Goal: Task Accomplishment & Management: Manage account settings

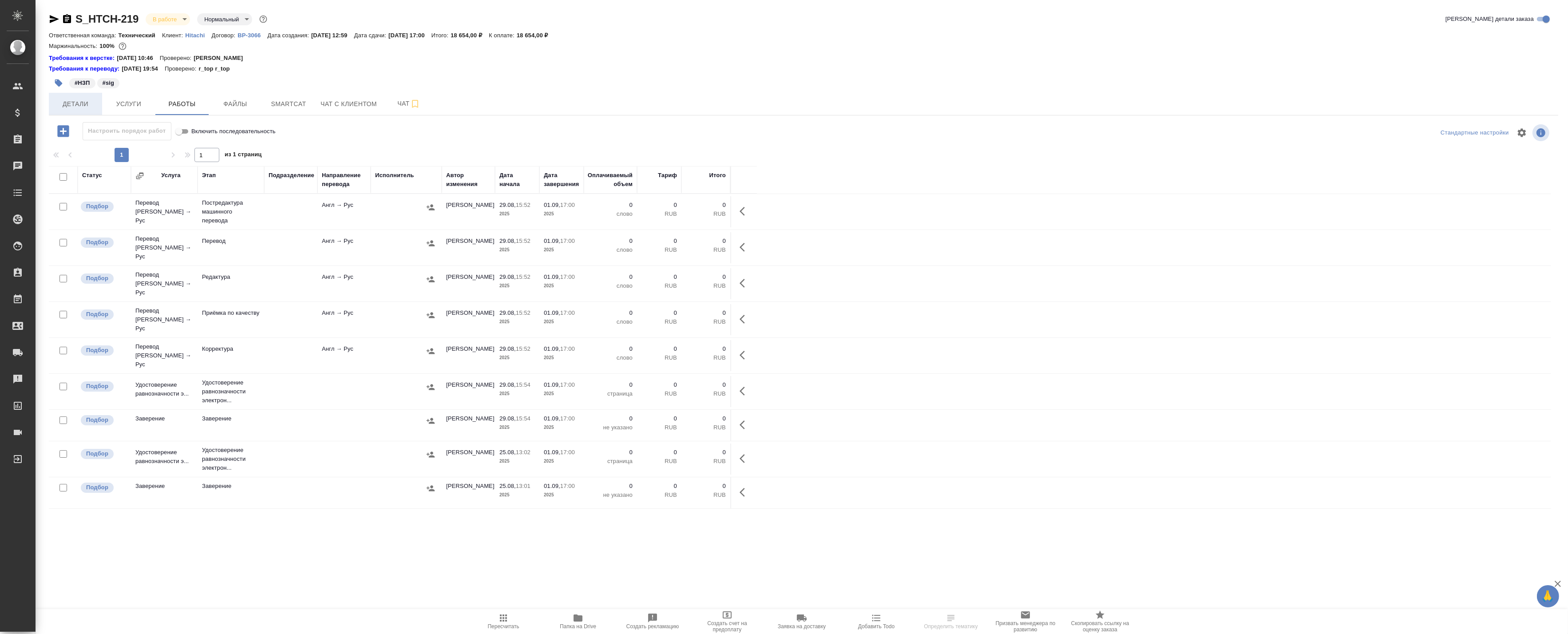
click at [59, 106] on span "Детали" at bounding box center [75, 104] width 43 height 11
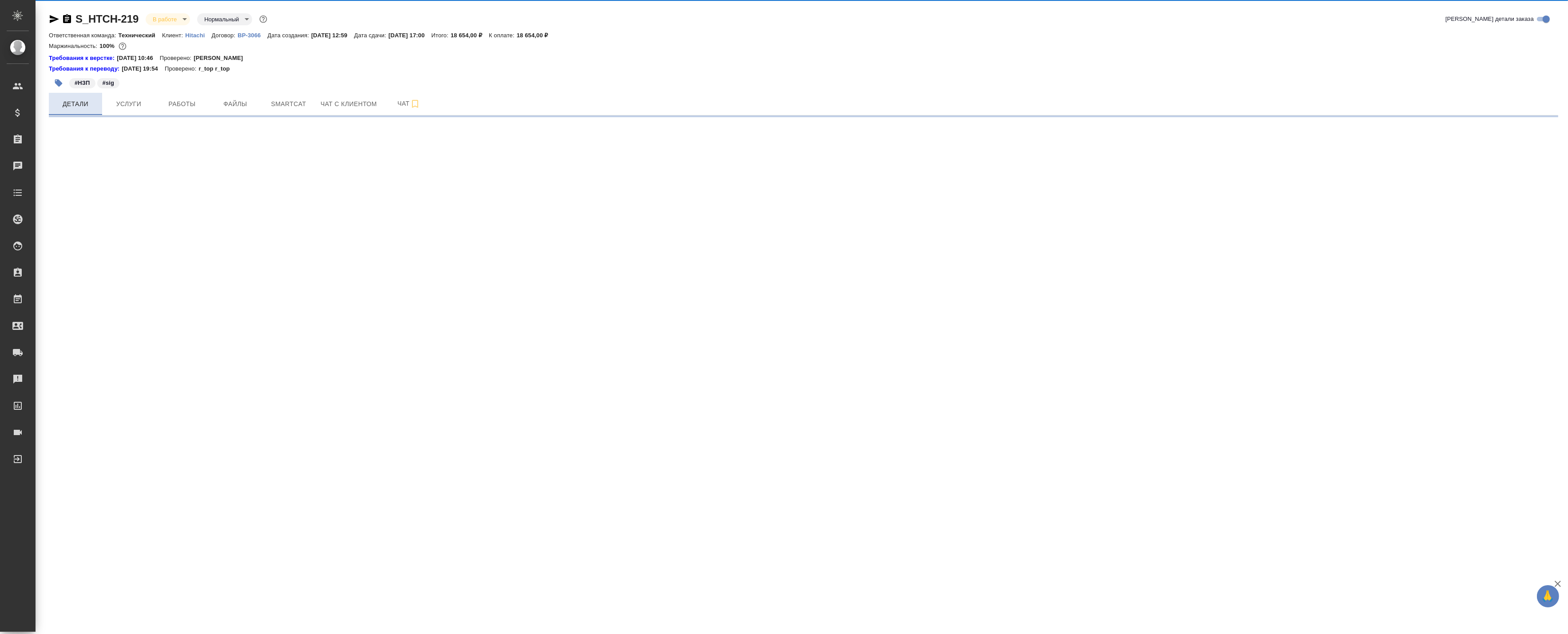
select select "RU"
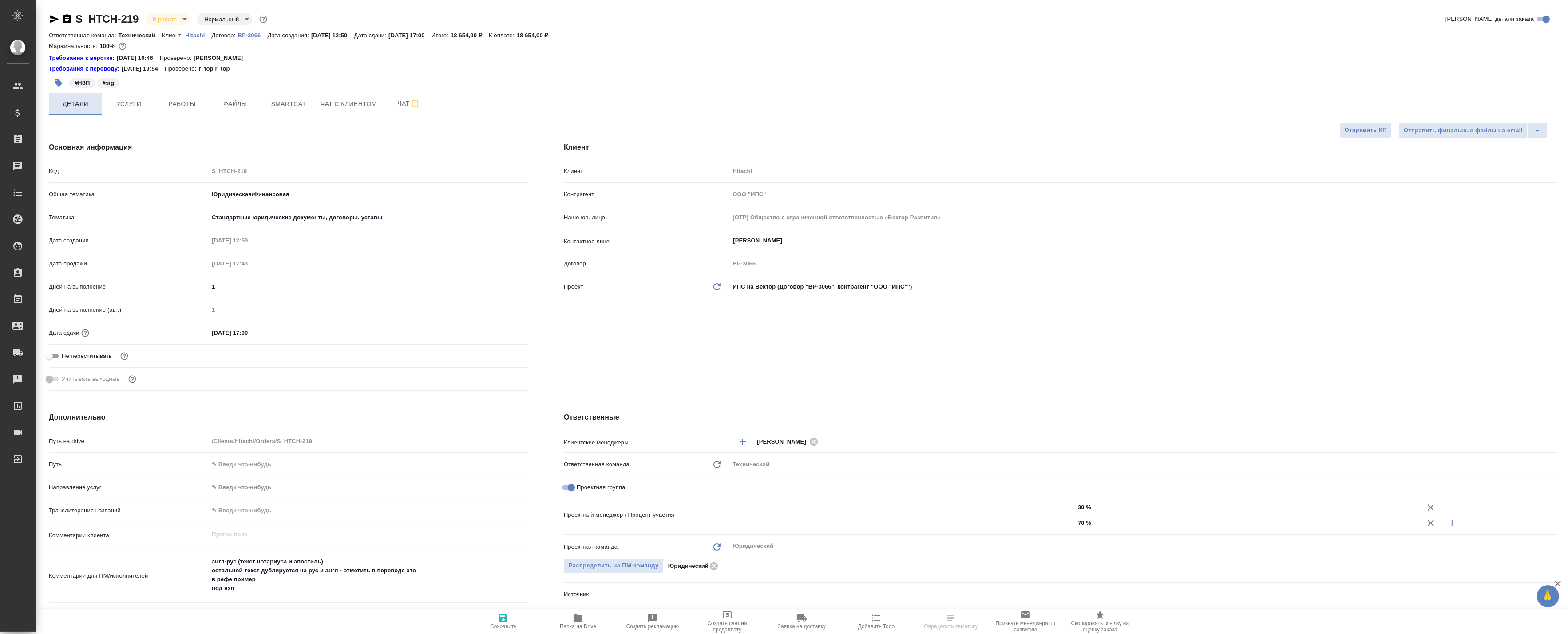
type textarea "x"
type input "Баданян Артак"
type input "Chernova Anna"
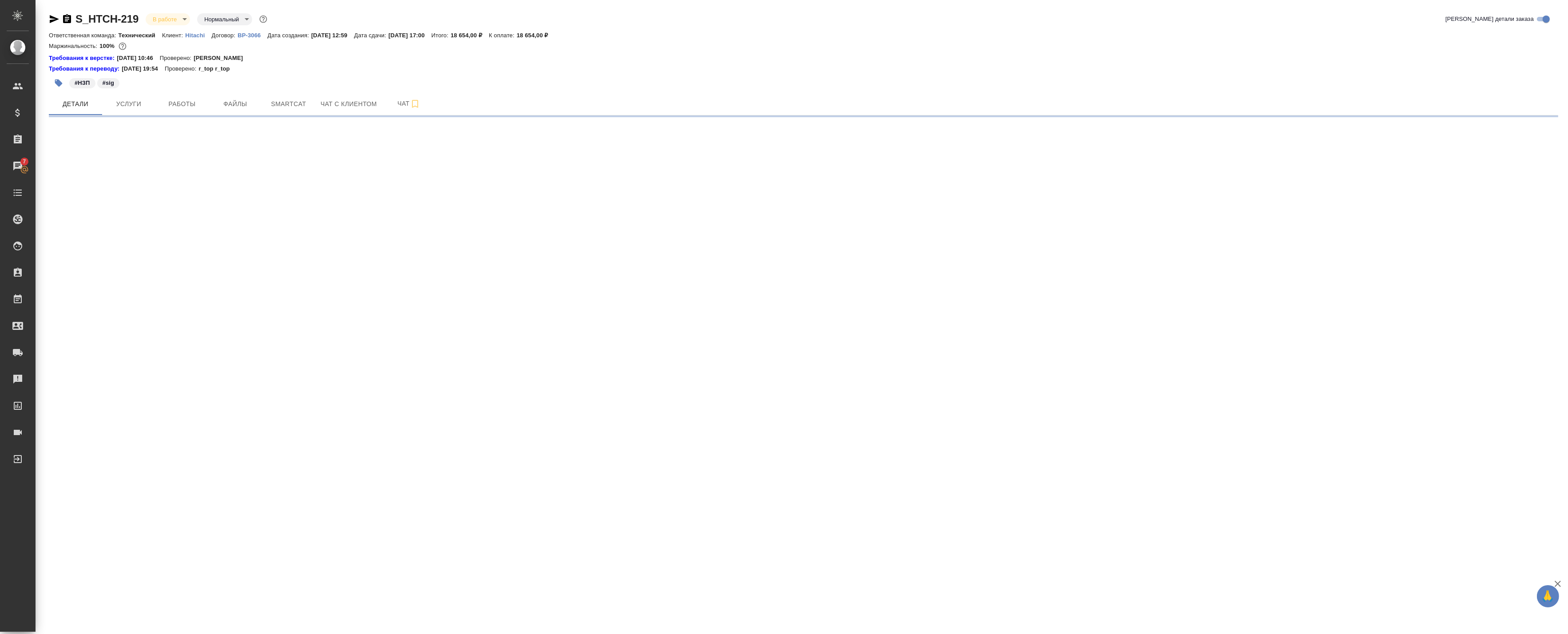
select select "RU"
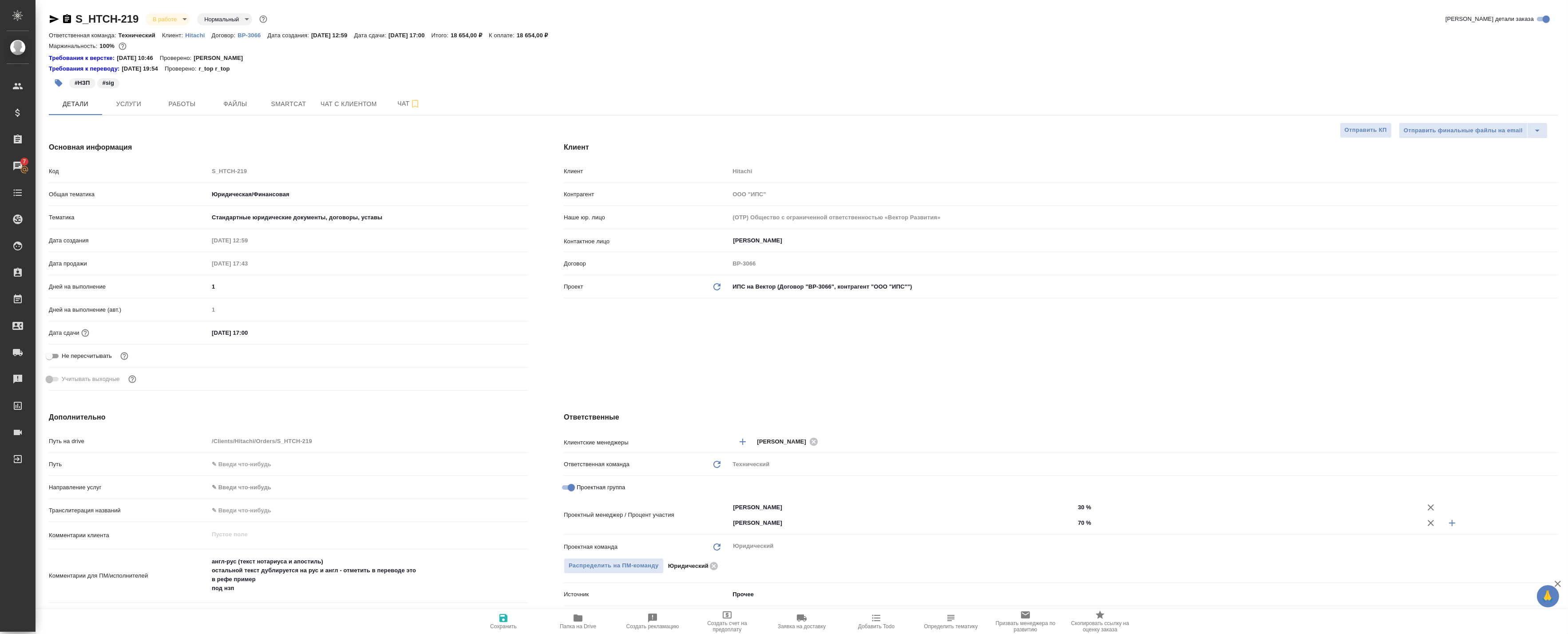
type textarea "x"
click at [180, 105] on span "Работы" at bounding box center [182, 104] width 43 height 11
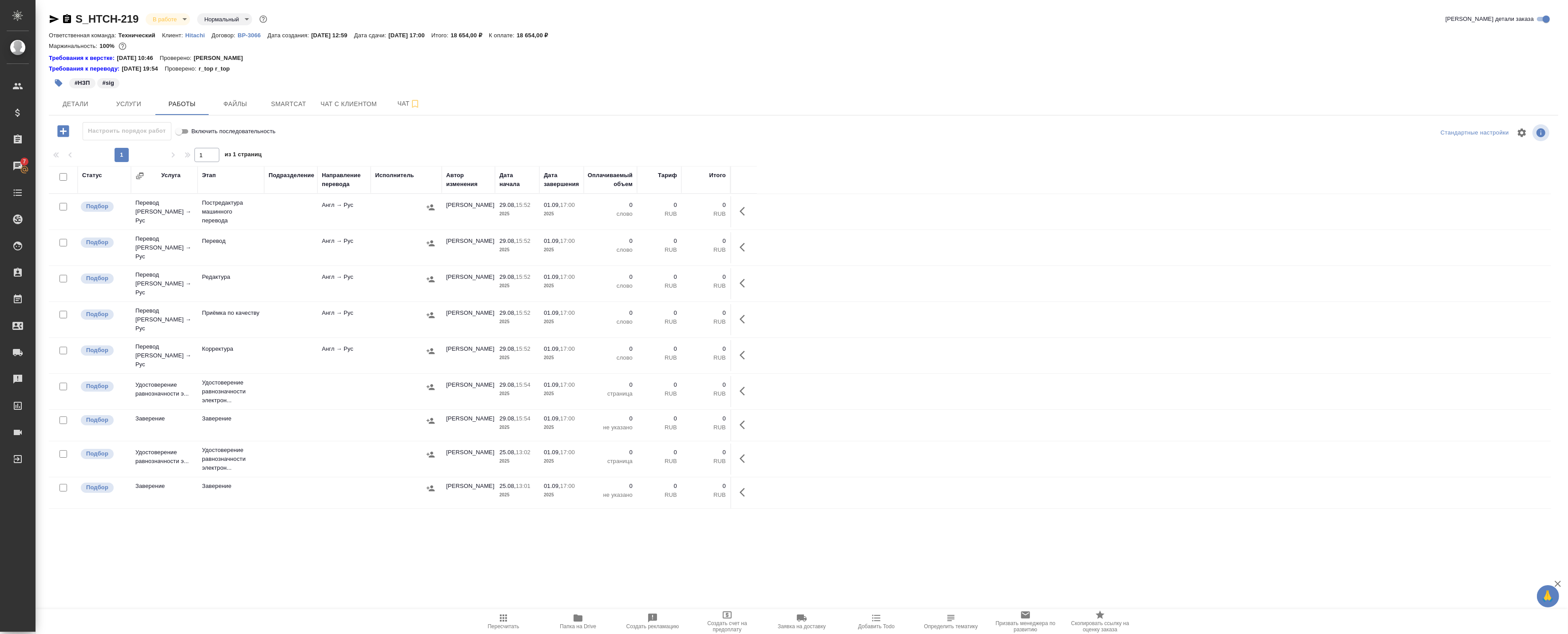
click at [579, 620] on icon "button" at bounding box center [578, 618] width 9 height 8
click at [87, 104] on span "Детали" at bounding box center [75, 104] width 43 height 11
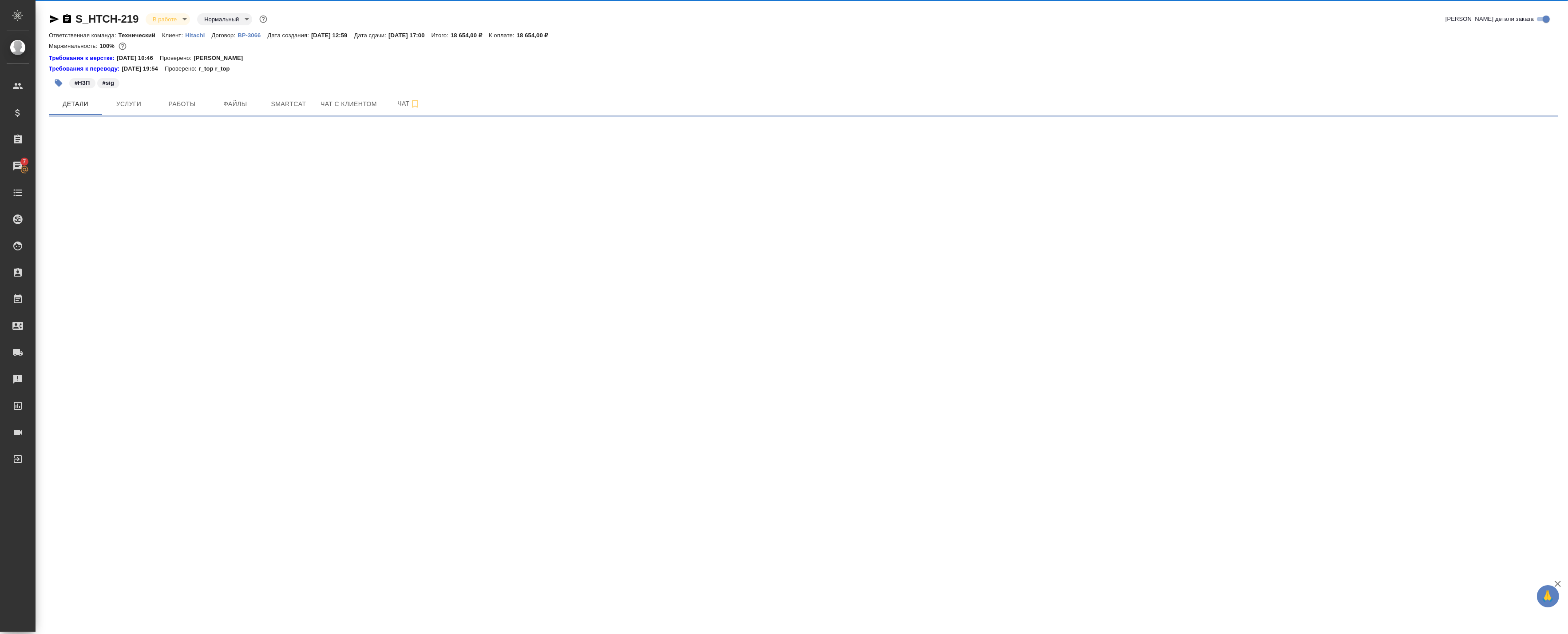
select select "RU"
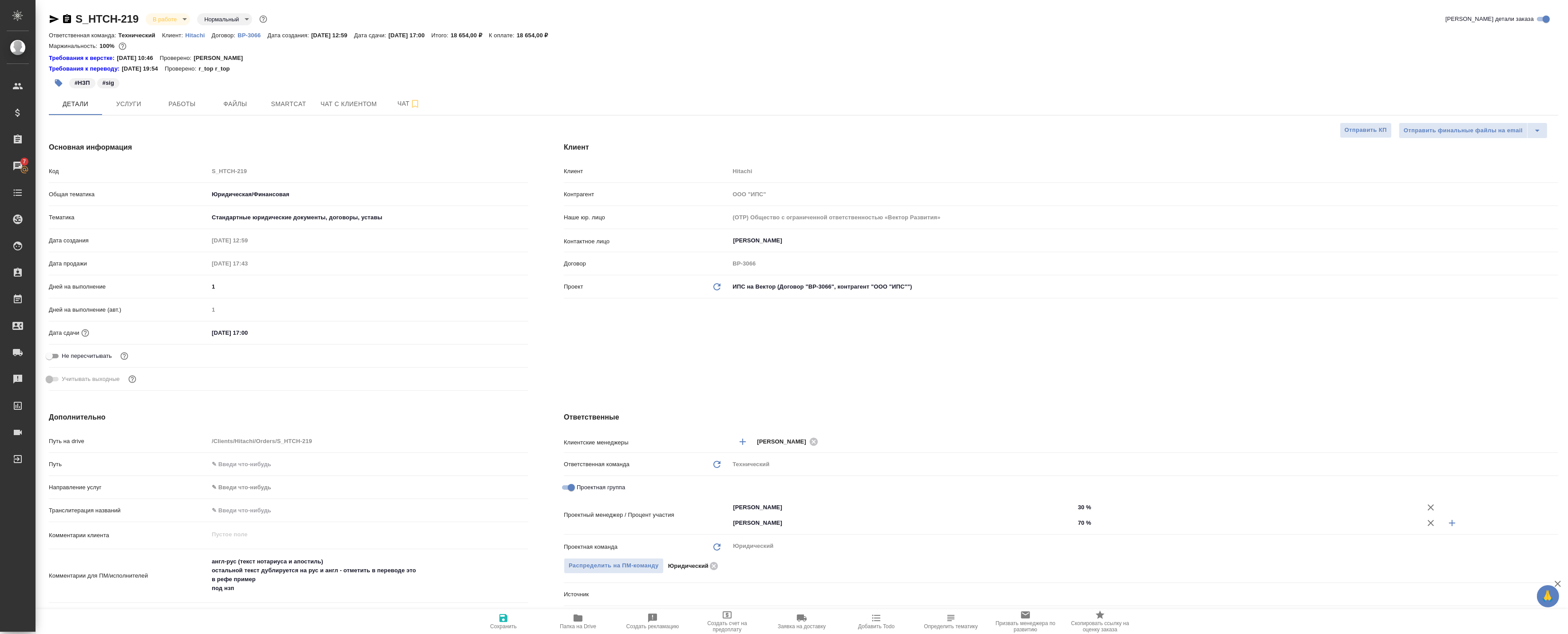
type textarea "x"
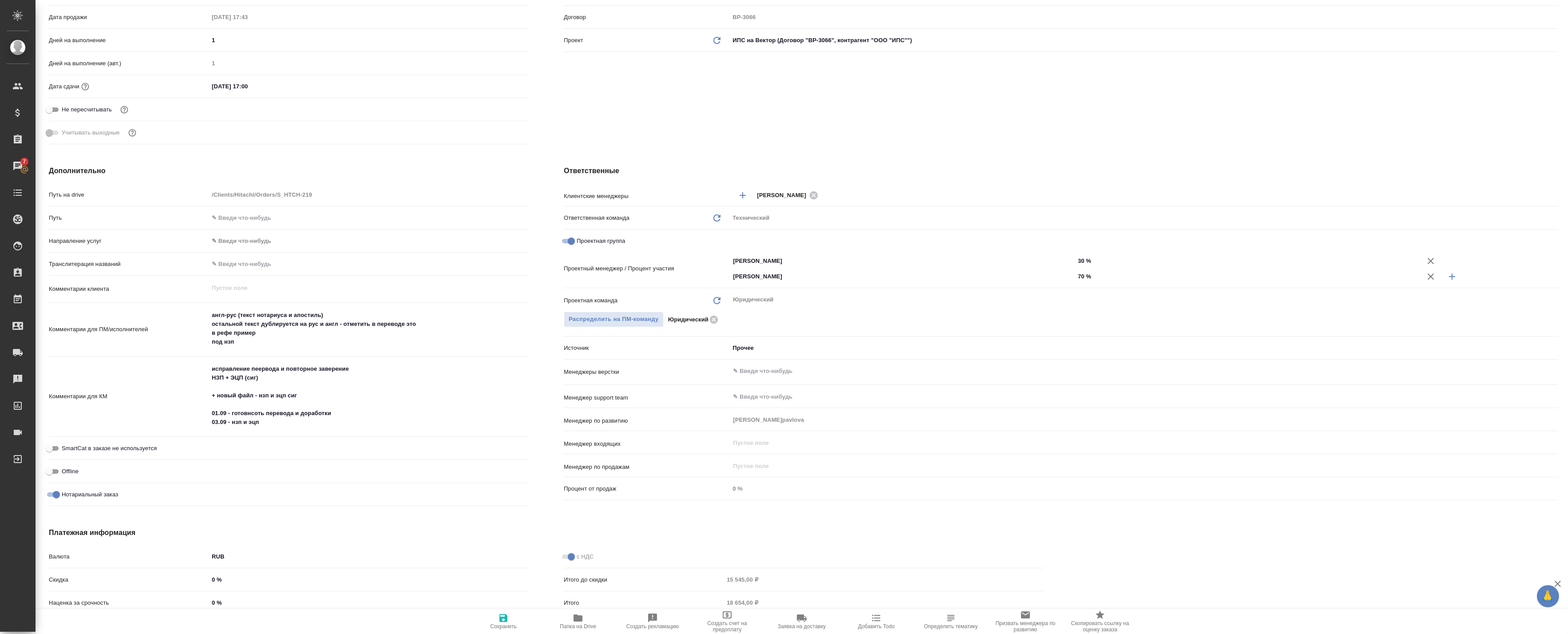
click at [396, 543] on div "Валюта RUB RUB Скидка 0 % Наценка за срочность 0 % Статус оплаты Нет спецификац…" at bounding box center [288, 618] width 515 height 174
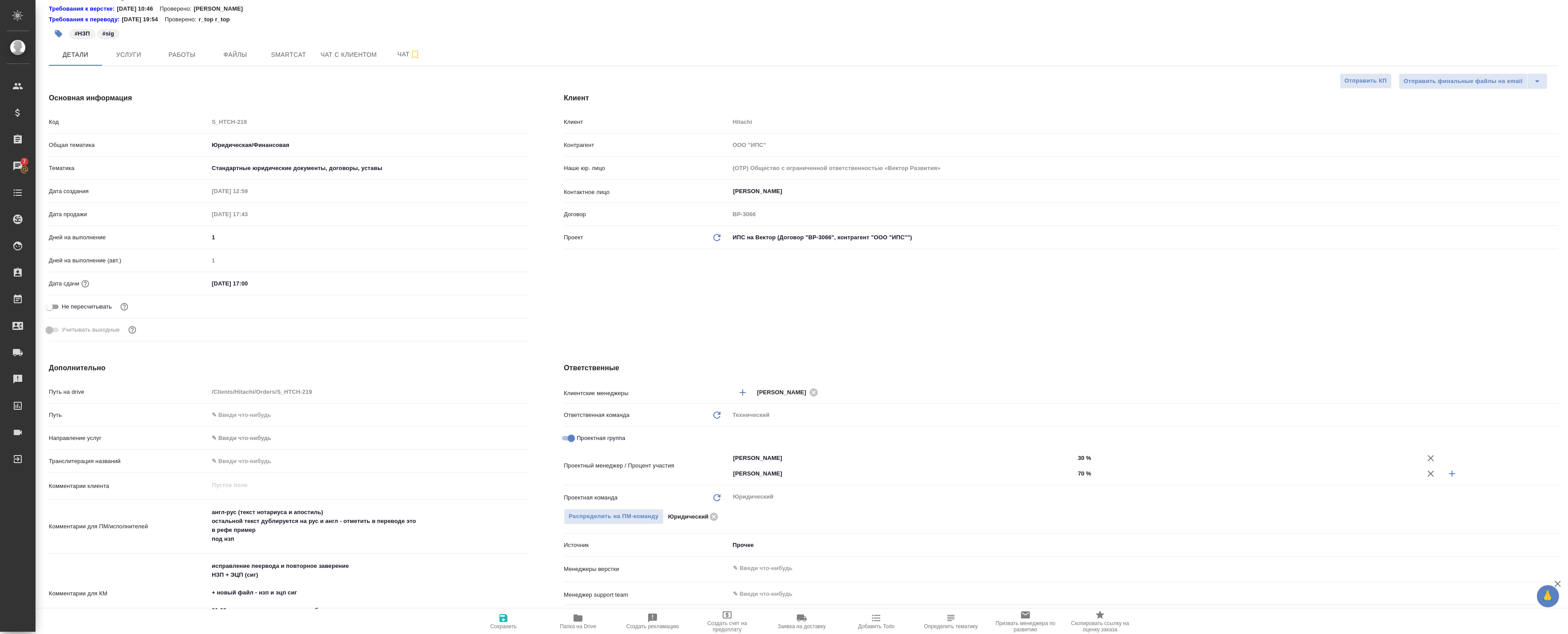
scroll to position [0, 0]
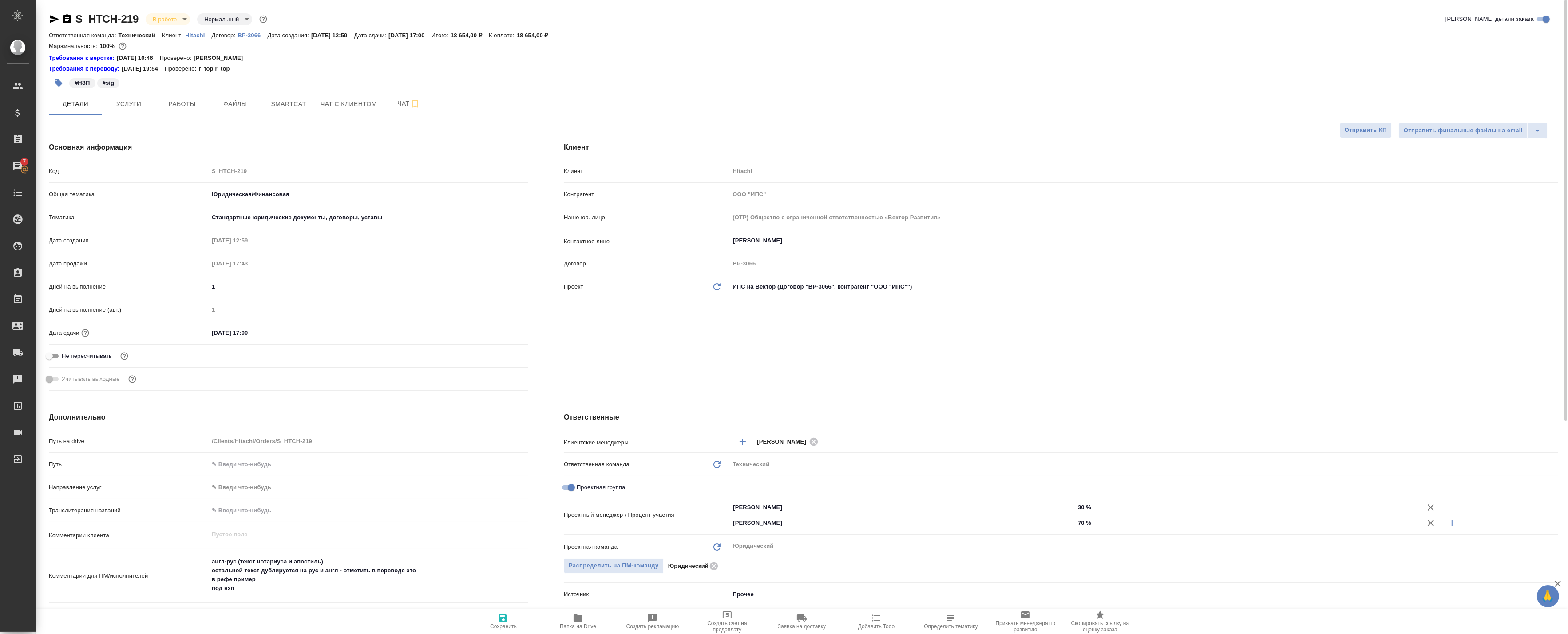
type textarea "x"
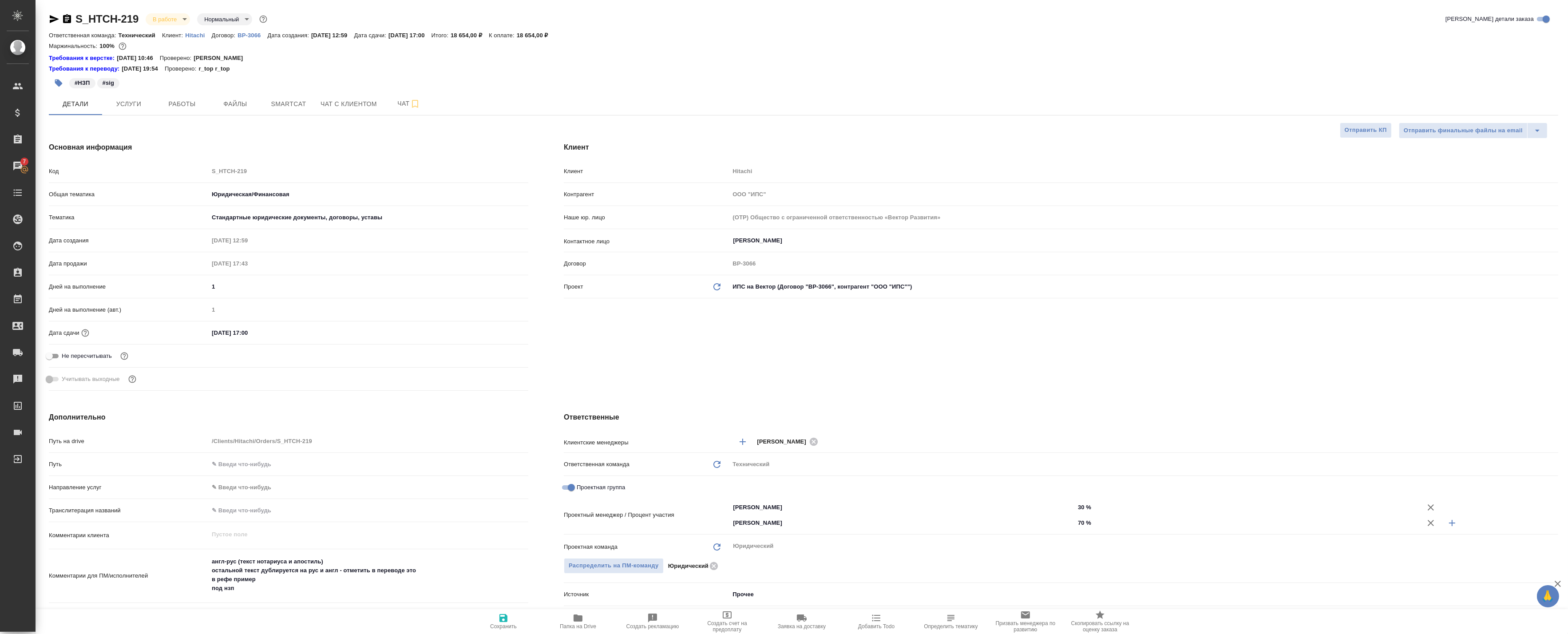
type textarea "x"
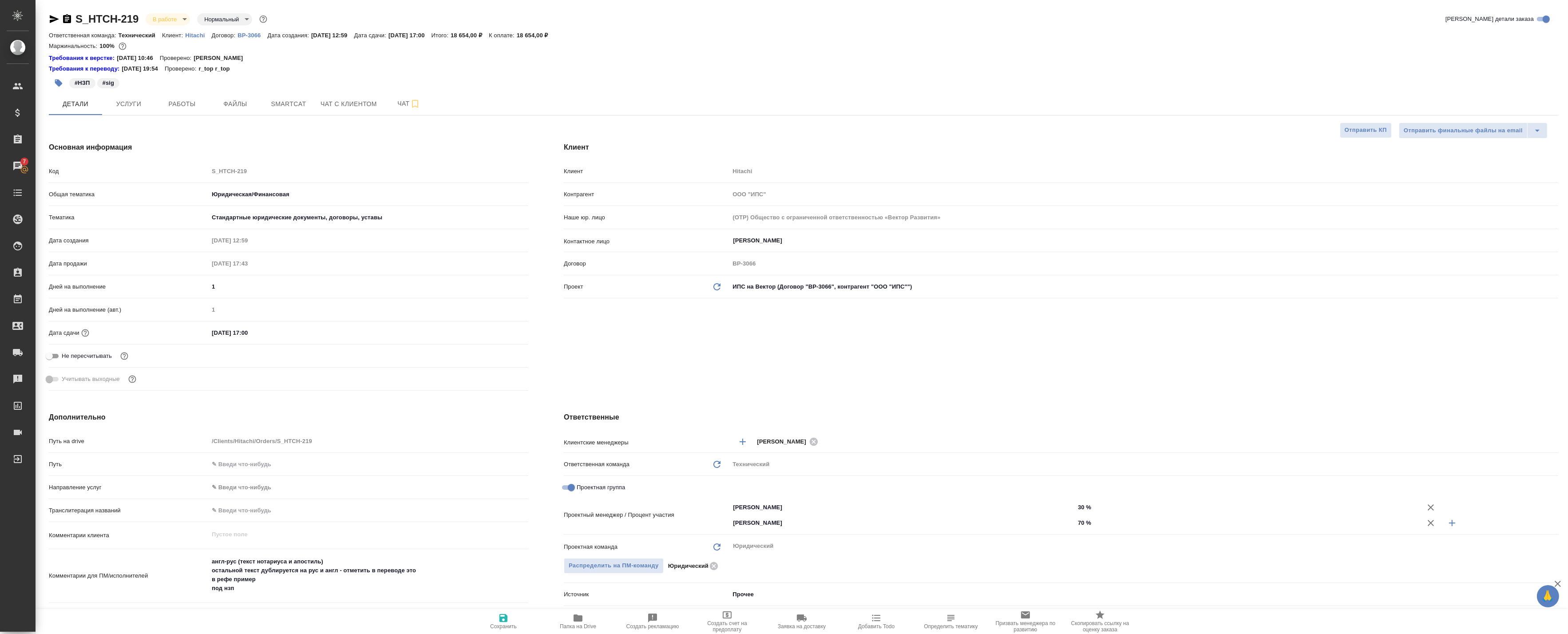
type textarea "x"
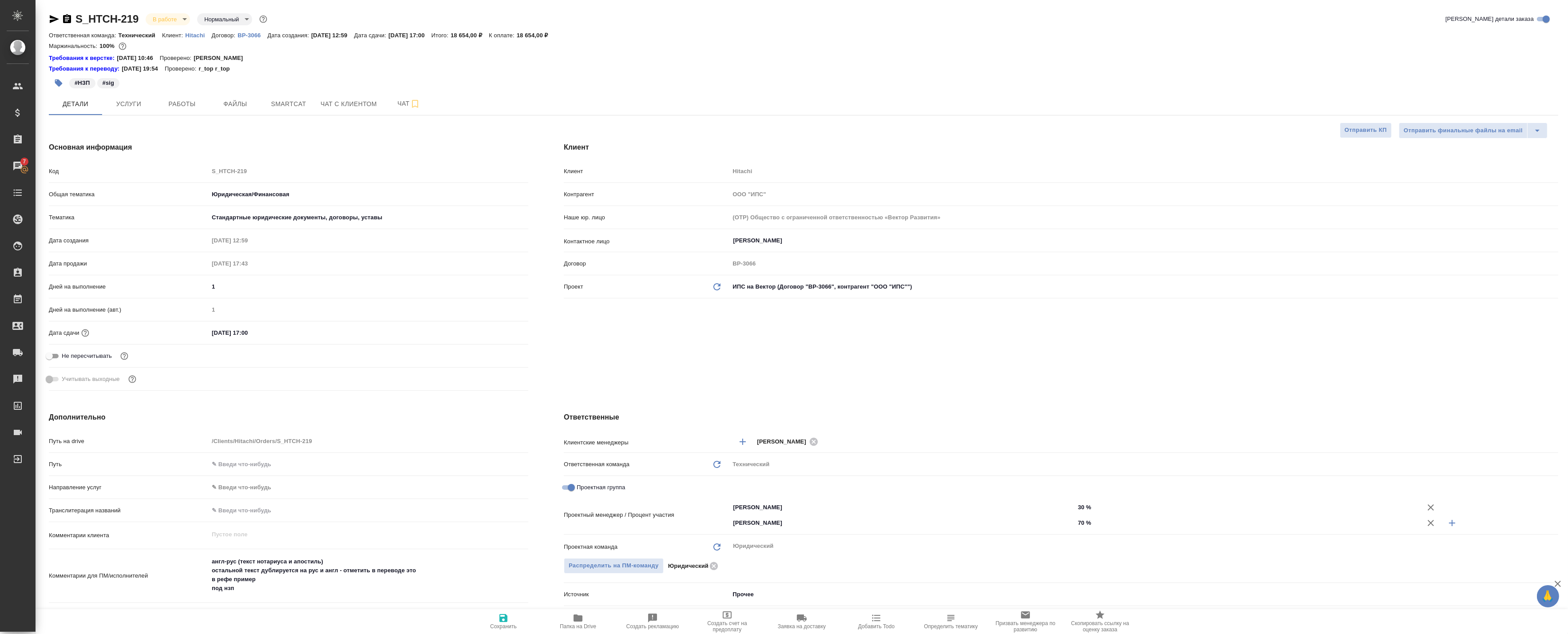
type textarea "x"
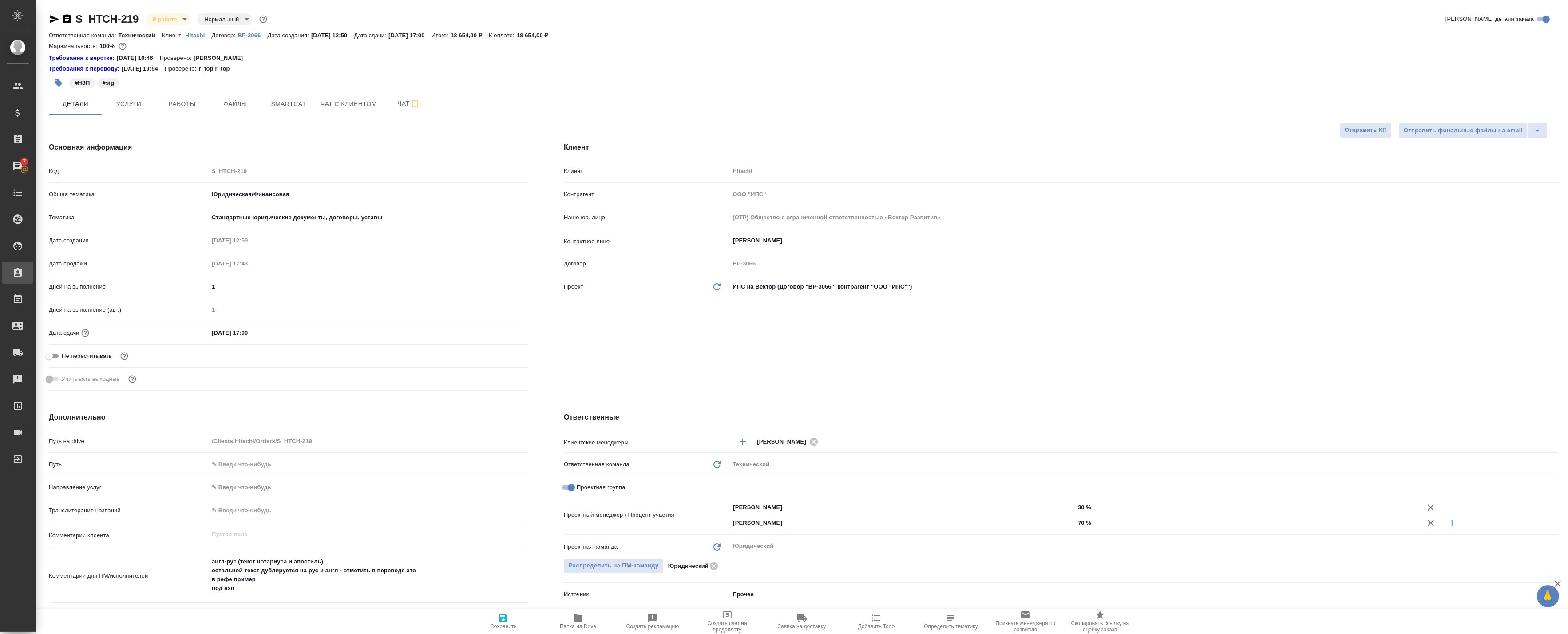
type textarea "x"
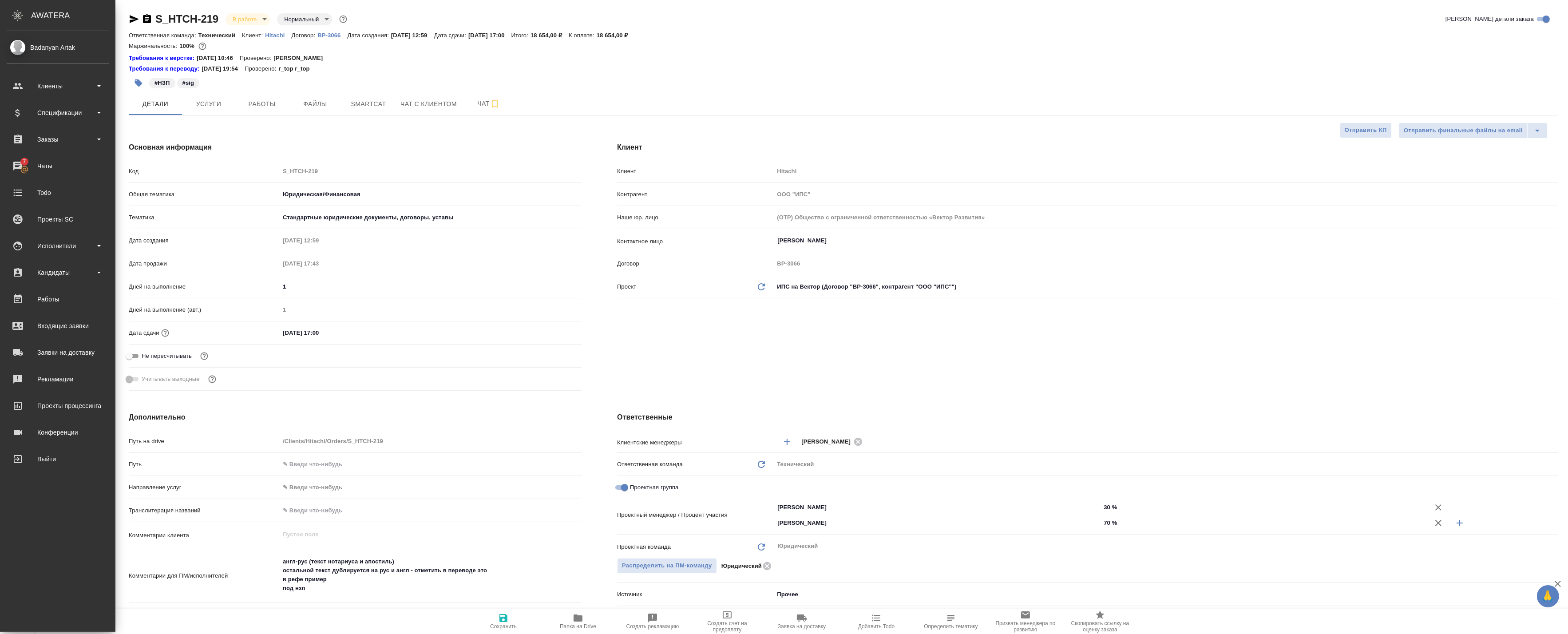
type textarea "x"
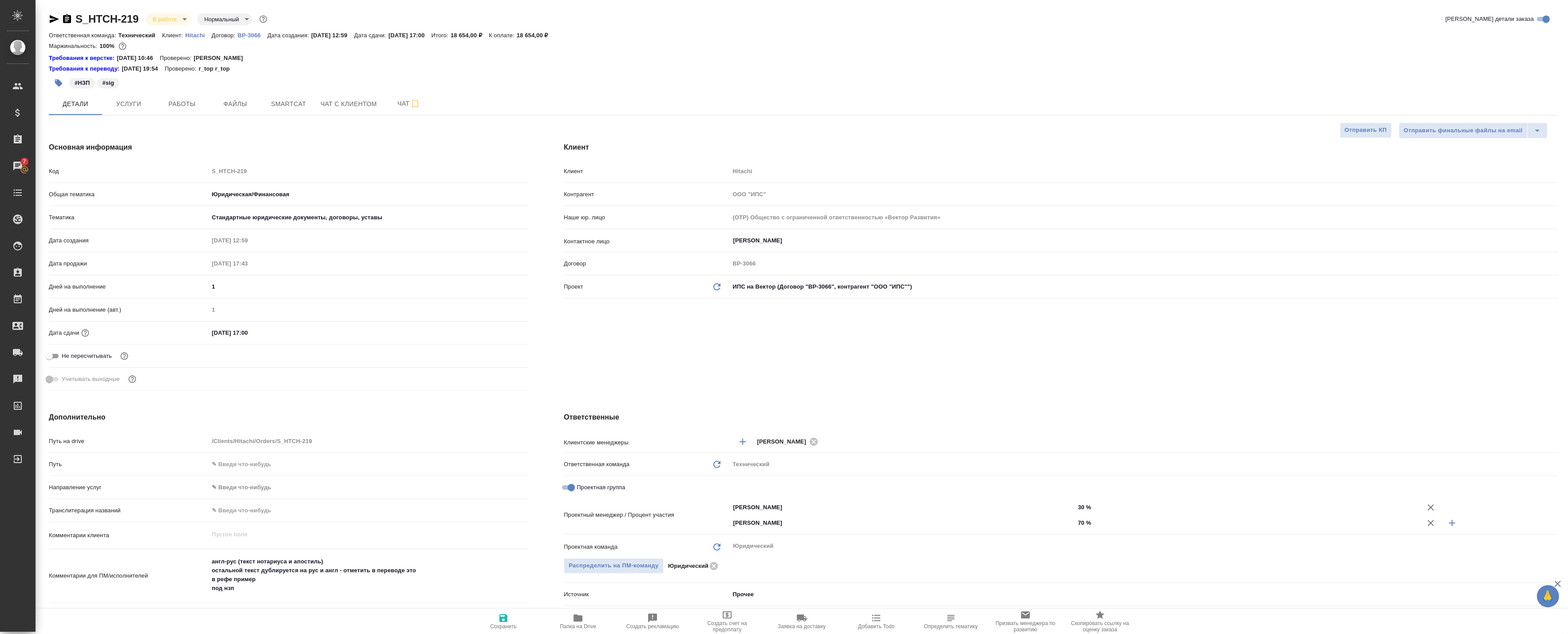
type textarea "x"
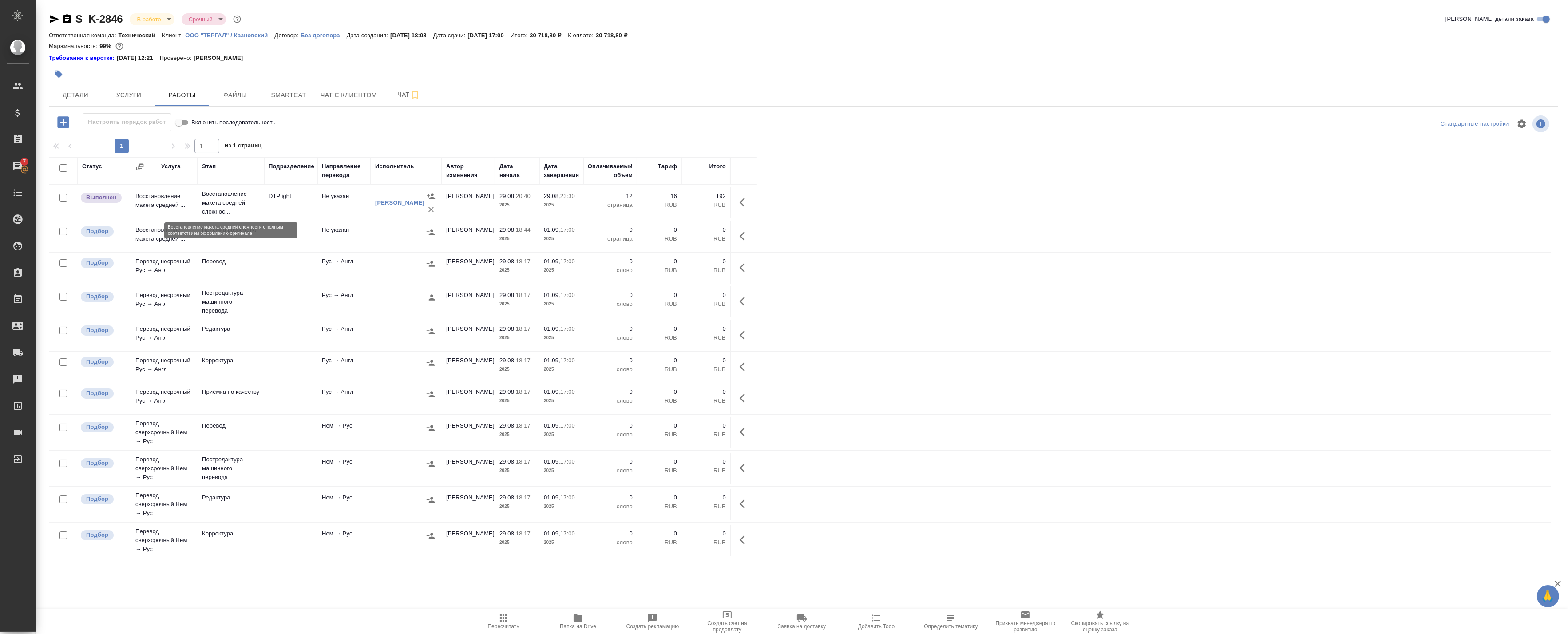
click at [206, 203] on p "Восстановление макета средней сложнос..." at bounding box center [230, 203] width 58 height 27
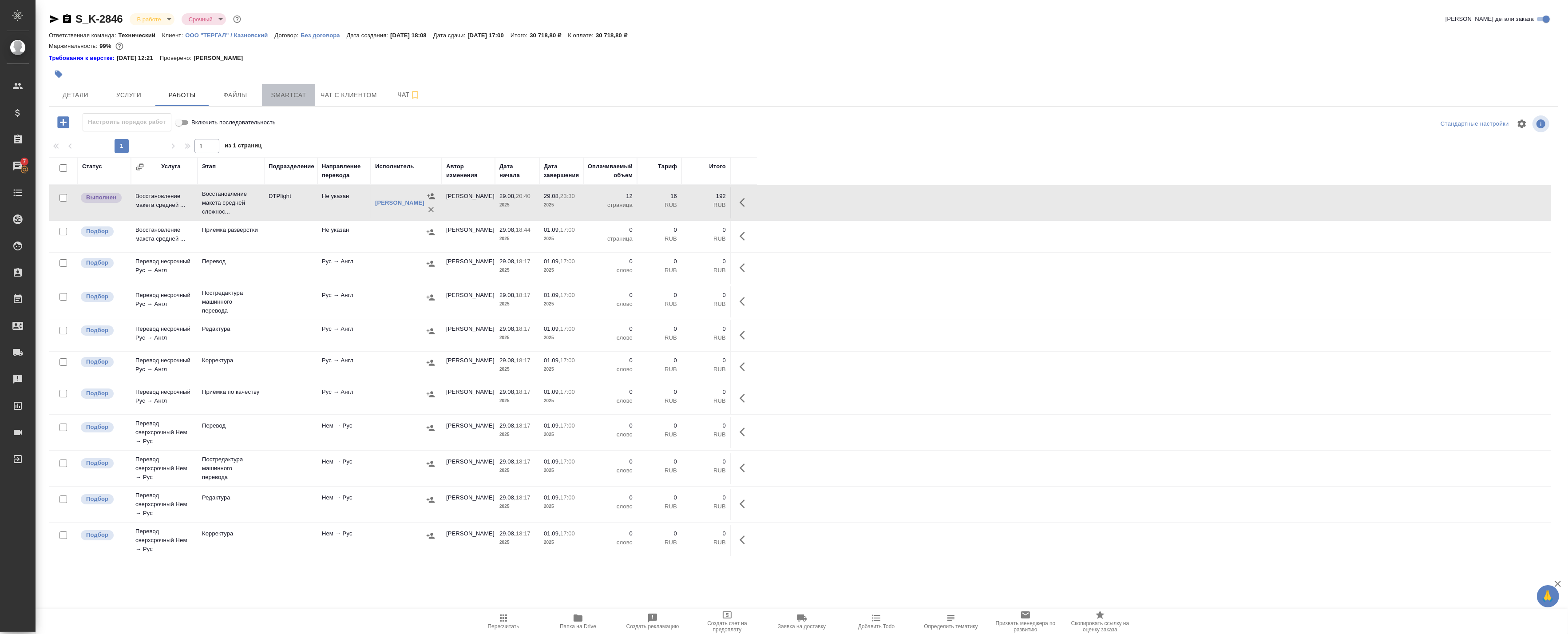
click at [299, 100] on button "Smartcat" at bounding box center [289, 95] width 53 height 23
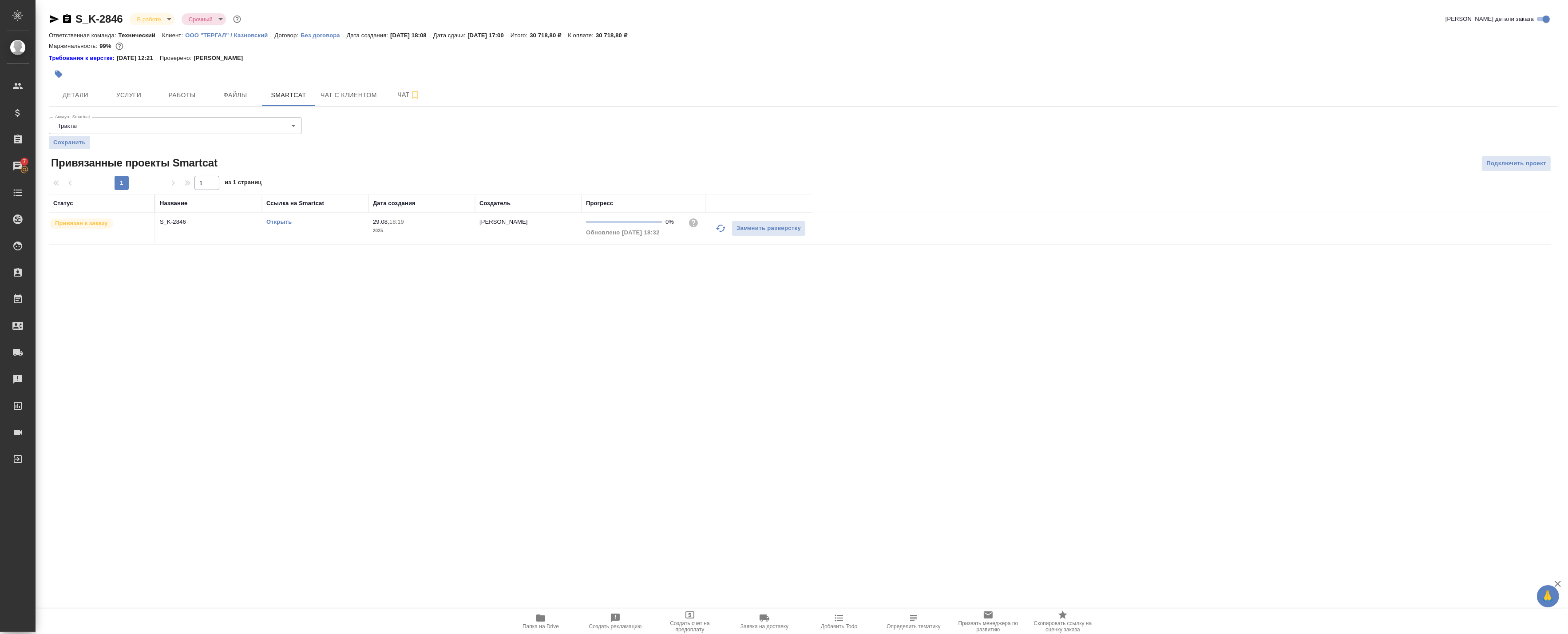
click at [291, 220] on div "Открыть" at bounding box center [315, 222] width 98 height 9
click at [282, 221] on link "Открыть" at bounding box center [279, 222] width 25 height 7
click at [282, 224] on link "Открыть" at bounding box center [279, 222] width 25 height 7
click at [545, 629] on span "Папка на Drive" at bounding box center [541, 626] width 37 height 6
click at [144, 95] on span "Услуги" at bounding box center [129, 94] width 43 height 11
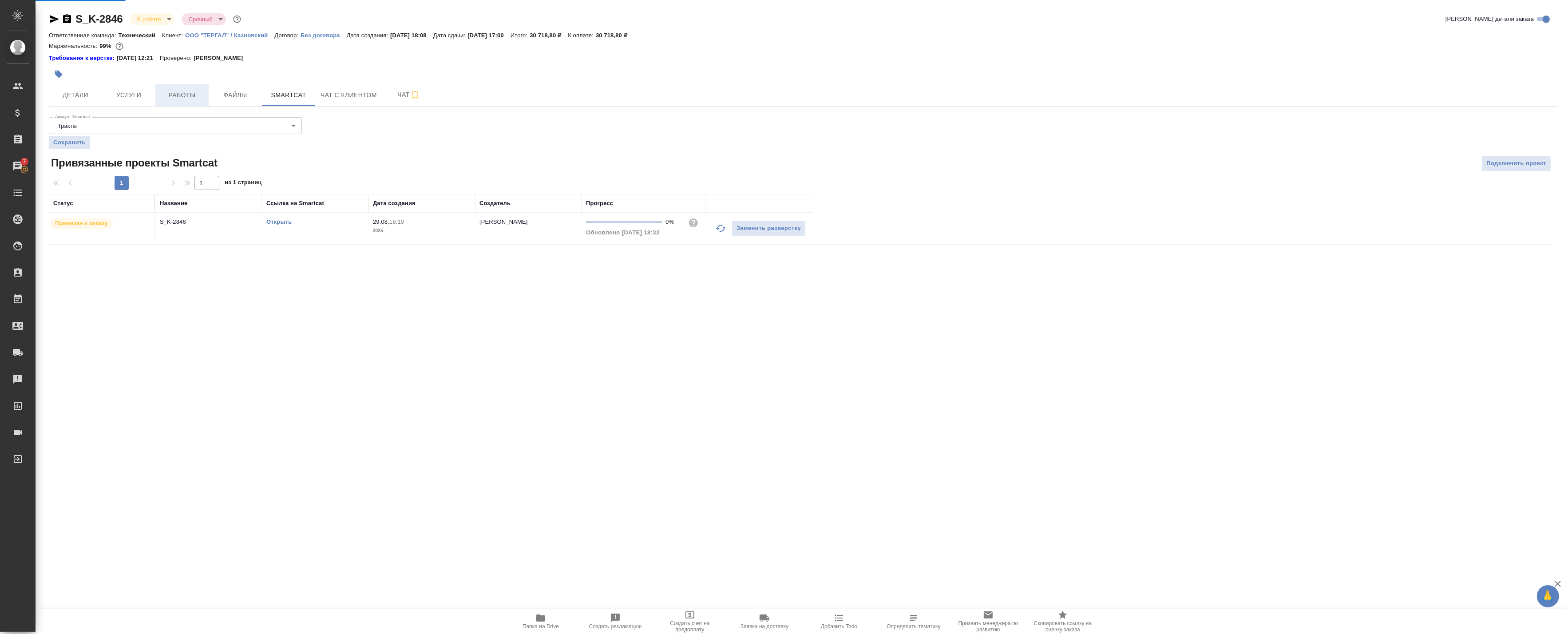
click at [179, 102] on button "Работы" at bounding box center [182, 95] width 53 height 23
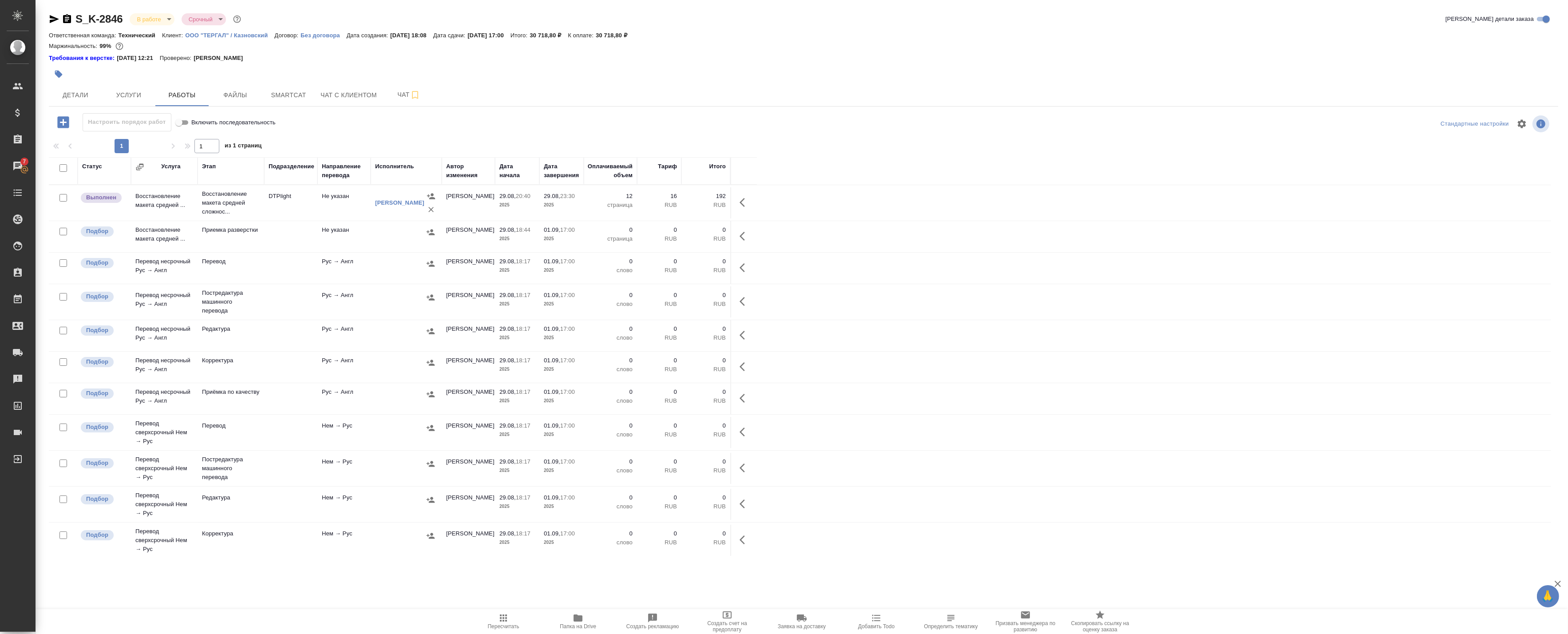
click at [178, 213] on td "Восстановление макета средней ..." at bounding box center [164, 202] width 67 height 31
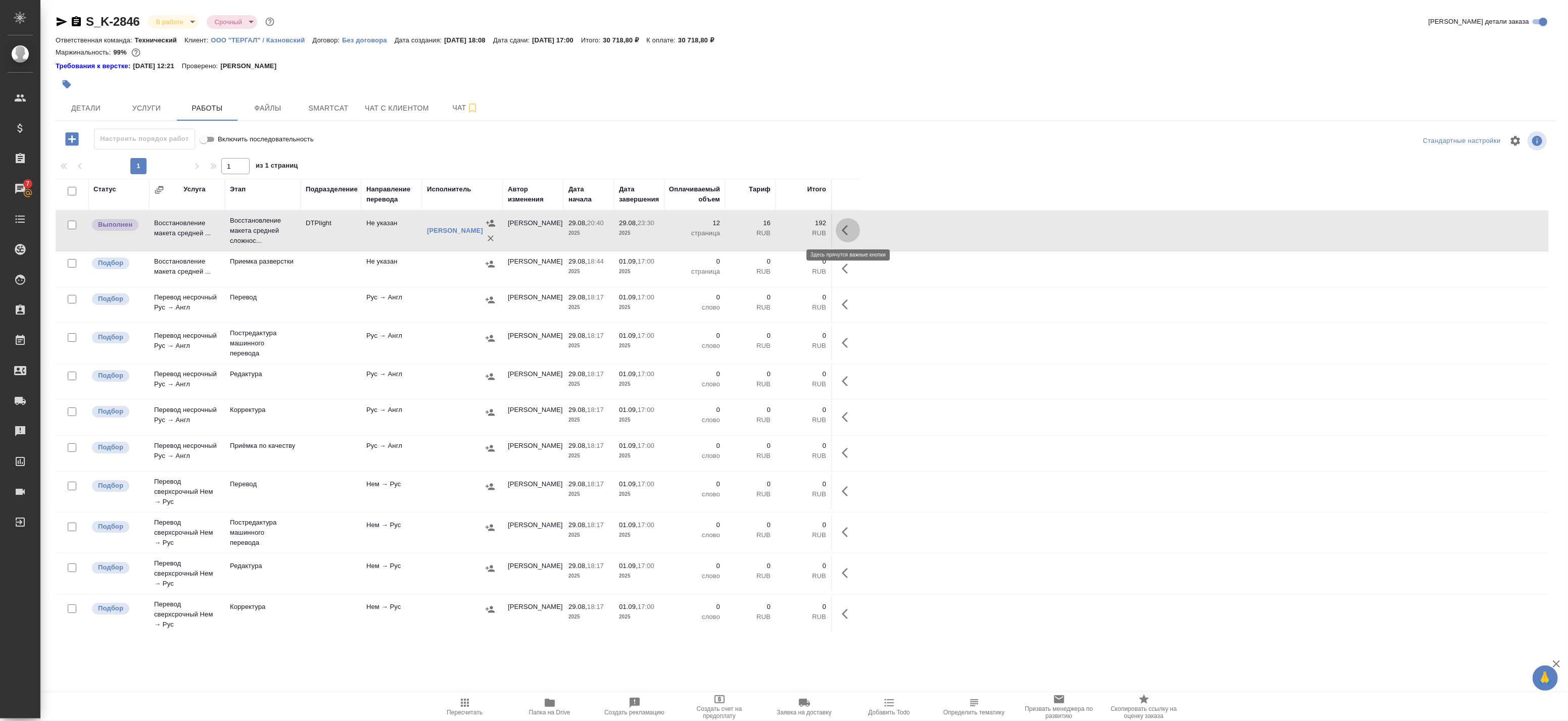
click at [846, 233] on icon "button" at bounding box center [848, 230] width 12 height 12
click at [772, 233] on icon "button" at bounding box center [774, 231] width 10 height 9
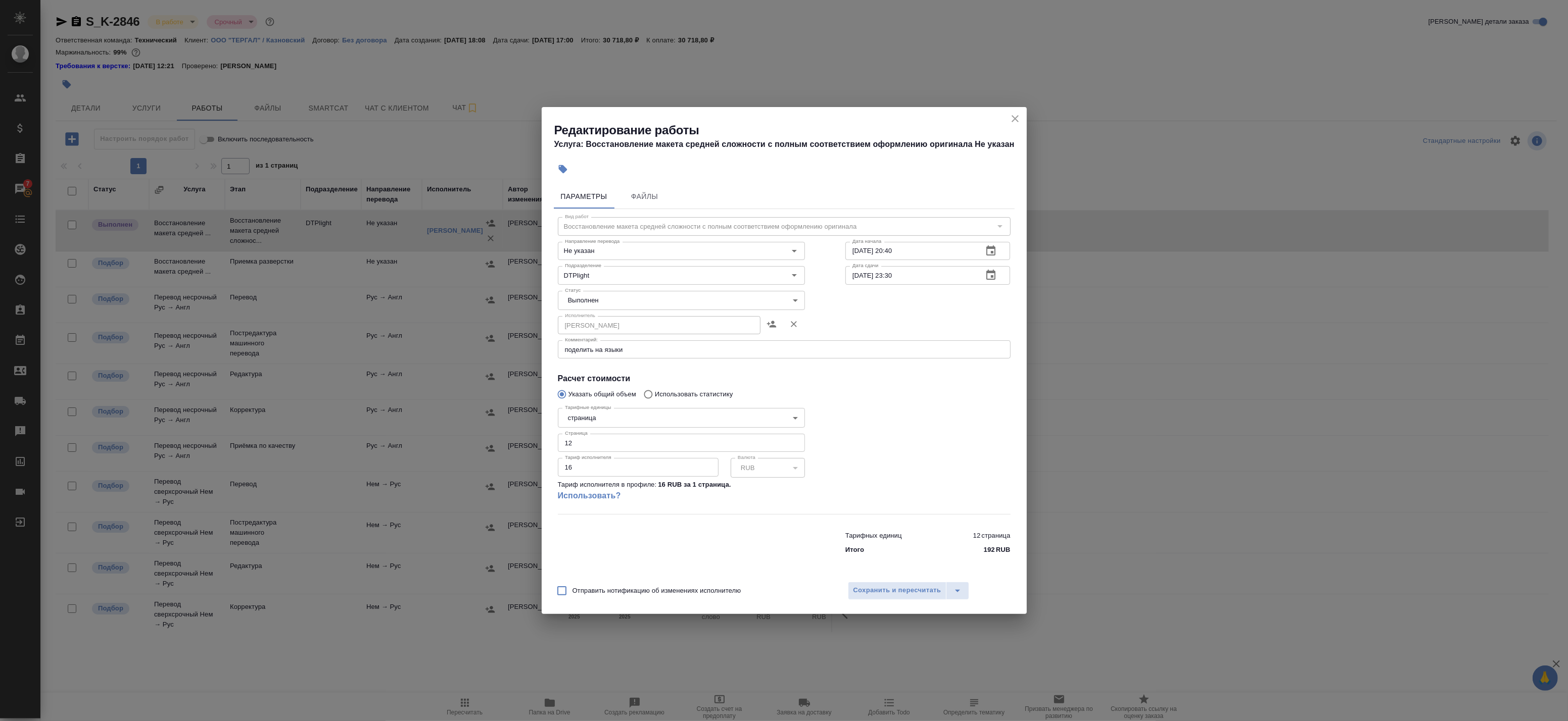
click at [627, 302] on body "🙏 .cls-1 fill:#fff; AWATERA Badanyan Artak Клиенты Спецификации Заказы 7 Чаты T…" at bounding box center [784, 360] width 1568 height 721
click at [627, 320] on li "Сдан" at bounding box center [681, 317] width 247 height 17
type input "closed"
click at [893, 594] on span "Сохранить и пересчитать" at bounding box center [897, 591] width 88 height 11
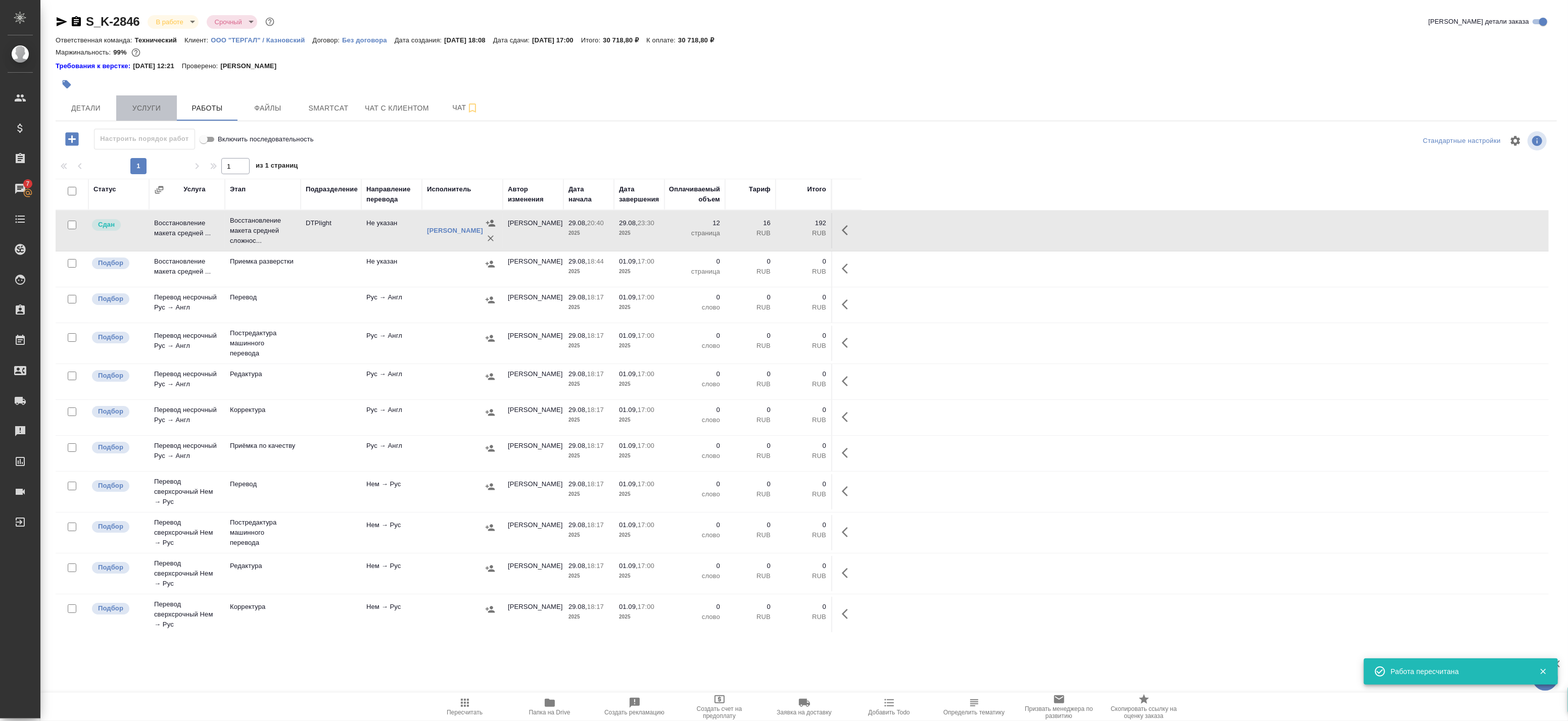
click at [139, 106] on span "Услуги" at bounding box center [146, 107] width 48 height 12
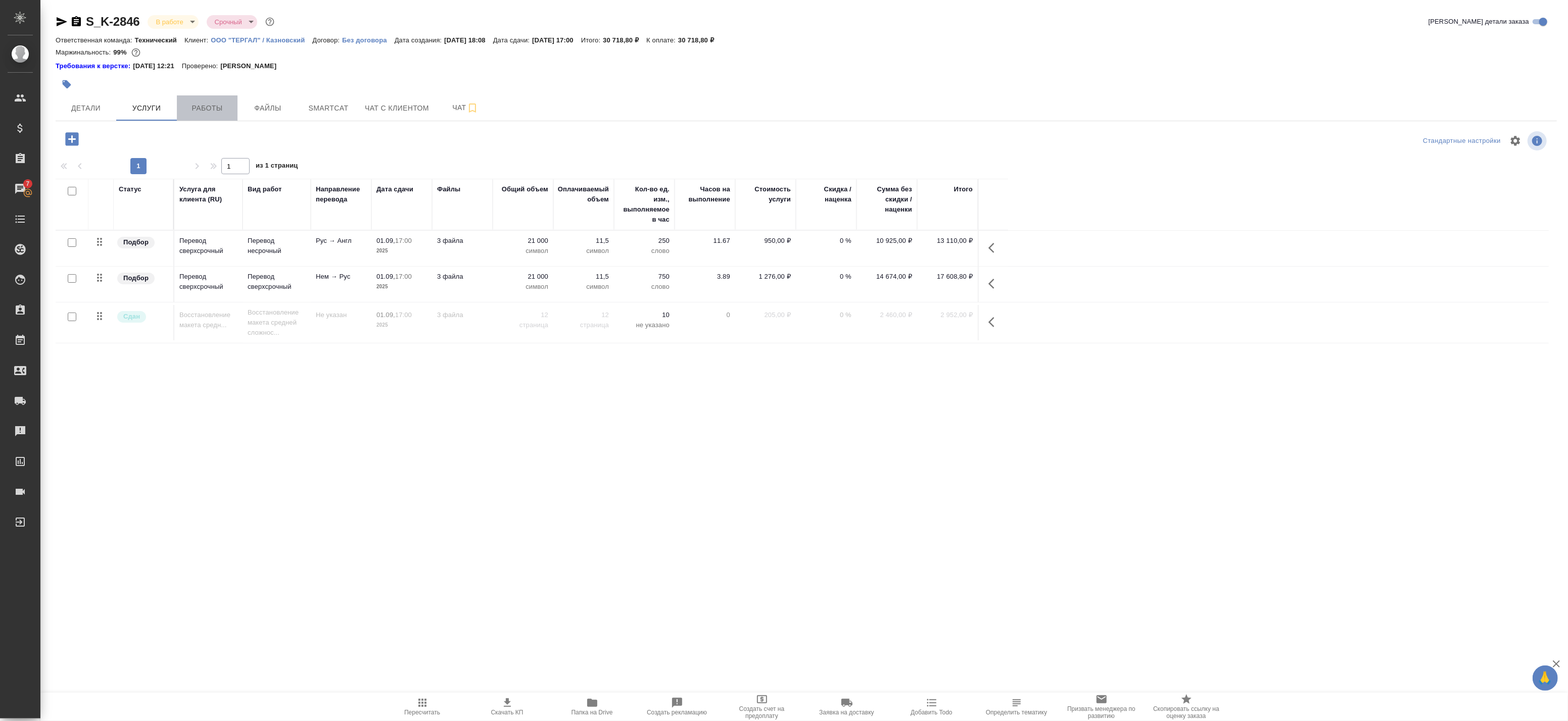
click at [205, 108] on span "Работы" at bounding box center [207, 107] width 48 height 12
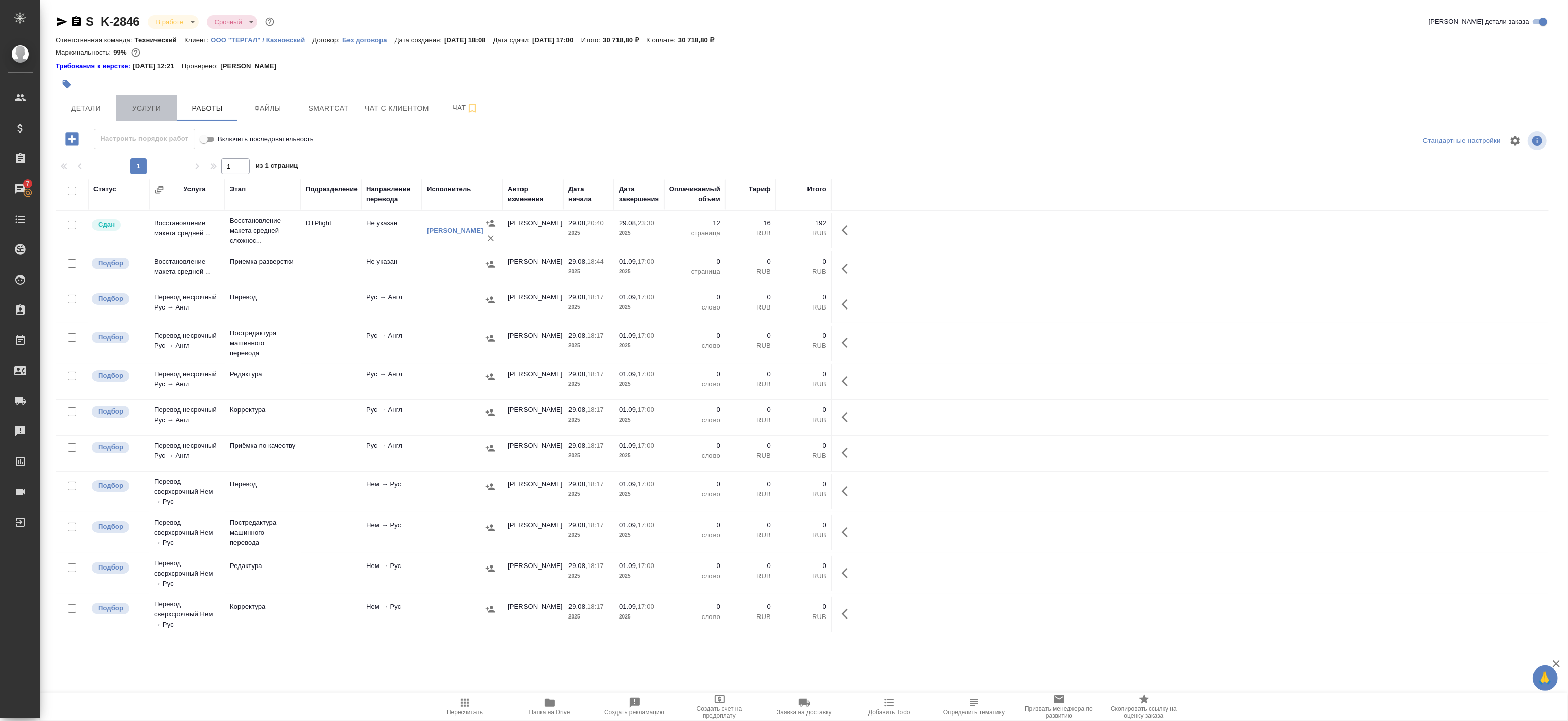
click at [126, 117] on button "Услуги" at bounding box center [146, 108] width 61 height 26
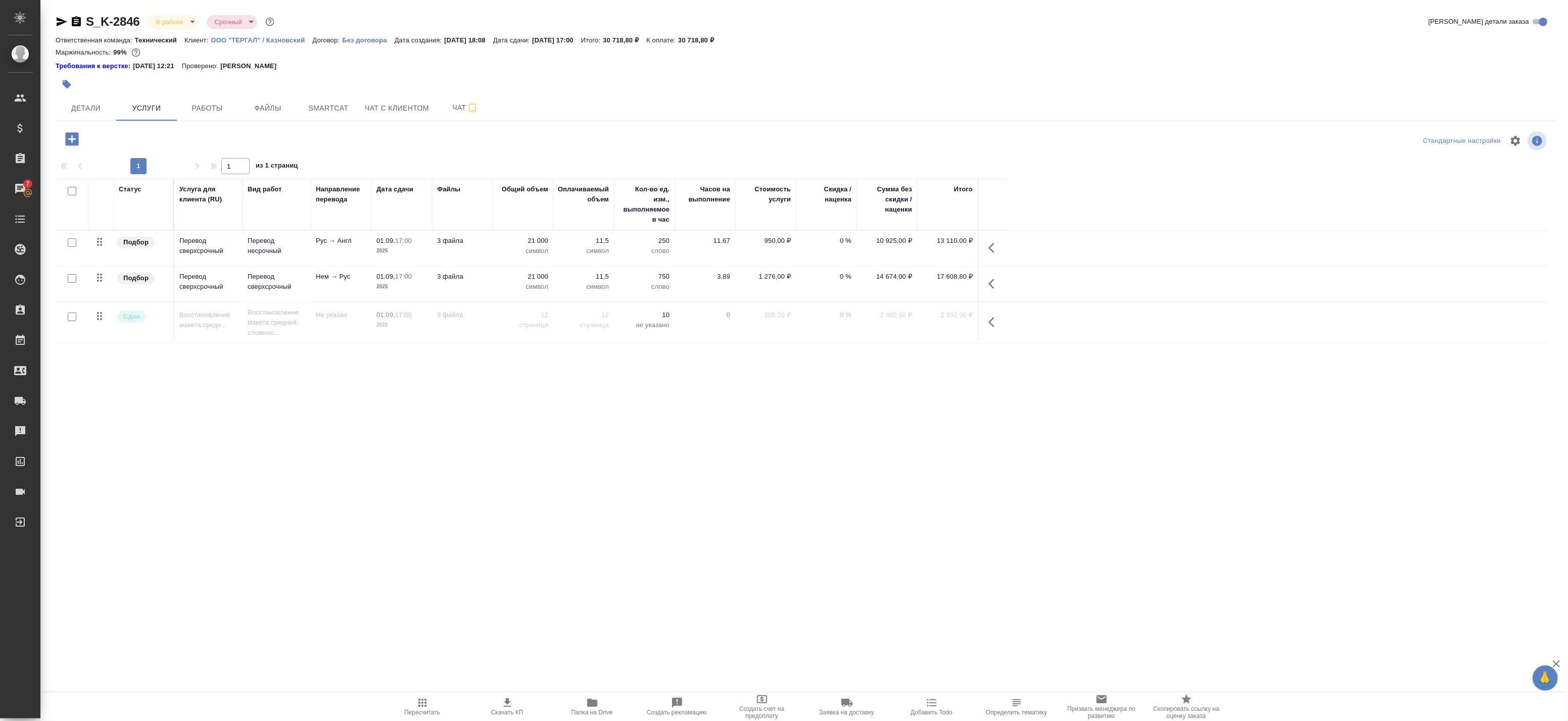
click at [74, 241] on input "checkbox" at bounding box center [71, 242] width 9 height 9
checkbox input "true"
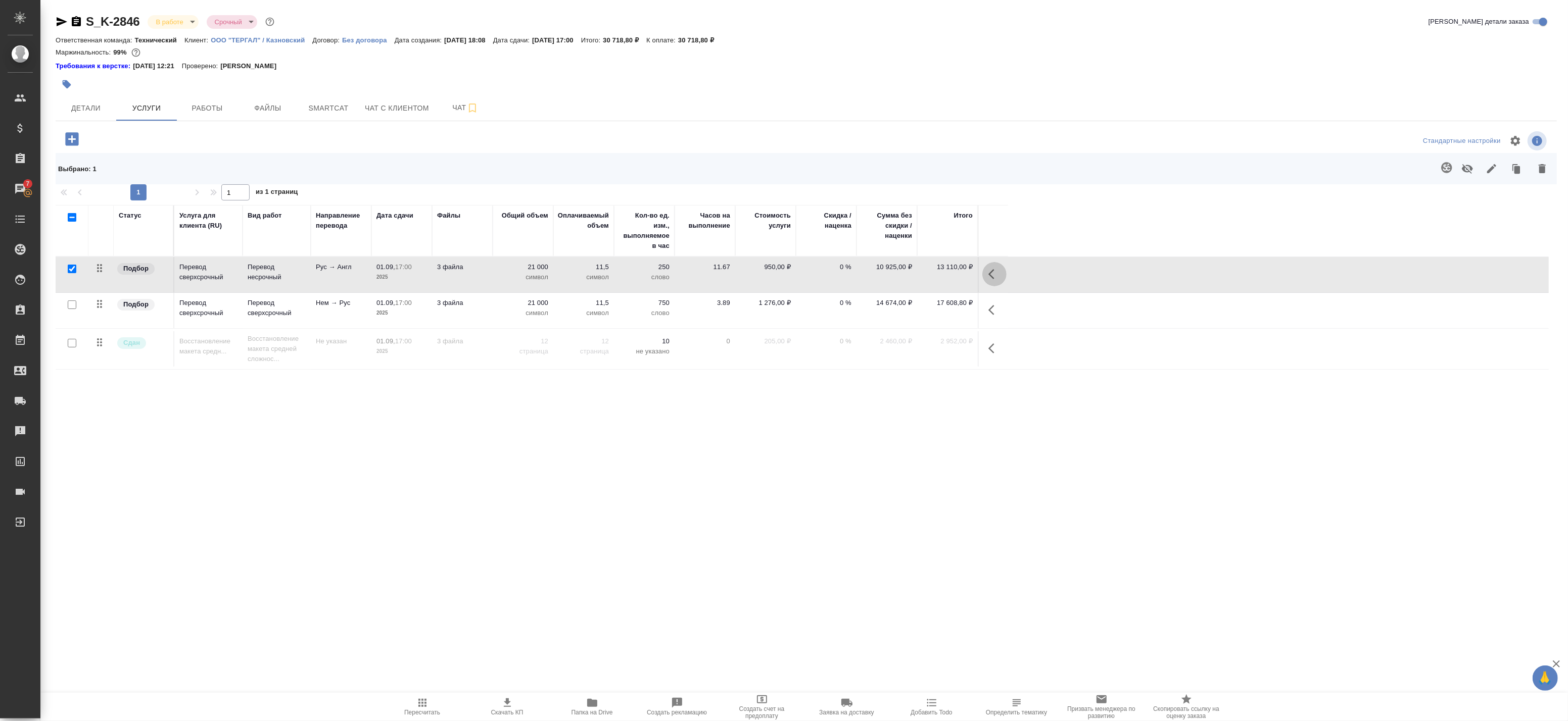
click at [987, 275] on button "button" at bounding box center [995, 275] width 25 height 25
drag, startPoint x: 919, startPoint y: 279, endPoint x: 907, endPoint y: 258, distance: 24.2
click at [907, 258] on tr "Подбор Перевод сверхсрочный Перевод несрочный Рус → Англ 01.09, 17:00 2025 3 фа…" at bounding box center [803, 275] width 1494 height 36
drag, startPoint x: 901, startPoint y: 270, endPoint x: 987, endPoint y: 268, distance: 86.0
click at [984, 268] on tr "Подбор Перевод сверхсрочный Перевод несрочный Рус → Англ 01.09, 17:00 2025 3 фа…" at bounding box center [803, 275] width 1494 height 36
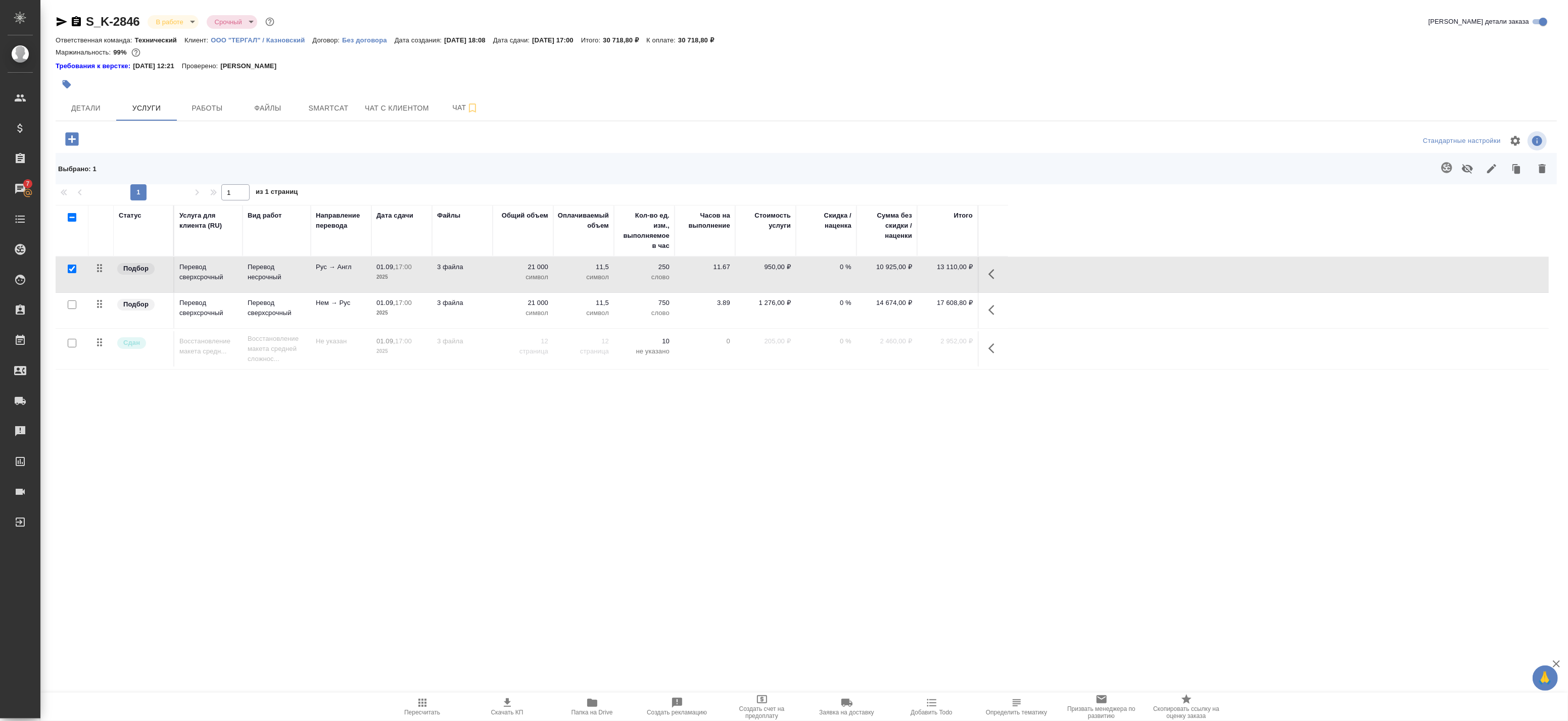
click at [993, 268] on button "button" at bounding box center [995, 275] width 25 height 25
click at [902, 273] on button "button" at bounding box center [896, 275] width 25 height 25
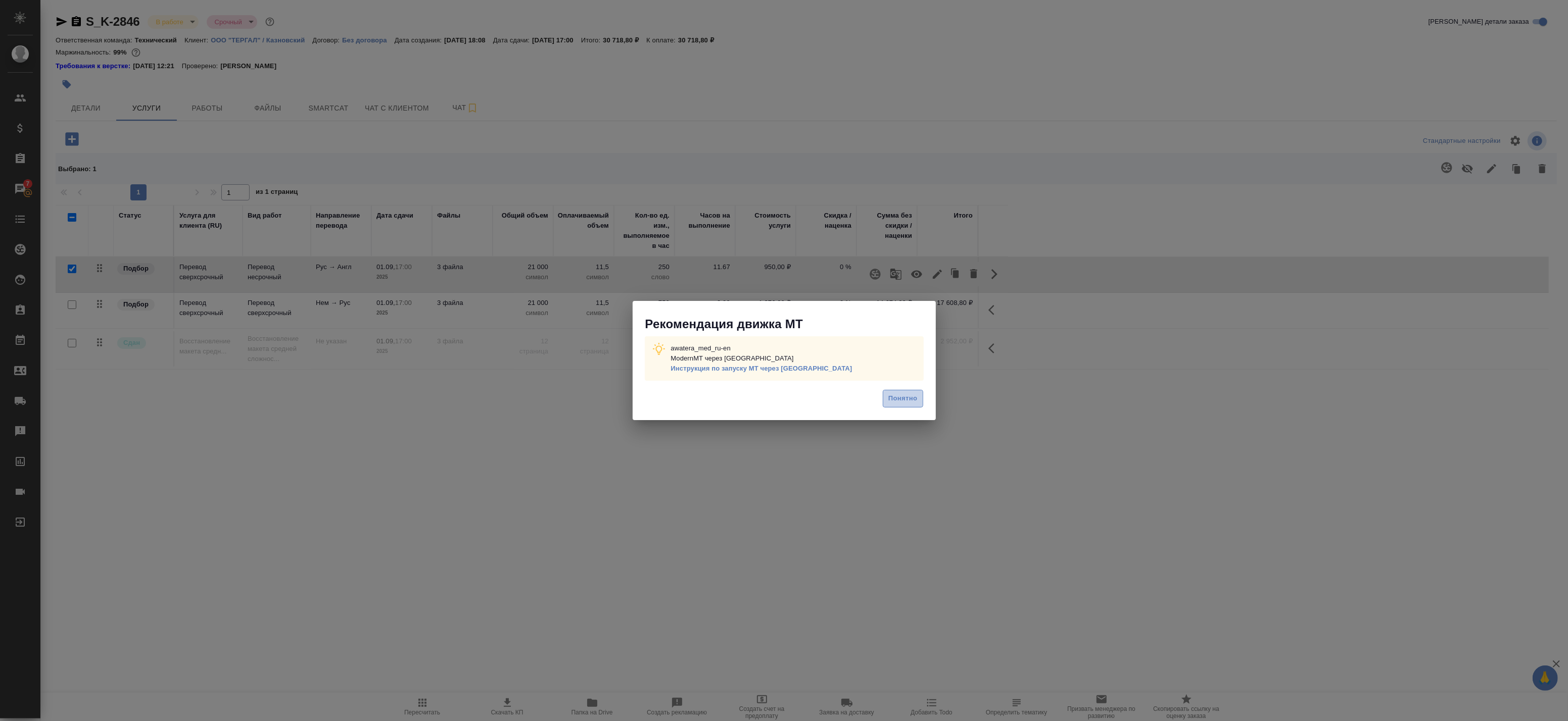
click at [899, 405] on span "Понятно" at bounding box center [903, 399] width 29 height 11
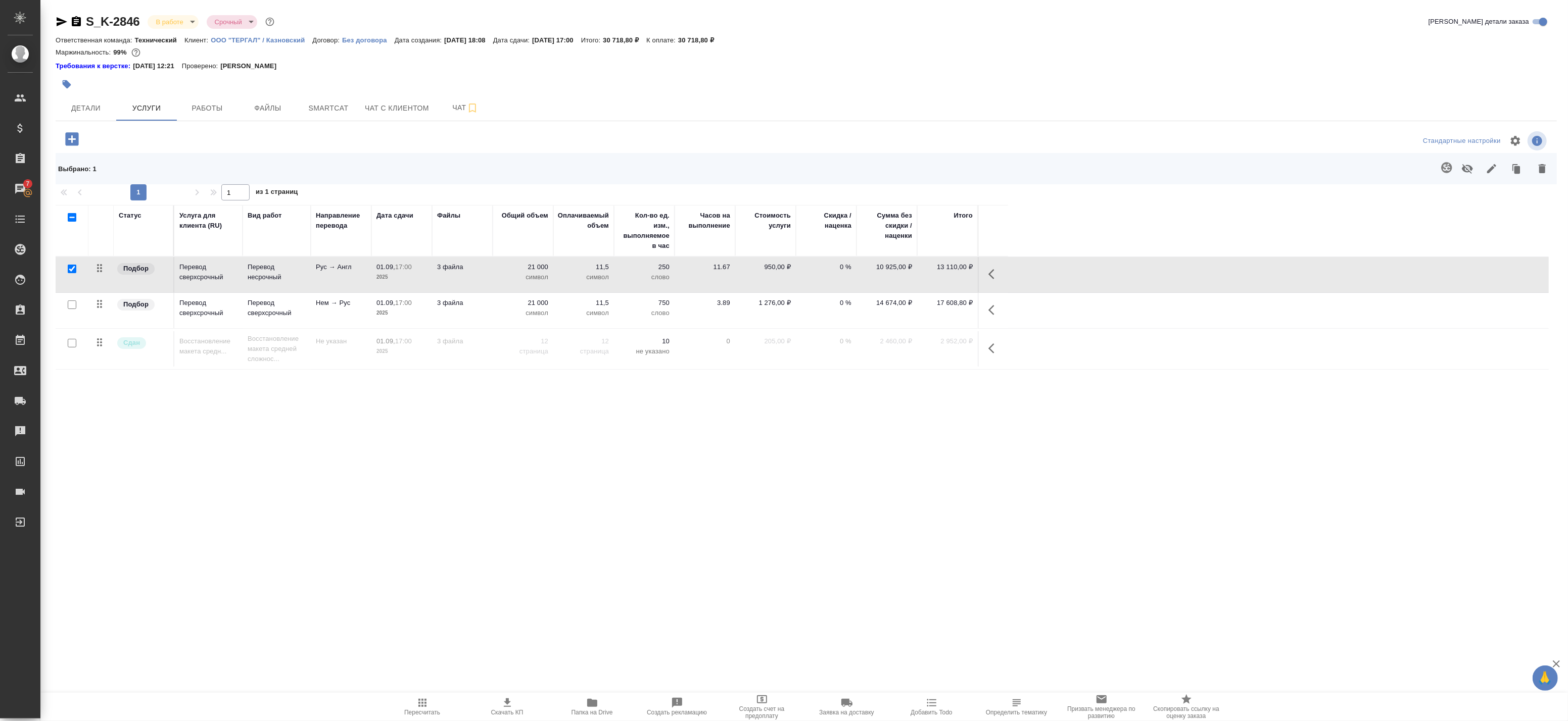
click at [68, 307] on input "checkbox" at bounding box center [71, 304] width 9 height 9
checkbox input "true"
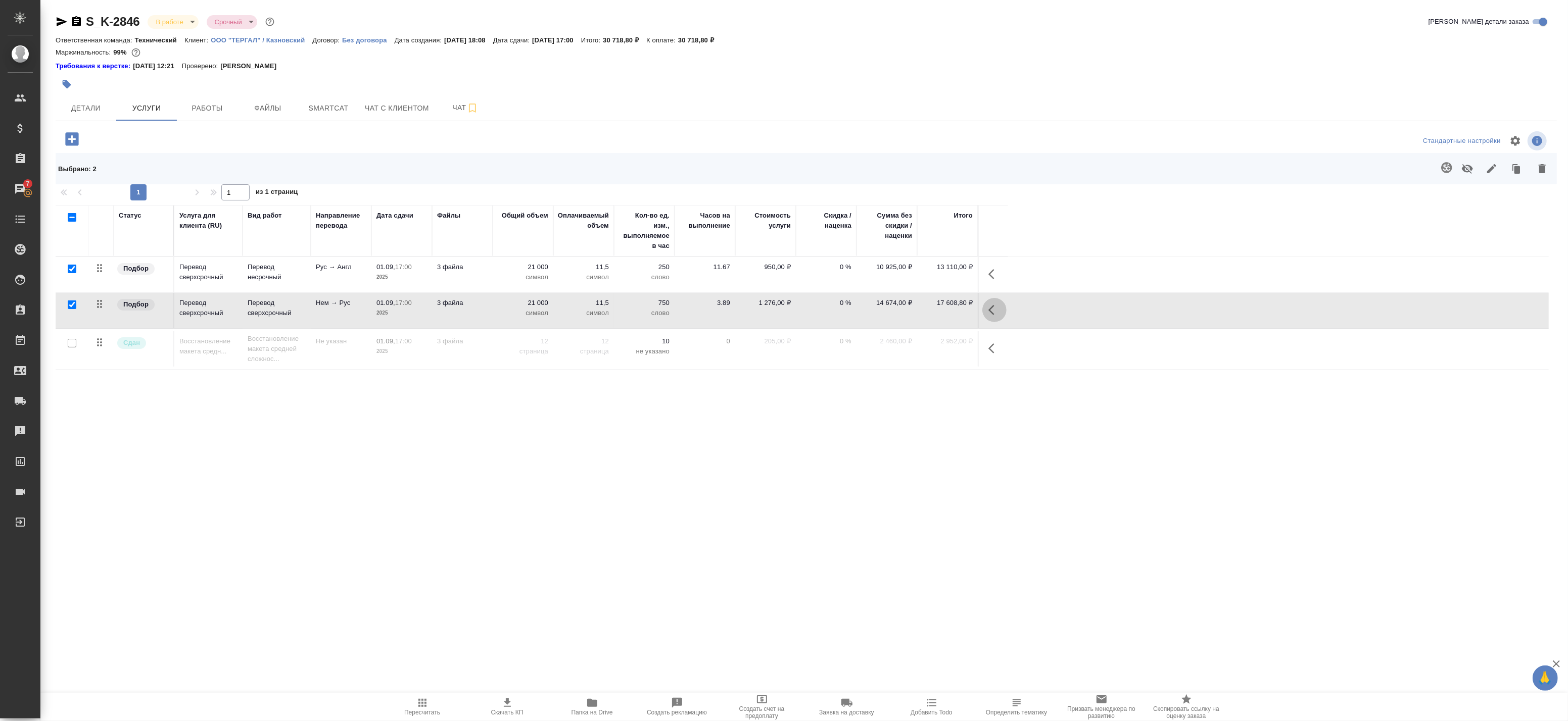
click at [993, 312] on icon "button" at bounding box center [994, 310] width 12 height 12
click at [900, 312] on icon "button" at bounding box center [896, 310] width 12 height 12
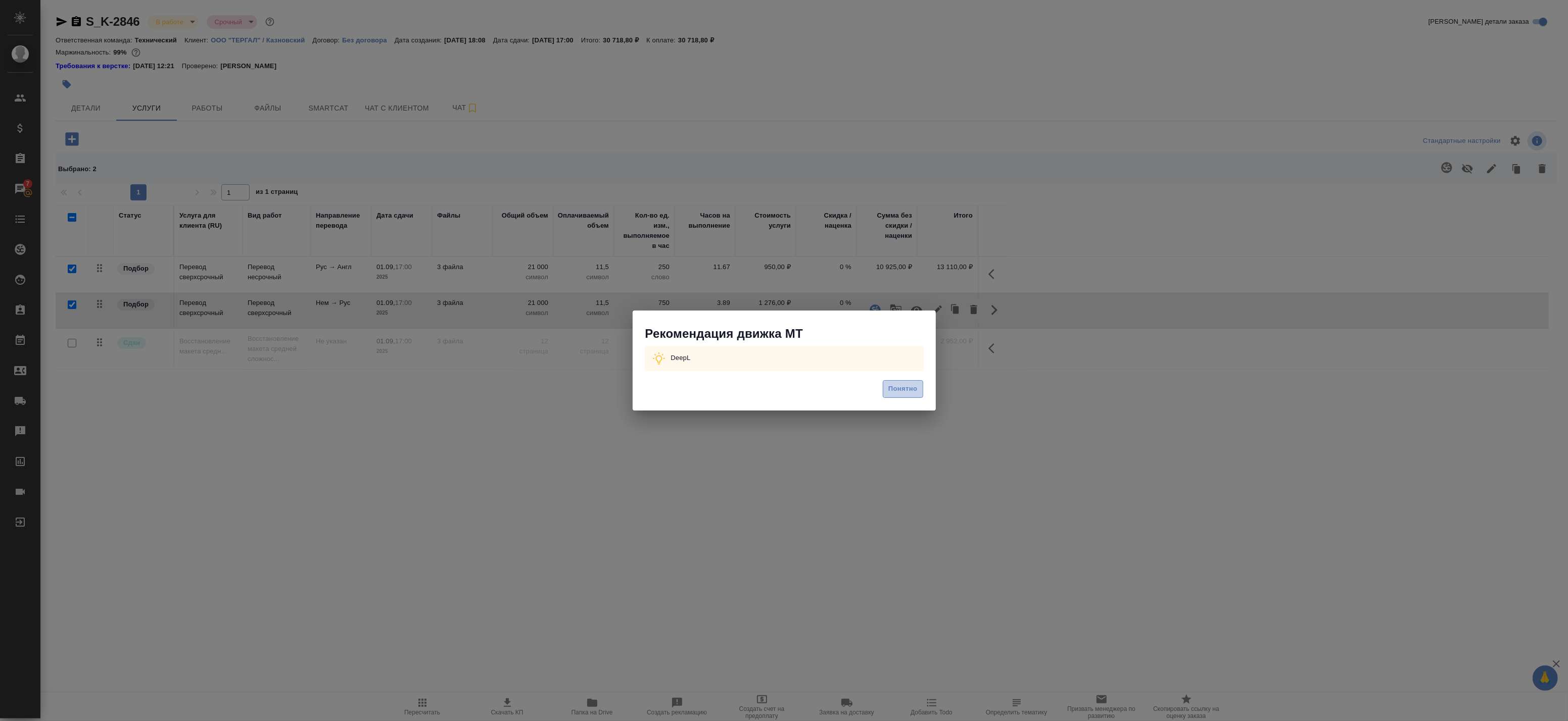
click at [916, 390] on span "Понятно" at bounding box center [903, 389] width 29 height 11
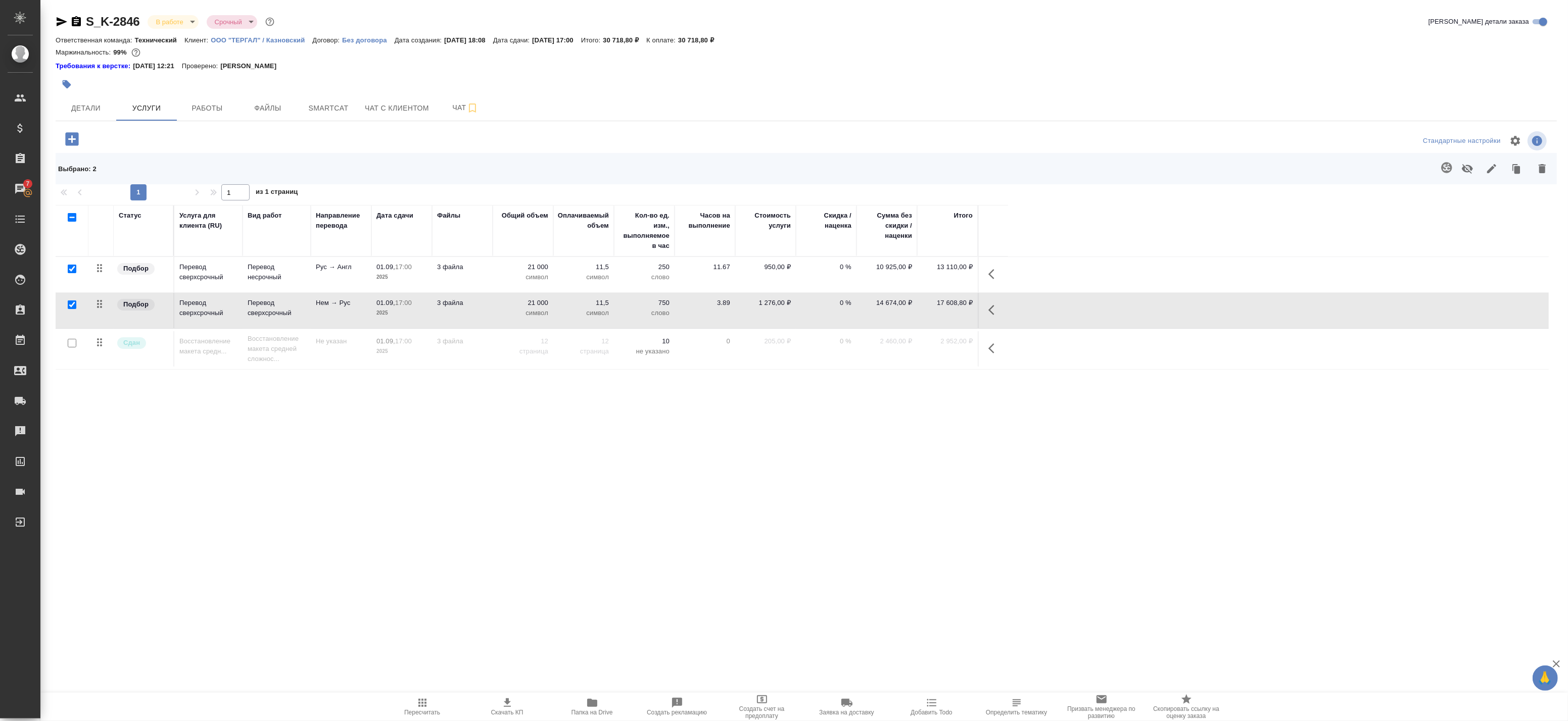
click at [73, 271] on input "checkbox" at bounding box center [71, 269] width 9 height 9
checkbox input "false"
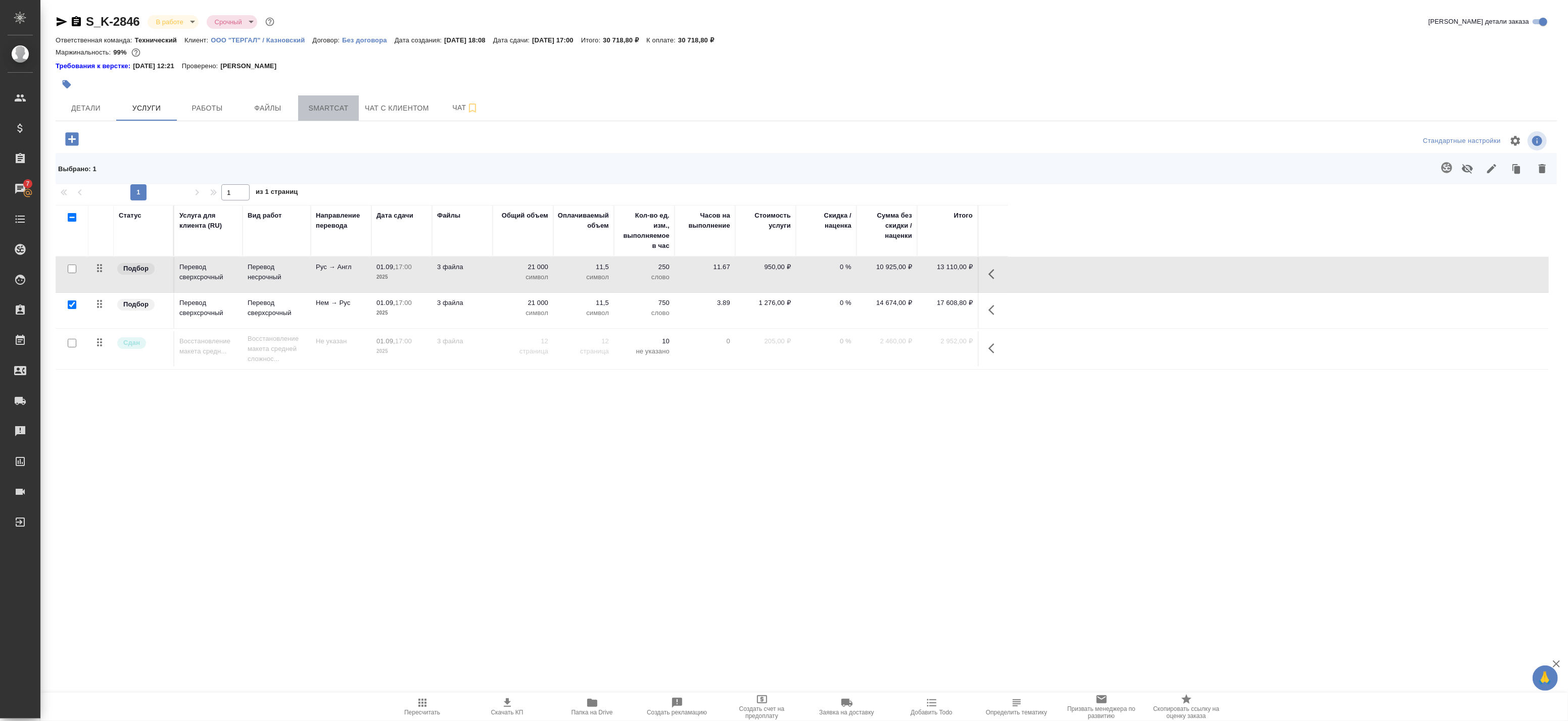
click at [298, 114] on button "Smartcat" at bounding box center [329, 108] width 61 height 26
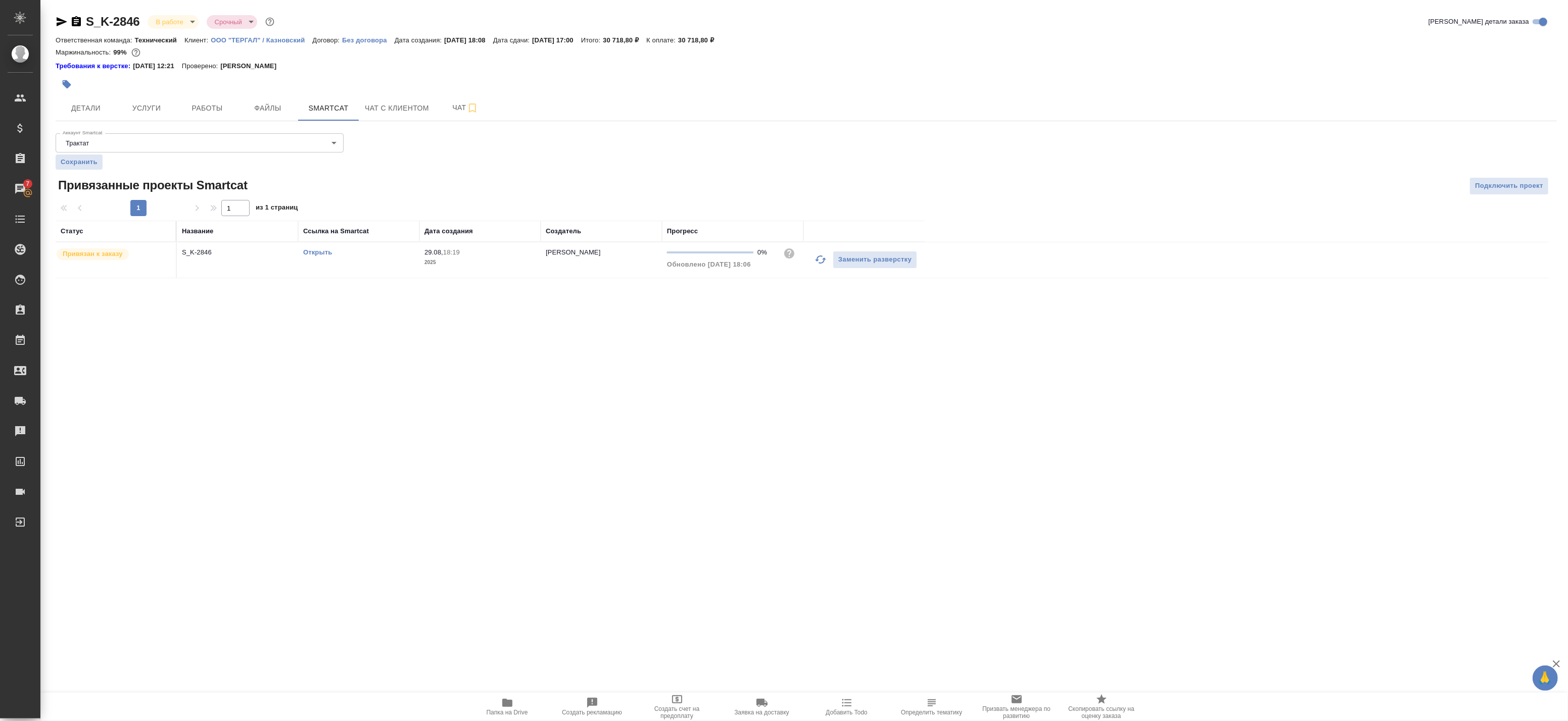
click at [320, 256] on link "Открыть" at bounding box center [317, 253] width 29 height 8
click at [202, 107] on span "Работы" at bounding box center [207, 107] width 48 height 12
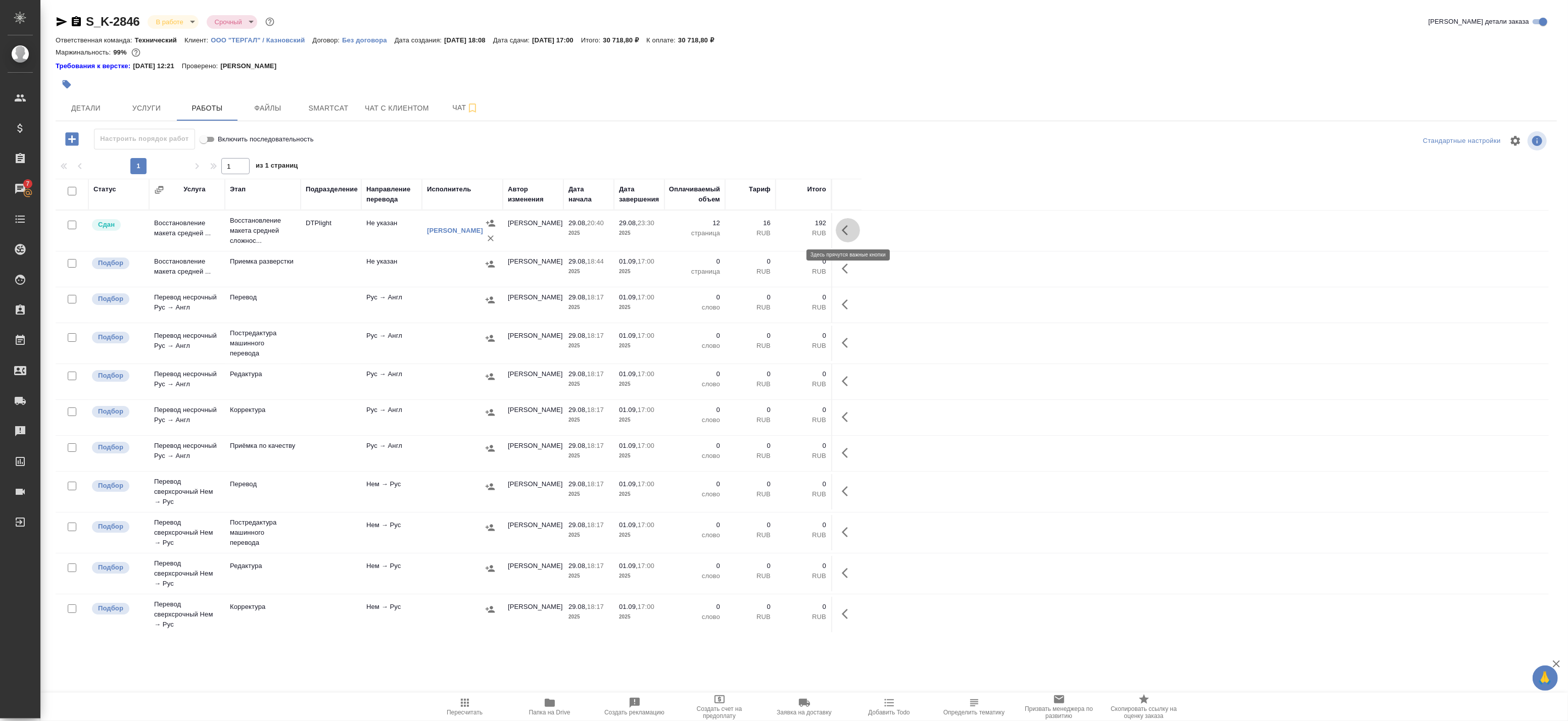
click at [846, 232] on icon "button" at bounding box center [848, 230] width 12 height 12
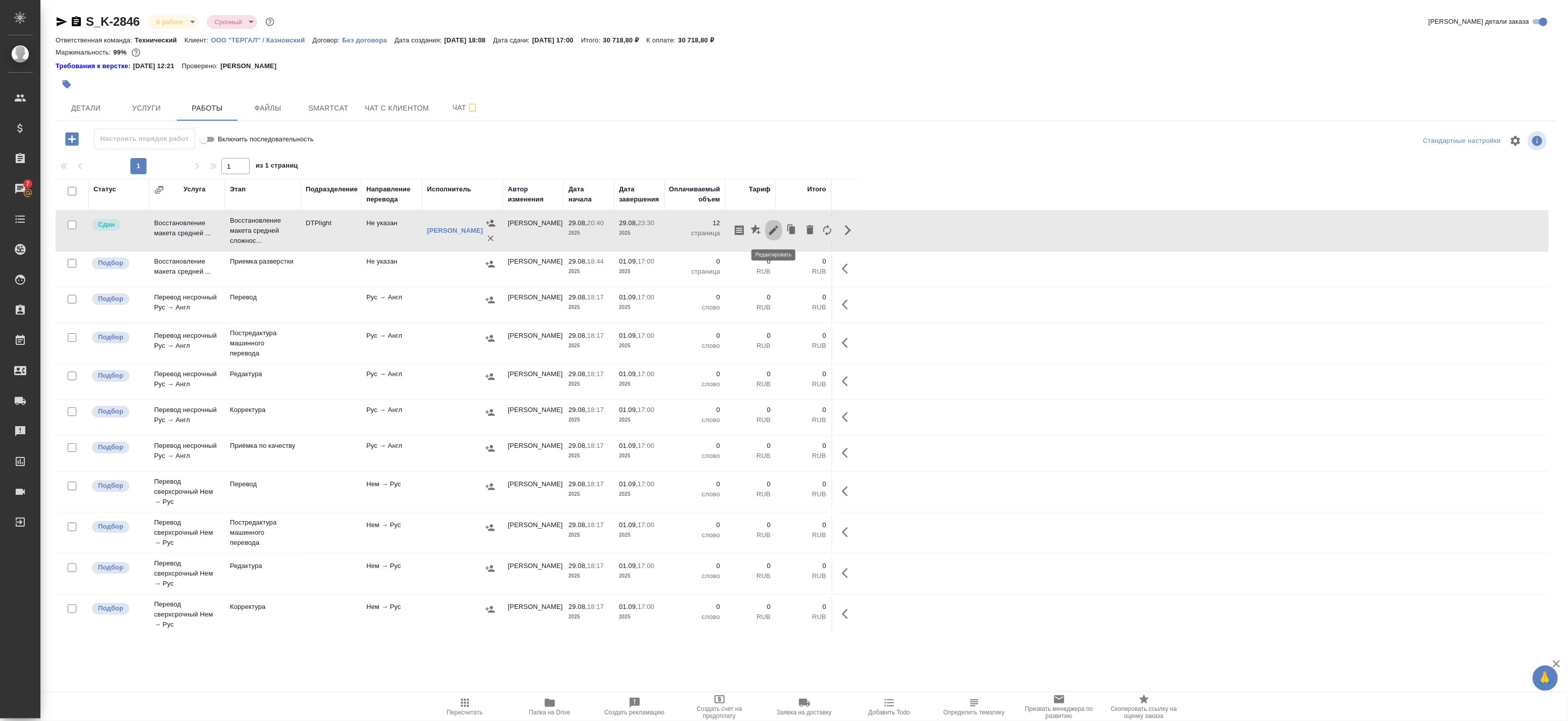
click at [774, 230] on icon "button" at bounding box center [774, 231] width 10 height 9
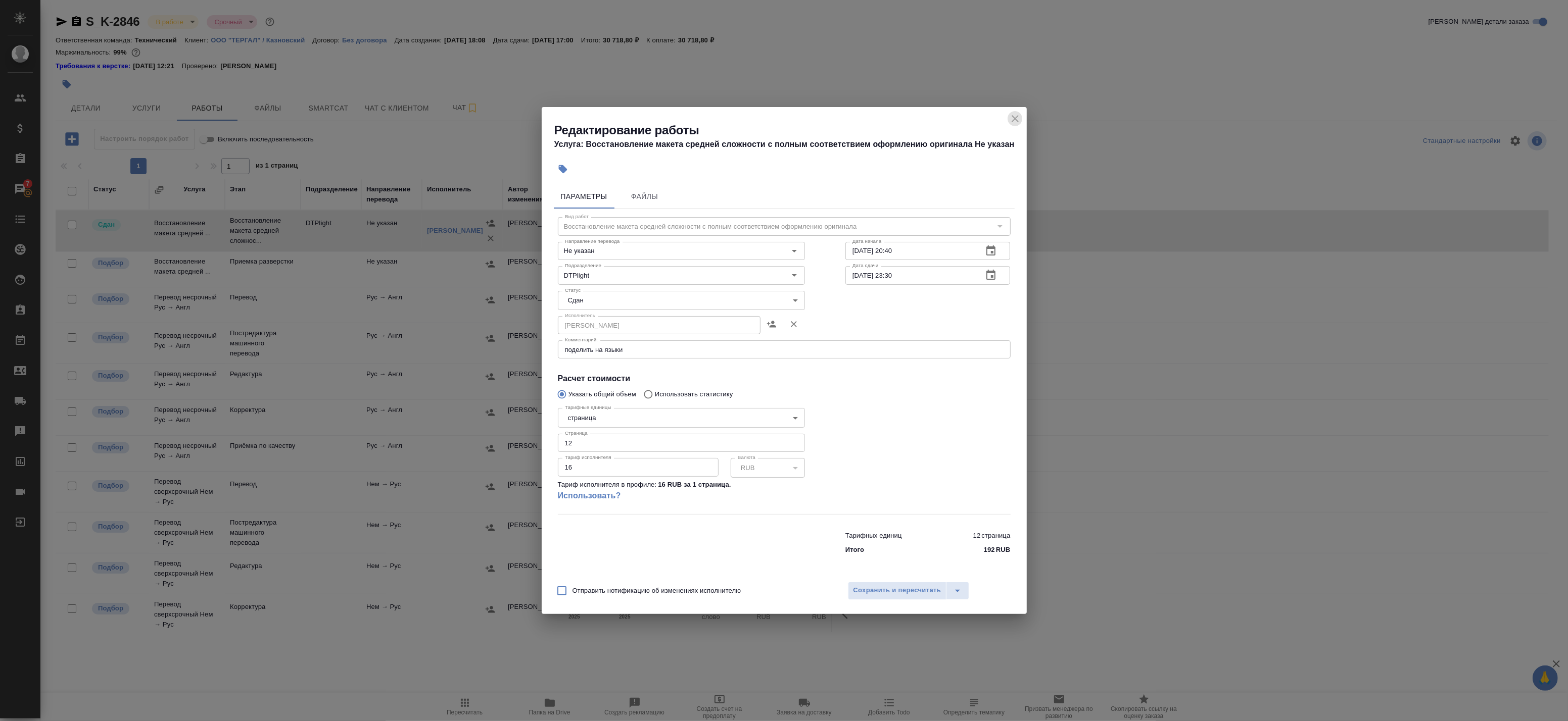
click at [1017, 117] on icon "close" at bounding box center [1015, 118] width 7 height 7
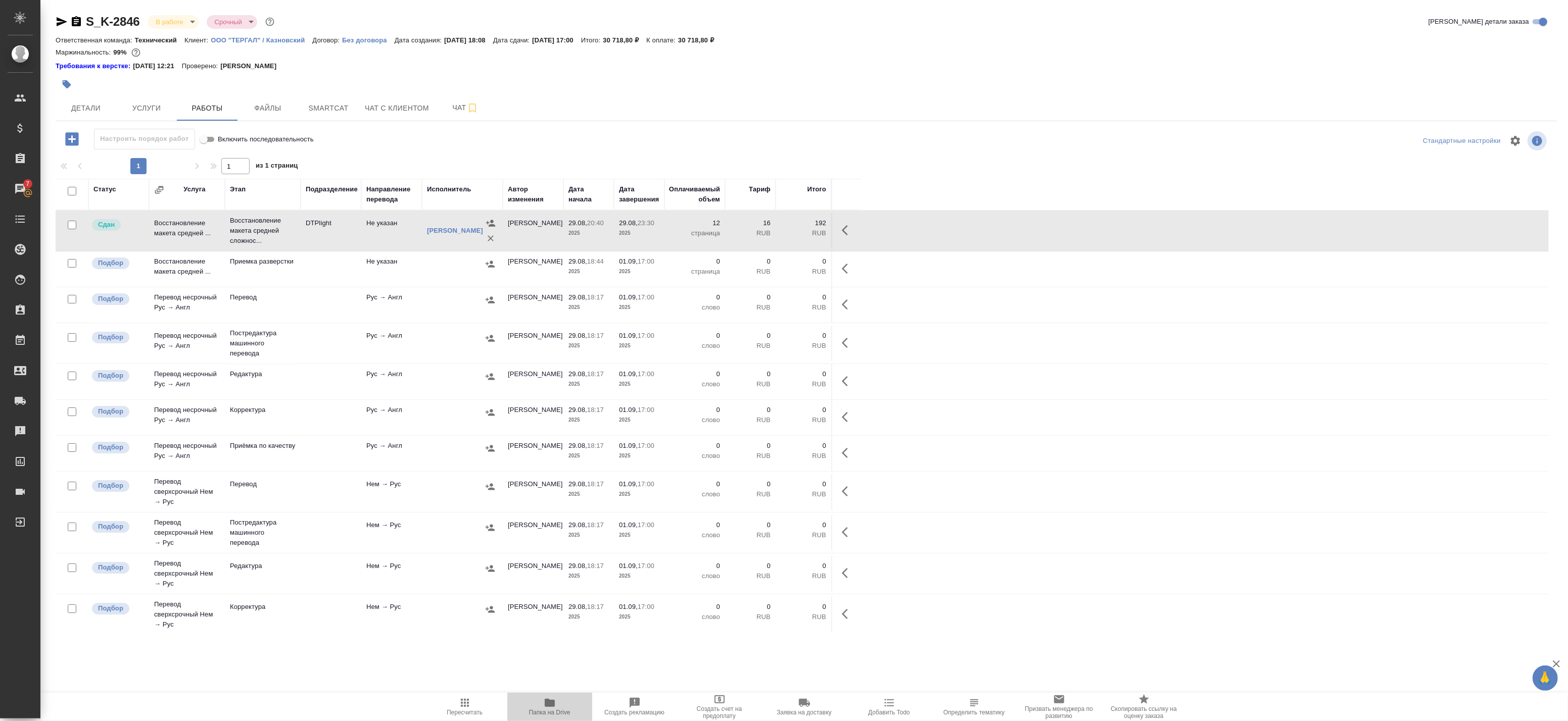
click at [543, 710] on span "Папка на Drive" at bounding box center [550, 712] width 42 height 7
click at [94, 105] on span "Детали" at bounding box center [86, 107] width 48 height 12
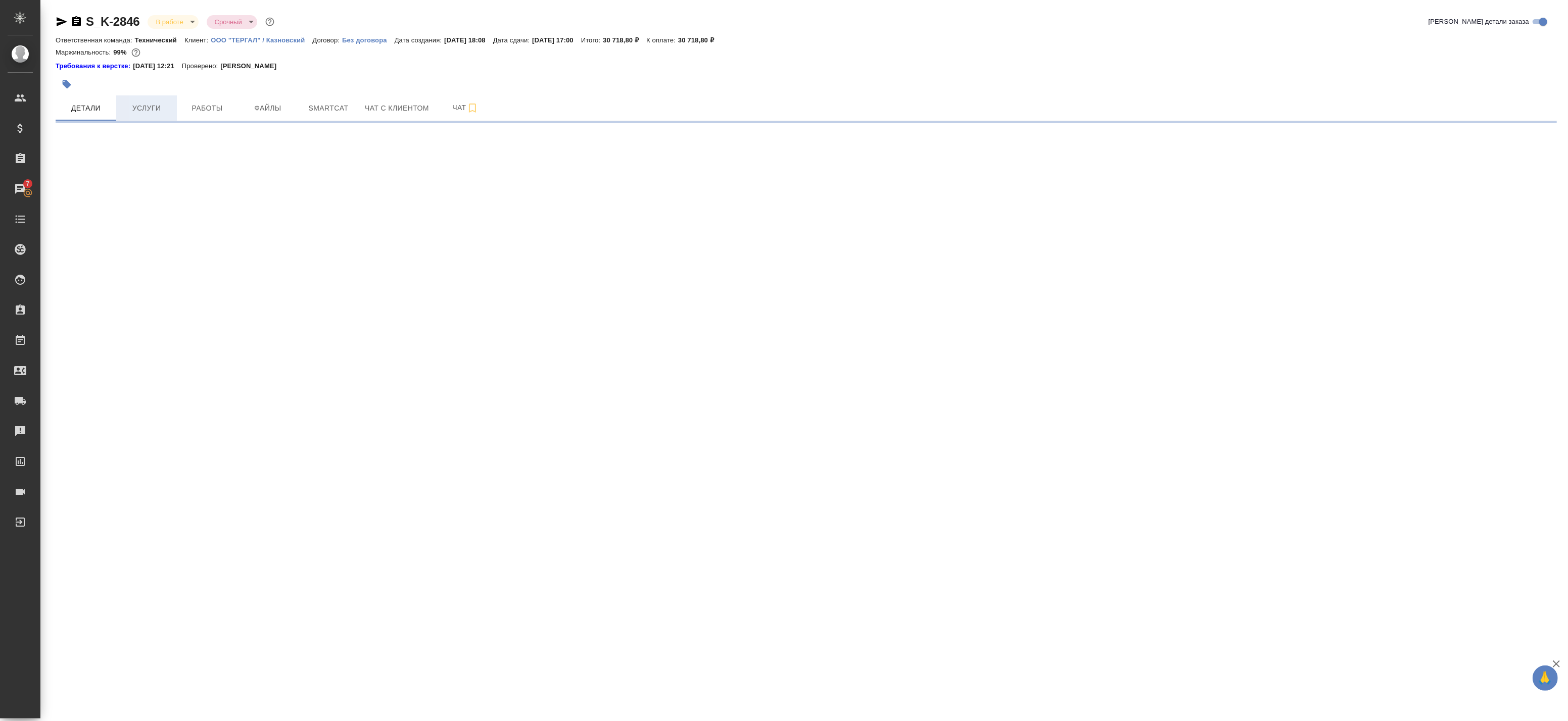
select select "RU"
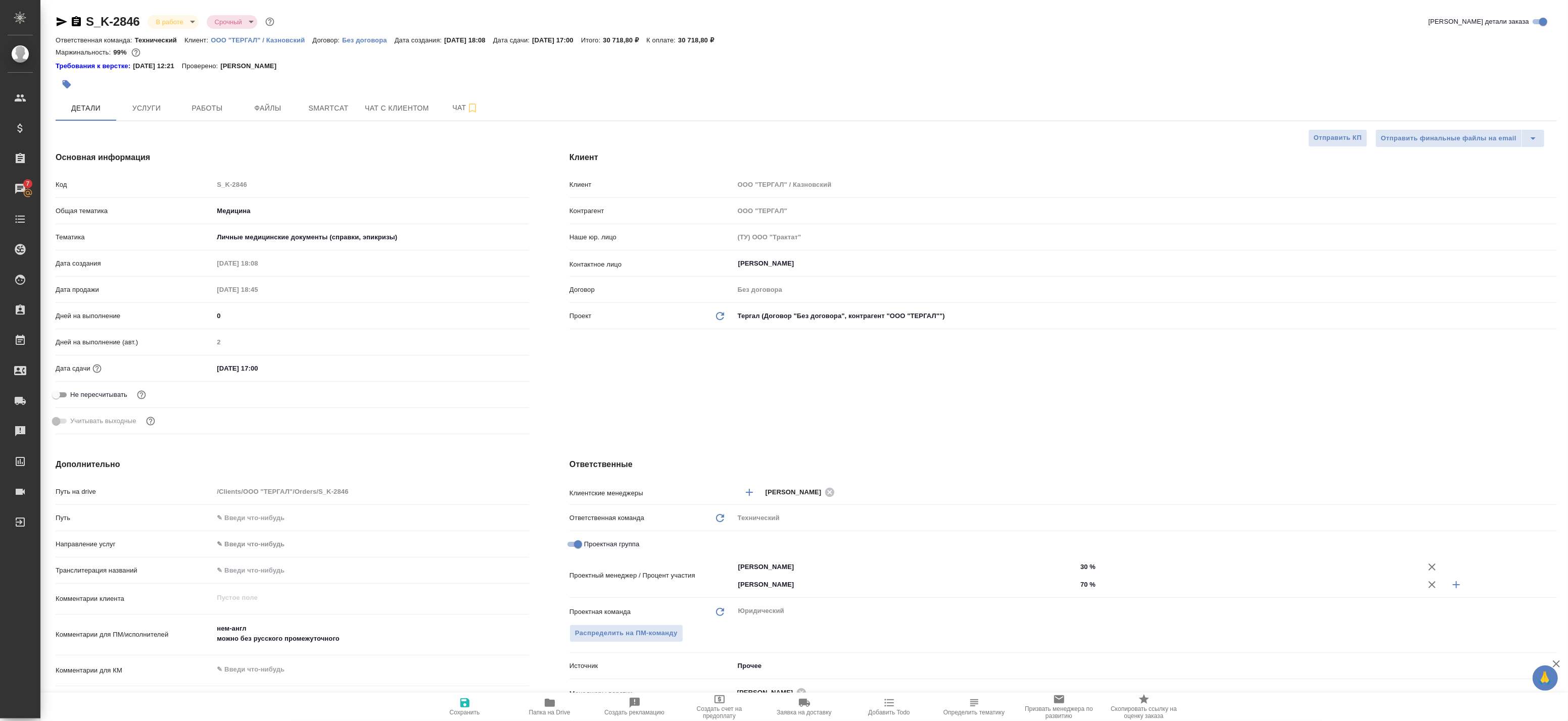
type textarea "x"
click at [147, 113] on span "Услуги" at bounding box center [146, 107] width 48 height 12
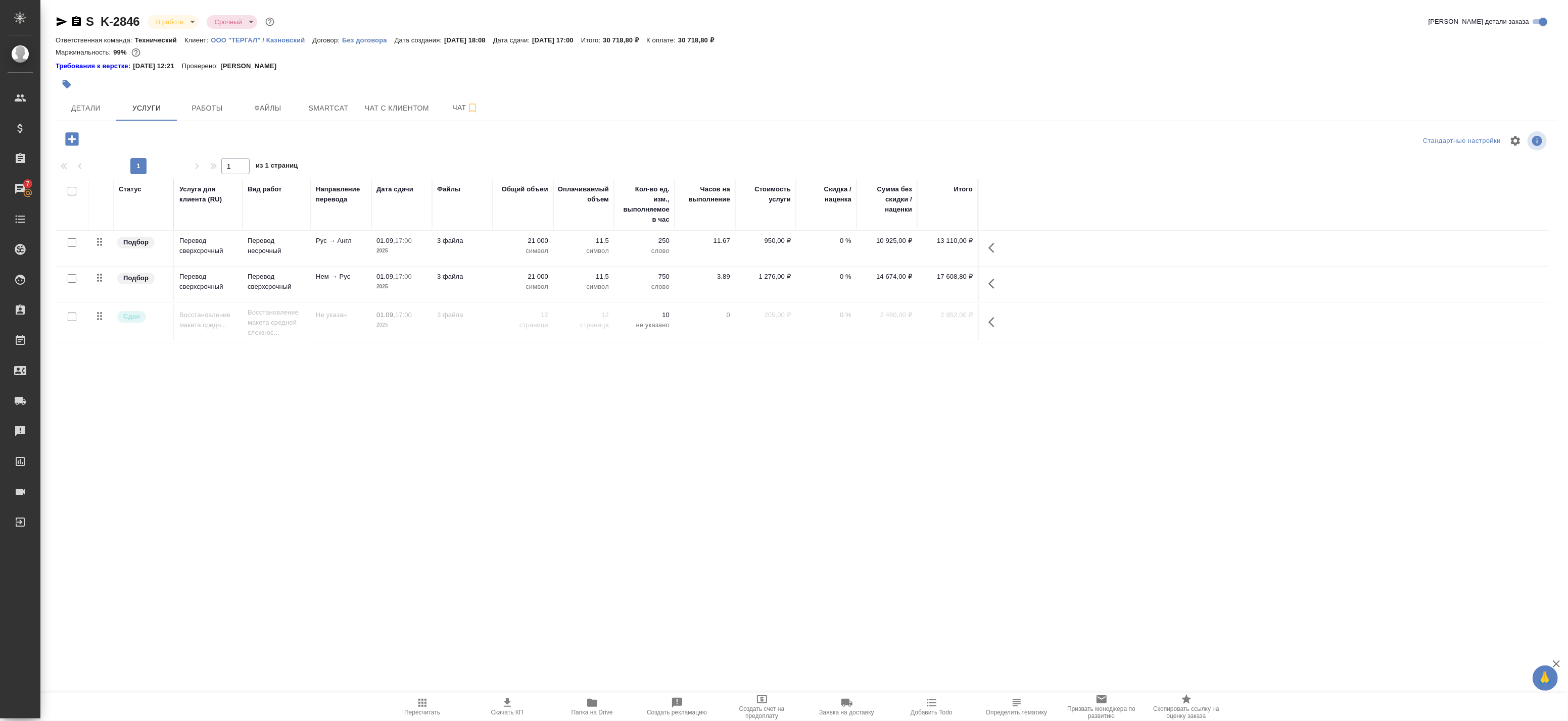
click at [68, 242] on input "checkbox" at bounding box center [71, 242] width 9 height 9
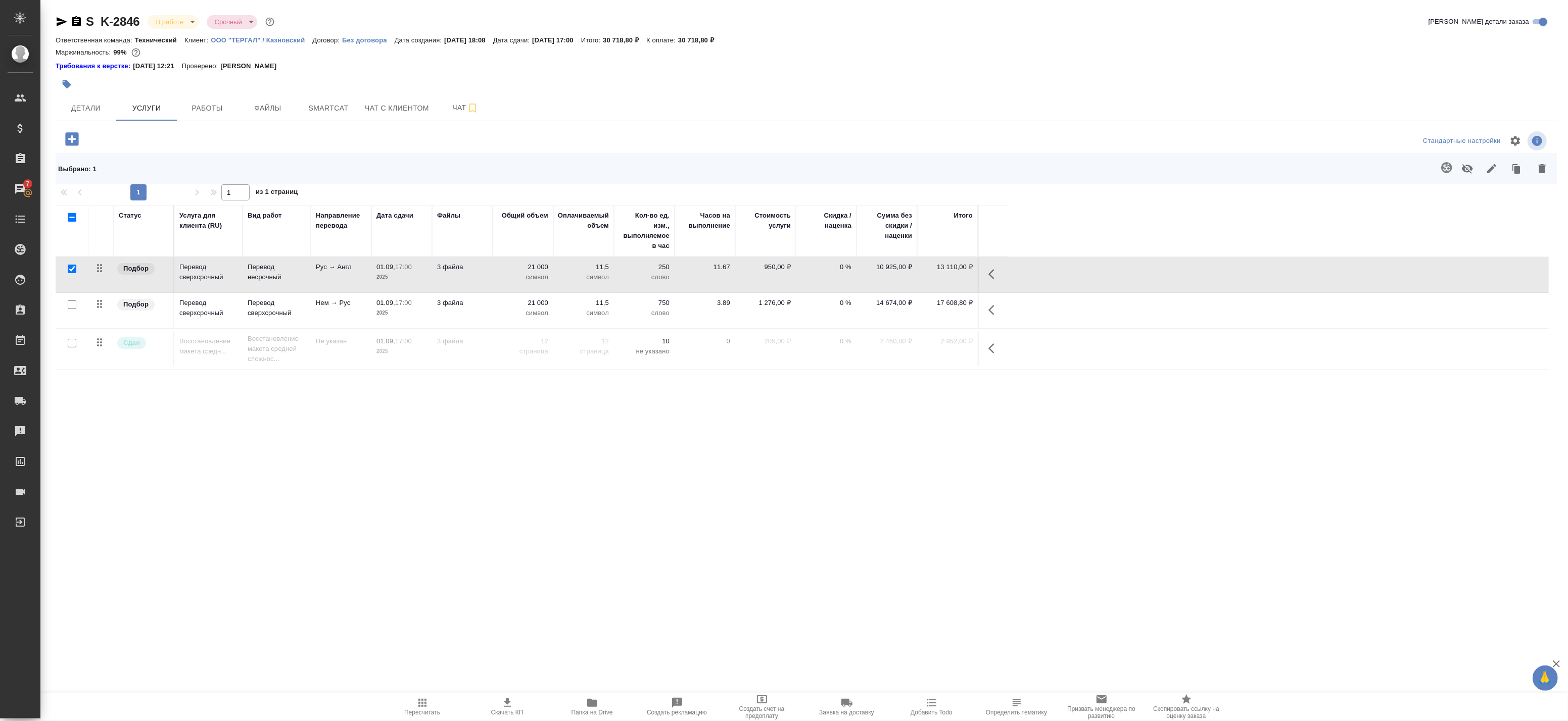
drag, startPoint x: 72, startPoint y: 271, endPoint x: 66, endPoint y: 284, distance: 14.3
click at [72, 271] on input "checkbox" at bounding box center [71, 269] width 9 height 9
checkbox input "false"
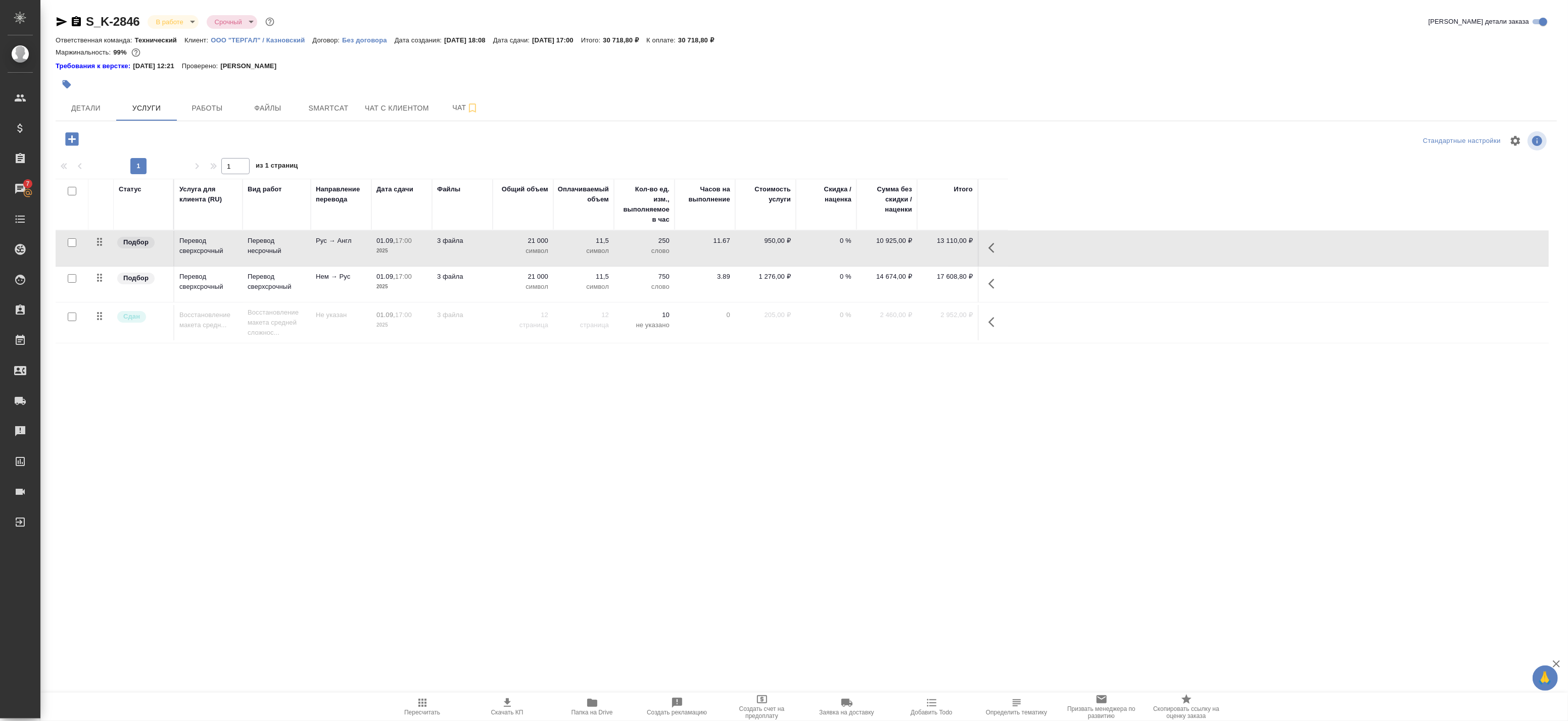
click at [67, 250] on div at bounding box center [72, 242] width 23 height 14
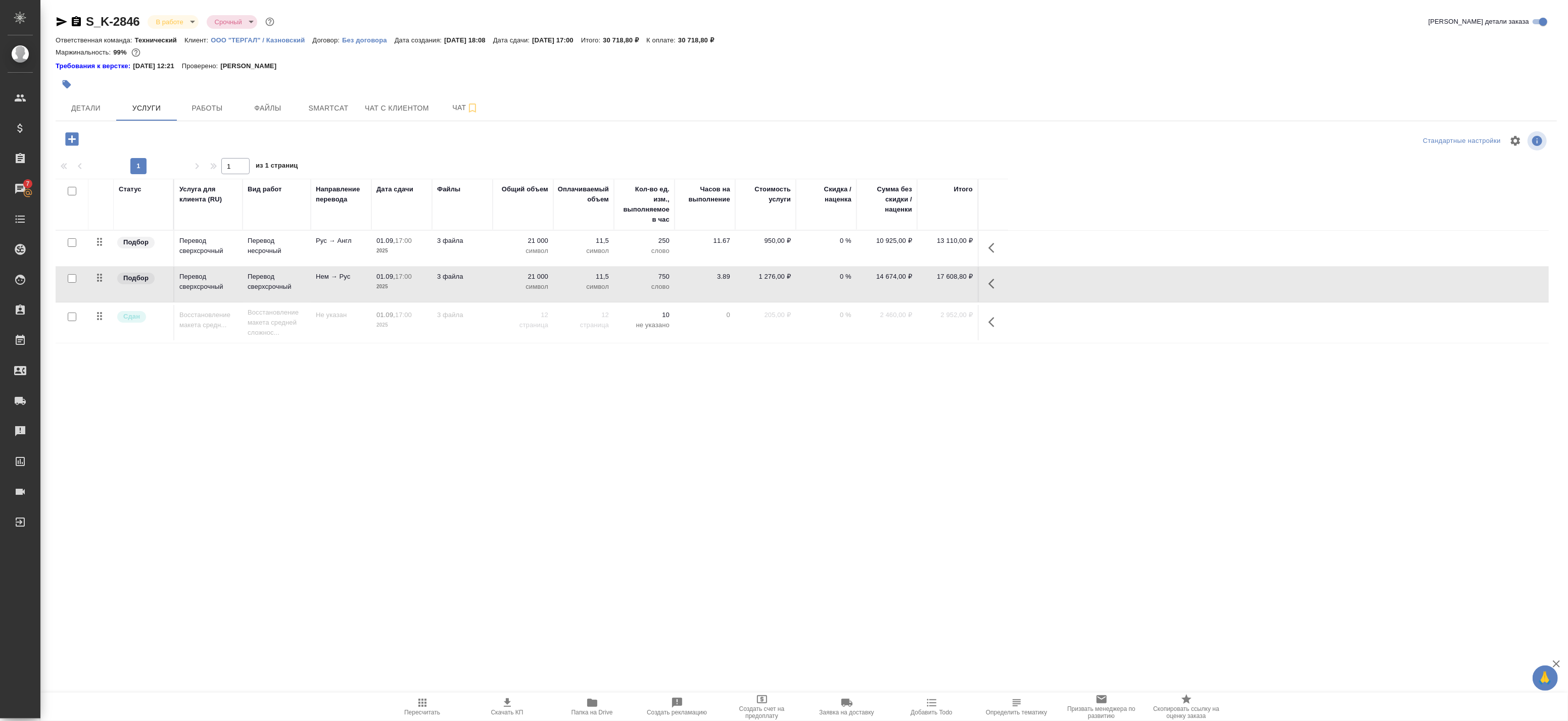
click at [72, 280] on input "checkbox" at bounding box center [71, 278] width 9 height 9
checkbox input "true"
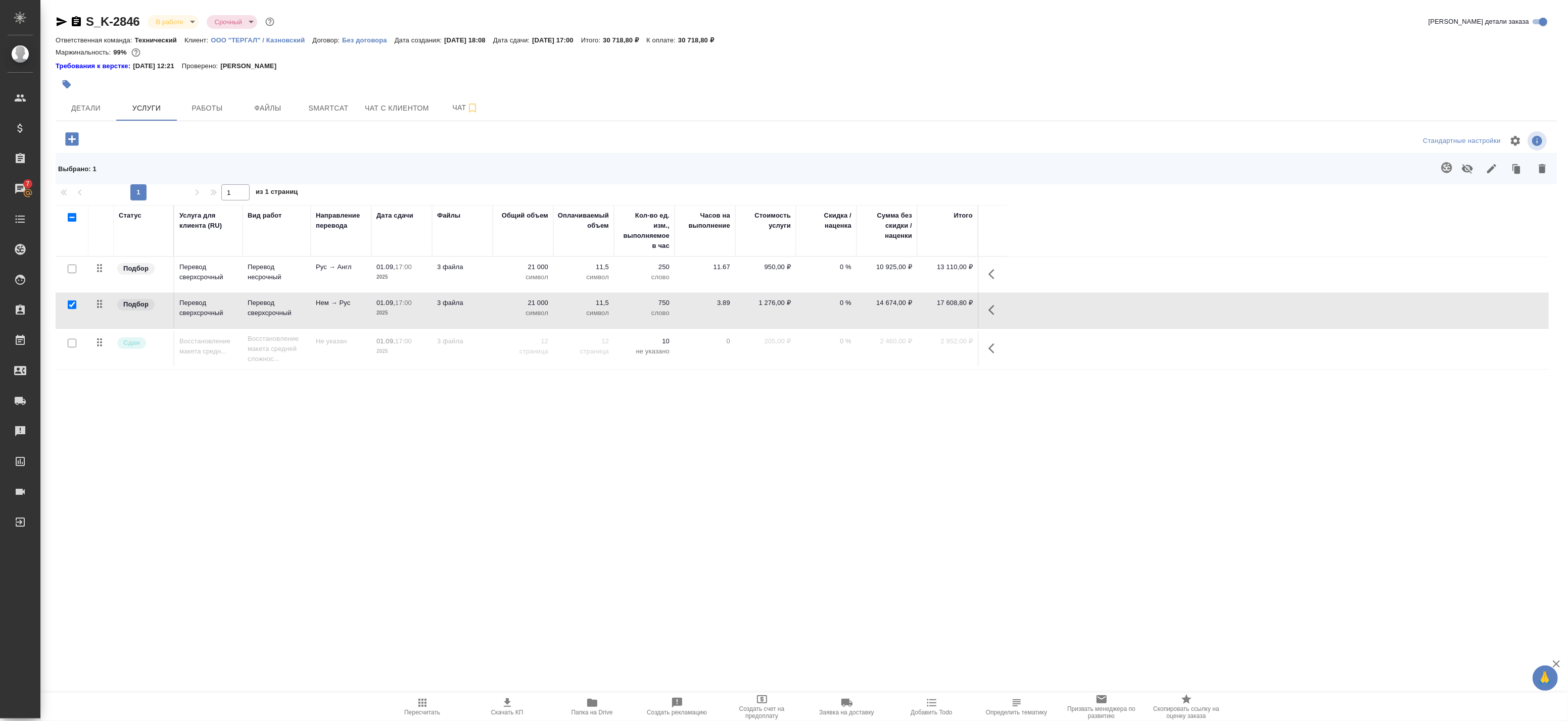
click at [985, 315] on button "button" at bounding box center [995, 311] width 25 height 25
click at [898, 312] on icon "button" at bounding box center [896, 311] width 11 height 11
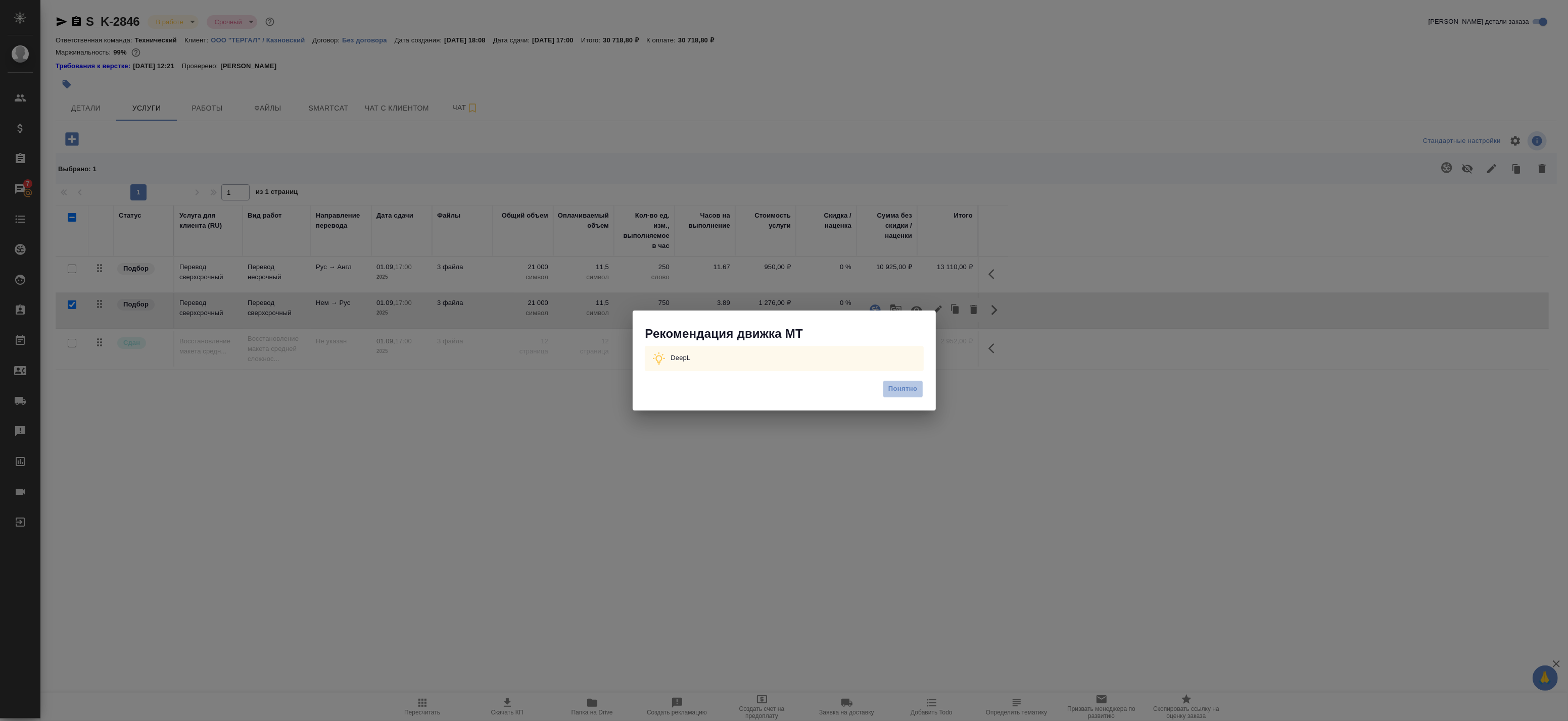
click at [918, 392] on button "Понятно" at bounding box center [903, 389] width 40 height 18
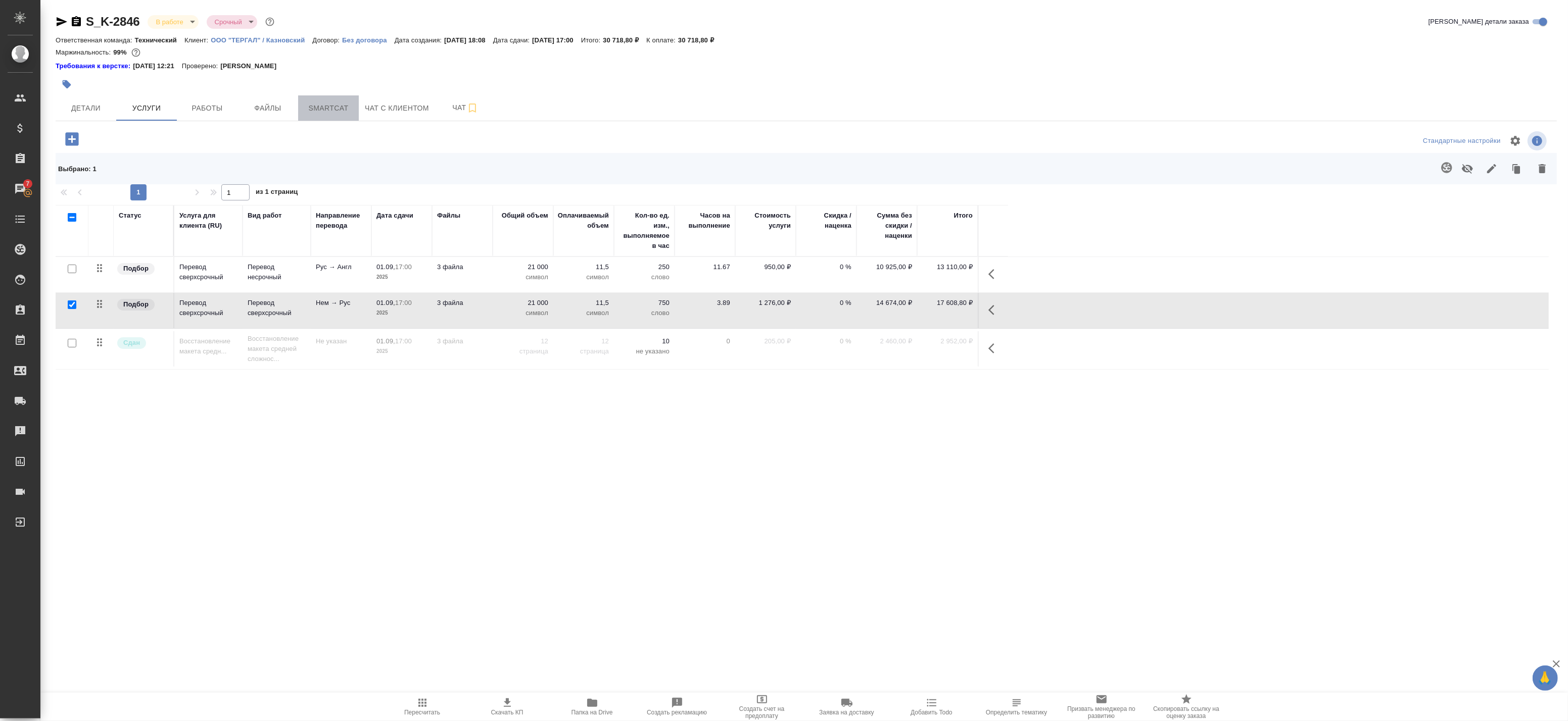
click at [321, 115] on button "Smartcat" at bounding box center [329, 108] width 61 height 26
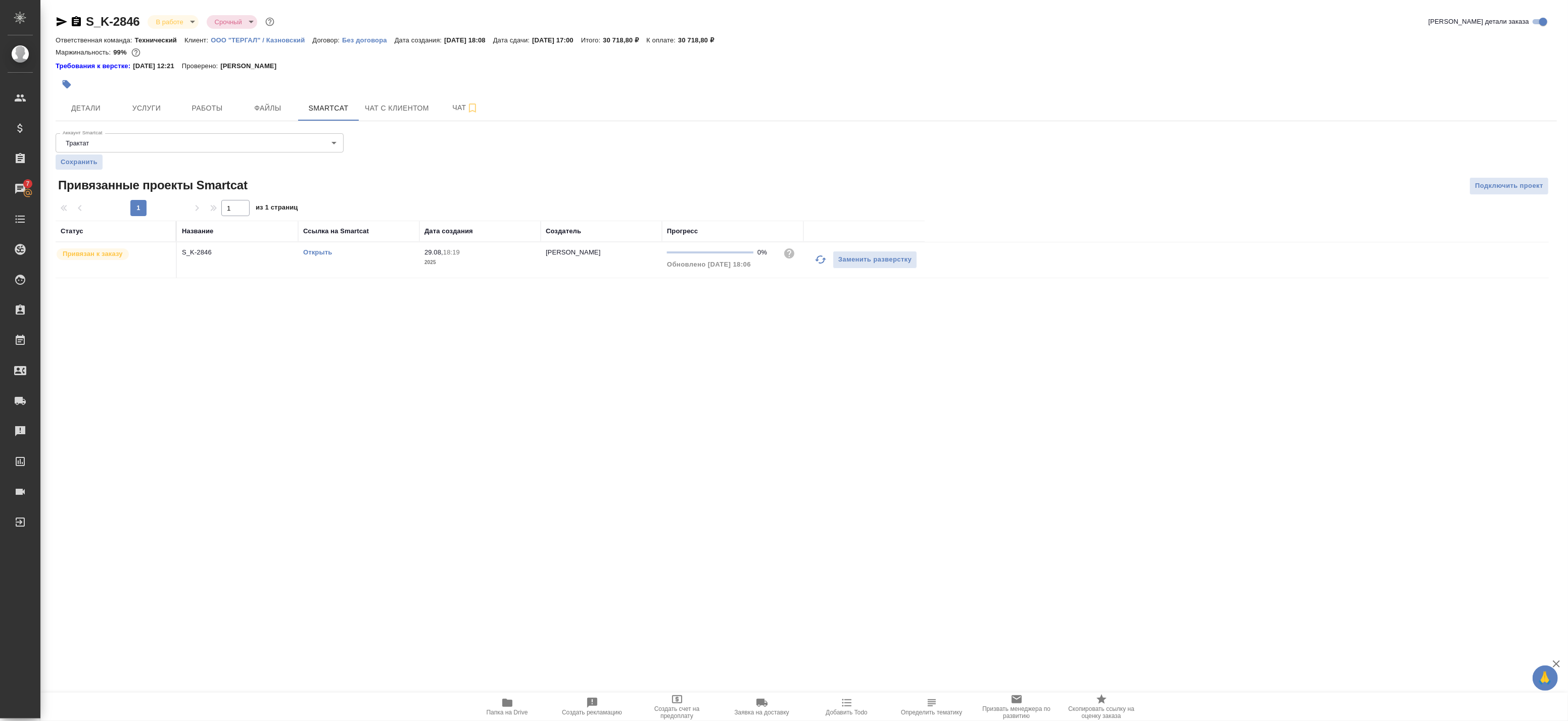
click at [314, 253] on link "Открыть" at bounding box center [317, 253] width 29 height 8
click at [156, 97] on button "Услуги" at bounding box center [146, 108] width 61 height 26
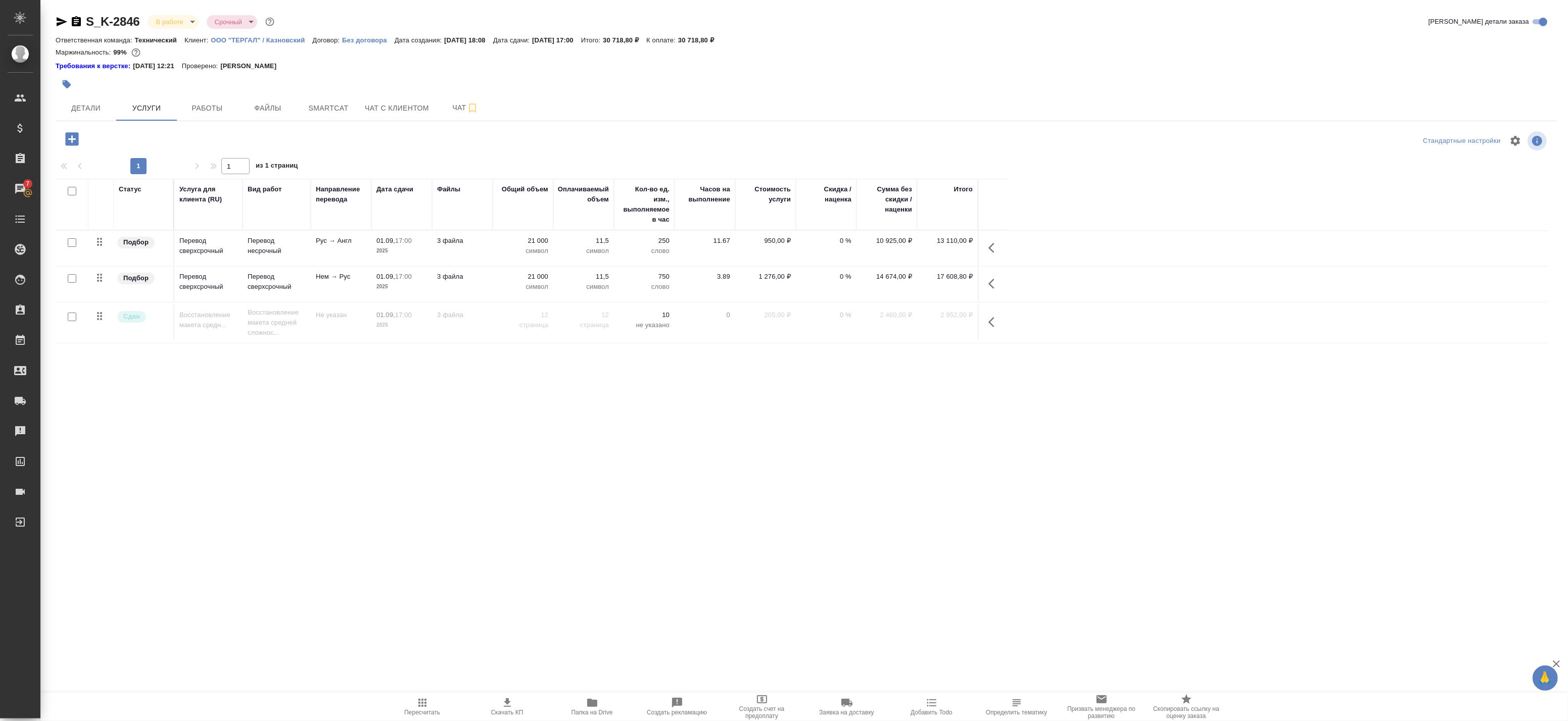
click at [71, 244] on input "checkbox" at bounding box center [71, 242] width 9 height 9
checkbox input "true"
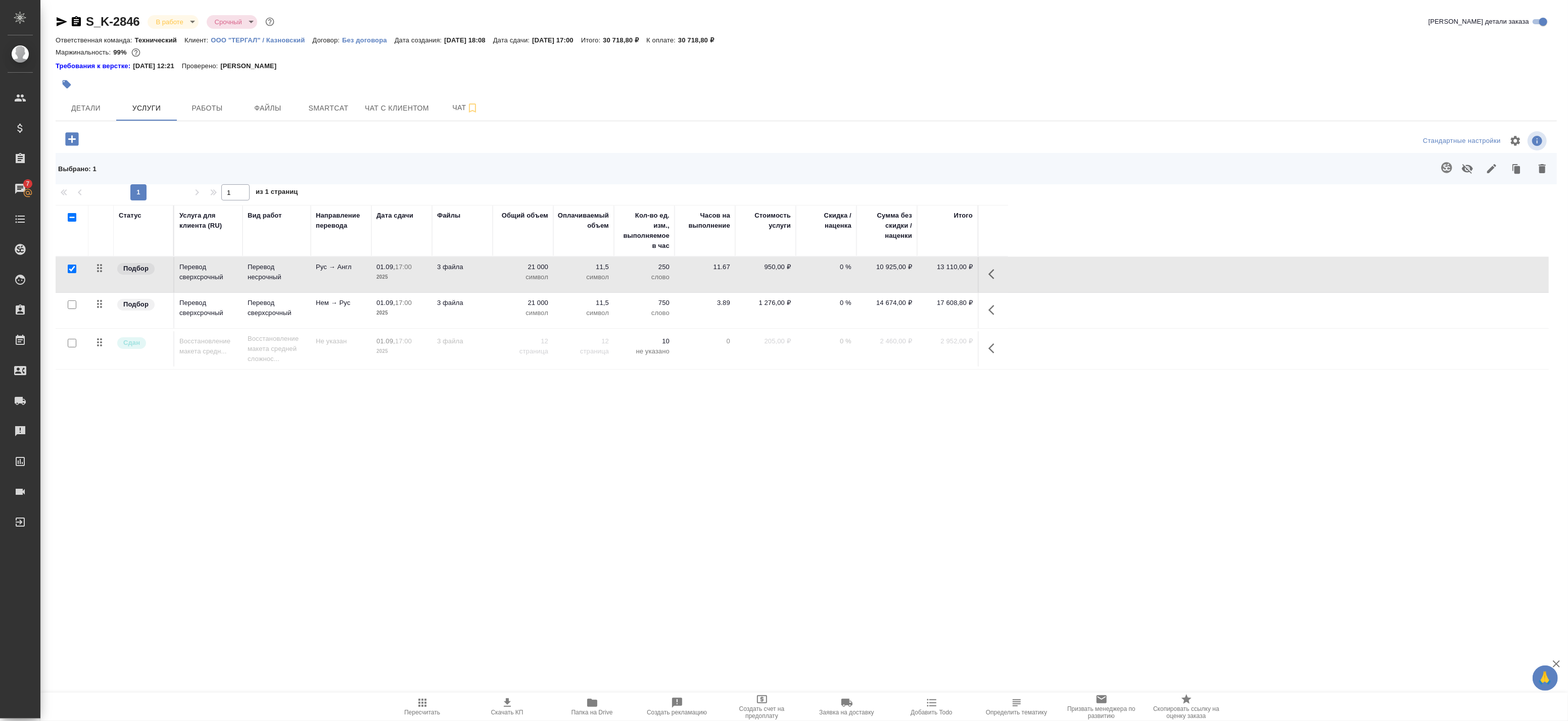
click at [1446, 165] on icon "button" at bounding box center [1446, 167] width 10 height 10
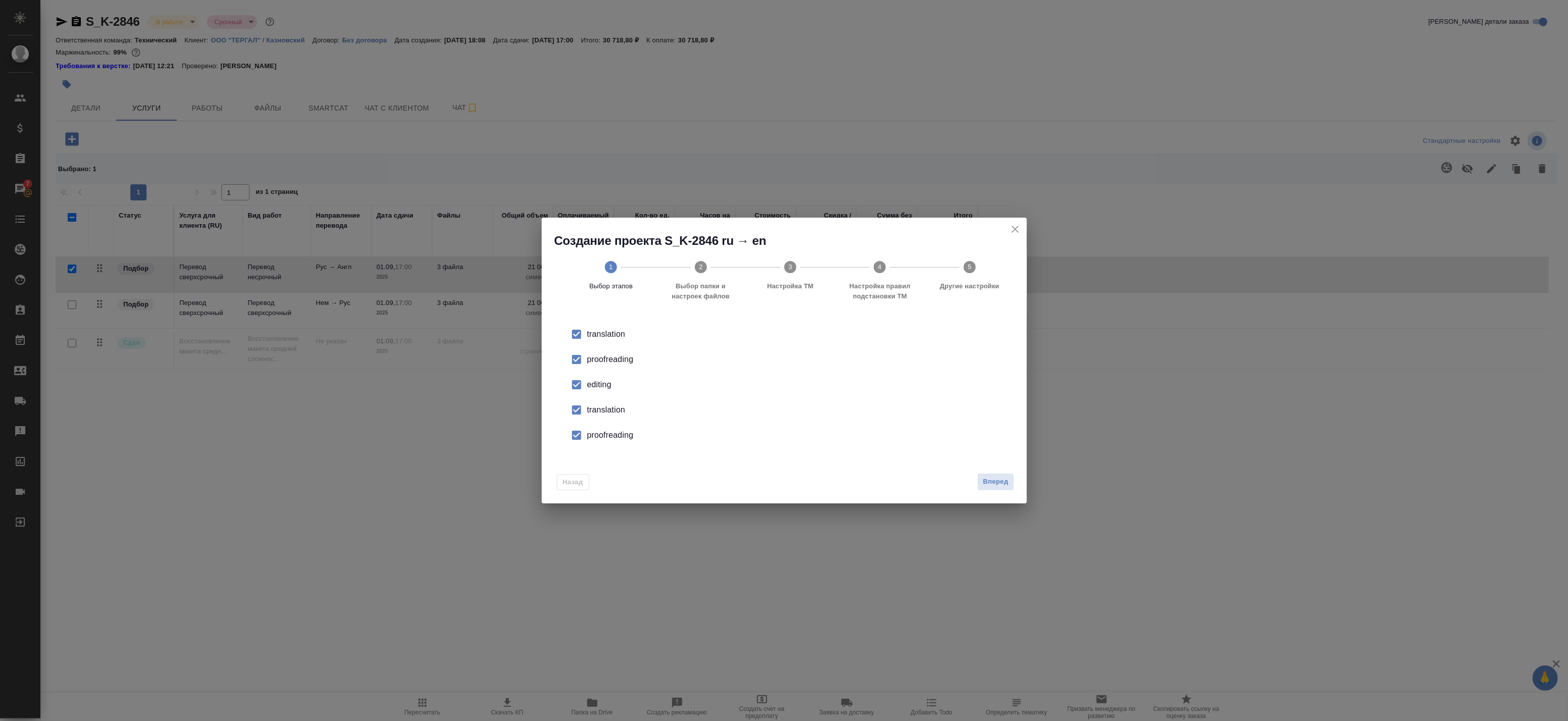
click at [620, 366] on div "proofreading" at bounding box center [794, 359] width 415 height 12
click at [591, 340] on div "translation" at bounding box center [794, 334] width 415 height 12
click at [597, 378] on li "editing" at bounding box center [784, 385] width 453 height 26
click at [595, 360] on div "proofreading" at bounding box center [794, 359] width 415 height 12
click at [976, 484] on div "Вперед" at bounding box center [993, 482] width 41 height 18
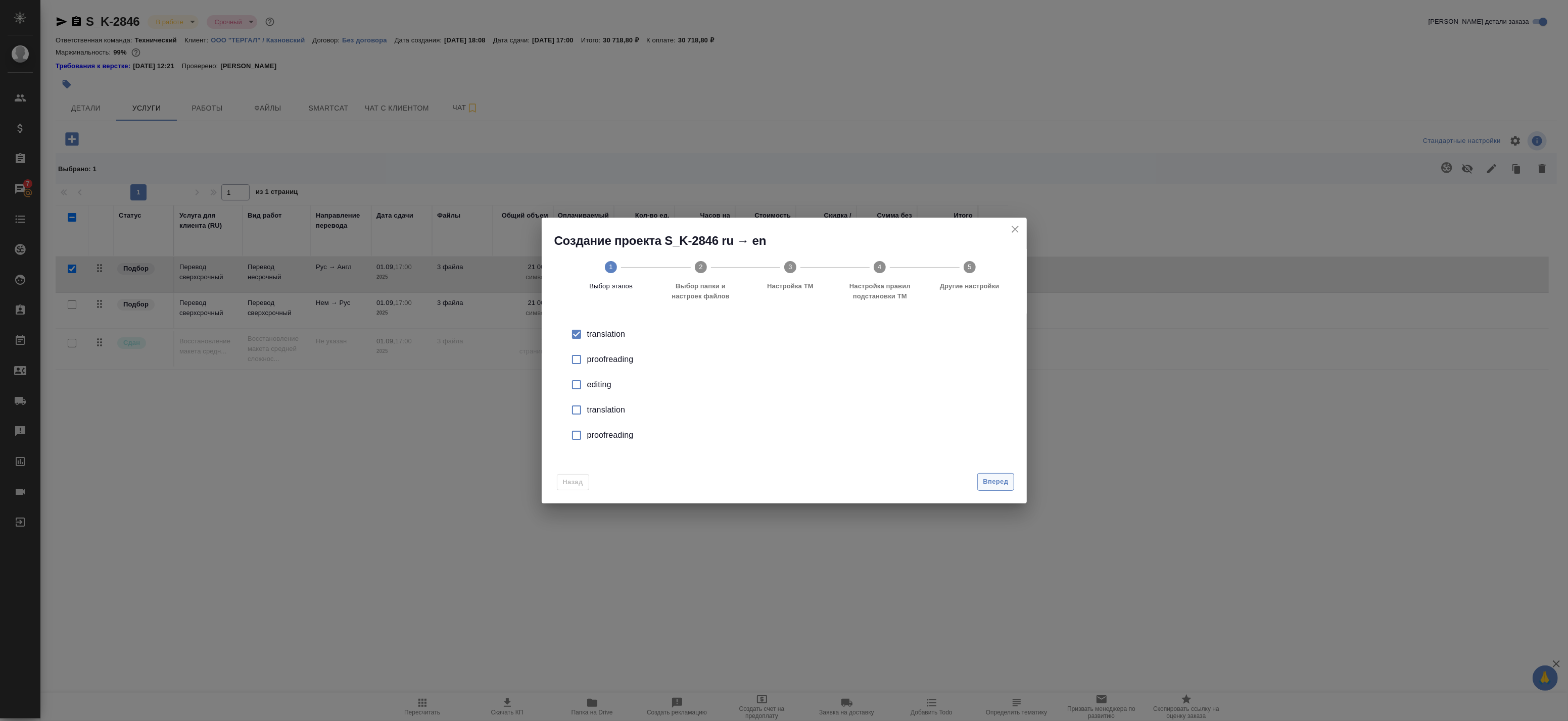
click at [999, 488] on button "Вперед" at bounding box center [996, 482] width 36 height 18
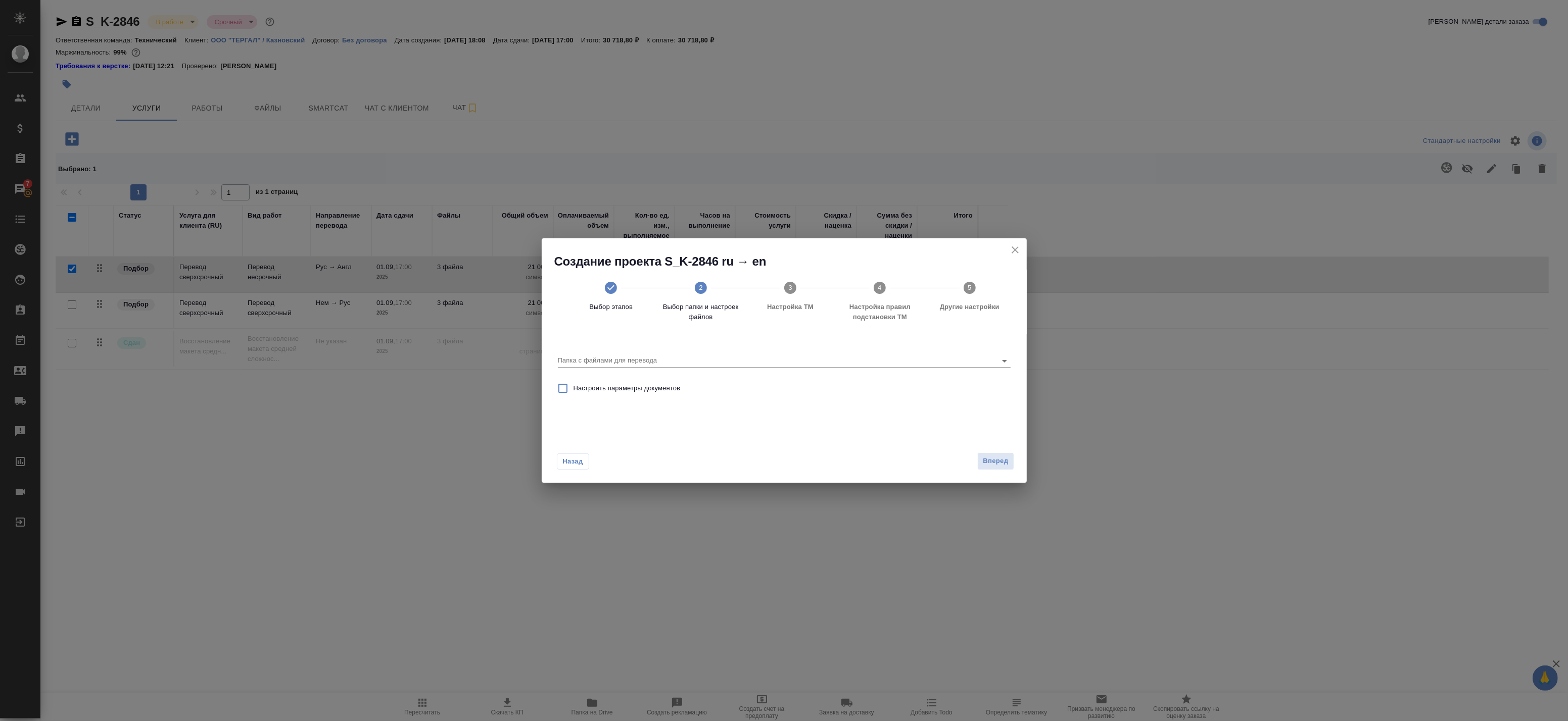
drag, startPoint x: 742, startPoint y: 371, endPoint x: 736, endPoint y: 355, distance: 17.1
click at [741, 371] on div "Папка с файлами для перевода" at bounding box center [784, 355] width 461 height 35
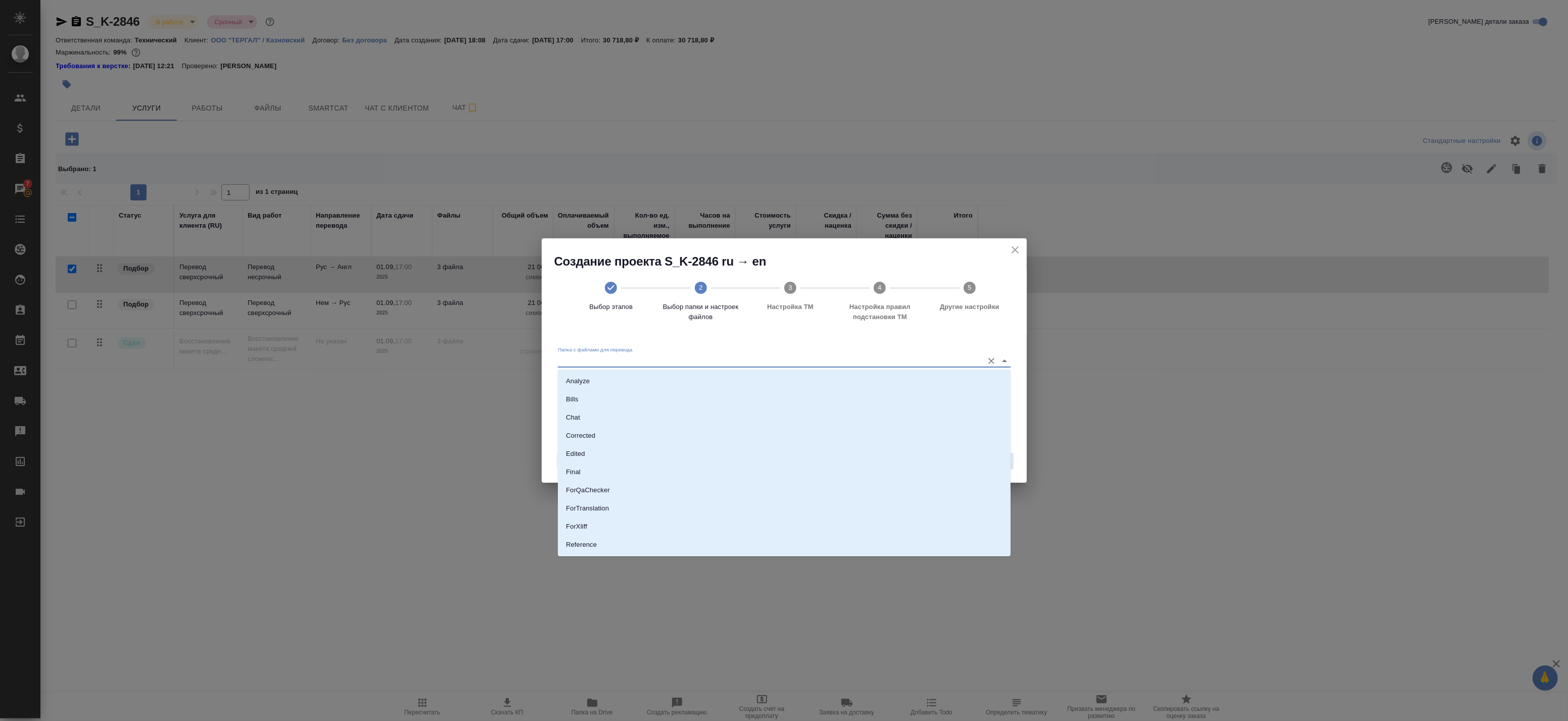
click at [736, 355] on input "Папка с файлами для перевода" at bounding box center [768, 360] width 420 height 12
click at [678, 447] on li "ForTranslation" at bounding box center [784, 456] width 453 height 18
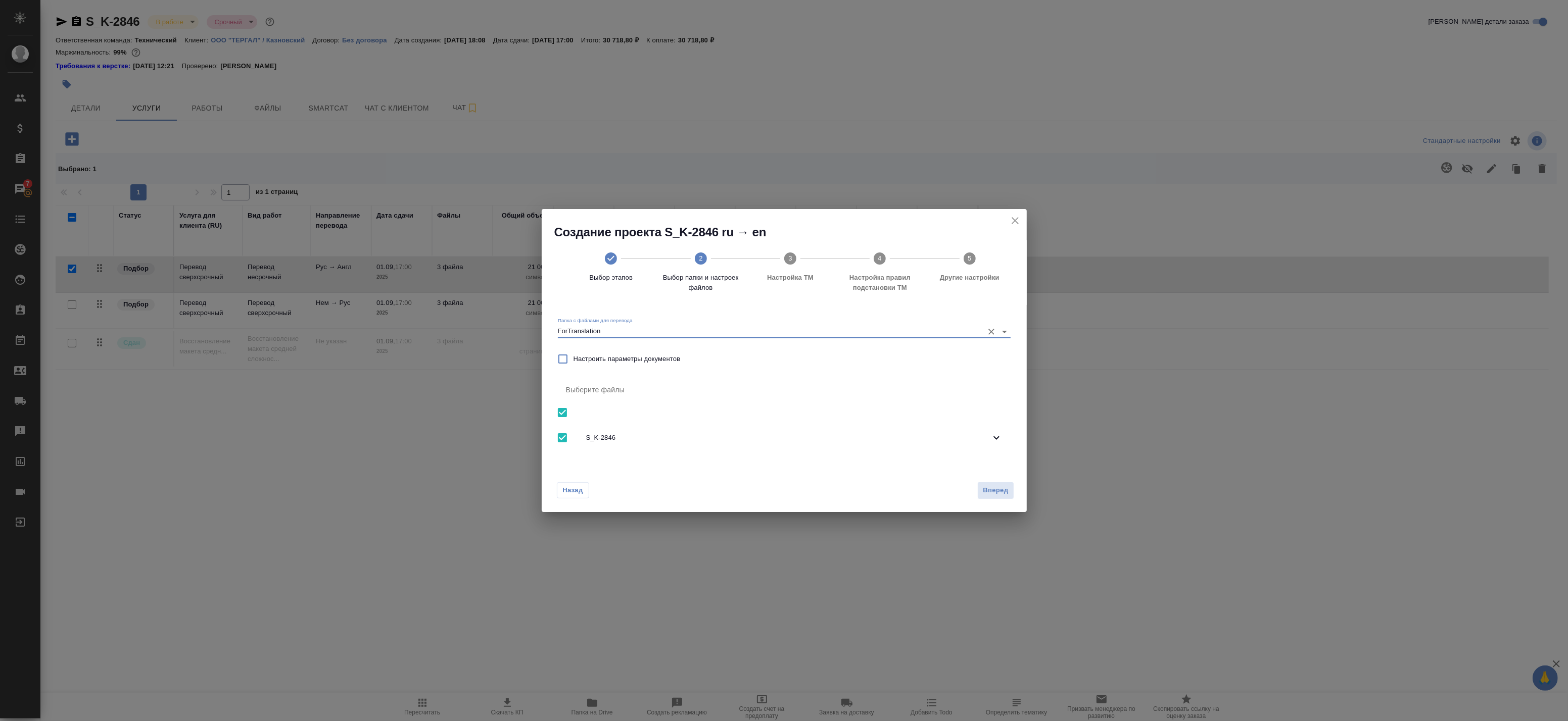
click at [665, 330] on input "ForTranslation" at bounding box center [768, 331] width 420 height 12
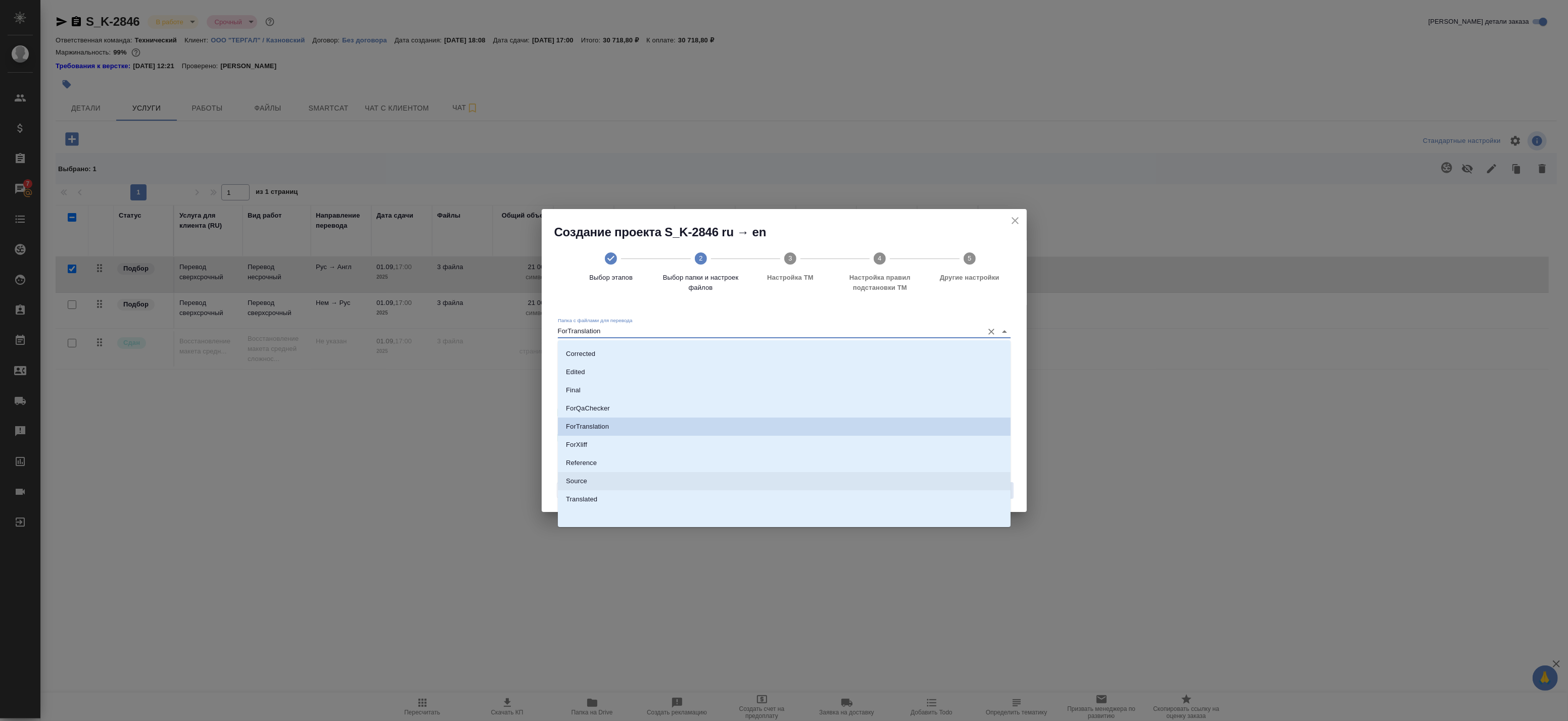
click at [638, 479] on li "Source" at bounding box center [784, 481] width 453 height 18
type input "Source"
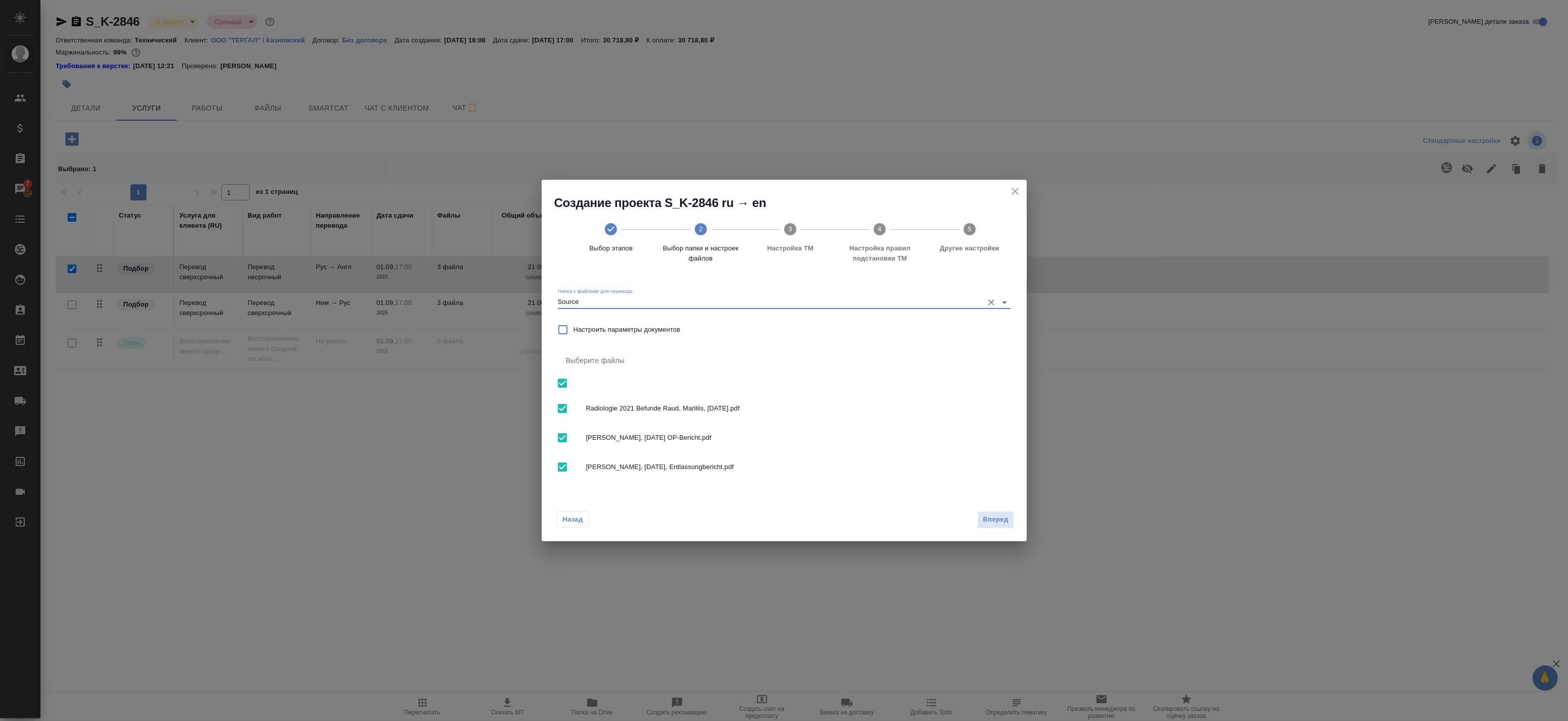
click at [570, 385] on input "checkbox" at bounding box center [563, 383] width 21 height 21
checkbox input "false"
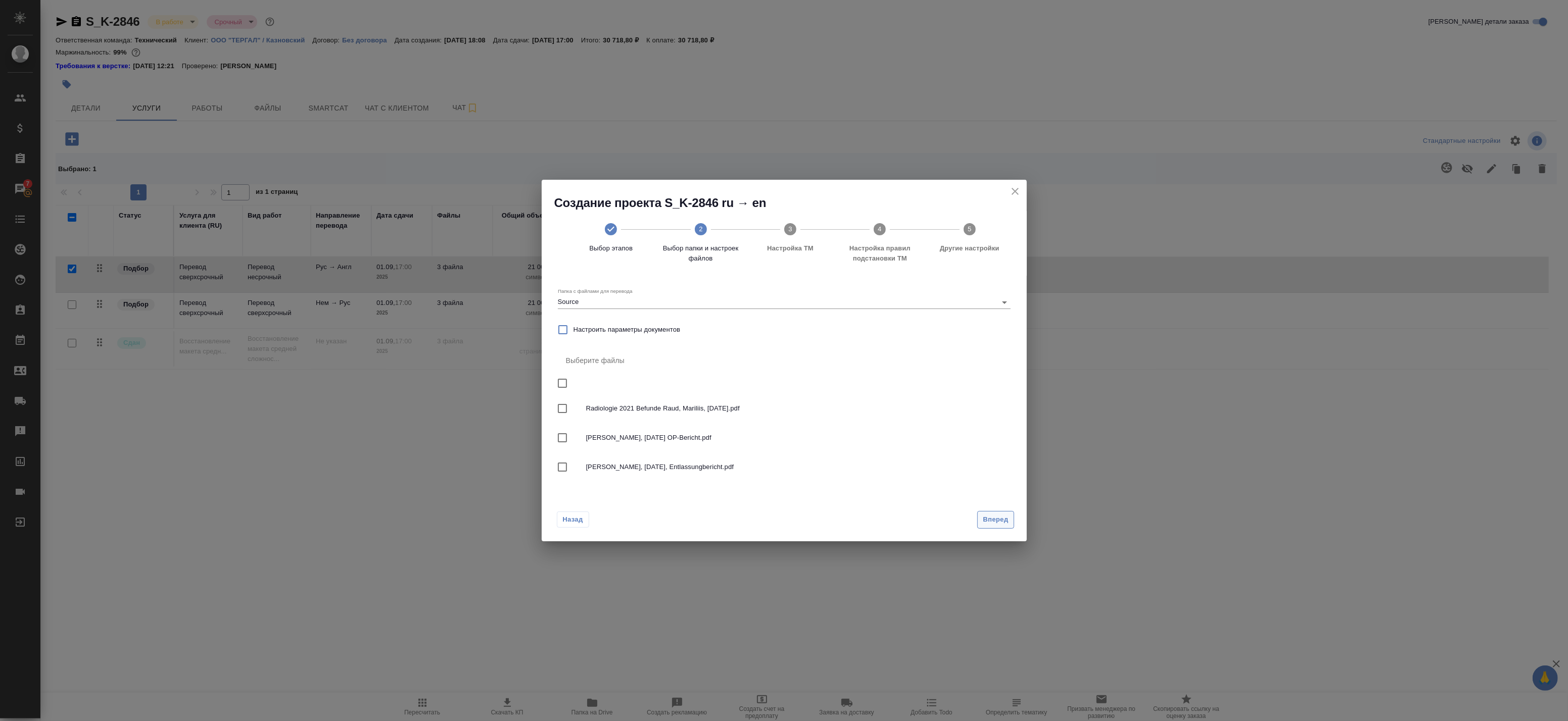
click at [997, 524] on span "Вперед" at bounding box center [995, 520] width 26 height 11
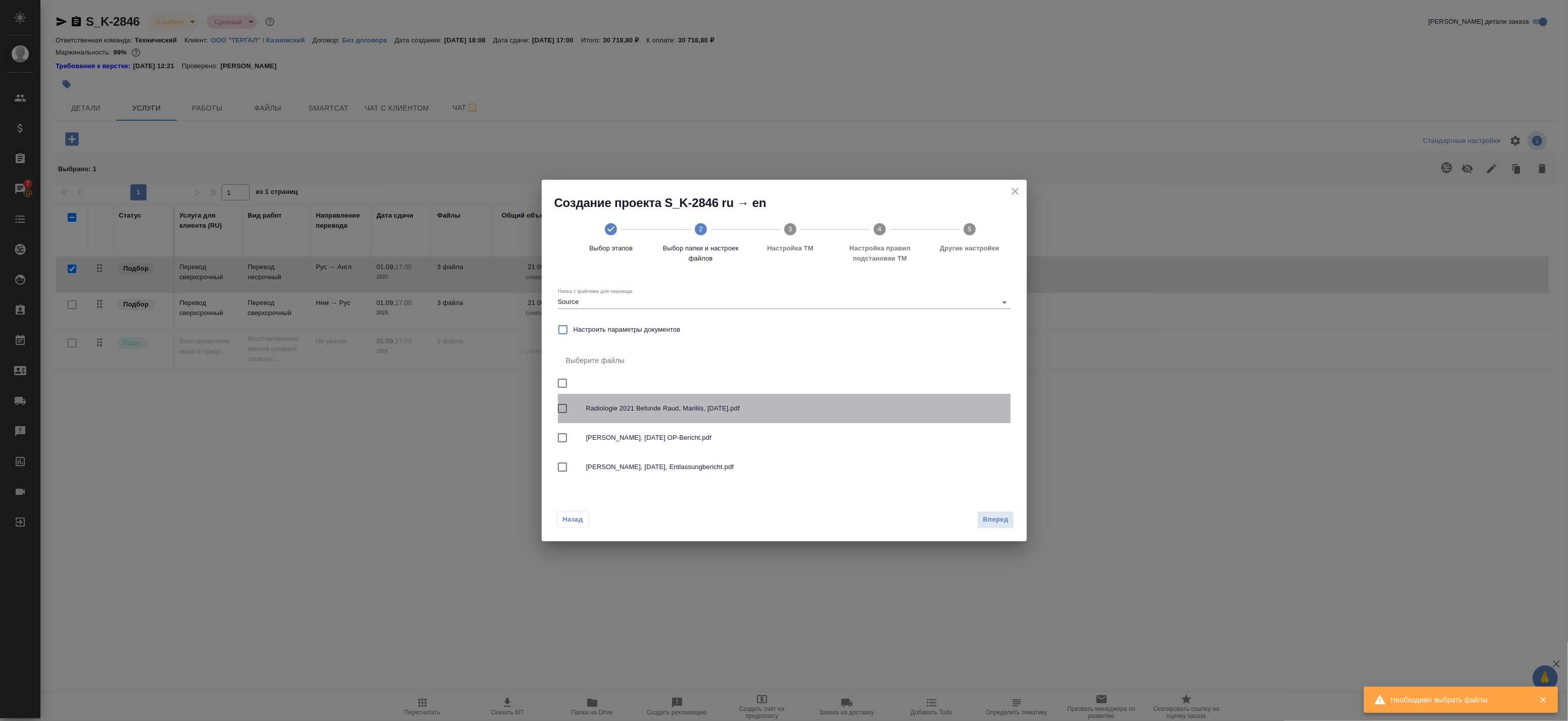
click at [641, 409] on span "Radiologie 2021 Befunde Raud, Mariliis, 26.01.1988.pdf" at bounding box center [794, 408] width 416 height 10
checkbox input "true"
click at [984, 514] on span "Вперед" at bounding box center [995, 520] width 26 height 11
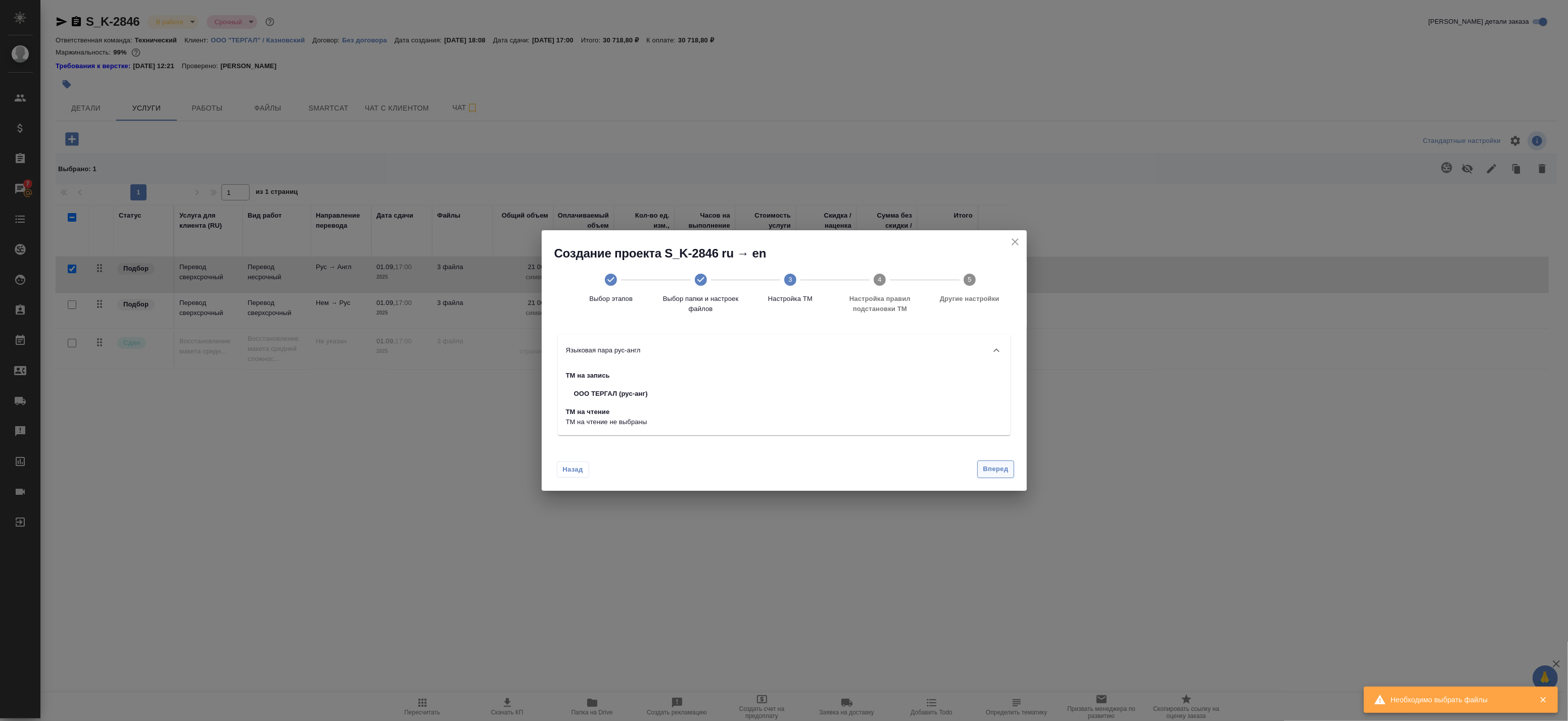
click at [1000, 466] on span "Вперед" at bounding box center [995, 469] width 26 height 11
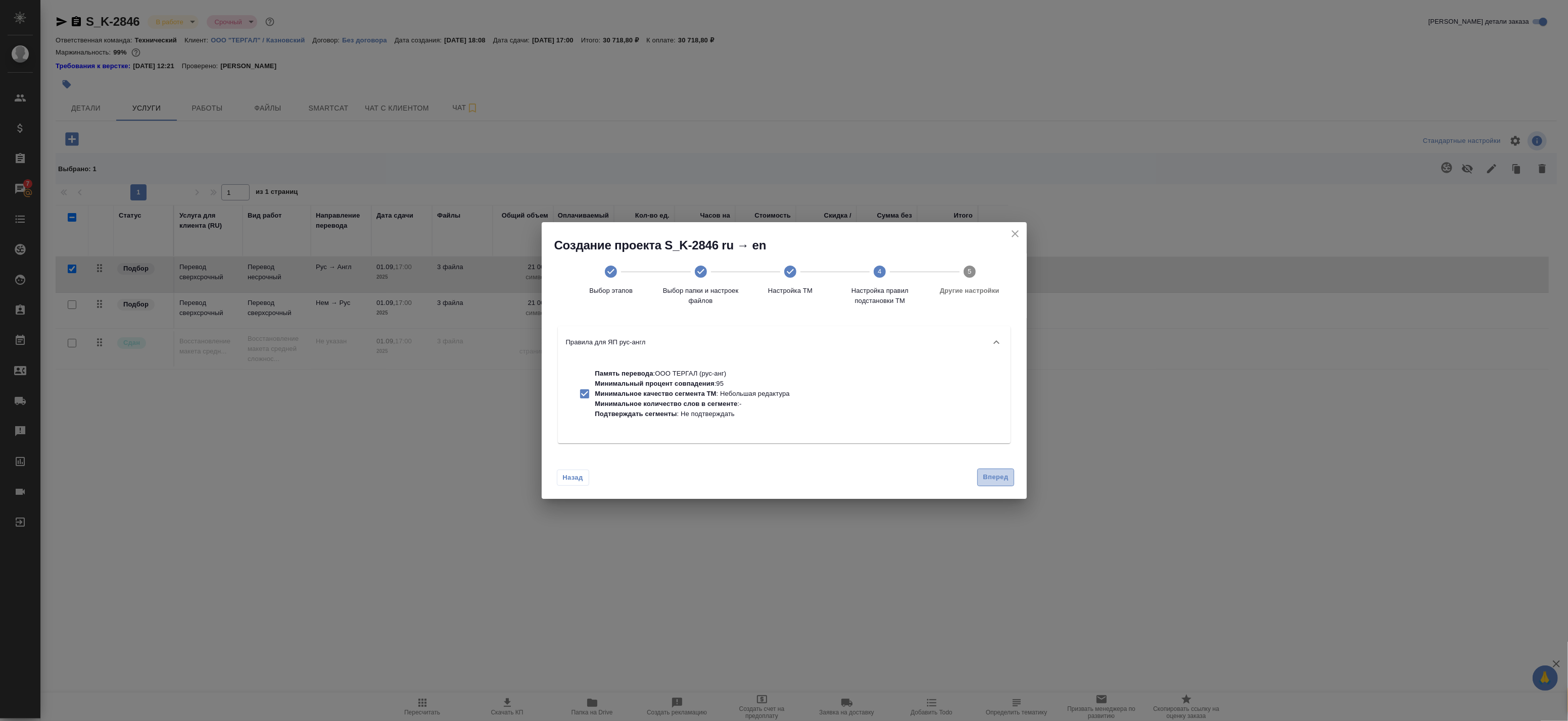
click at [1004, 480] on span "Вперед" at bounding box center [995, 478] width 26 height 11
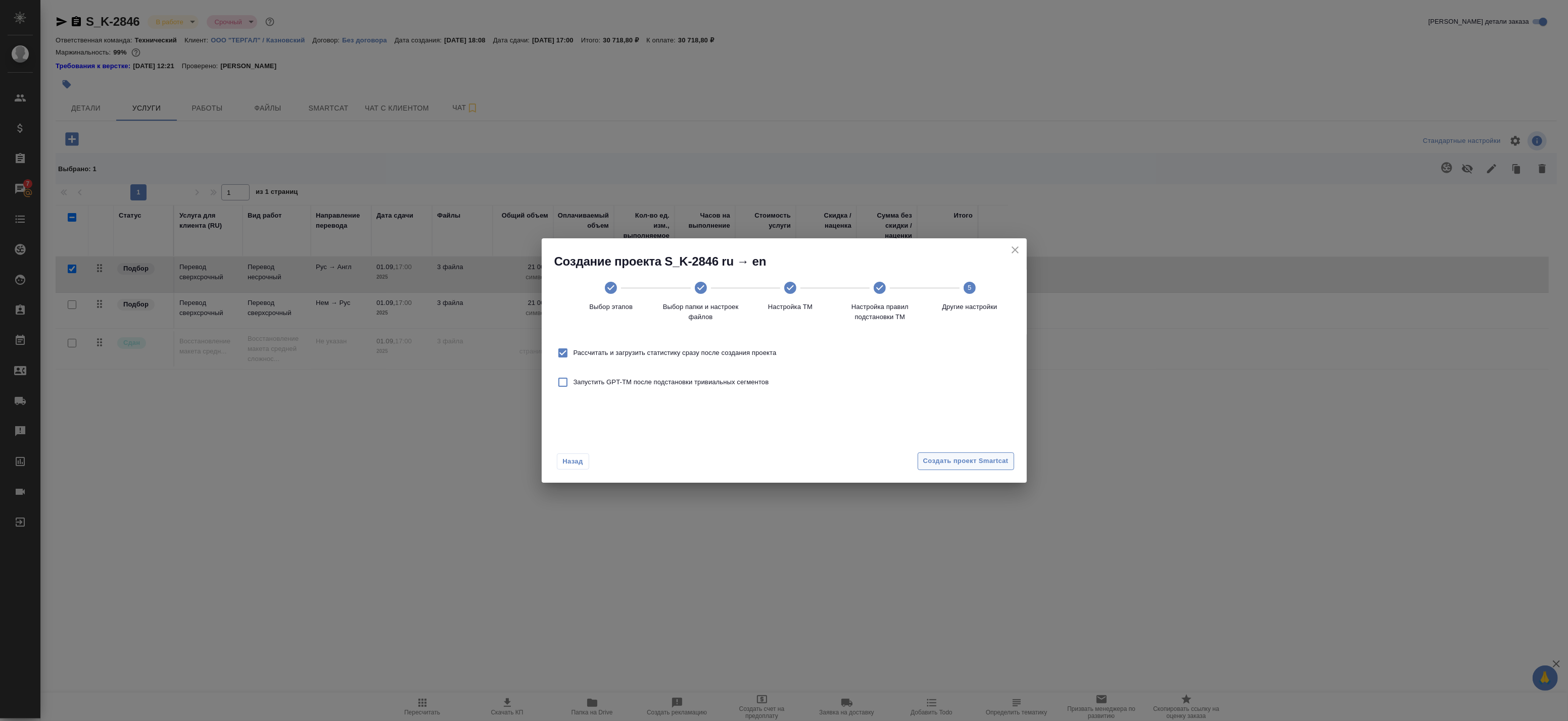
click at [970, 459] on span "Создать проект Smartcat" at bounding box center [966, 462] width 86 height 11
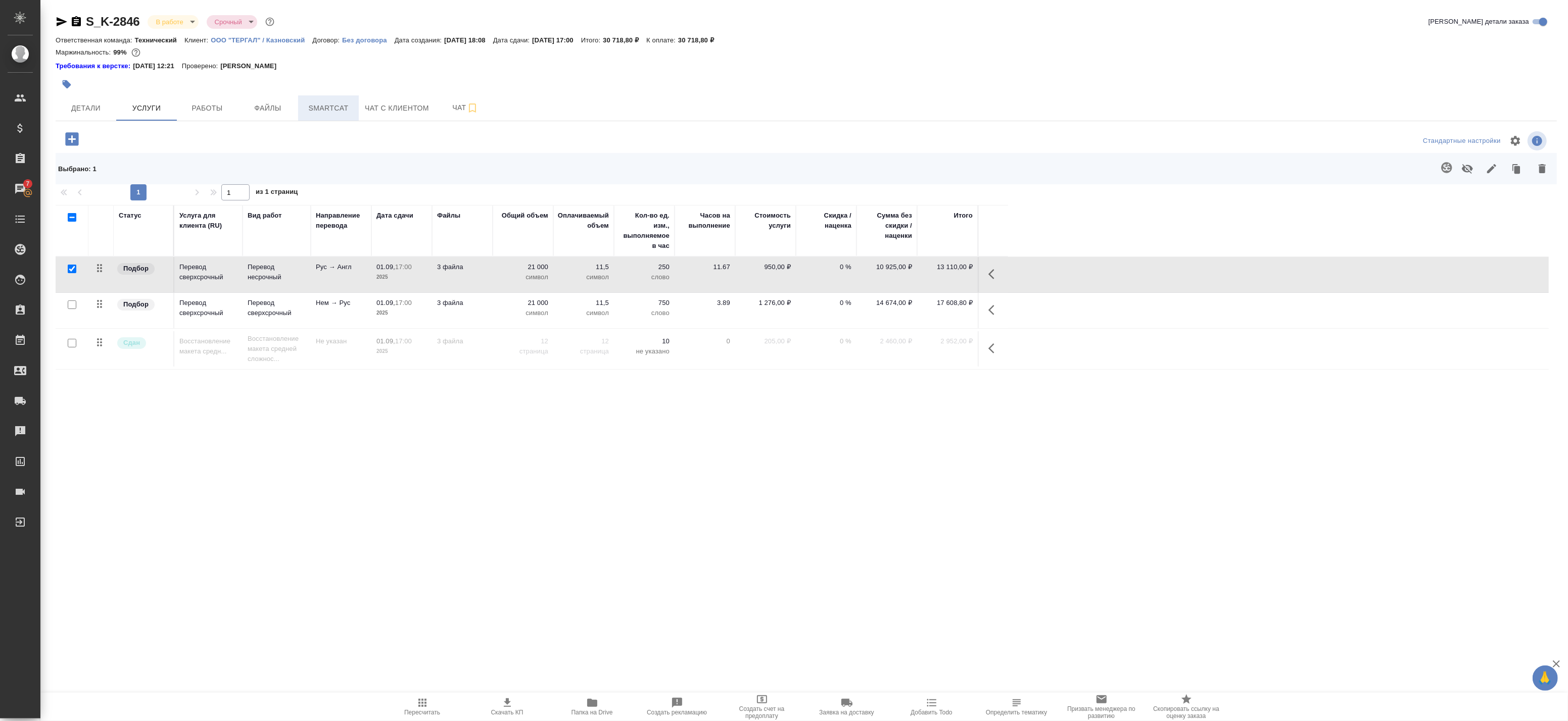
click at [339, 110] on span "Smartcat" at bounding box center [328, 107] width 48 height 12
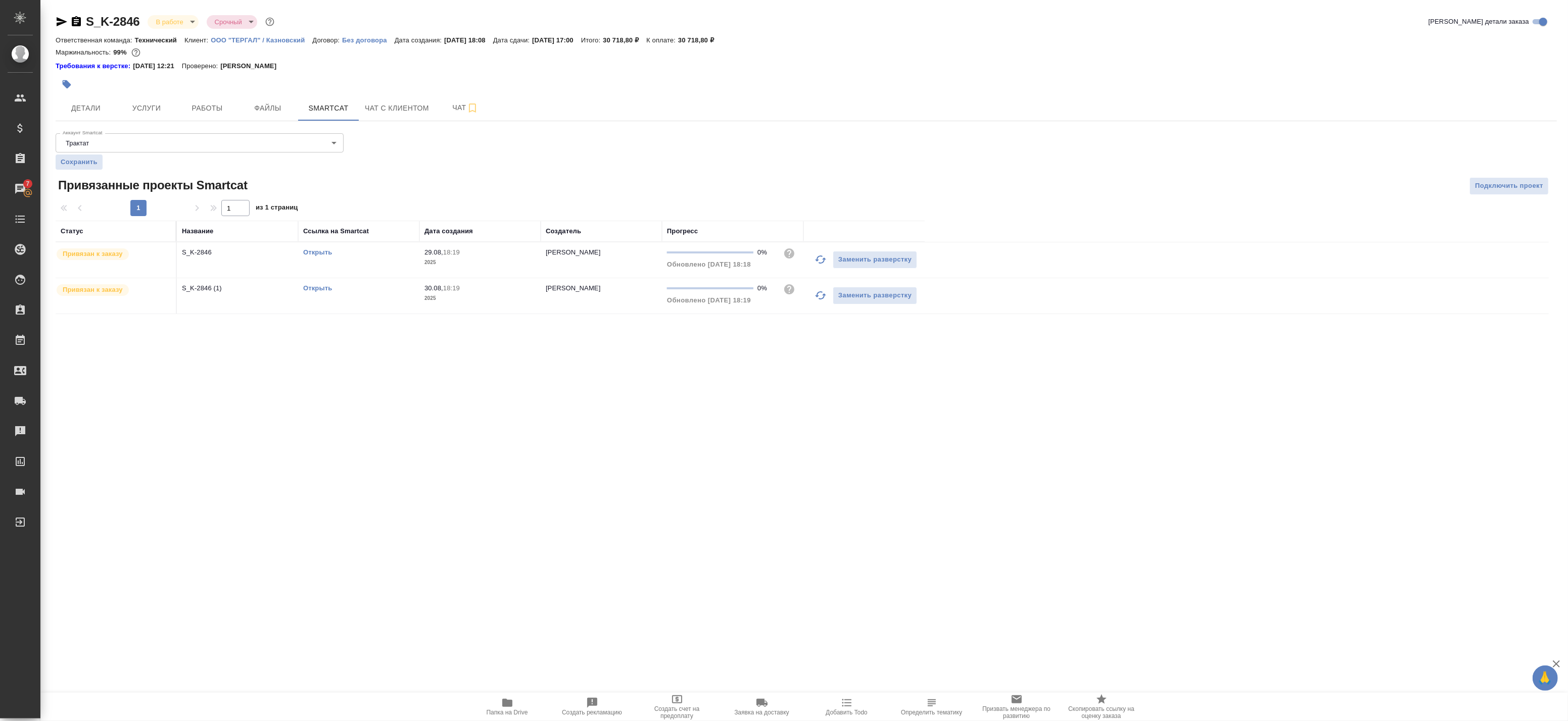
click at [269, 257] on p "S_K-2846 (1)" at bounding box center [237, 253] width 111 height 10
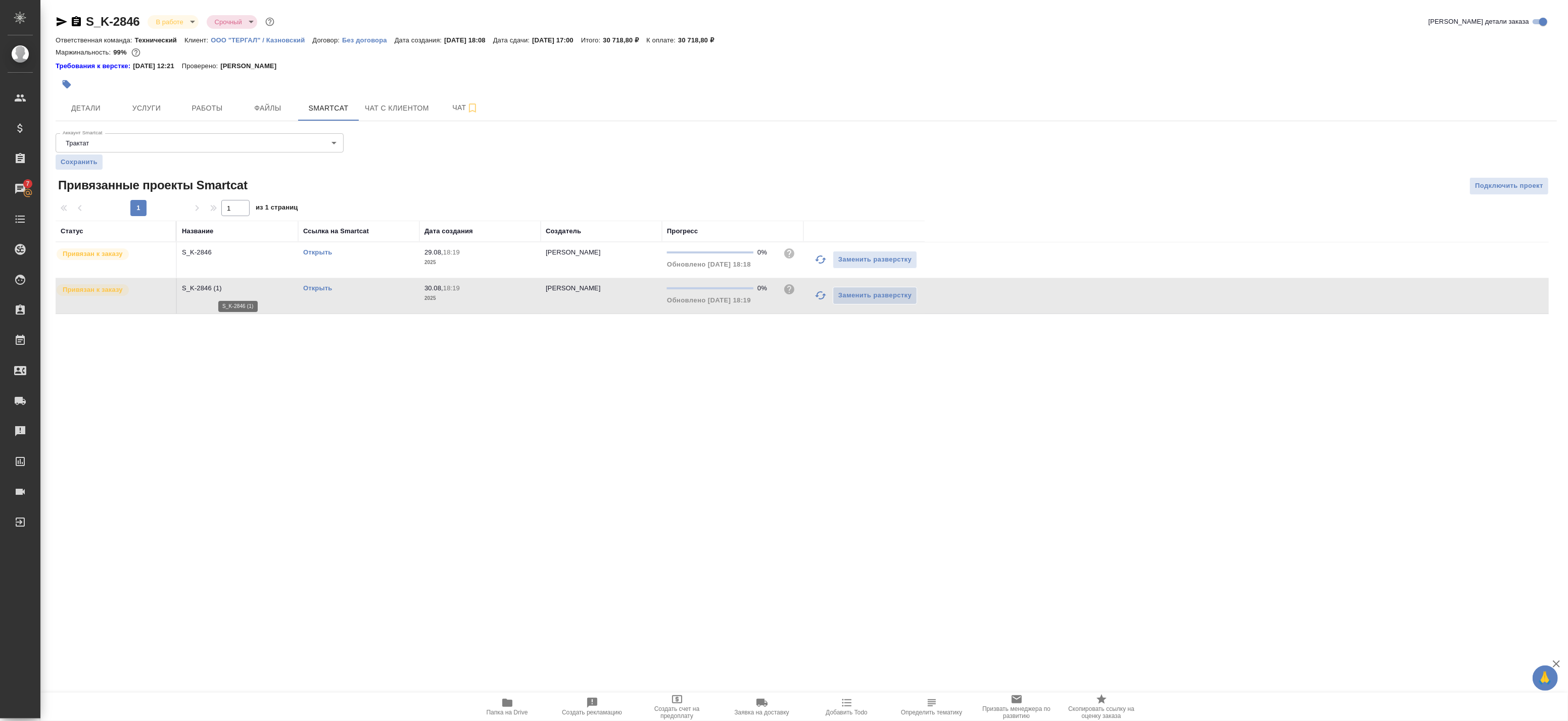
click at [275, 292] on p "S_K-2846 (1)" at bounding box center [237, 288] width 111 height 10
click at [315, 257] on div "Открыть" at bounding box center [358, 253] width 111 height 10
click at [314, 285] on link "Открыть" at bounding box center [317, 288] width 29 height 8
click at [157, 105] on span "Услуги" at bounding box center [146, 107] width 48 height 12
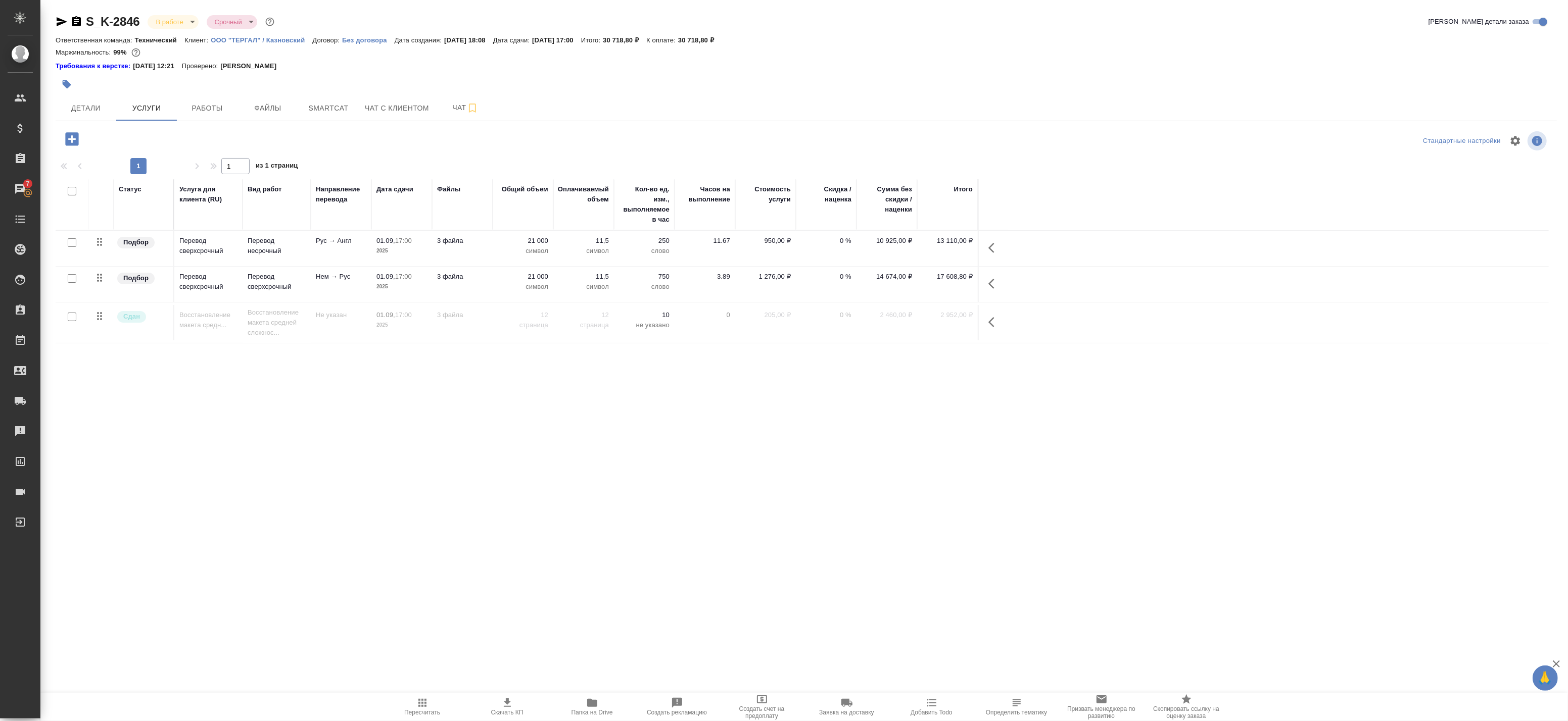
click at [73, 246] on input "checkbox" at bounding box center [71, 242] width 9 height 9
checkbox input "true"
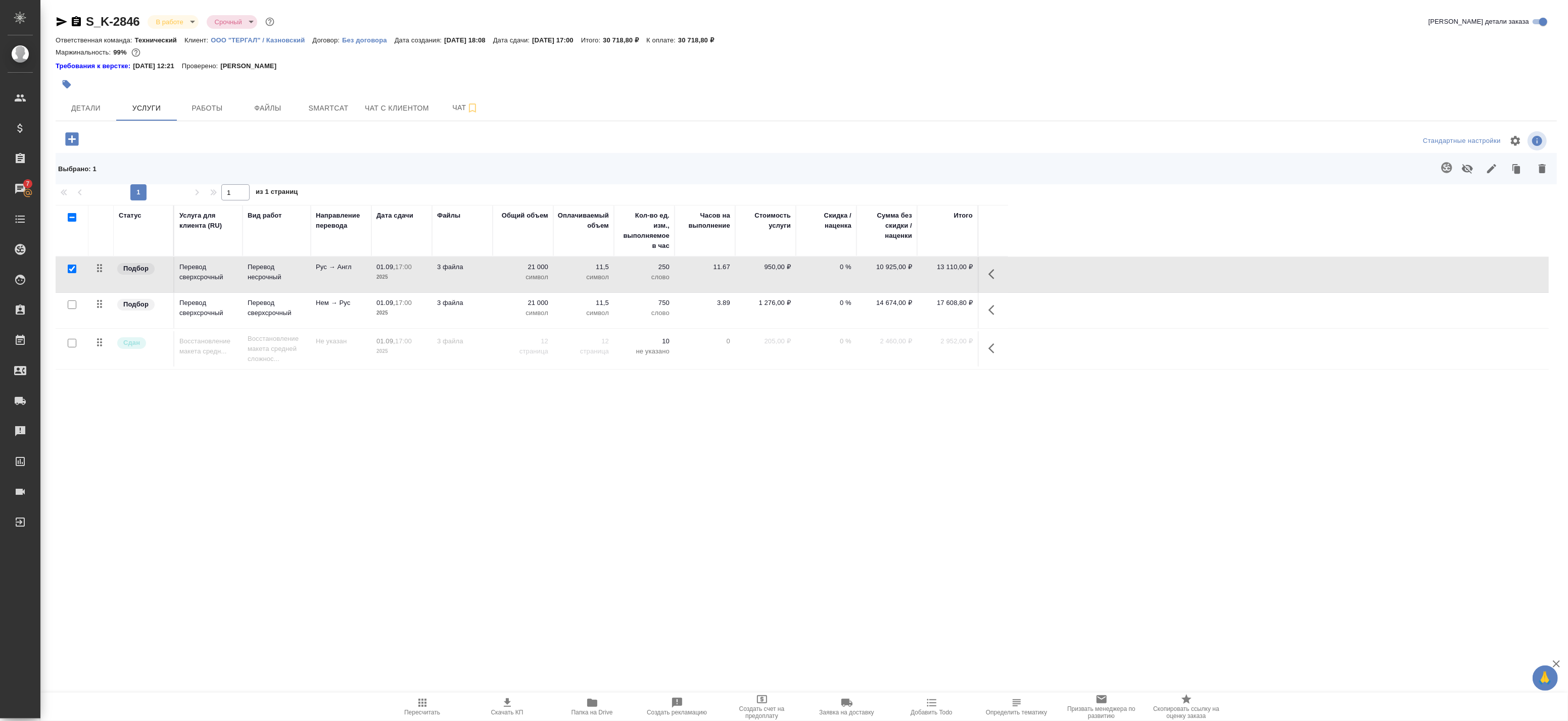
click at [984, 274] on button "button" at bounding box center [995, 275] width 25 height 25
drag, startPoint x: 874, startPoint y: 275, endPoint x: 895, endPoint y: 261, distance: 25.2
click at [908, 249] on table "Статус Услуга для клиента (RU) Вид работ Направление перевода Дата сдачи Файлы …" at bounding box center [803, 287] width 1494 height 164
click at [990, 272] on icon "button" at bounding box center [994, 274] width 12 height 12
click at [901, 275] on icon "button" at bounding box center [896, 274] width 12 height 12
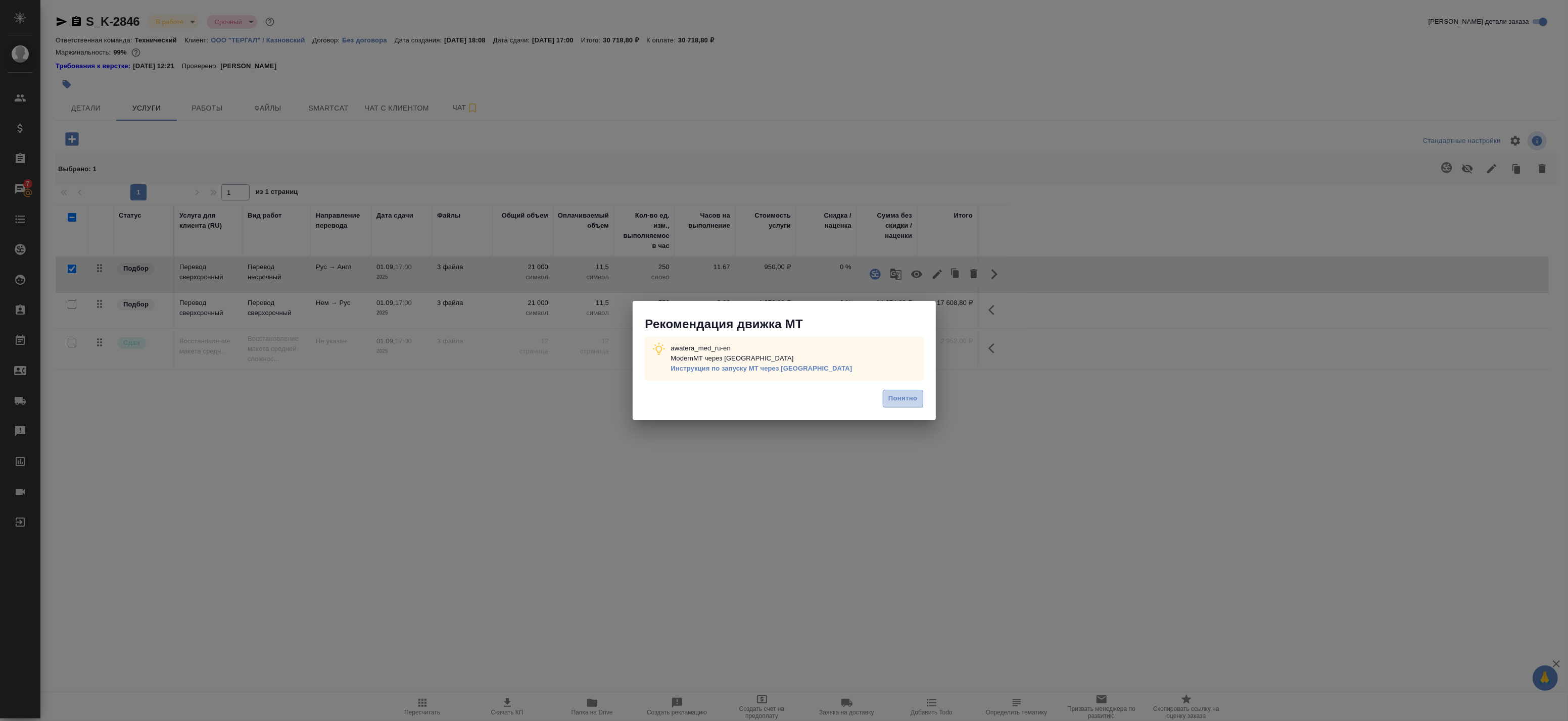
click at [908, 404] on span "Понятно" at bounding box center [903, 399] width 29 height 11
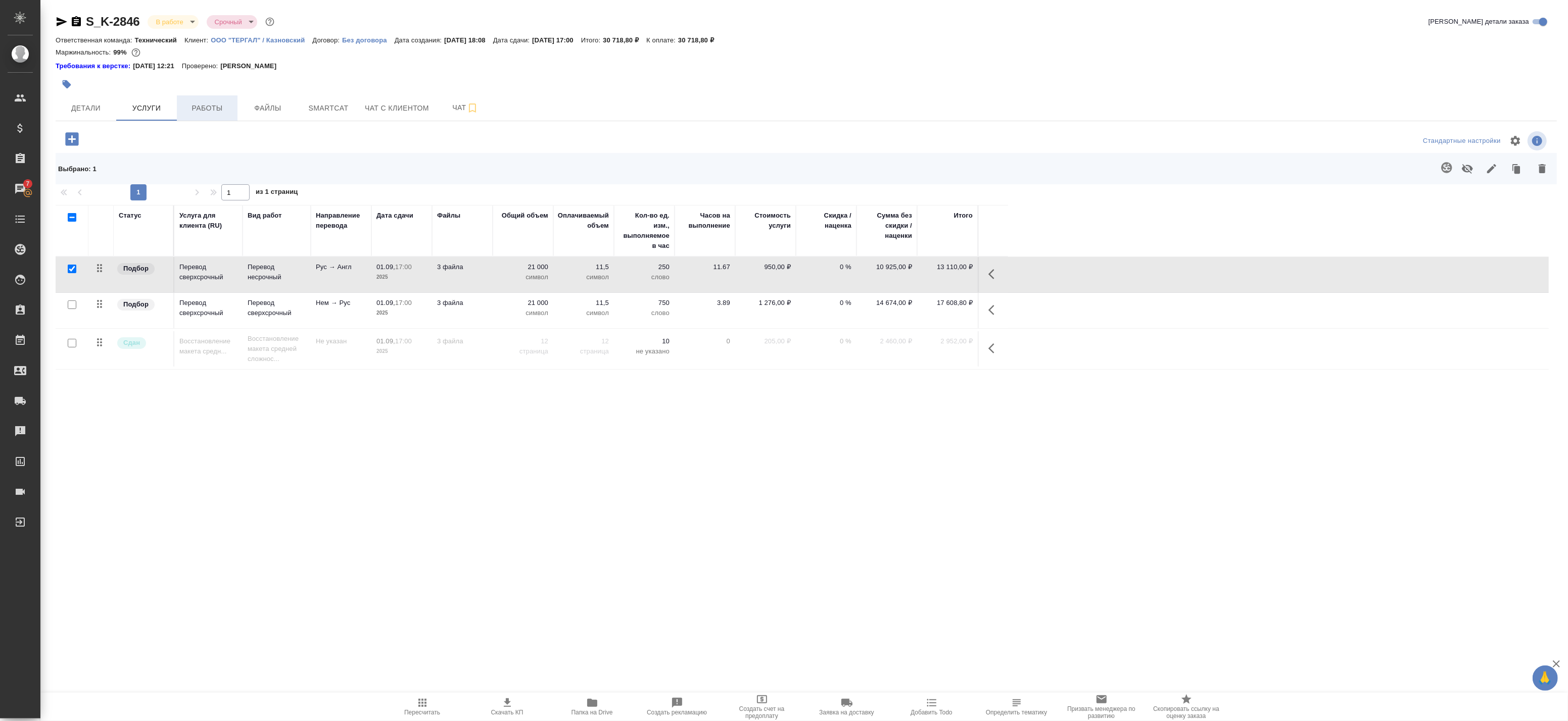
click at [214, 115] on button "Работы" at bounding box center [207, 108] width 61 height 26
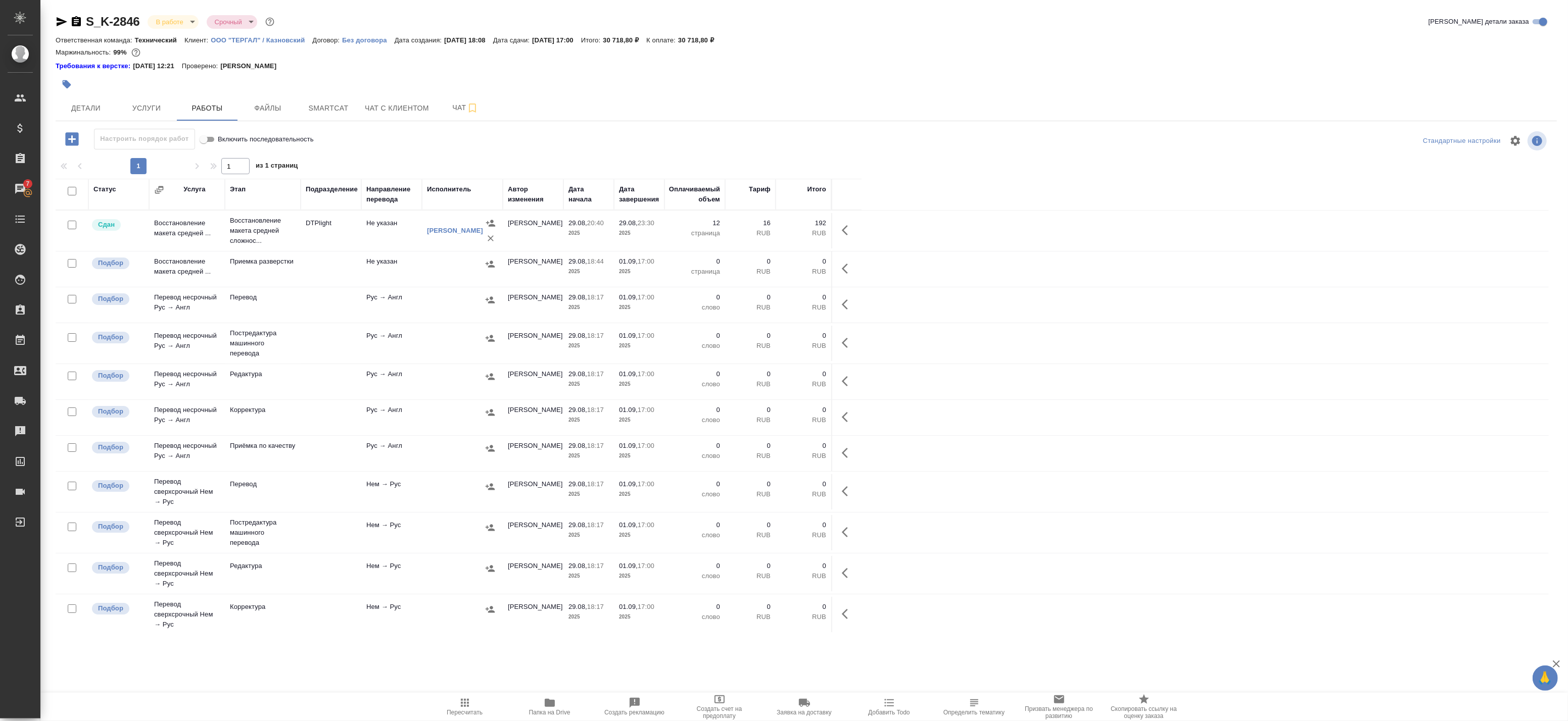
click at [431, 251] on td at bounding box center [462, 231] width 81 height 41
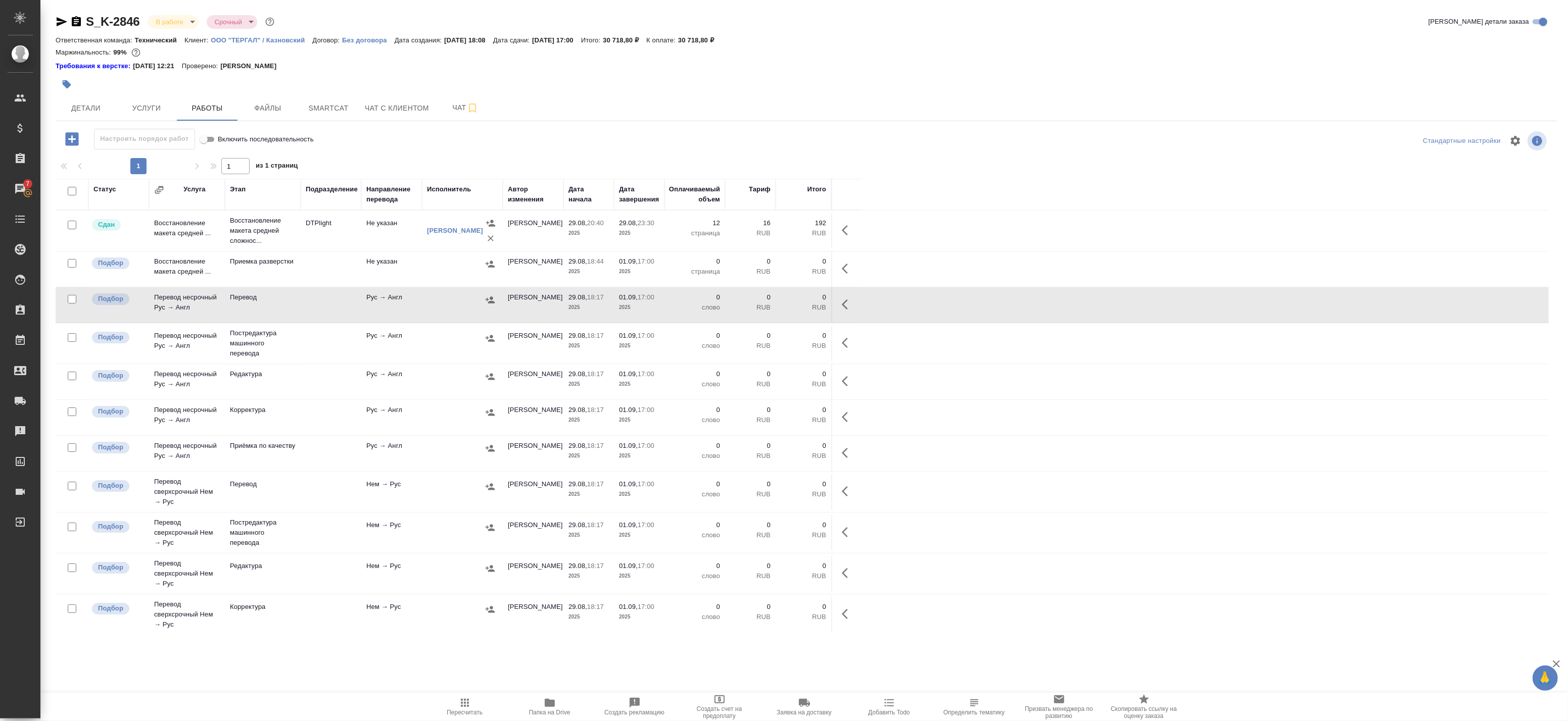
click at [430, 335] on div at bounding box center [462, 338] width 70 height 15
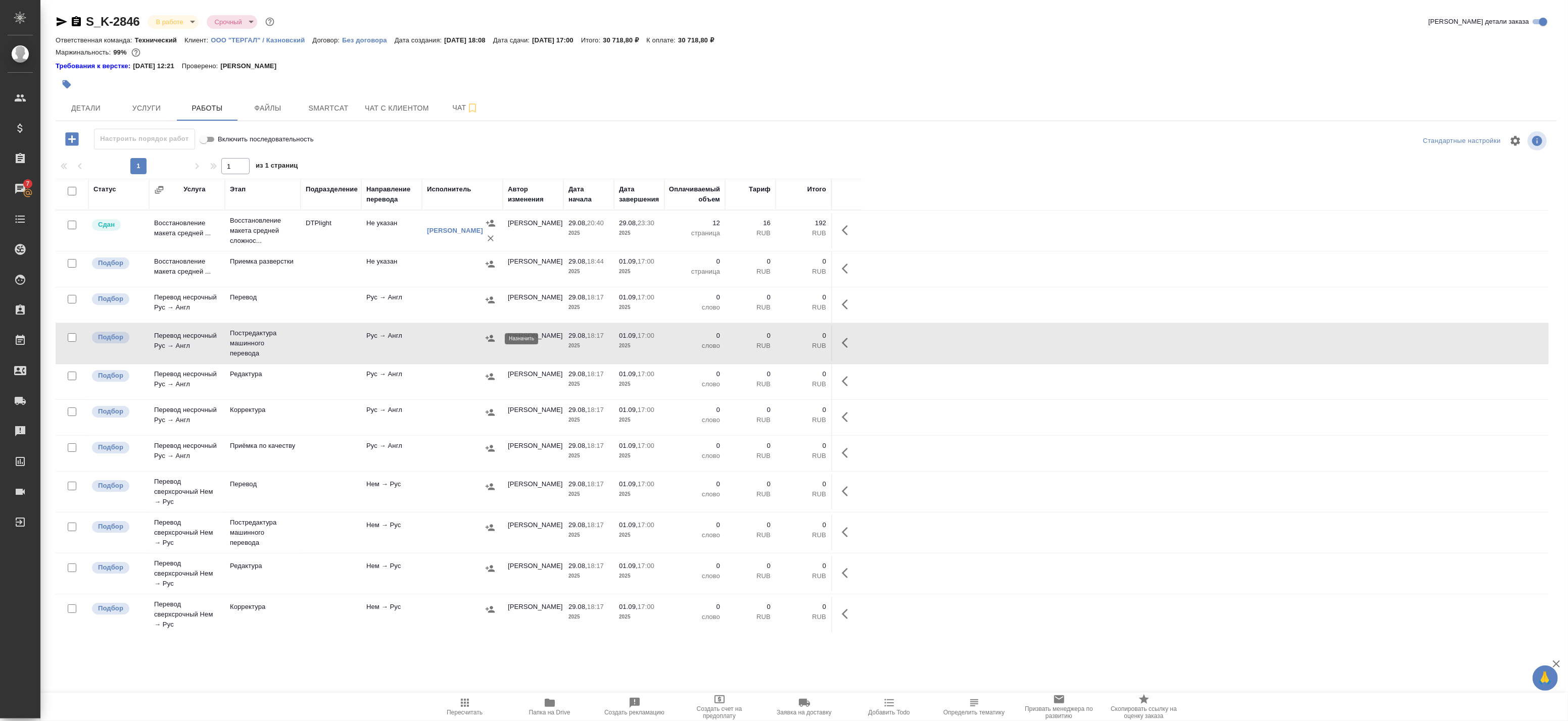
click at [490, 340] on icon "button" at bounding box center [490, 338] width 10 height 7
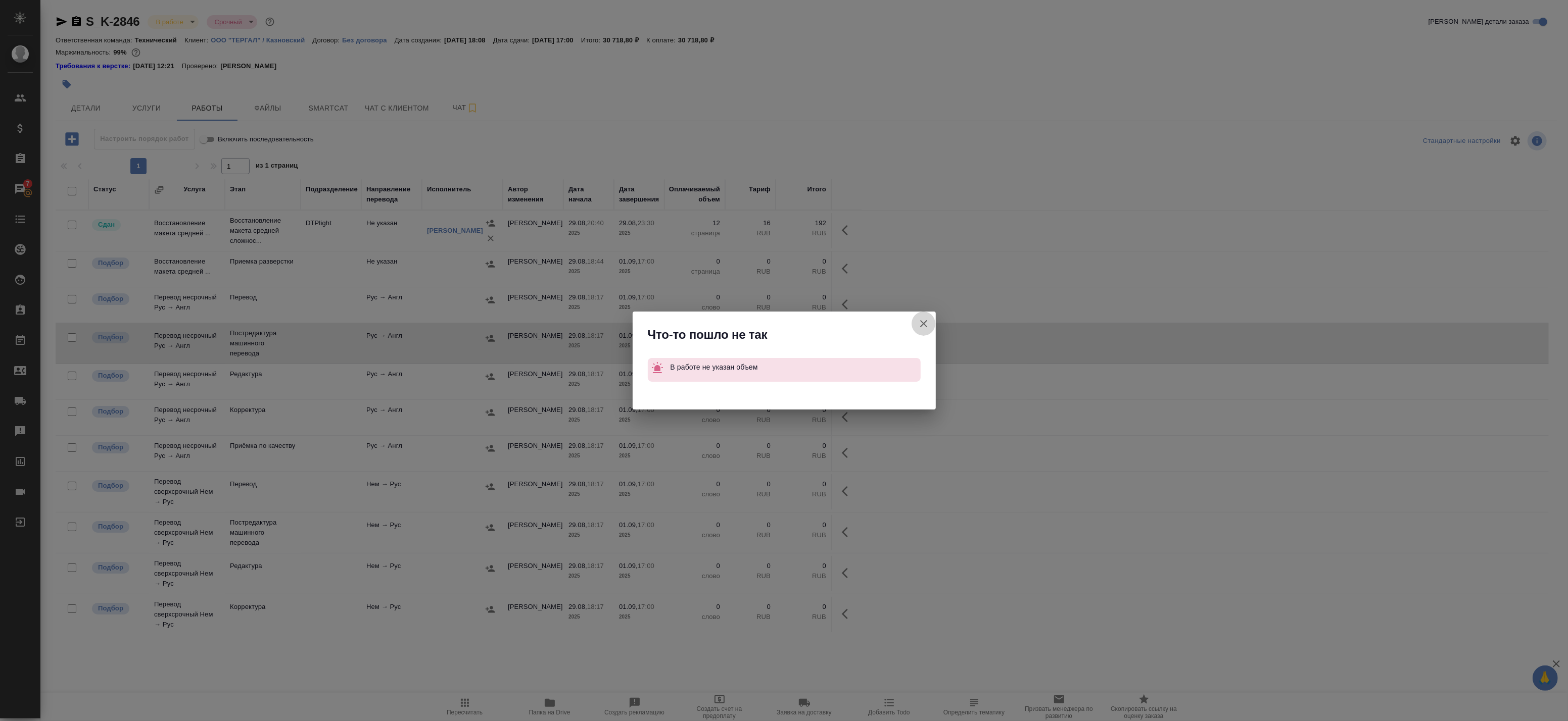
click at [926, 318] on icon "button" at bounding box center [924, 324] width 12 height 12
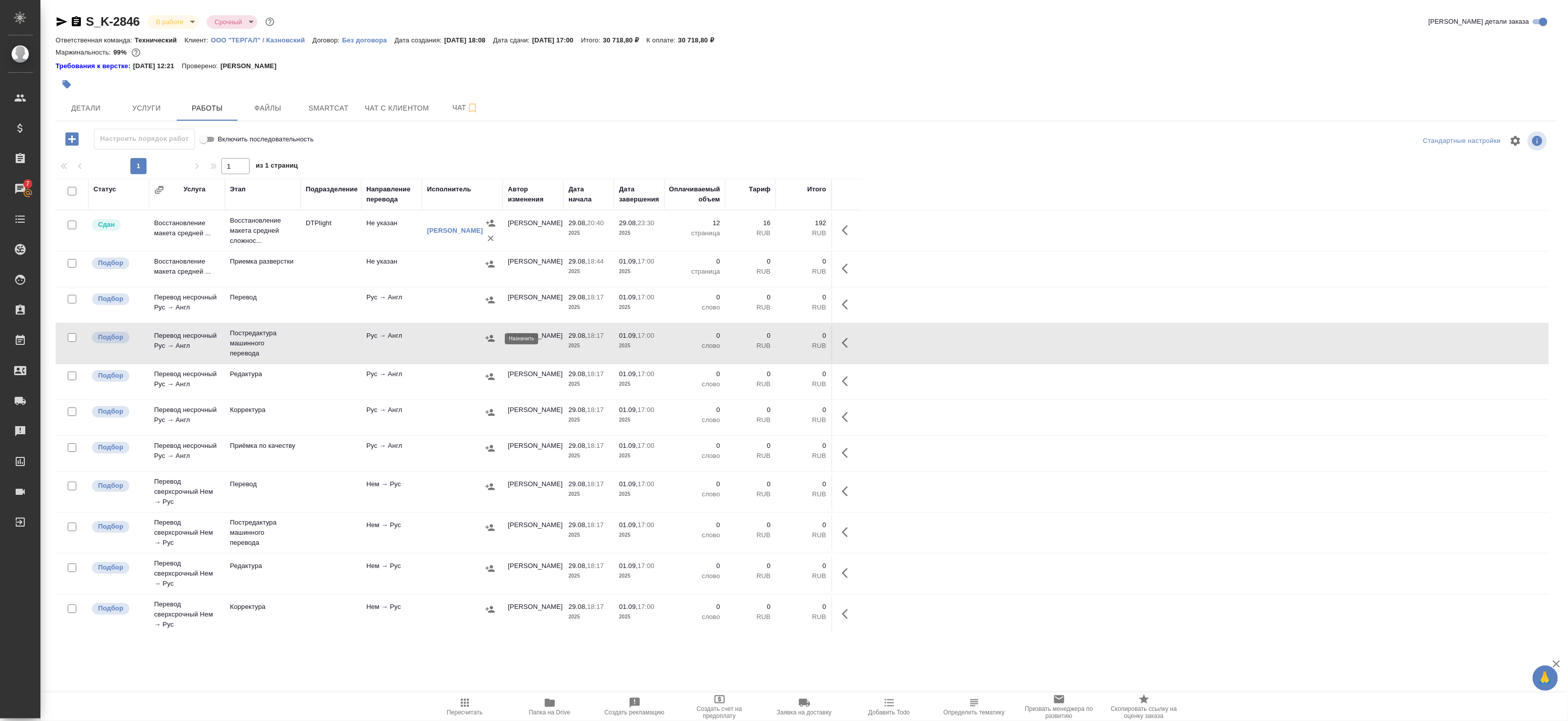
click at [492, 340] on icon "button" at bounding box center [490, 338] width 10 height 7
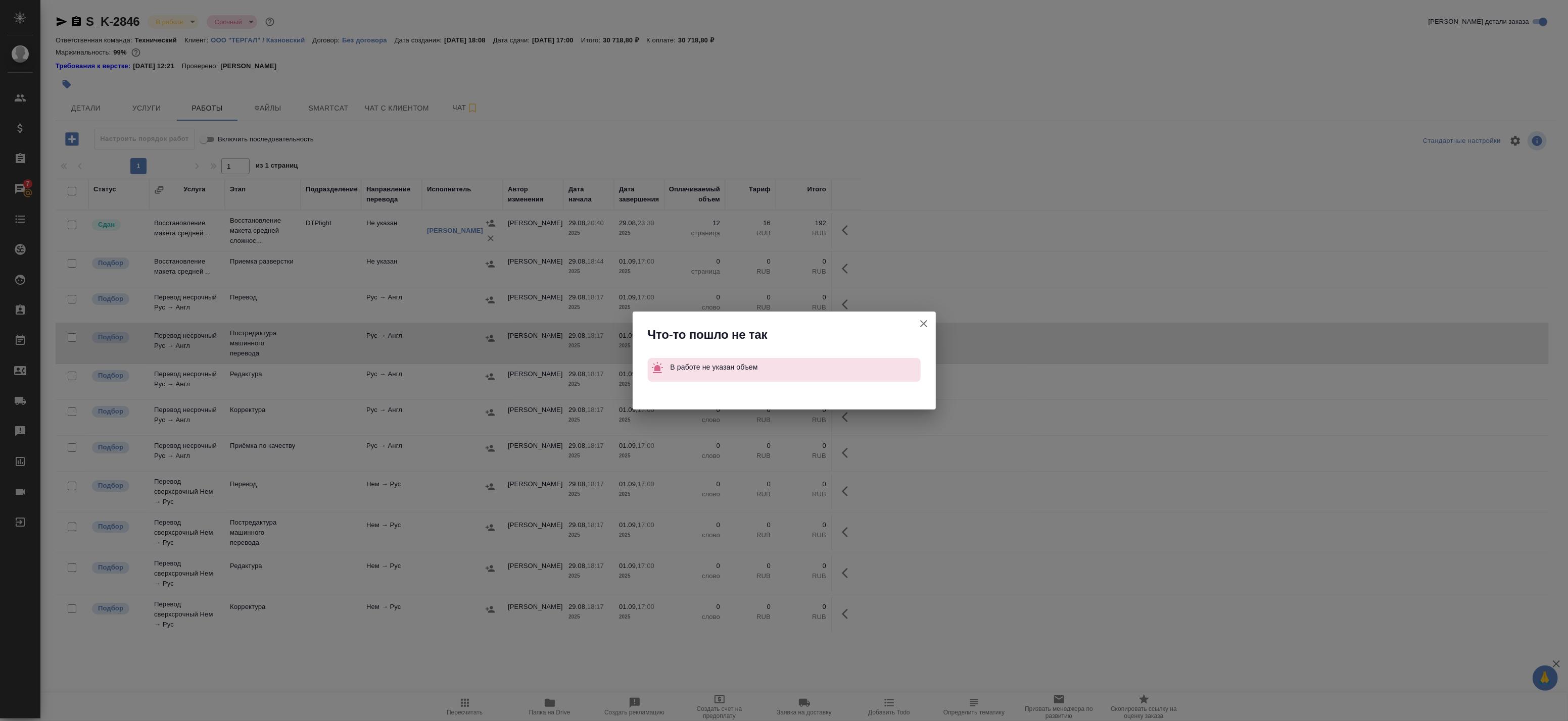
click at [927, 325] on icon "button" at bounding box center [924, 324] width 12 height 12
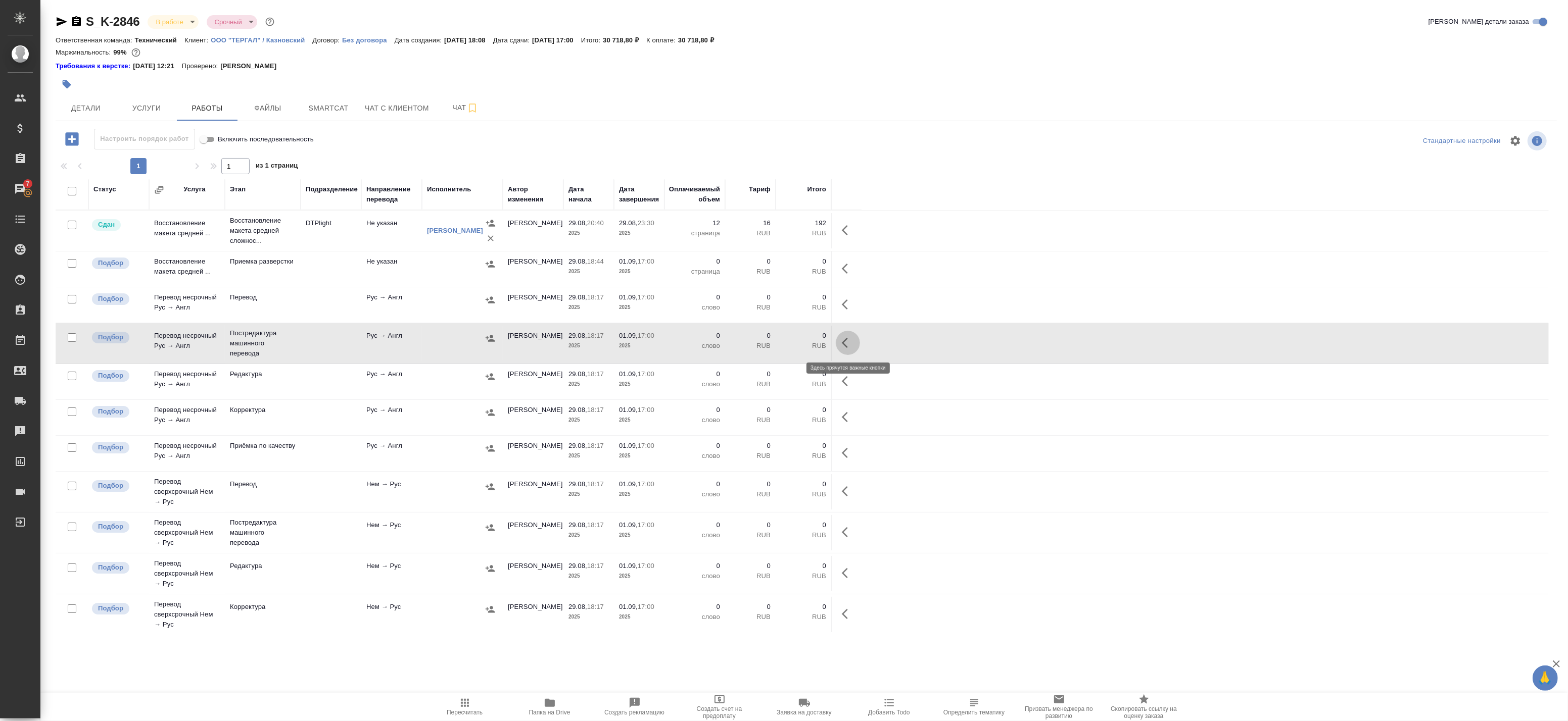
click at [847, 344] on icon "button" at bounding box center [848, 343] width 12 height 12
click at [773, 346] on icon "button" at bounding box center [774, 343] width 12 height 12
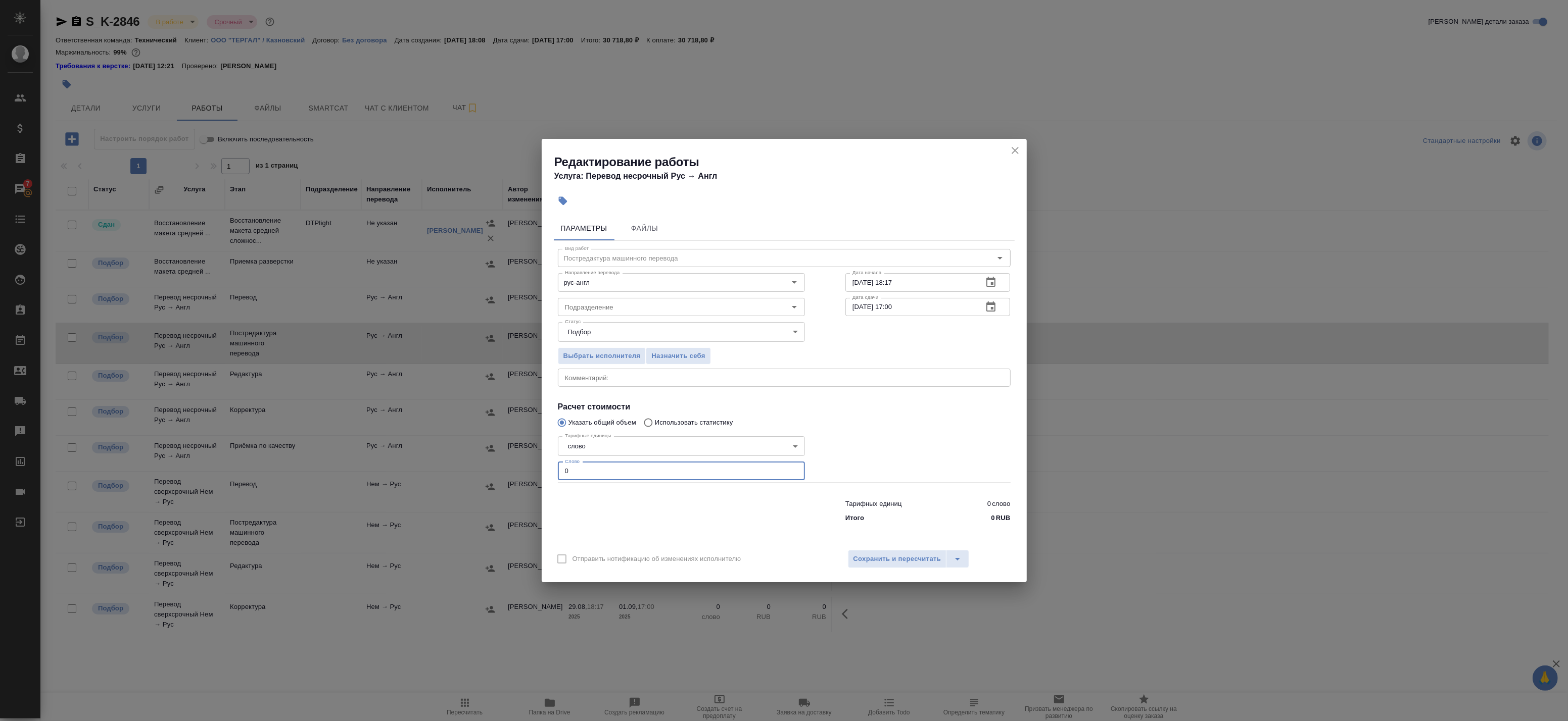
drag, startPoint x: 566, startPoint y: 462, endPoint x: 496, endPoint y: 457, distance: 70.2
click at [498, 457] on div "Редактирование работы Услуга: Перевод несрочный Рус → Англ Параметры Файлы Вид …" at bounding box center [784, 360] width 1568 height 721
paste input "1179"
type input "1179"
click at [615, 375] on textarea at bounding box center [785, 378] width 439 height 8
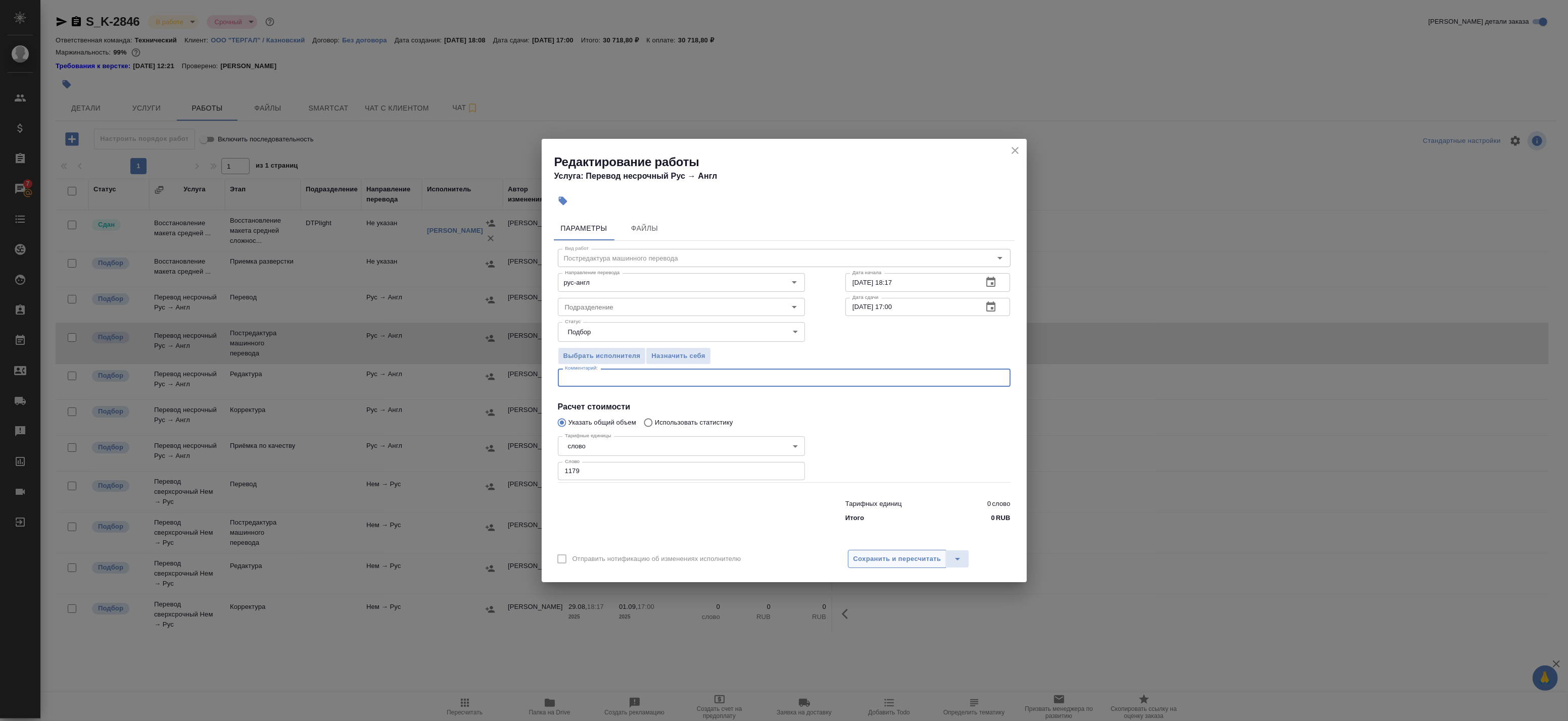
click at [891, 557] on div "Отправить нотификацию об изменениях исполнителю Сохранить и пересчитать" at bounding box center [784, 562] width 486 height 39
click at [893, 559] on span "Сохранить и пересчитать" at bounding box center [897, 560] width 88 height 11
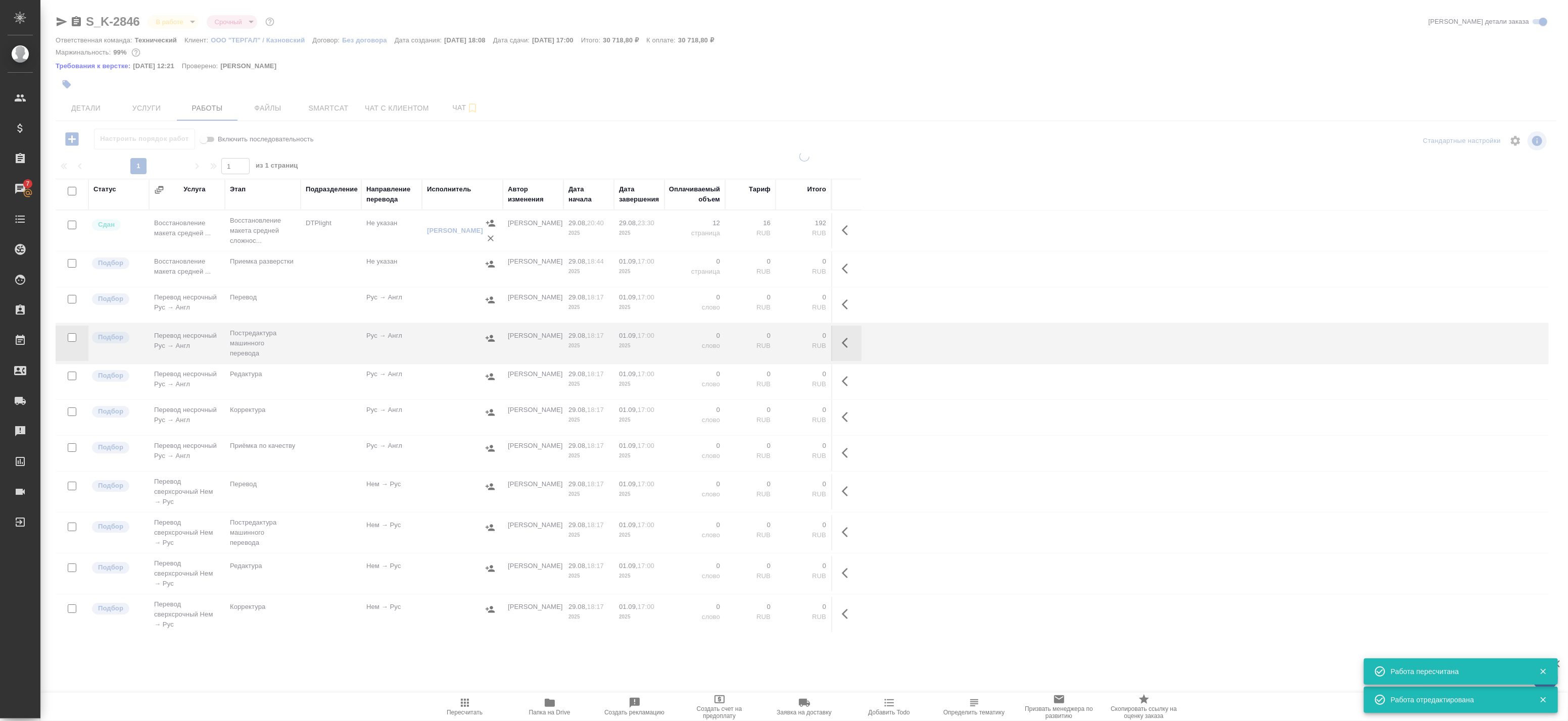
click at [76, 102] on span "Детали" at bounding box center [86, 107] width 48 height 12
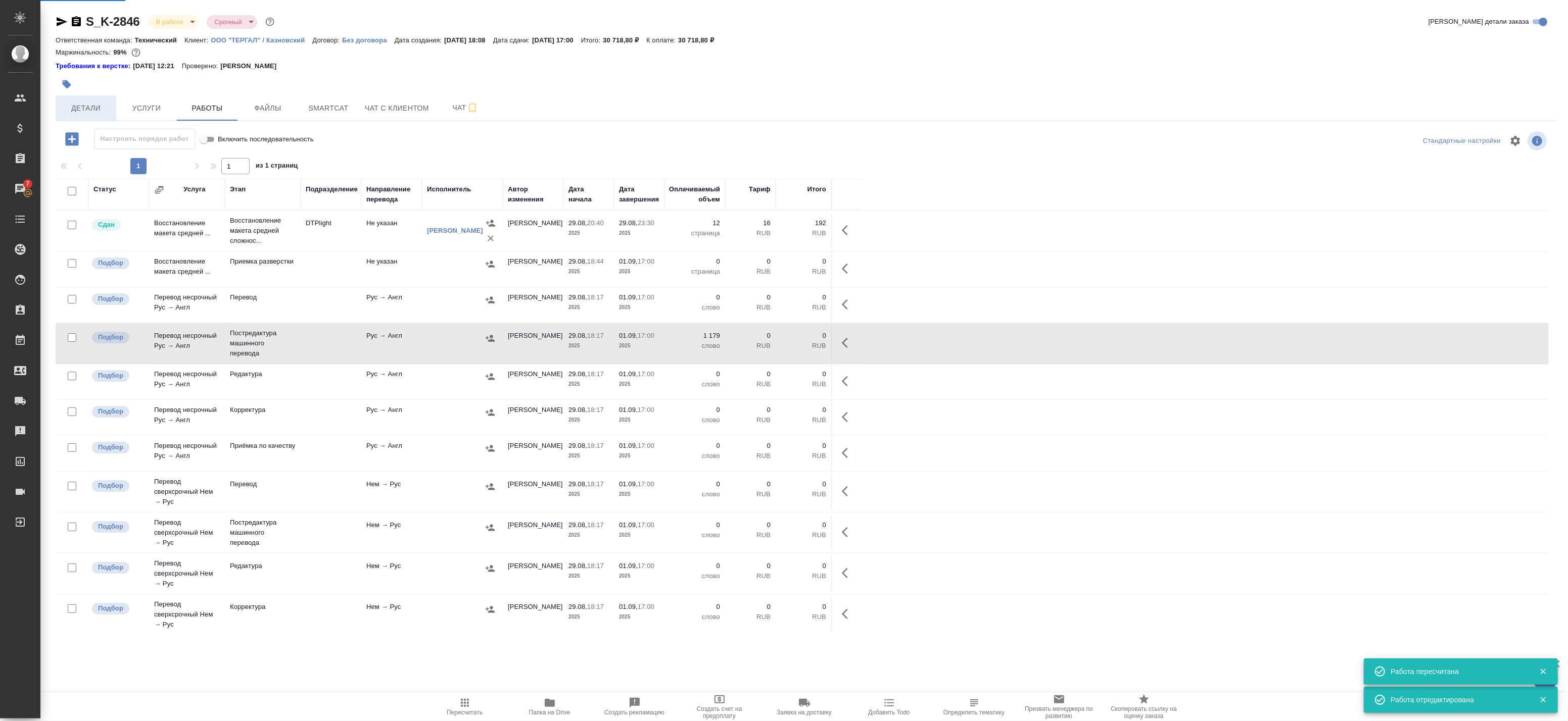
click at [85, 108] on span "Детали" at bounding box center [86, 107] width 48 height 12
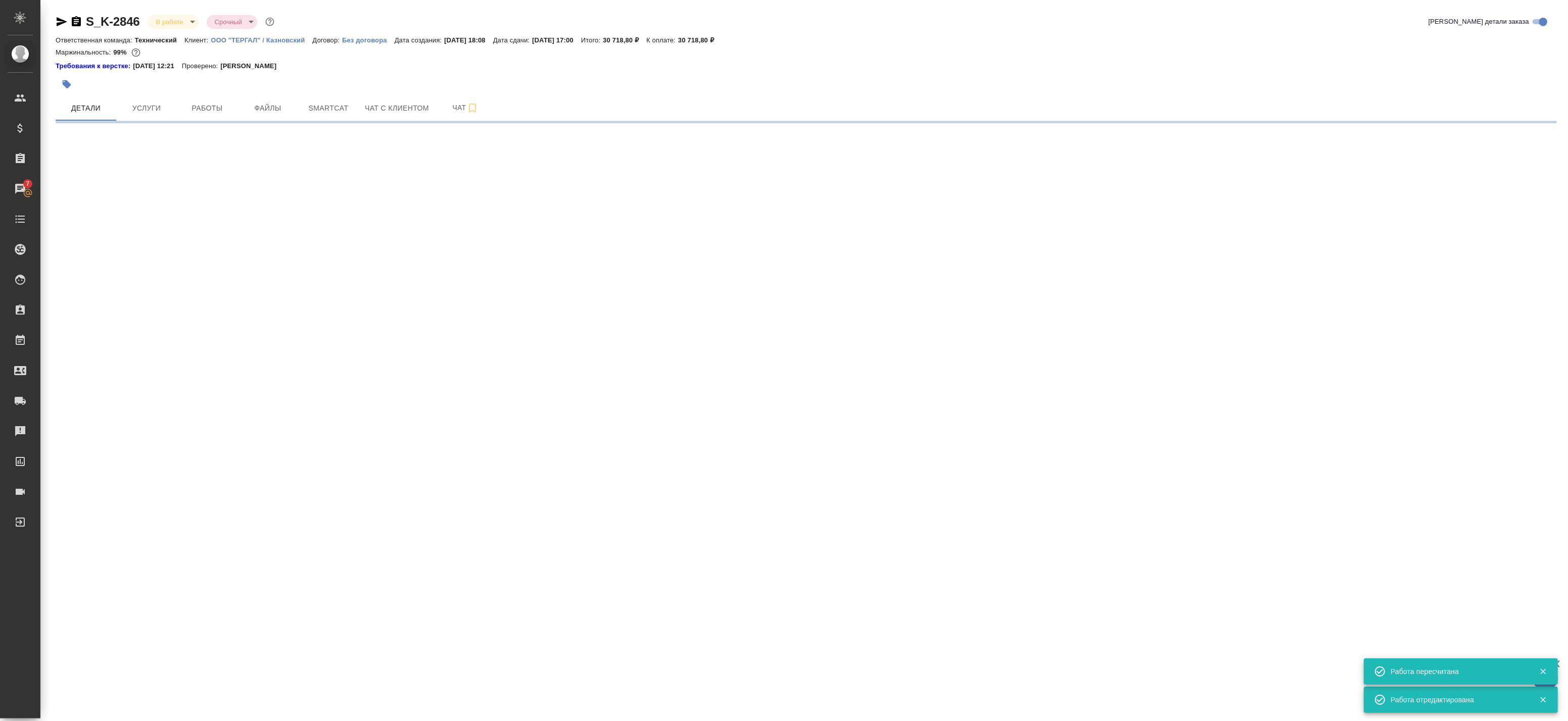
select select "RU"
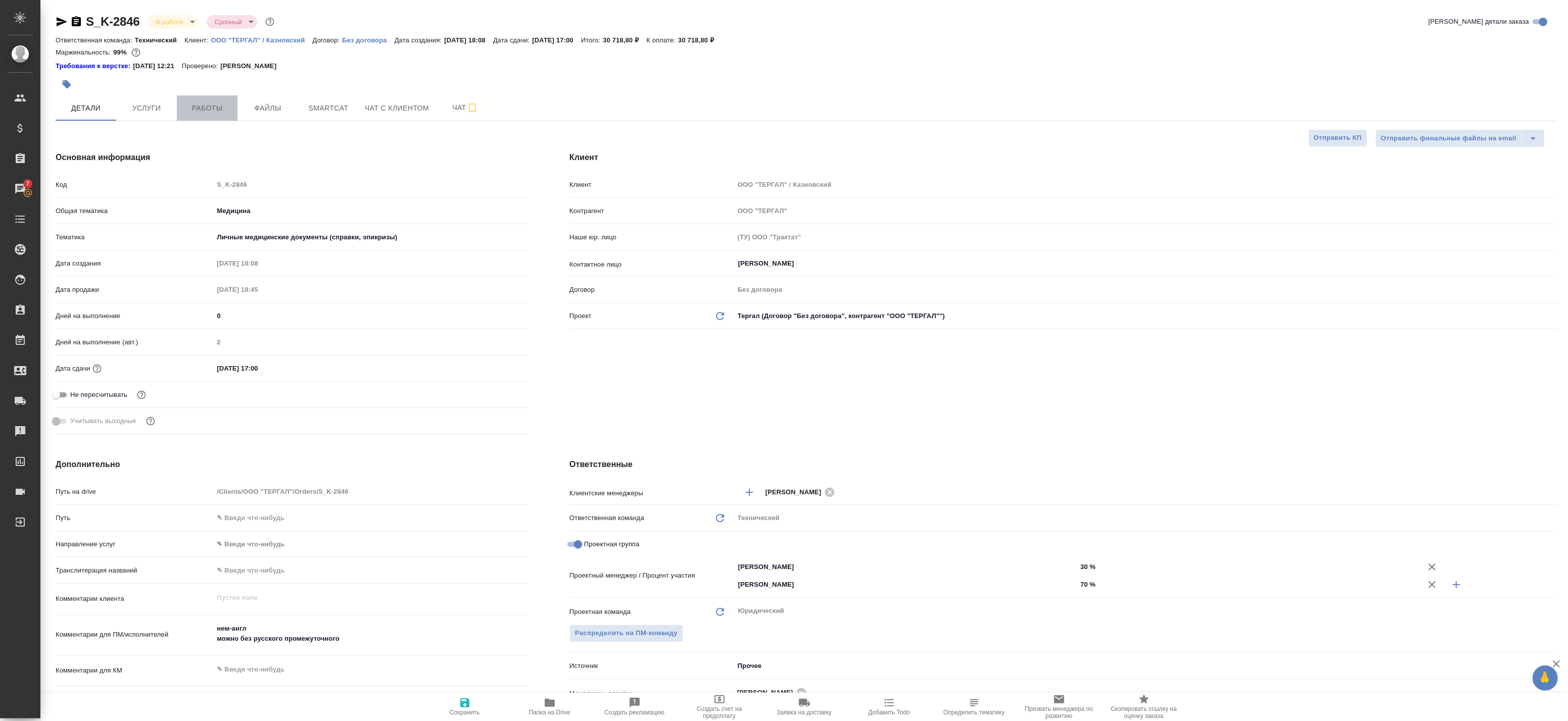
click at [210, 104] on span "Работы" at bounding box center [207, 107] width 48 height 12
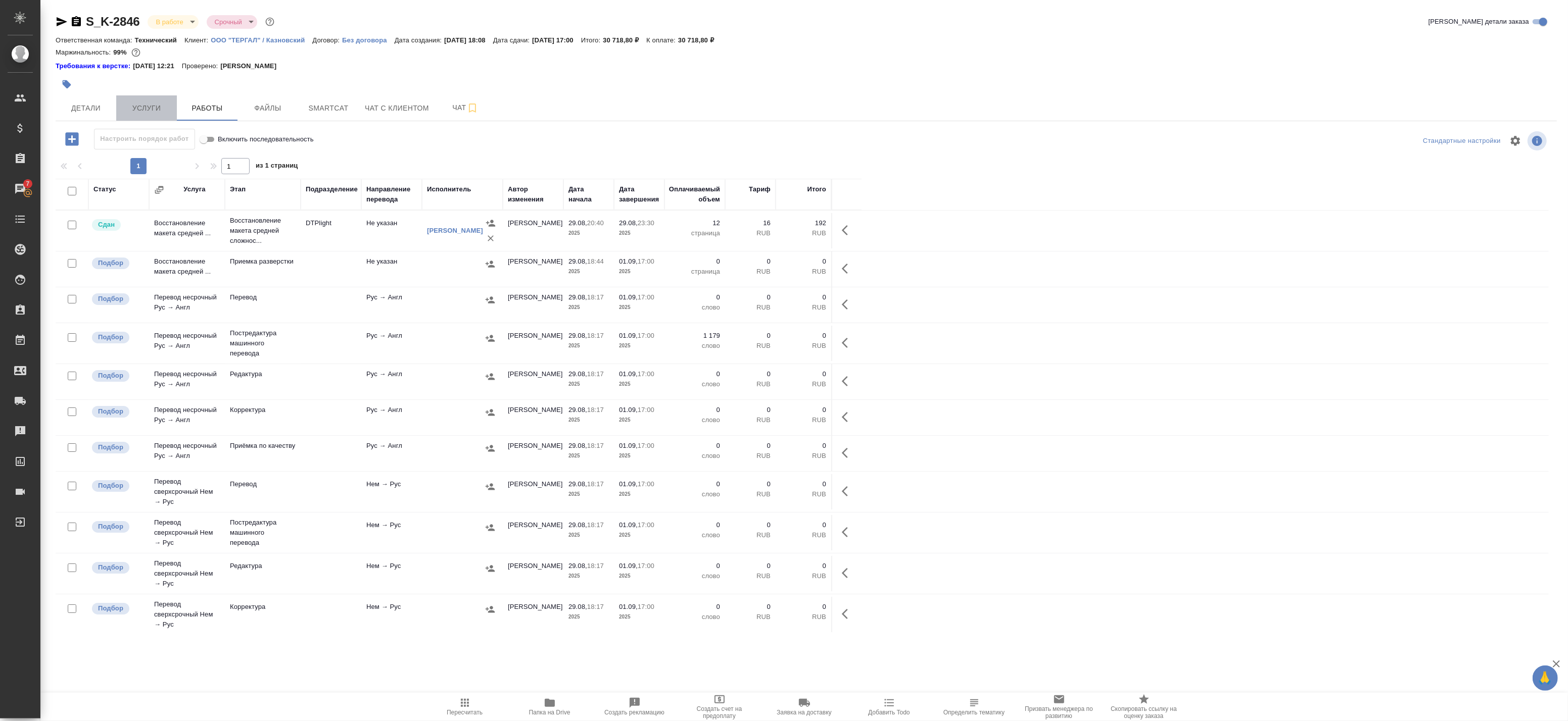
click at [150, 112] on span "Услуги" at bounding box center [146, 107] width 48 height 12
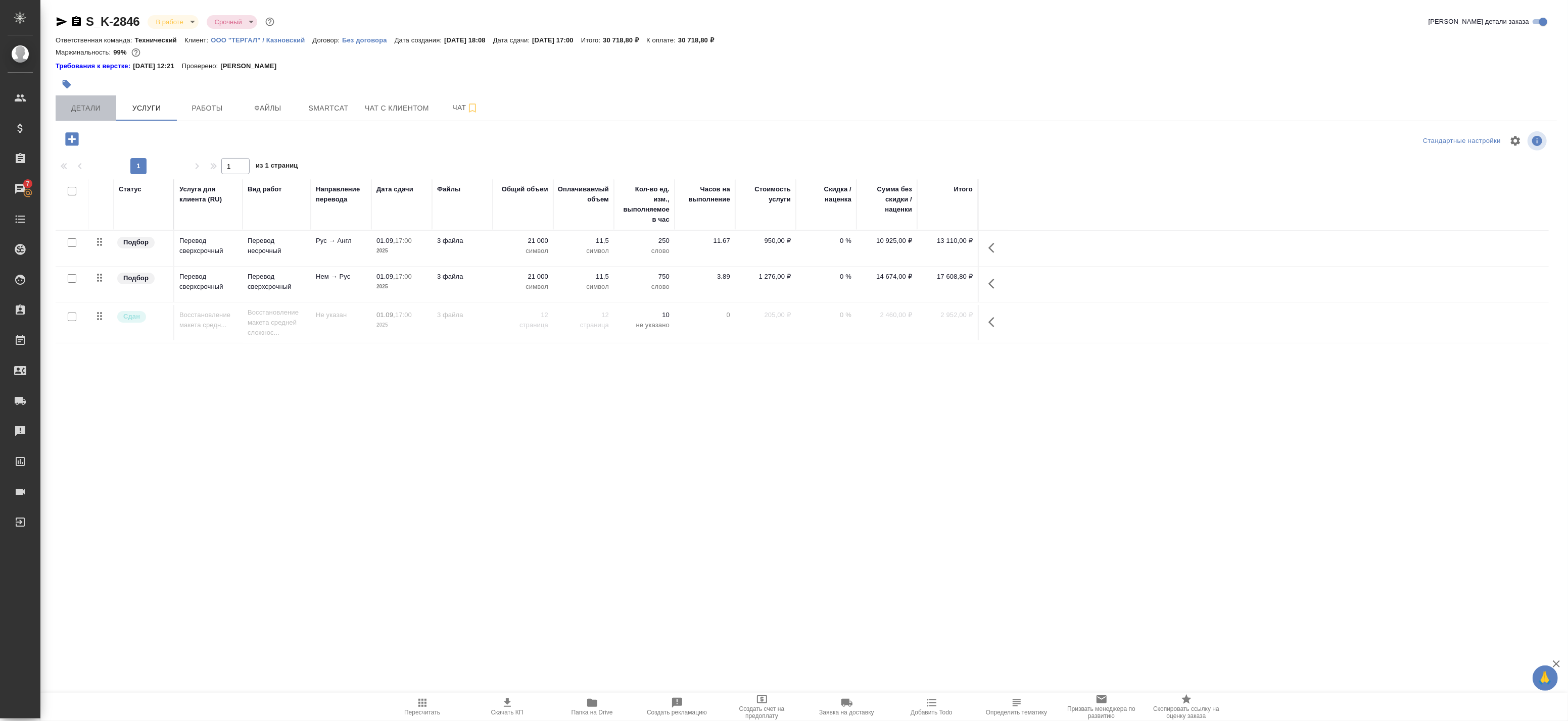
click at [102, 100] on button "Детали" at bounding box center [86, 108] width 61 height 26
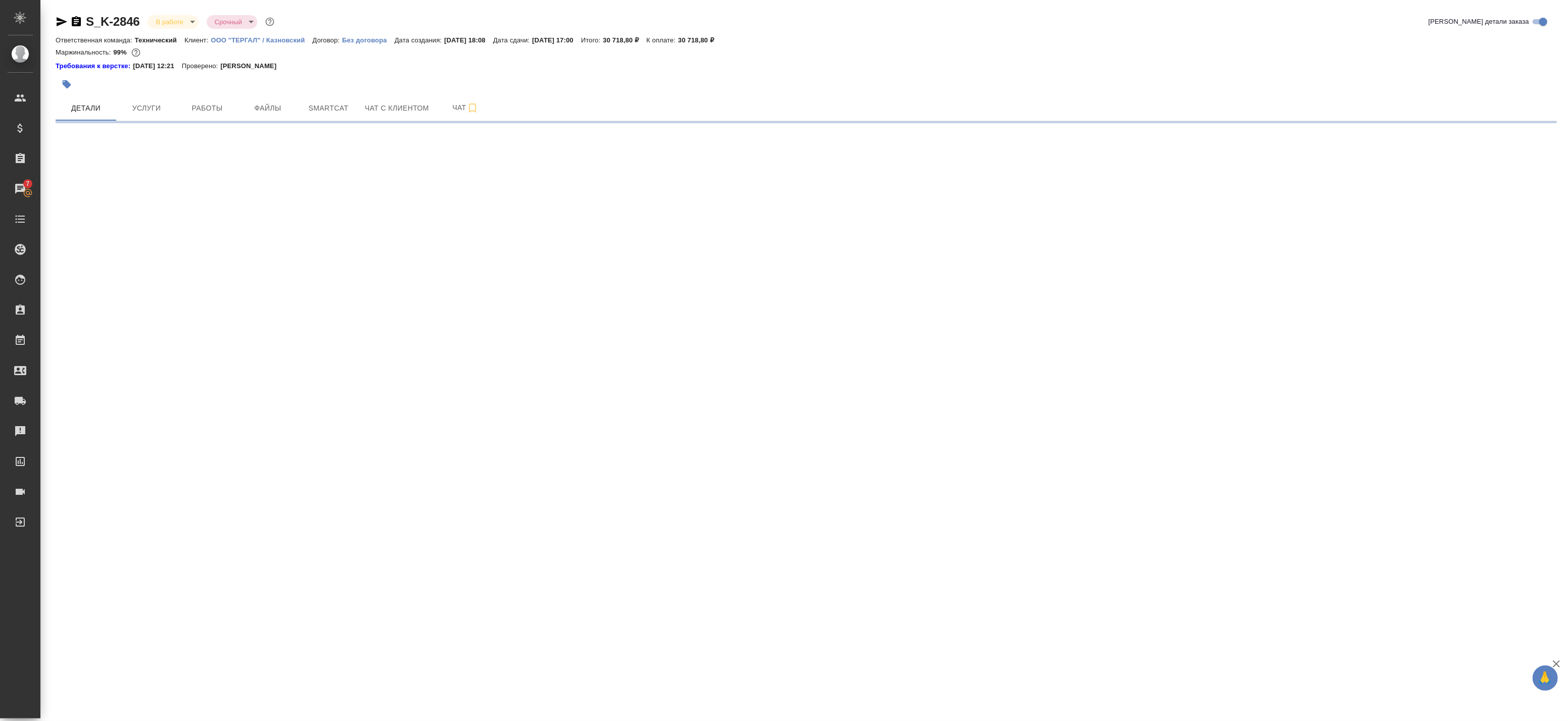
select select "RU"
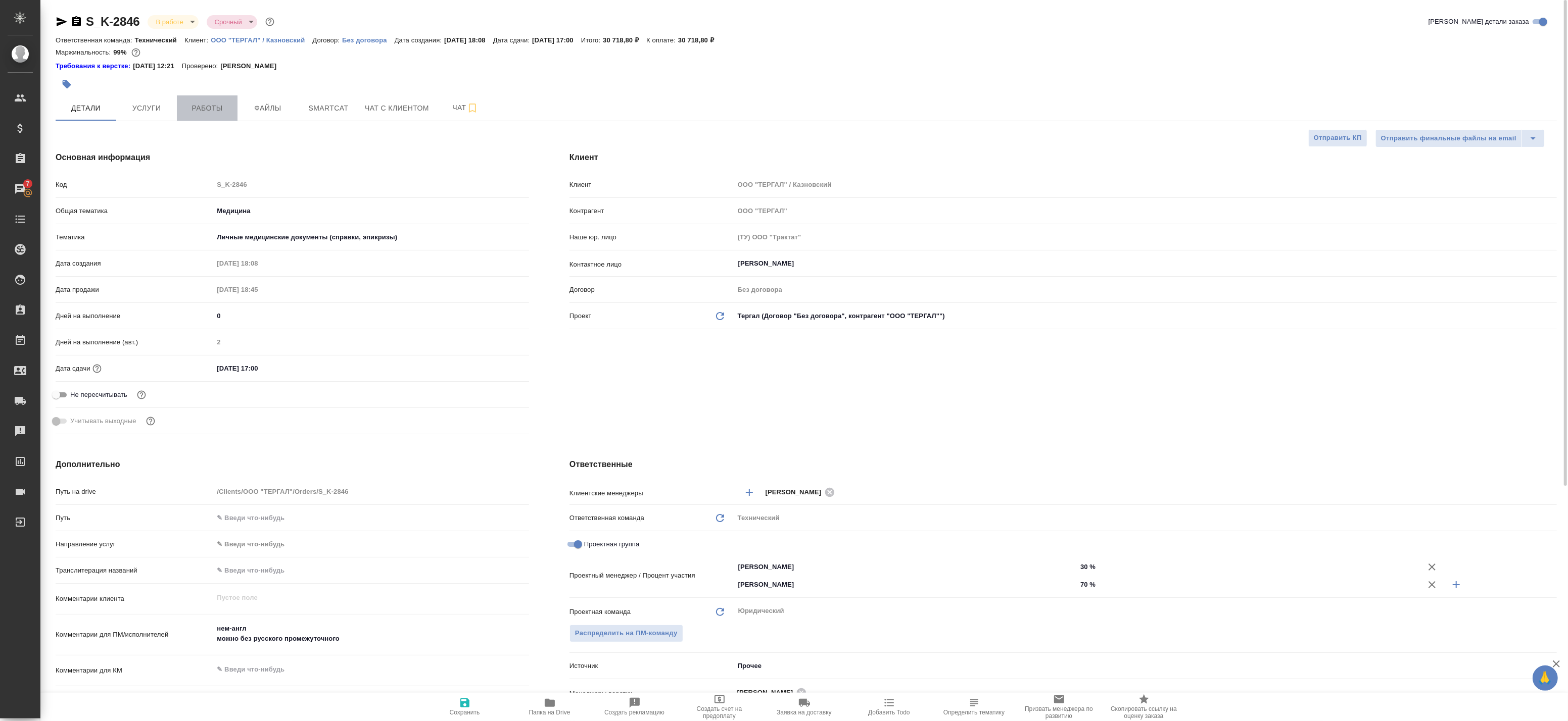
click at [187, 107] on span "Работы" at bounding box center [207, 107] width 48 height 12
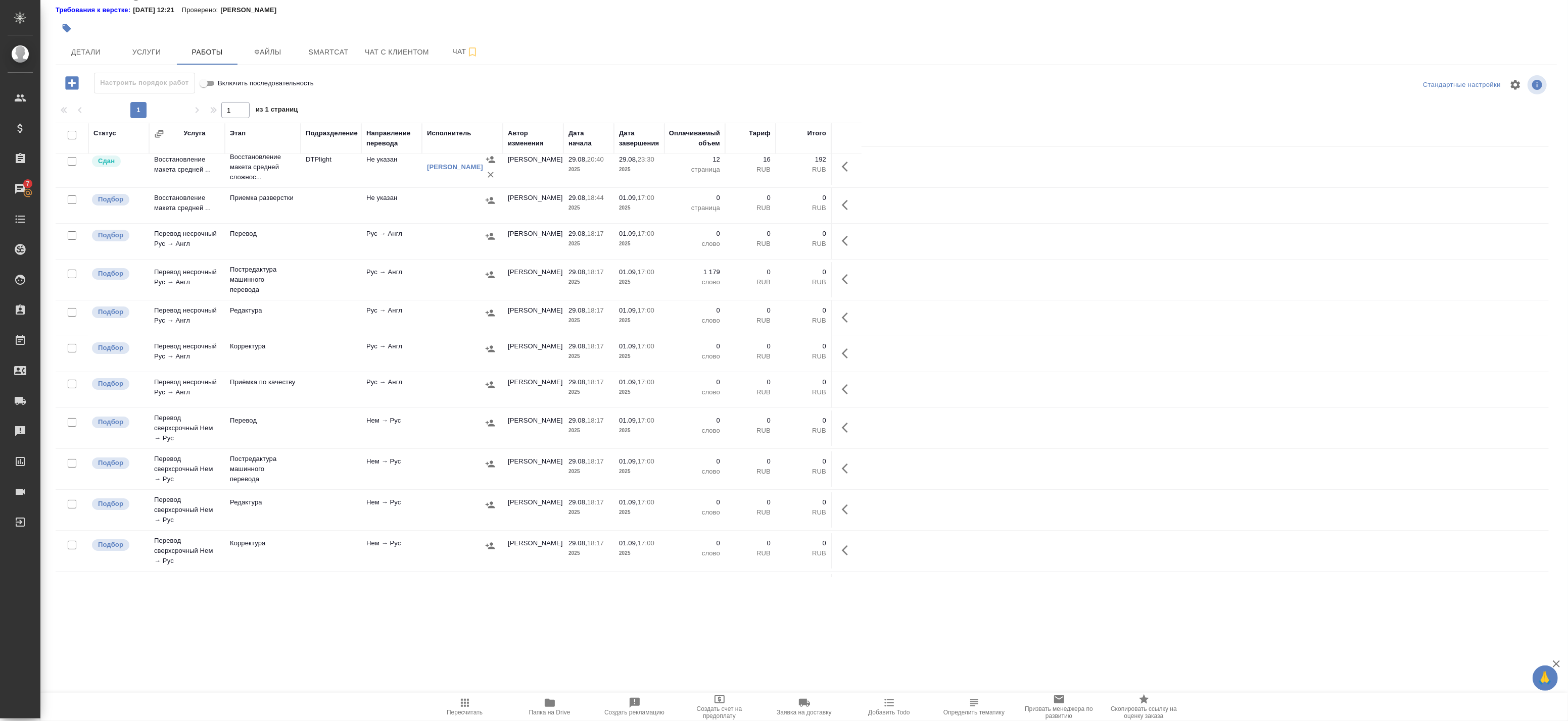
scroll to position [3, 0]
click at [141, 45] on button "Услуги" at bounding box center [146, 51] width 61 height 26
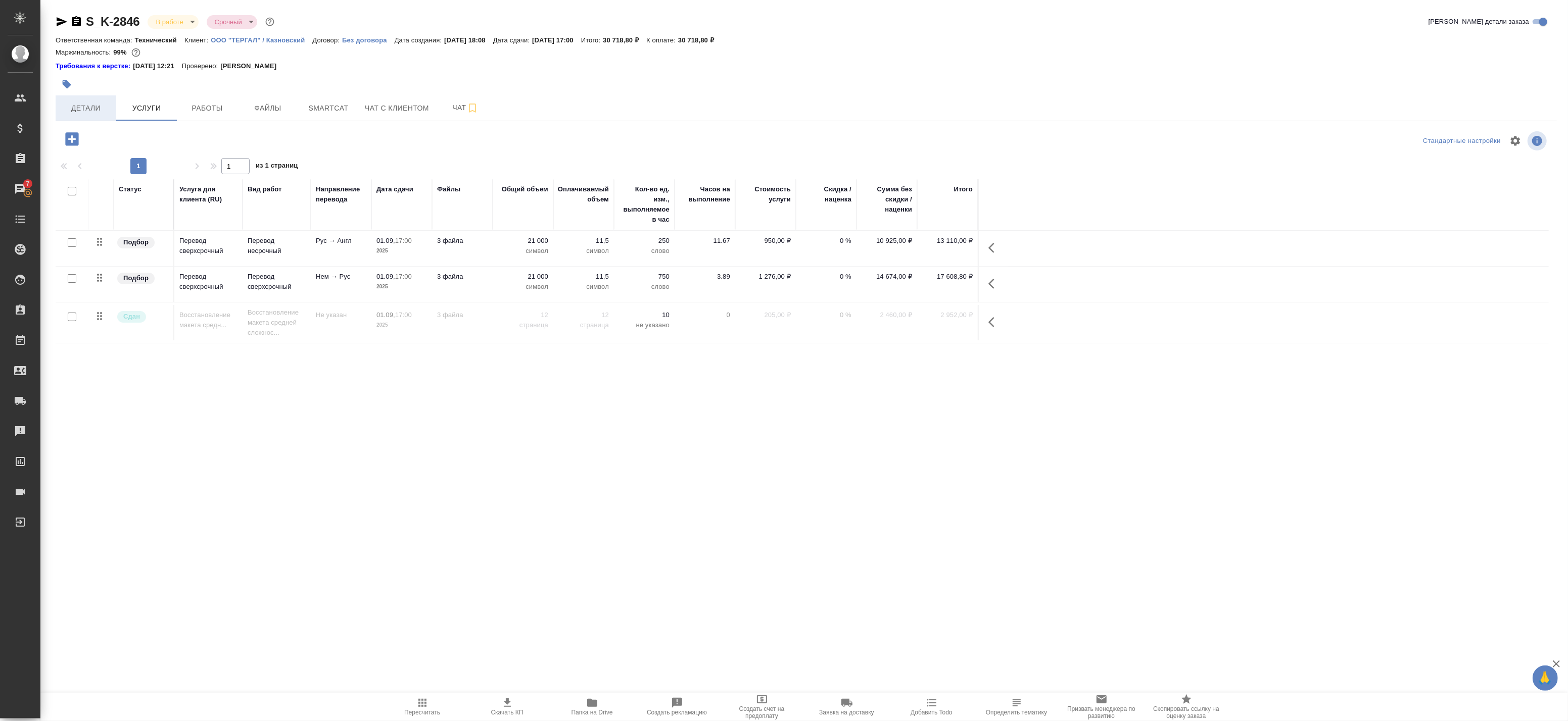
click at [98, 108] on span "Детали" at bounding box center [86, 107] width 48 height 12
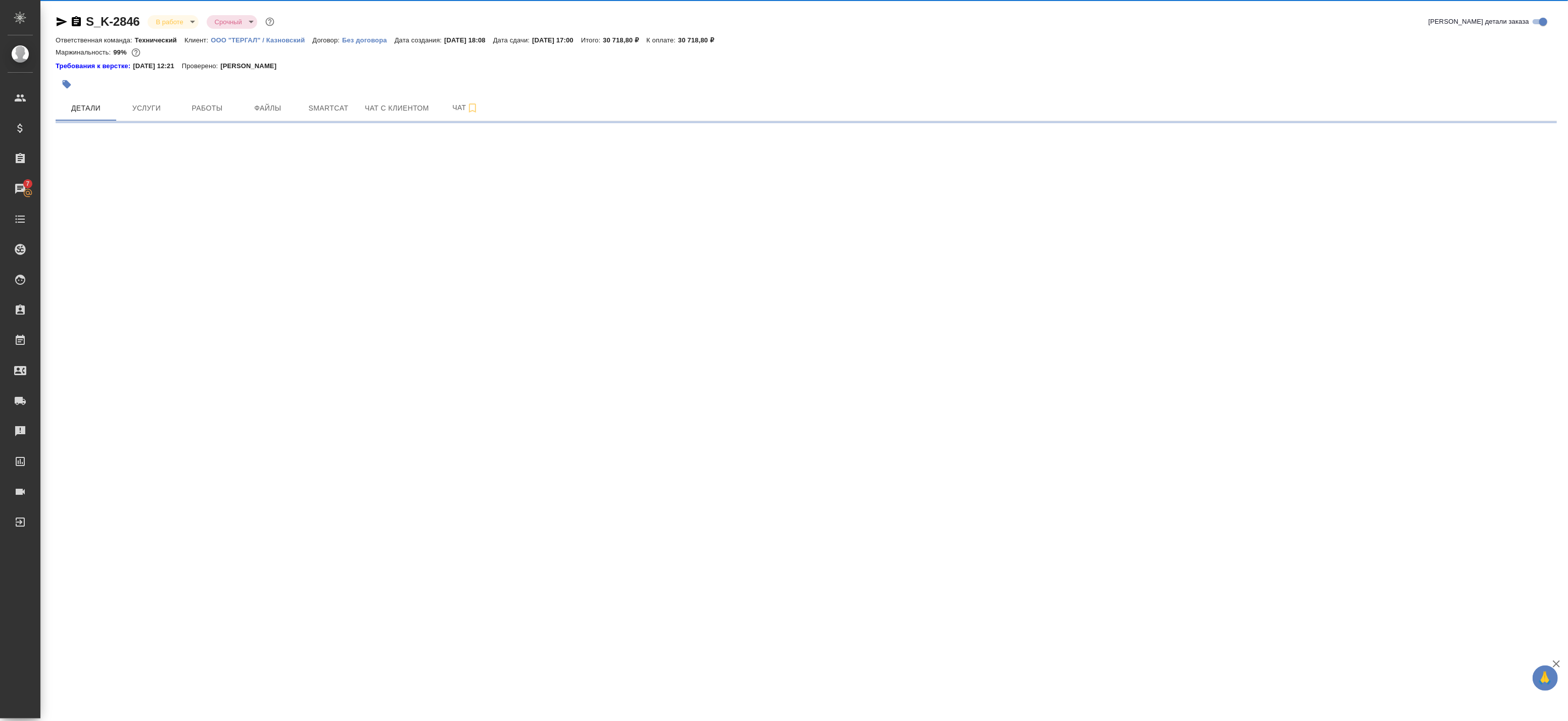
select select "RU"
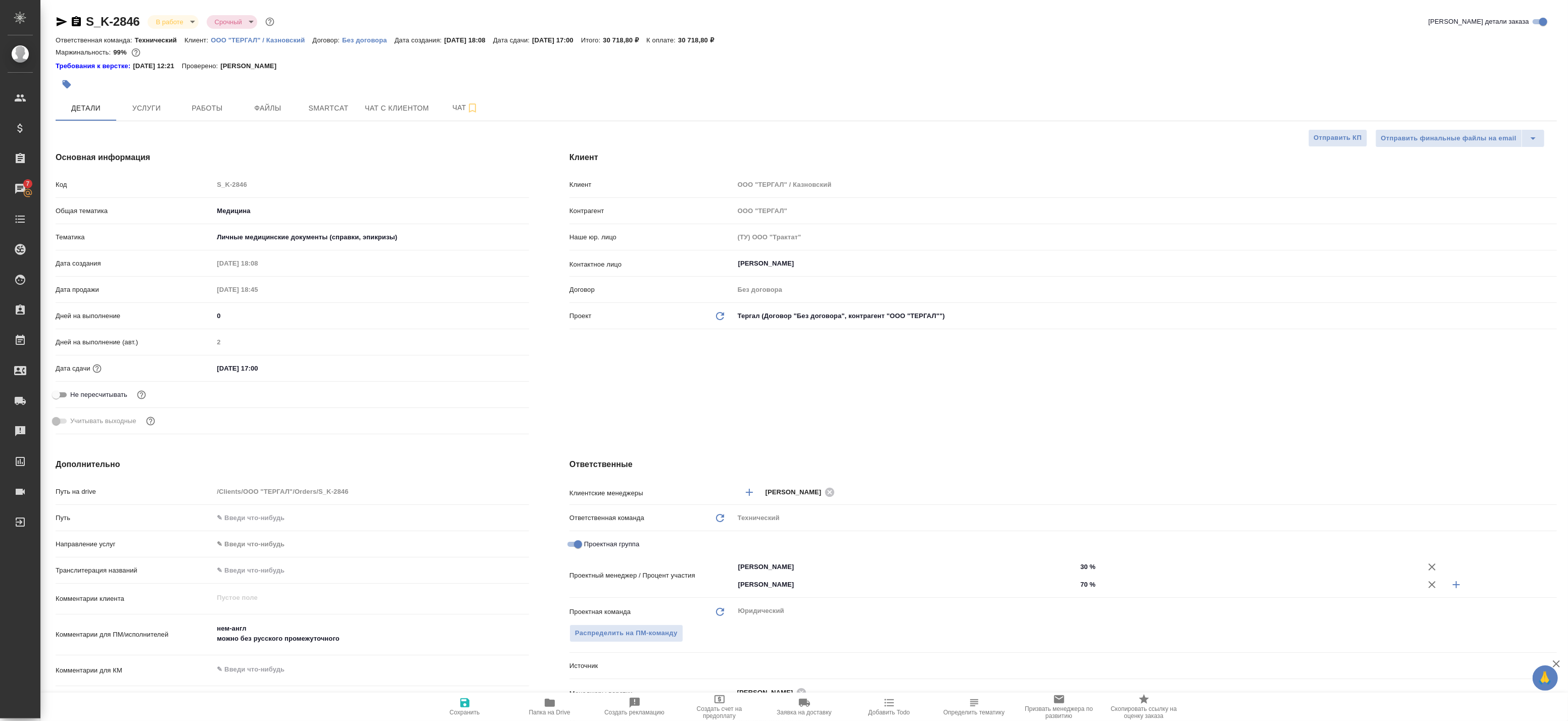
type textarea "x"
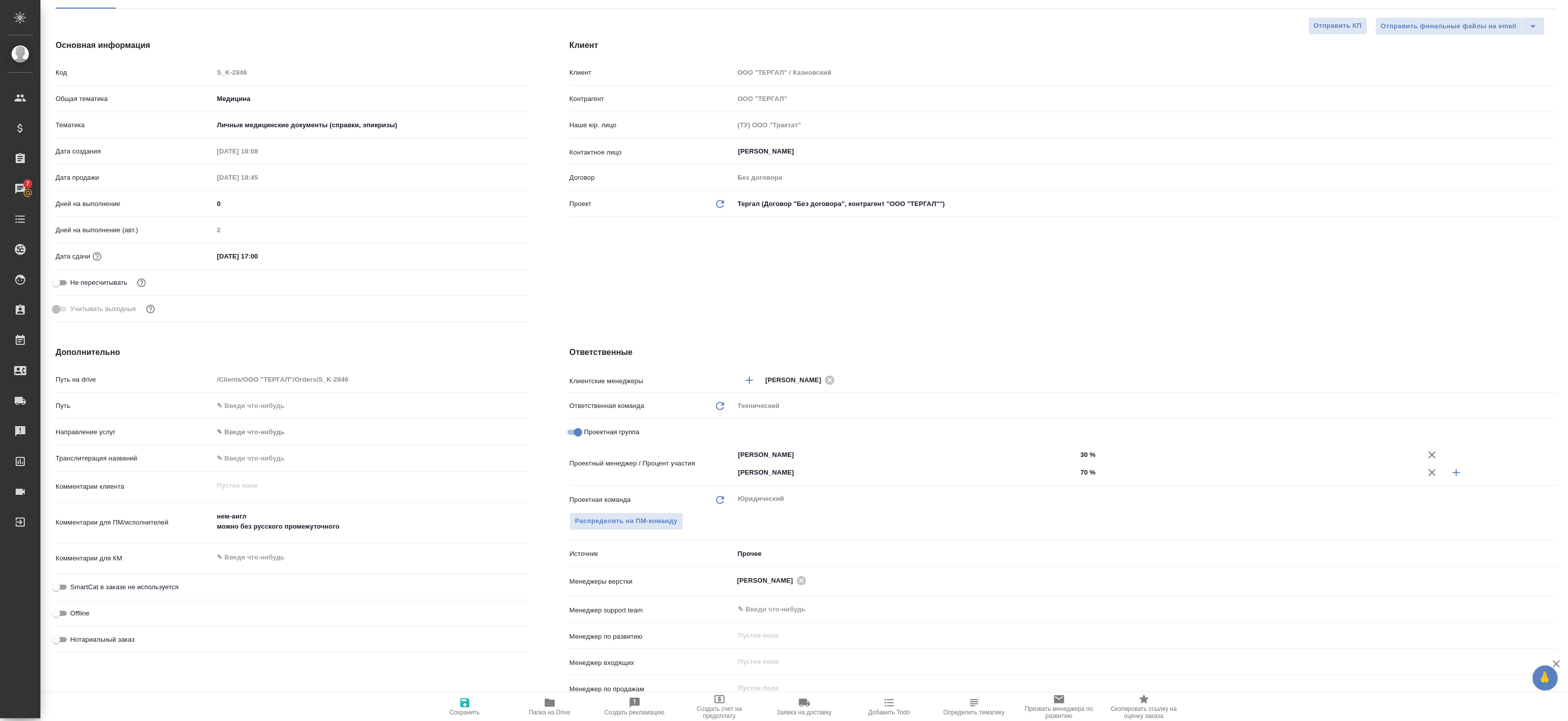
type textarea "x"
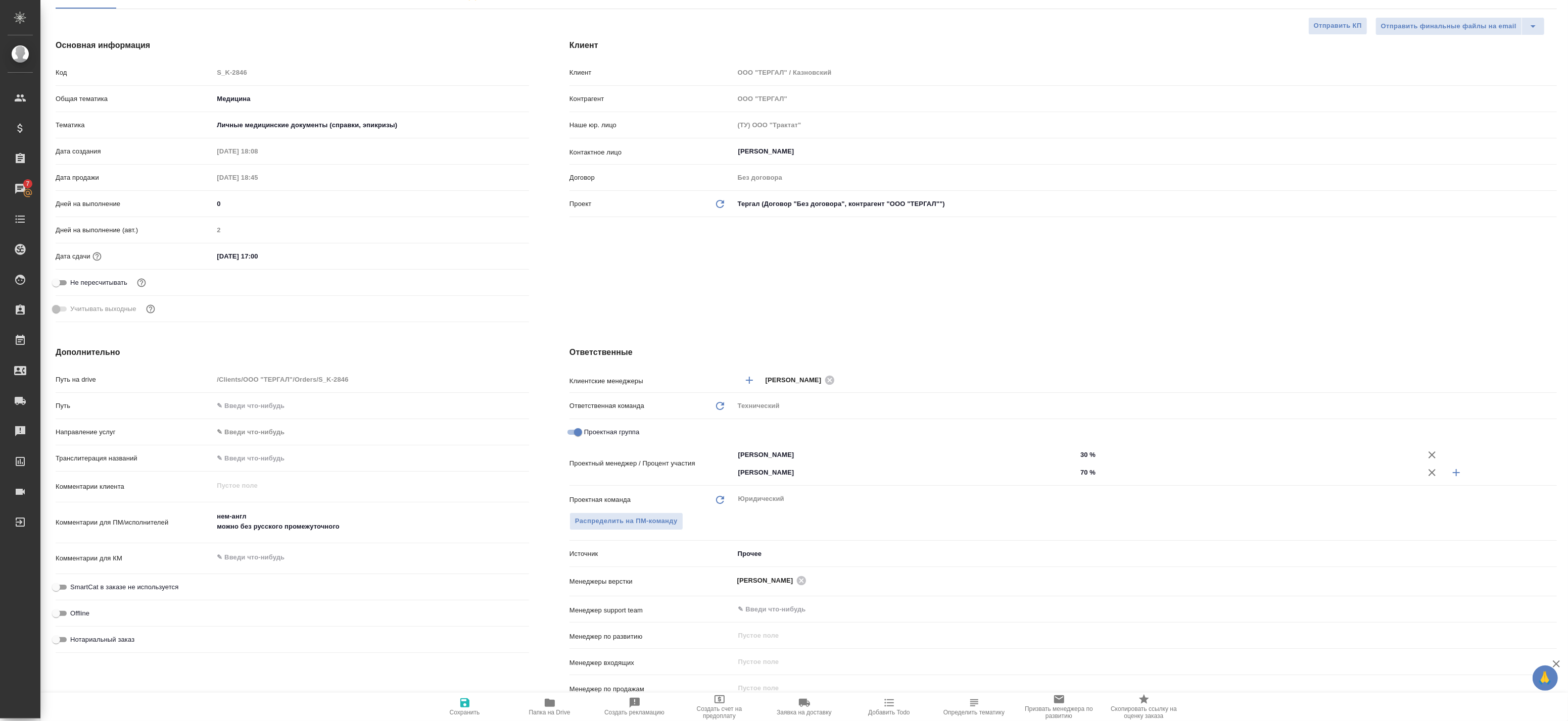
type textarea "x"
drag, startPoint x: 536, startPoint y: 669, endPoint x: 501, endPoint y: 666, distance: 35.1
click at [501, 666] on div "Дополнительно Путь на drive /Clients/ООО "ТЕРГАЛ"/Orders/S_K-2846 Путь Направле…" at bounding box center [292, 540] width 514 height 426
type textarea "x"
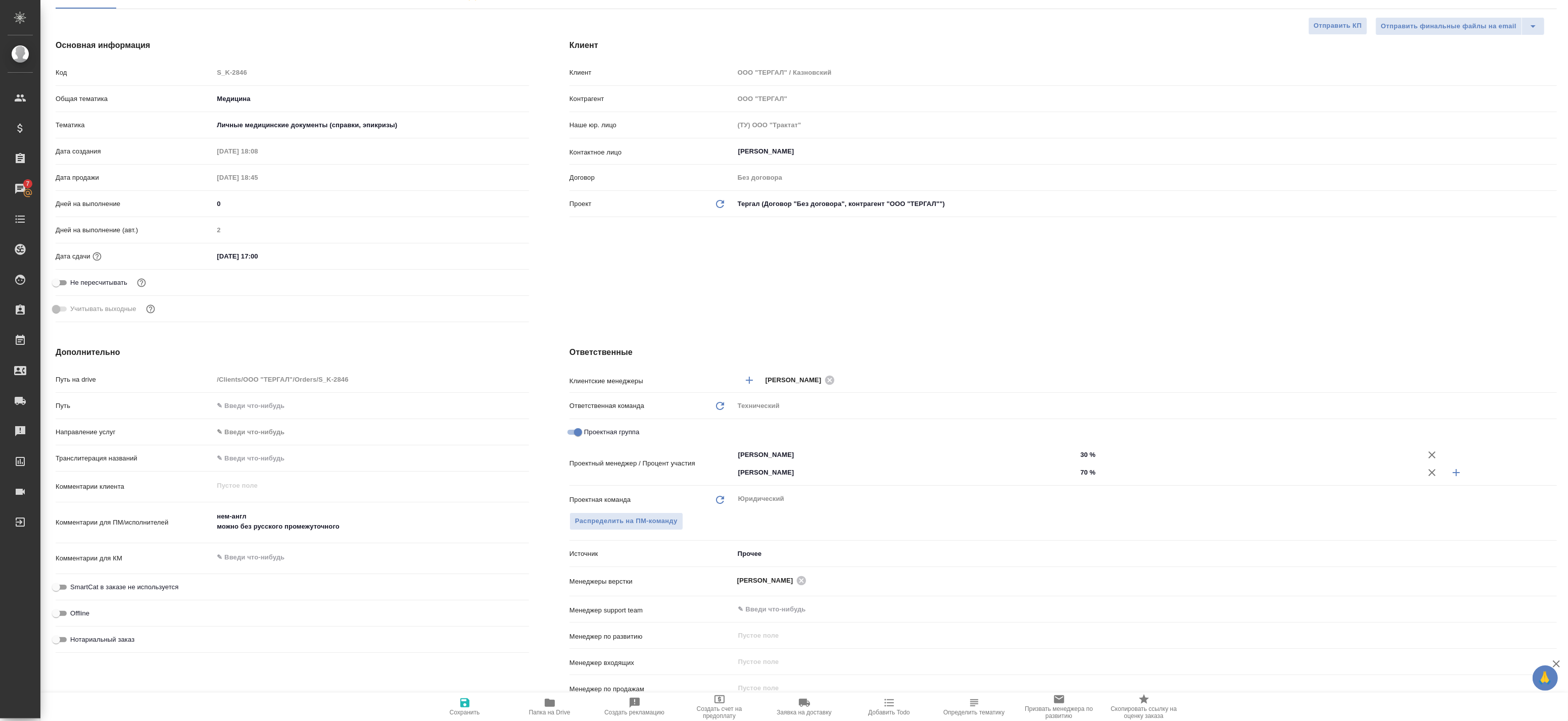
type textarea "x"
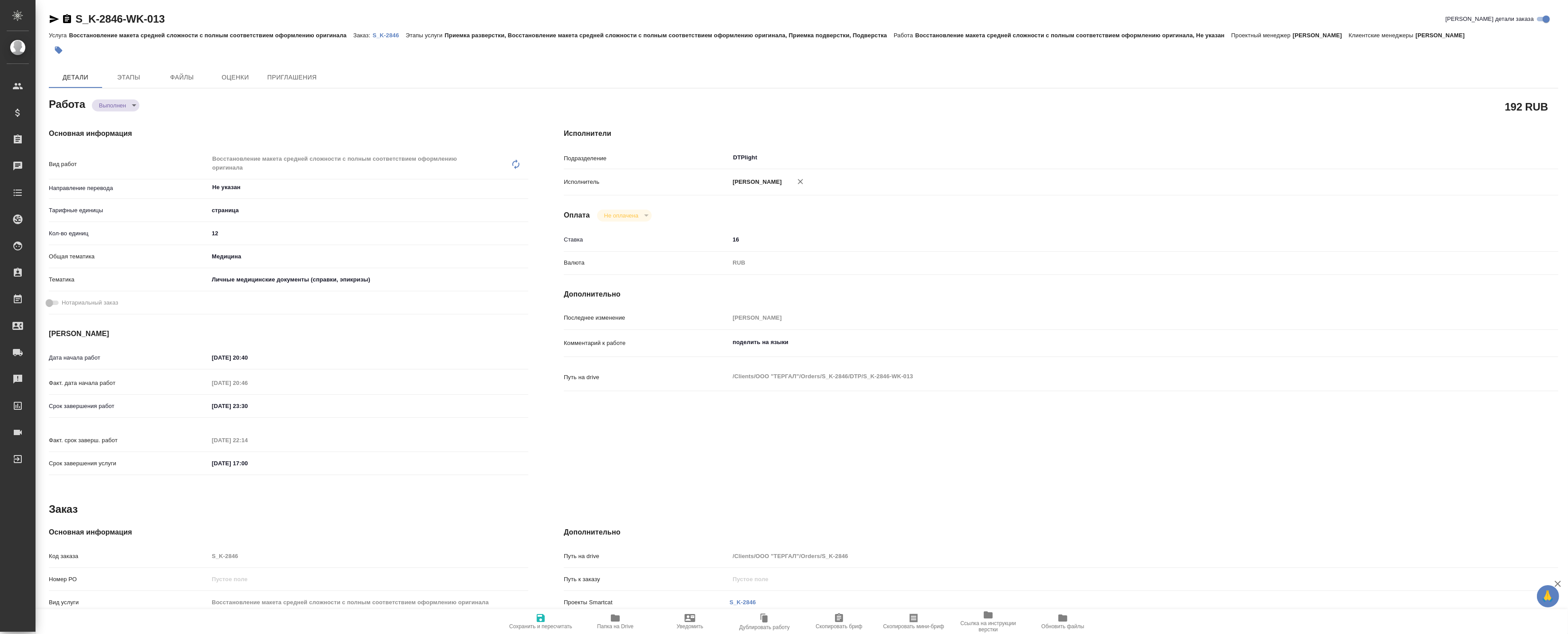
type textarea "x"
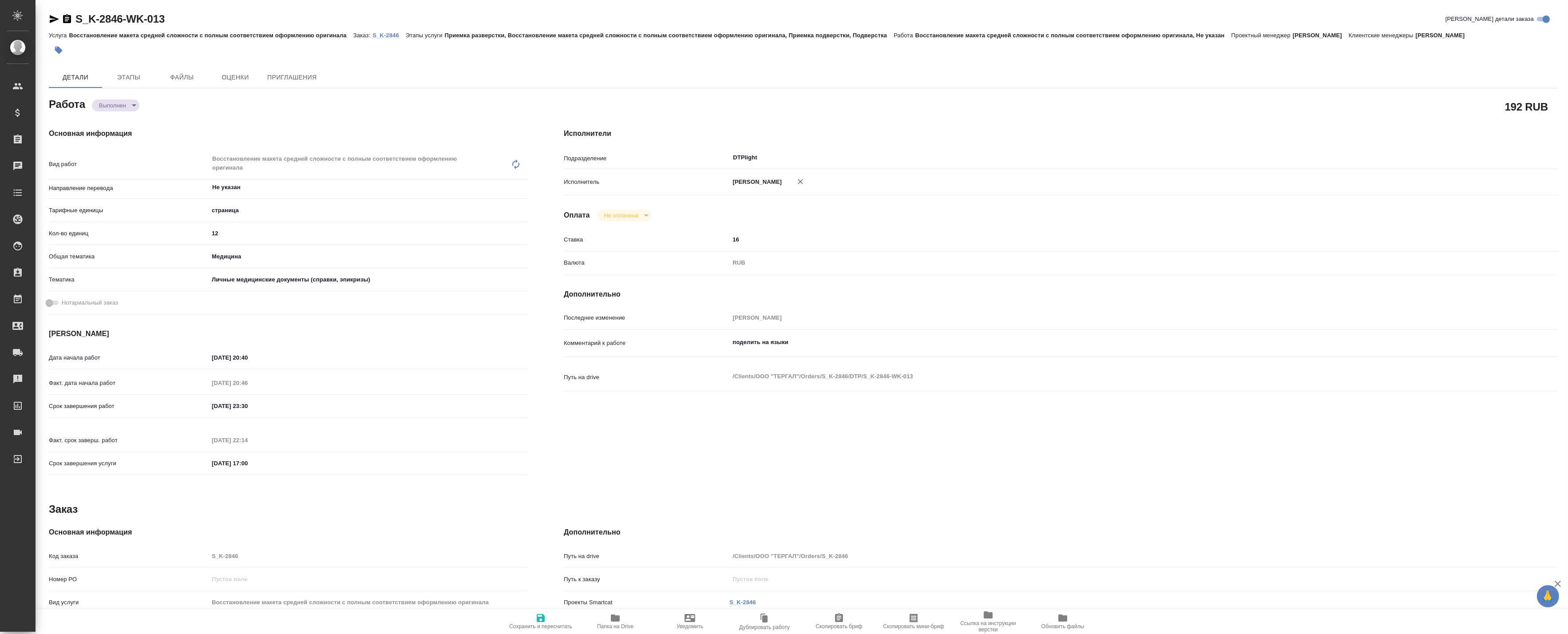
type textarea "x"
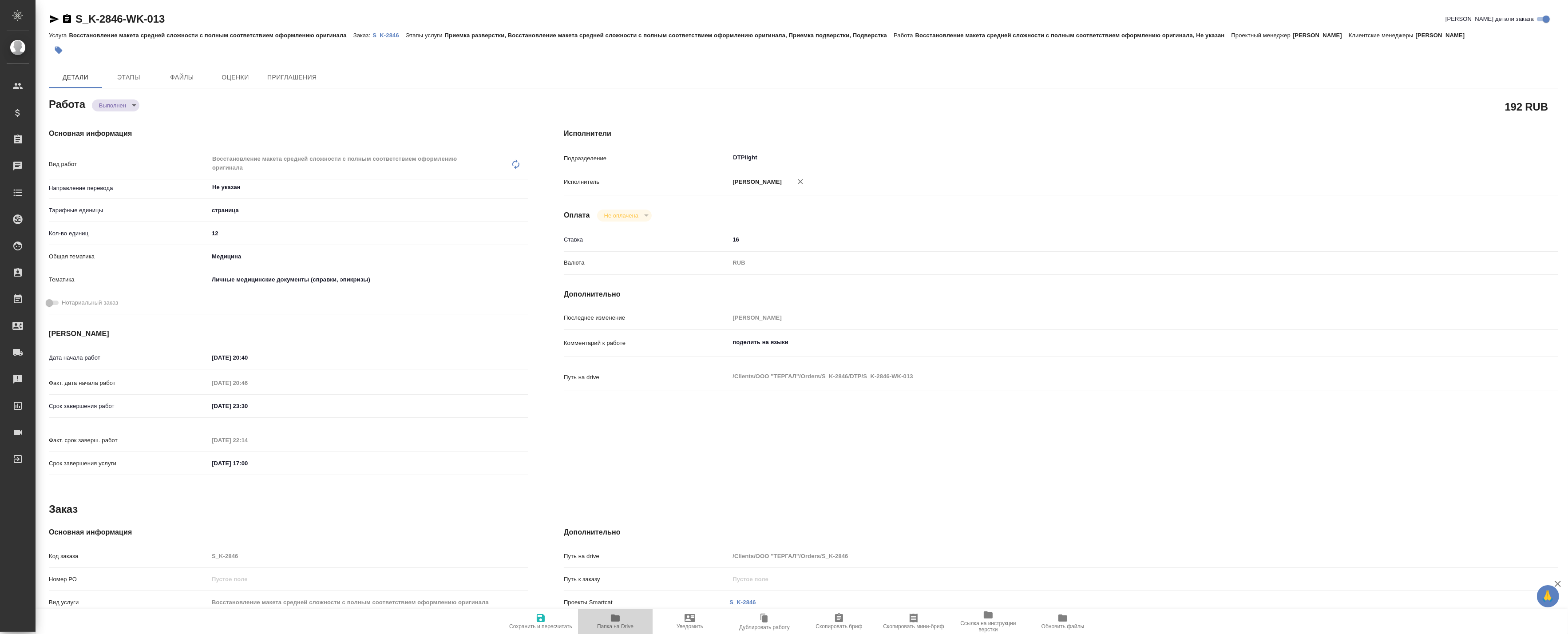
click at [615, 624] on span "Папка на Drive" at bounding box center [615, 626] width 37 height 6
type textarea "x"
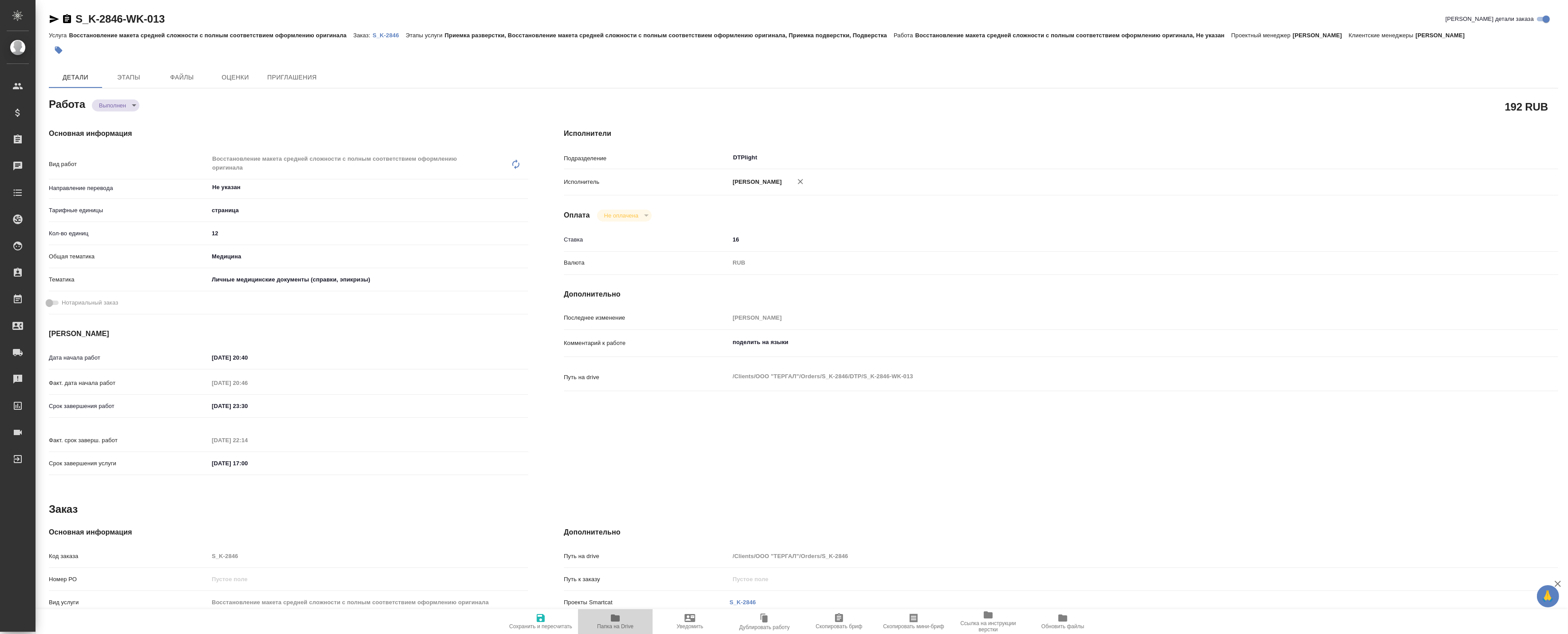
type textarea "x"
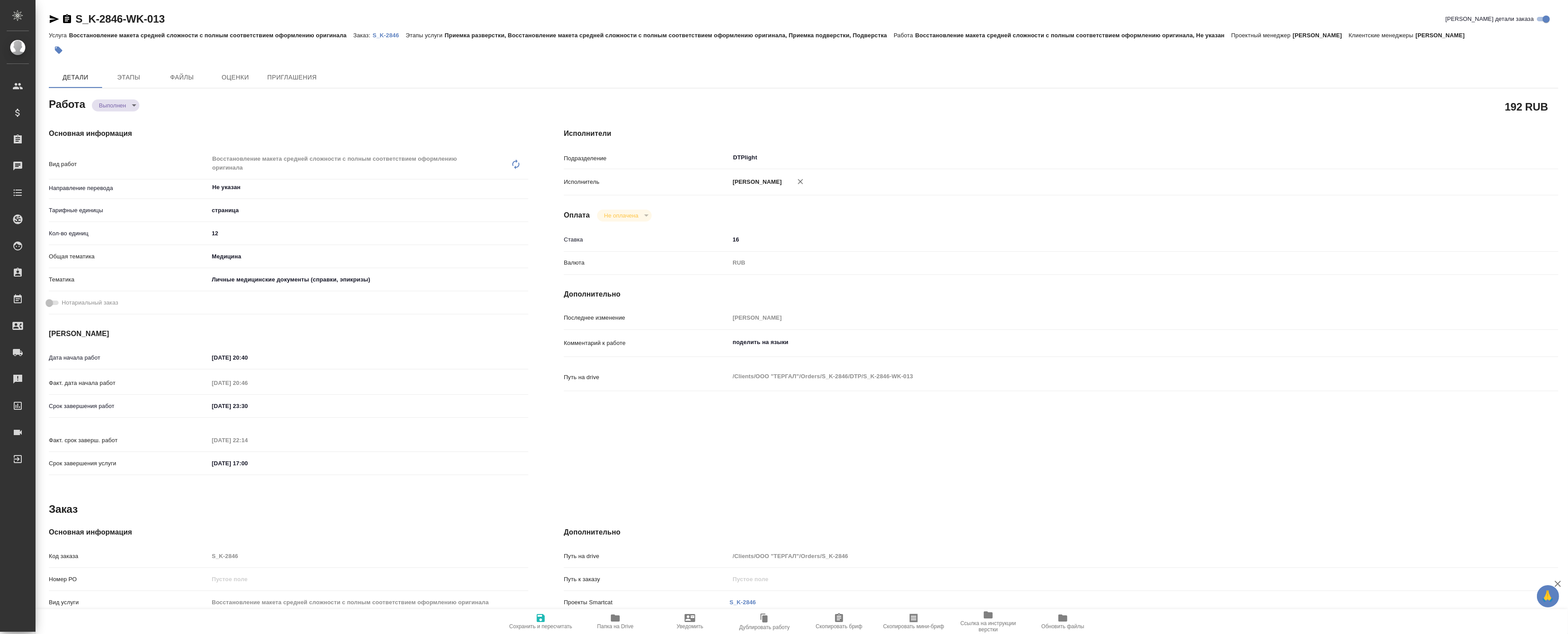
type textarea "x"
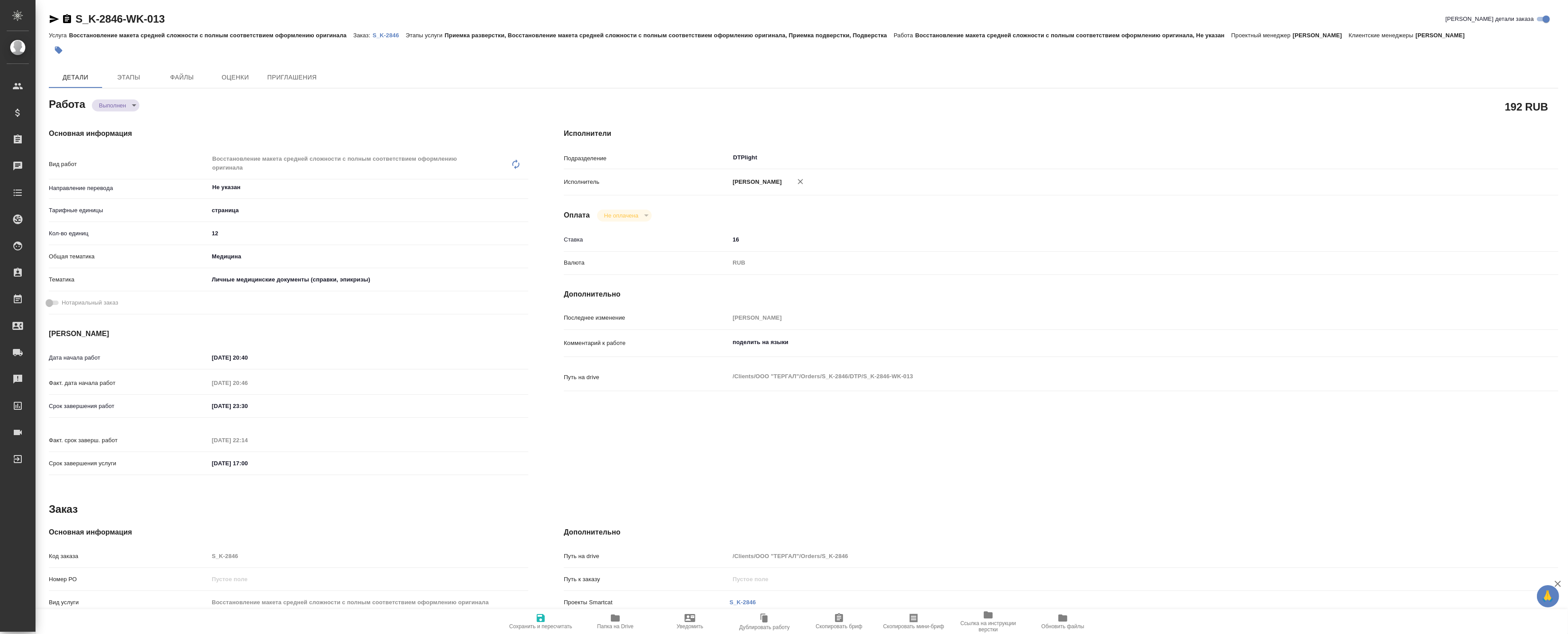
type textarea "x"
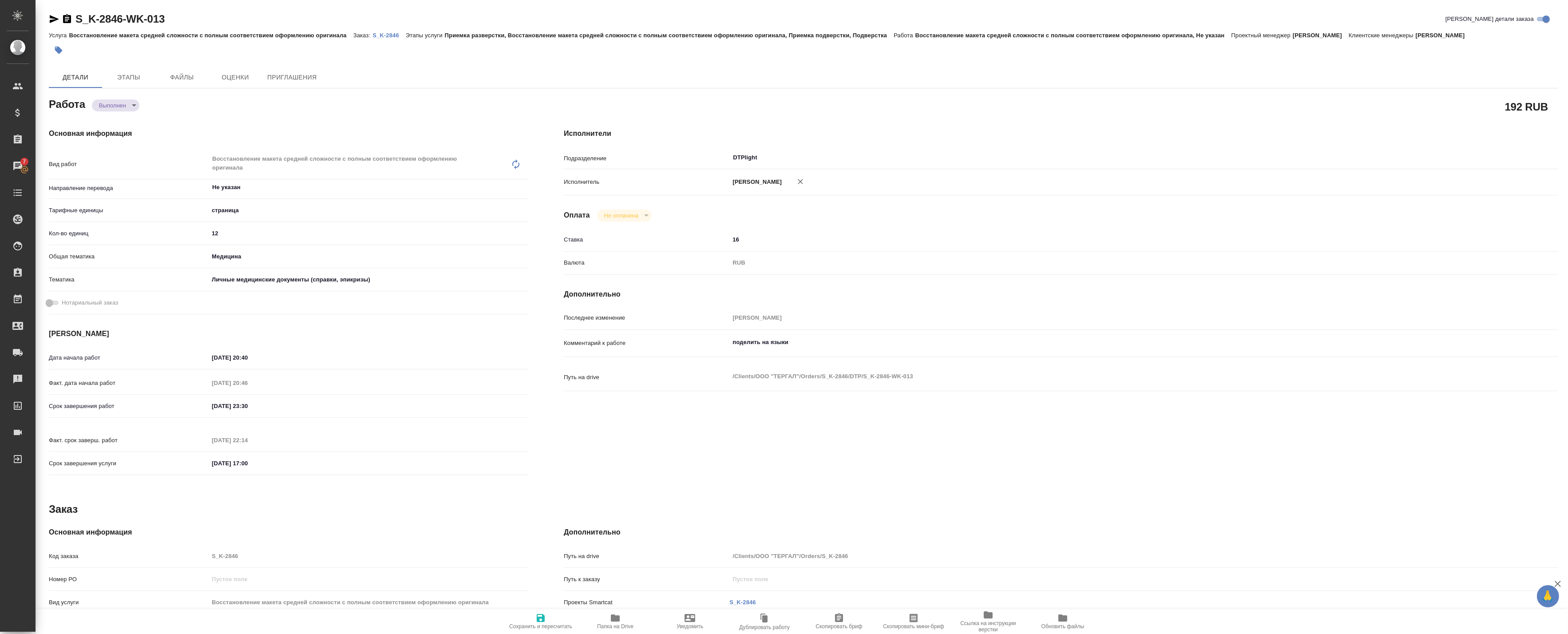
type textarea "x"
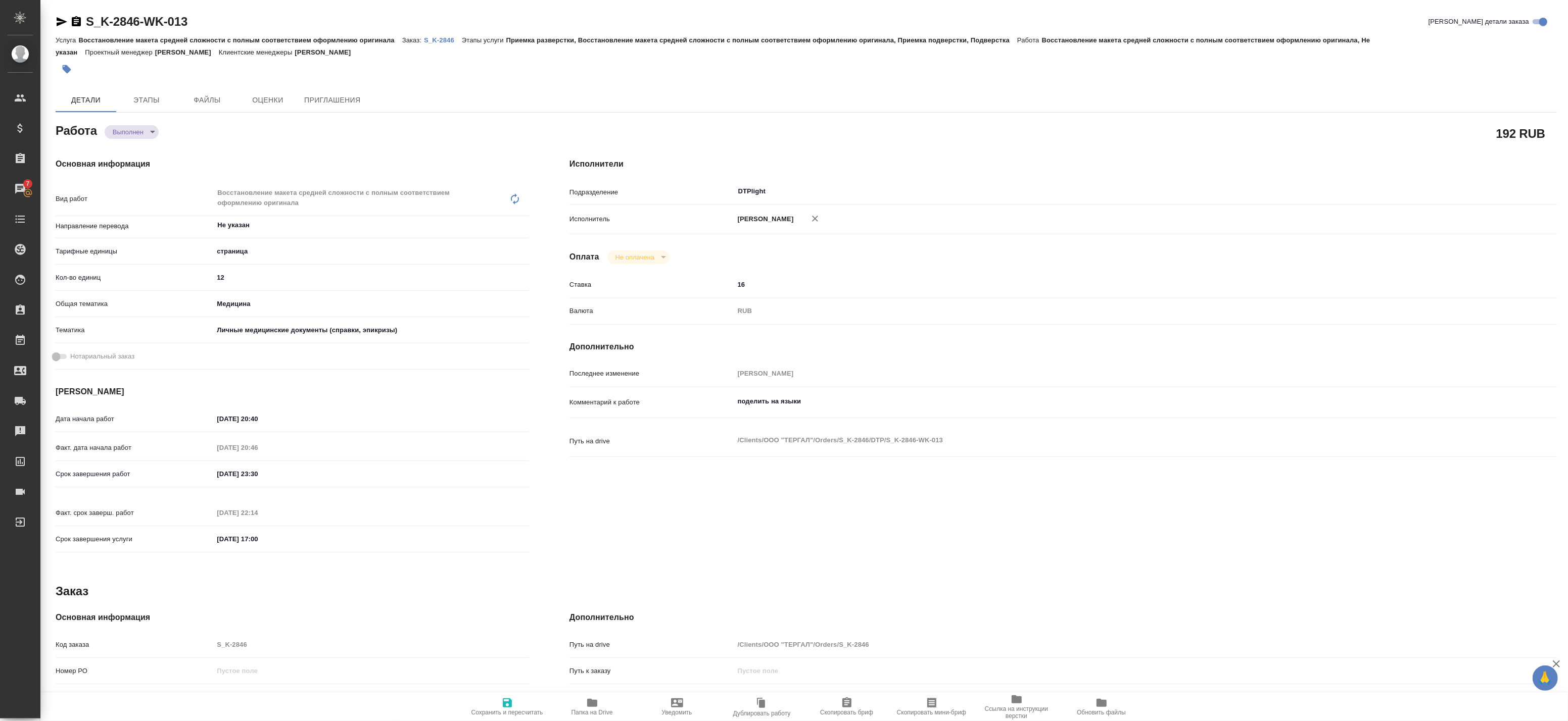
type textarea "x"
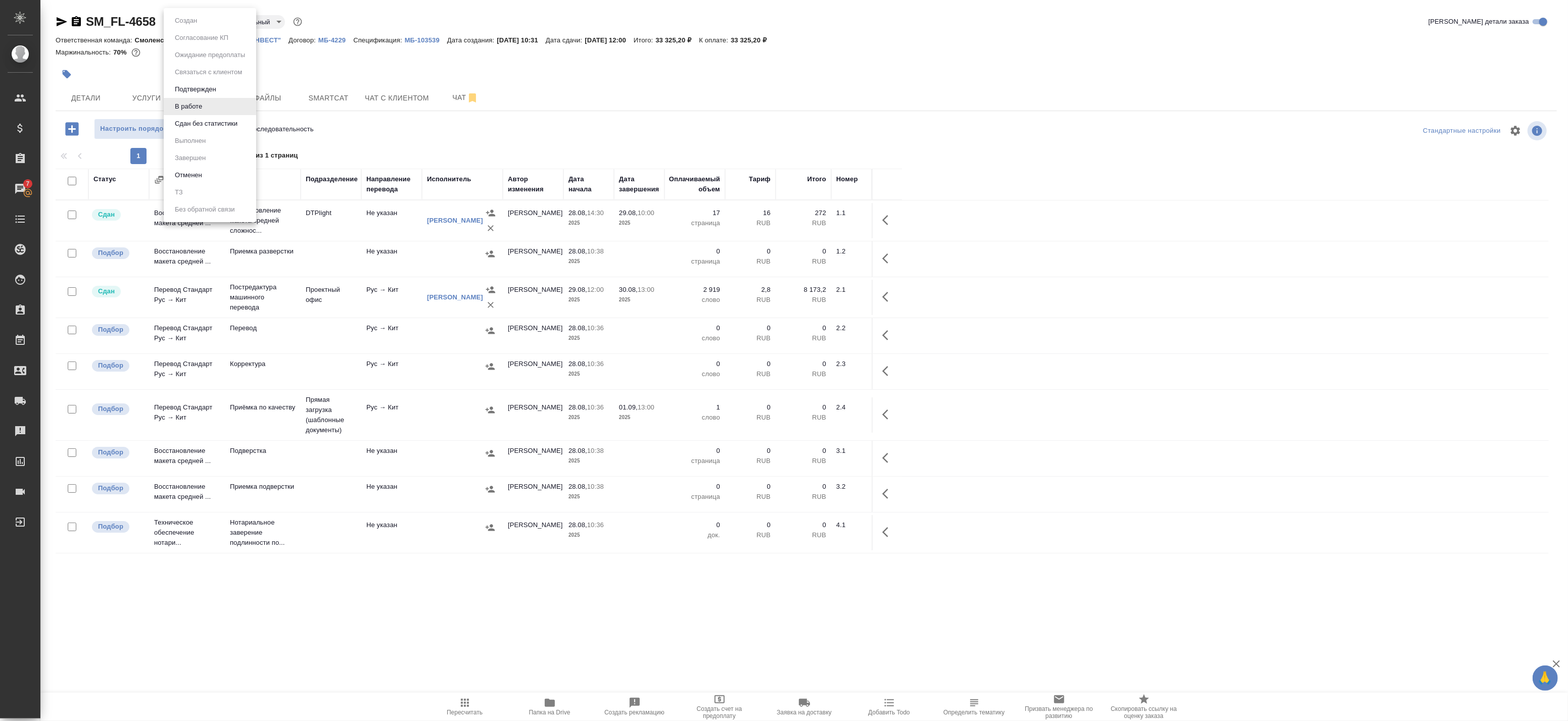
click at [173, 21] on body "🙏 .cls-1 fill:#fff; AWATERA Badanyan Artak Клиенты Спецификации Заказы 7 Чаты T…" at bounding box center [784, 360] width 1568 height 721
drag, startPoint x: 120, startPoint y: 73, endPoint x: 107, endPoint y: 180, distance: 107.8
click at [120, 75] on div at bounding box center [784, 360] width 1568 height 721
click at [72, 180] on input "checkbox" at bounding box center [71, 180] width 9 height 9
checkbox input "true"
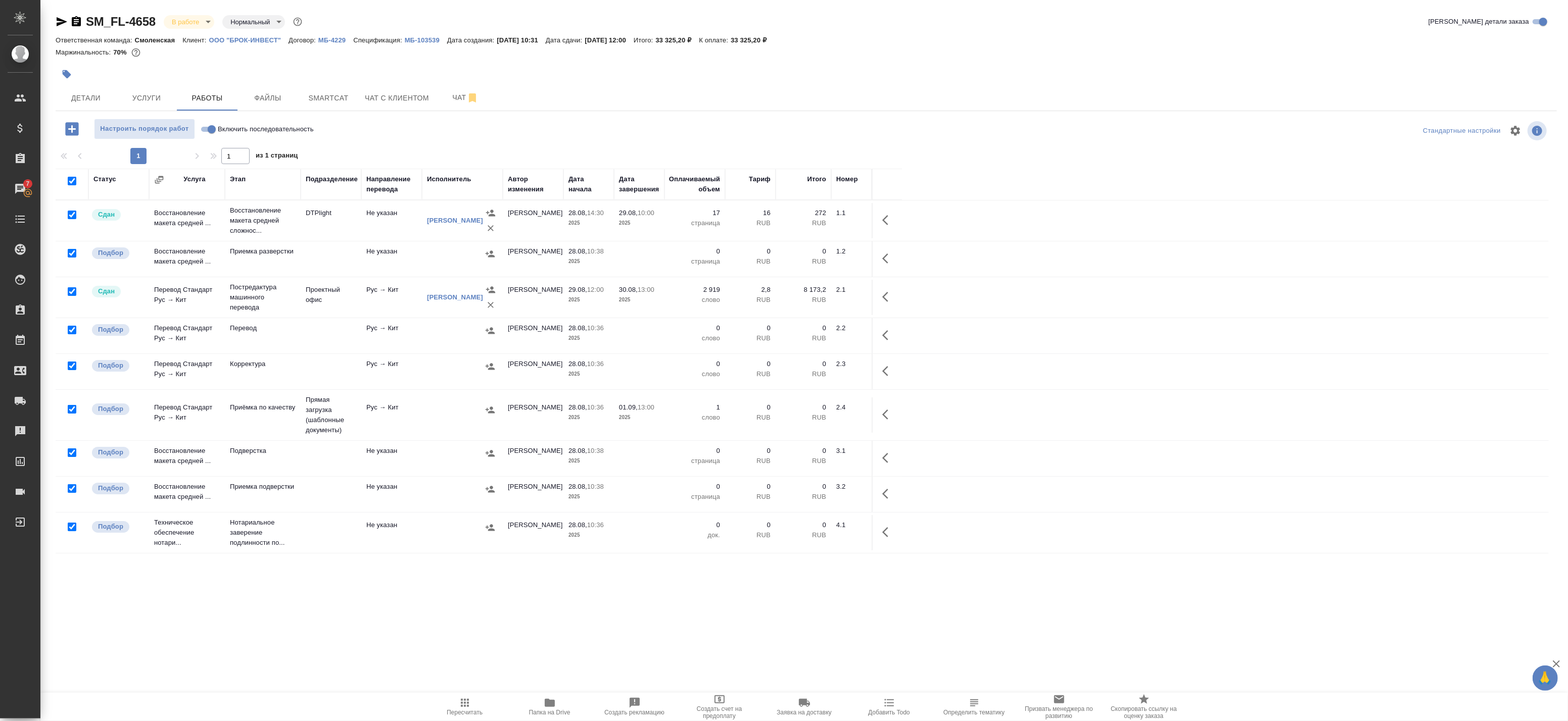
checkbox input "true"
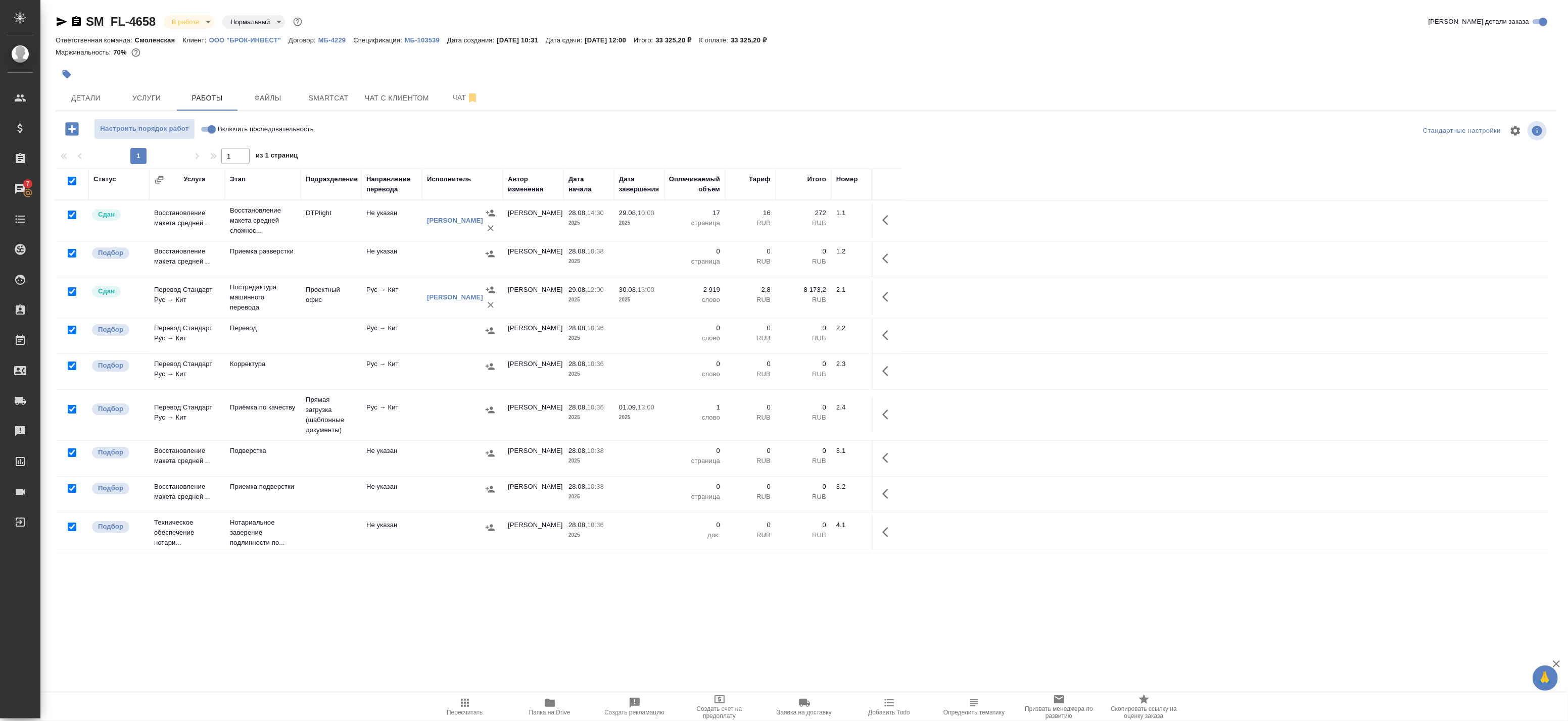
checkbox input "true"
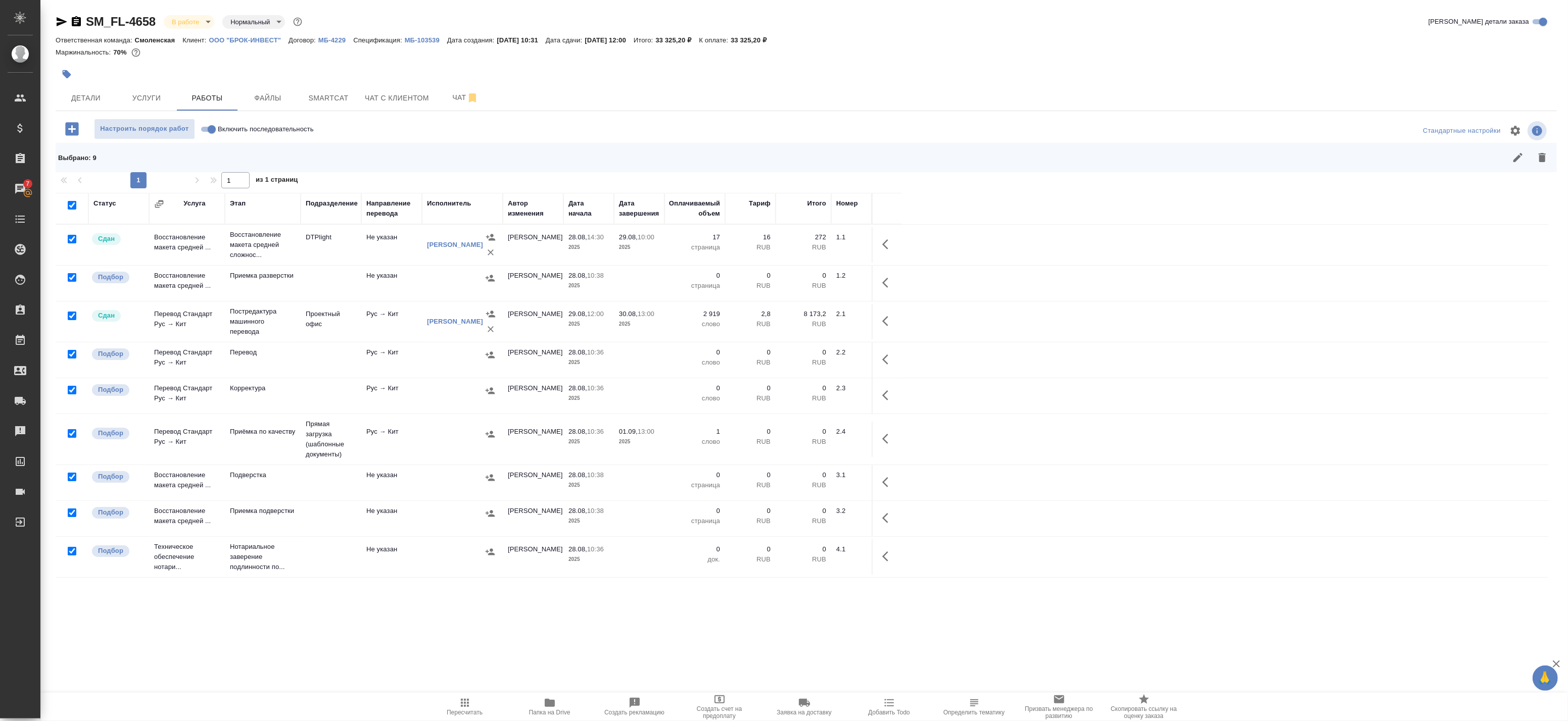
drag, startPoint x: 72, startPoint y: 237, endPoint x: 63, endPoint y: 281, distance: 44.9
click at [72, 238] on input "checkbox" at bounding box center [71, 238] width 9 height 9
checkbox input "false"
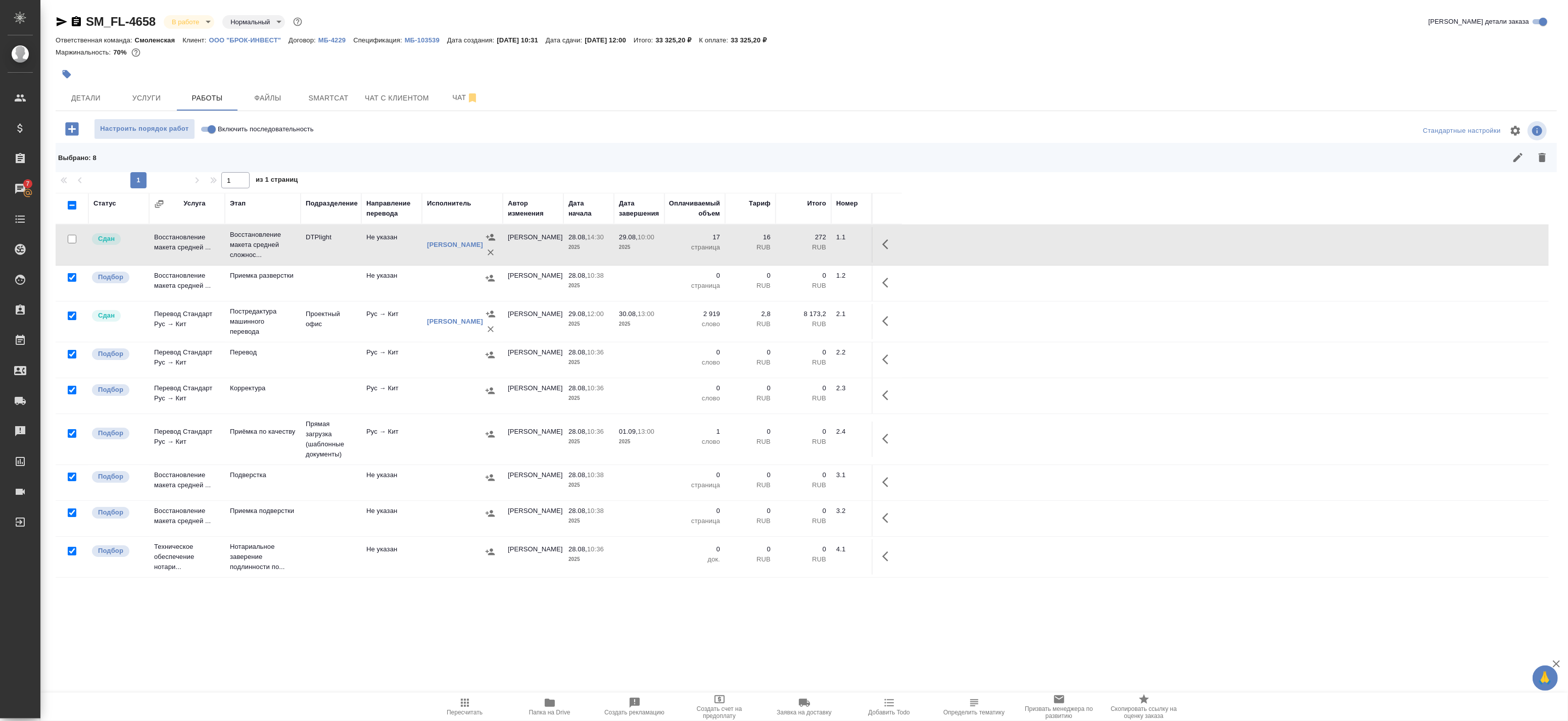
click at [70, 318] on input "checkbox" at bounding box center [71, 315] width 9 height 9
checkbox input "false"
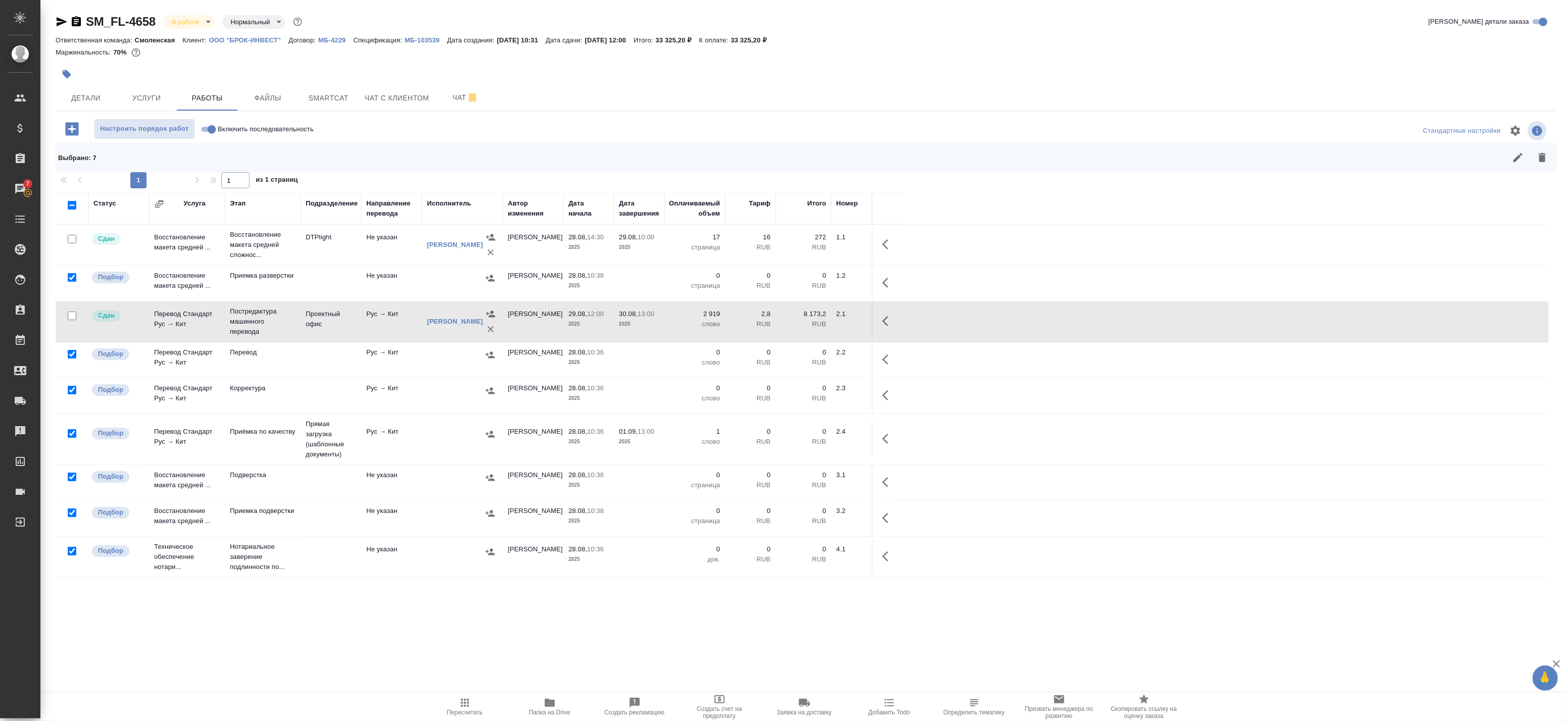
click at [72, 551] on input "checkbox" at bounding box center [71, 551] width 9 height 9
checkbox input "false"
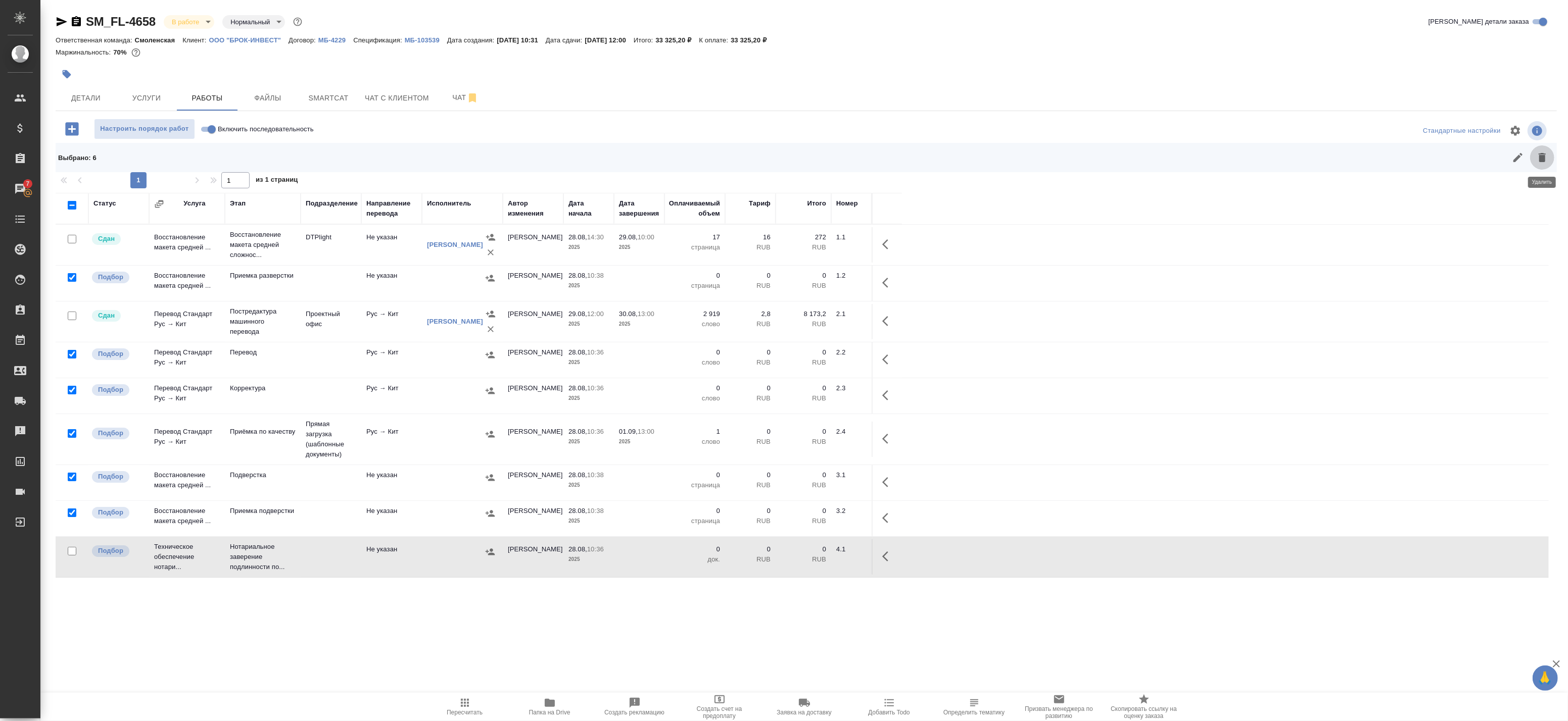
click at [1544, 157] on icon "button" at bounding box center [1541, 158] width 7 height 9
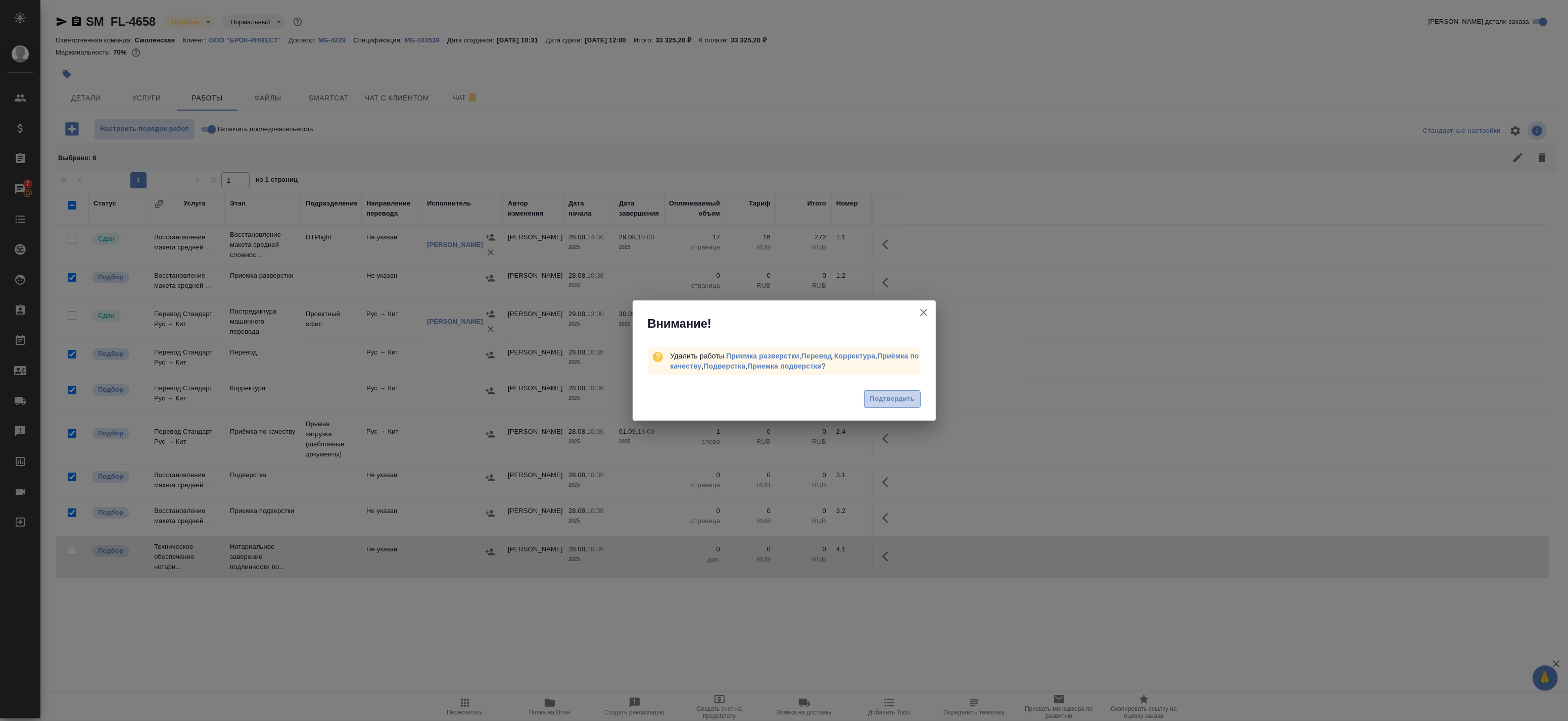
click at [891, 401] on span "Подтвердить" at bounding box center [891, 399] width 45 height 11
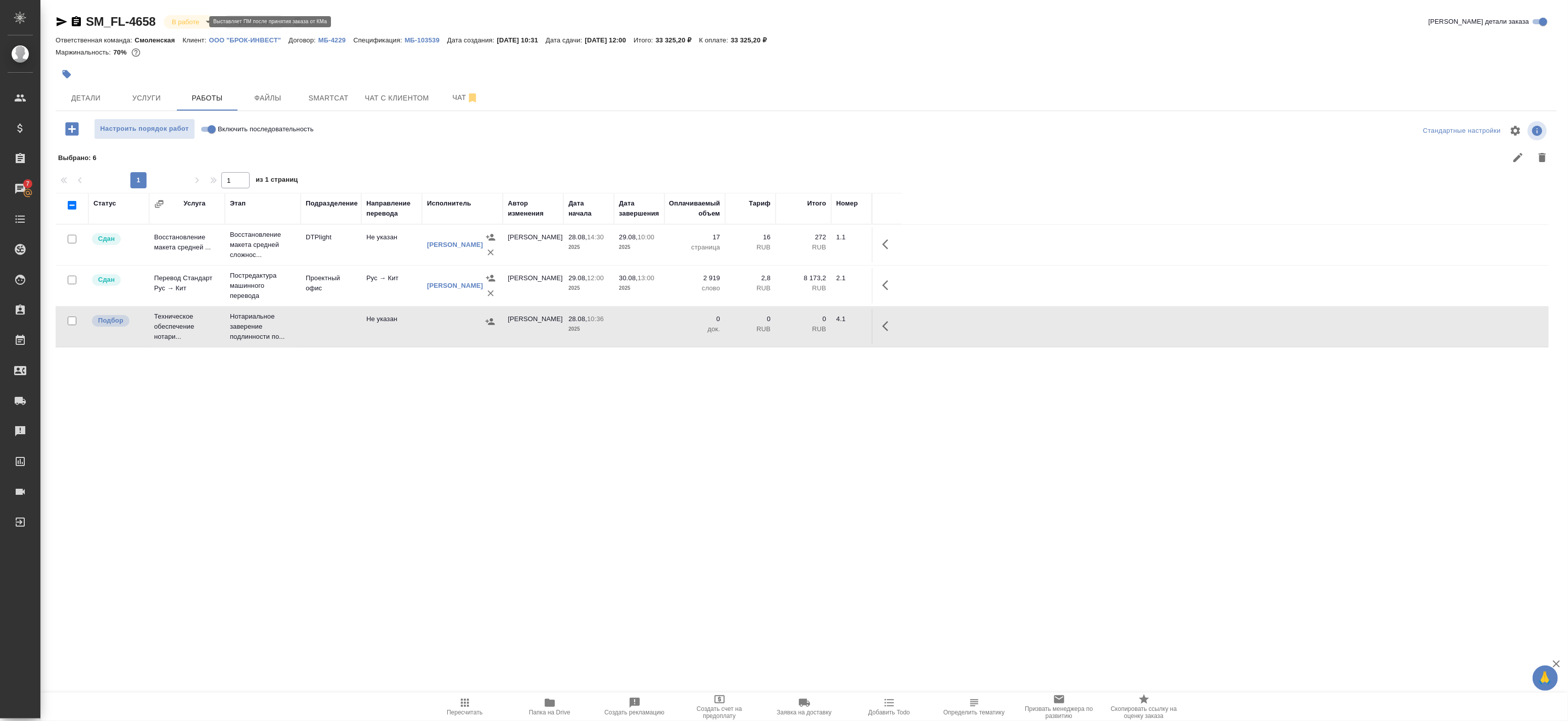
click at [198, 21] on body "🙏 .cls-1 fill:#fff; AWATERA Badanyan Artak Клиенты Спецификации Заказы 7 Чаты T…" at bounding box center [784, 360] width 1568 height 721
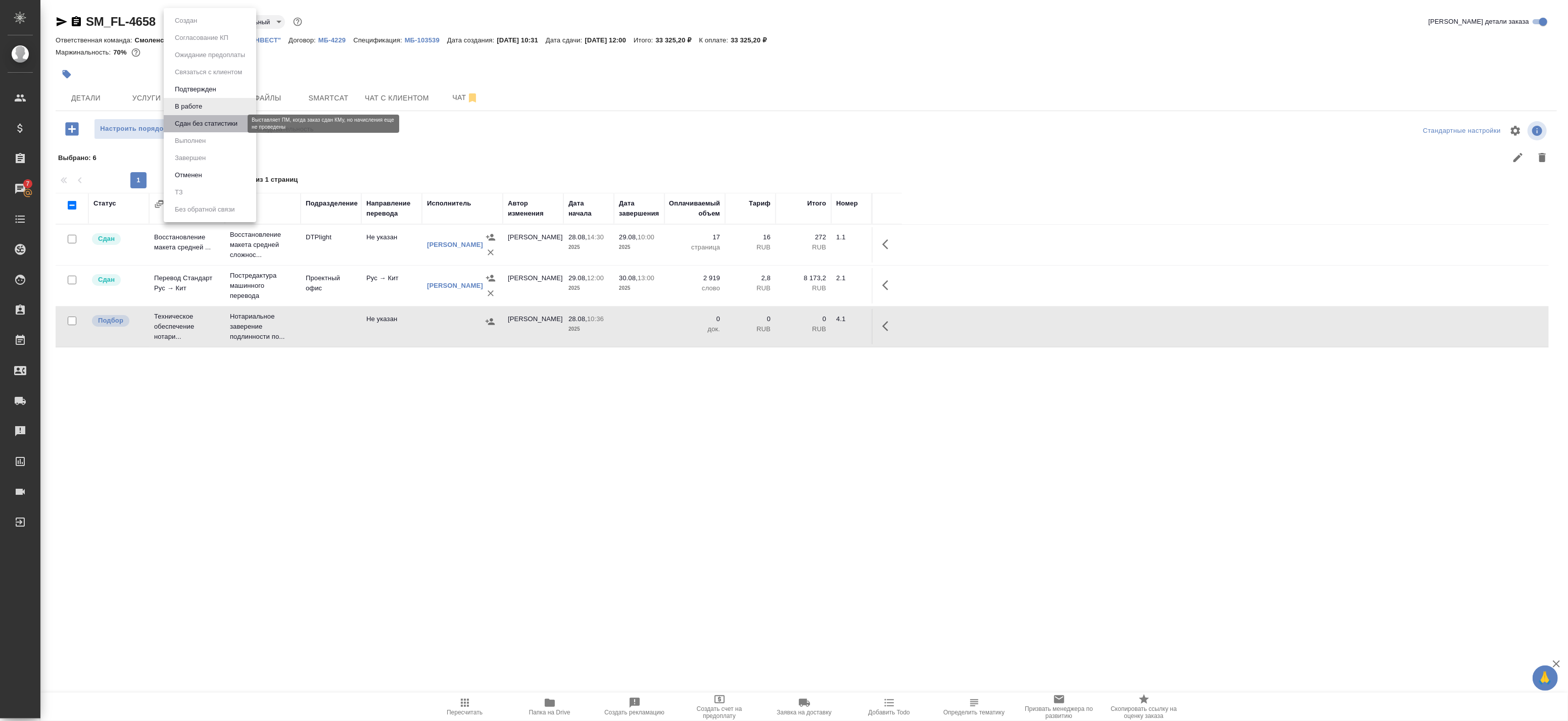
click at [205, 124] on button "Сдан без статистики" at bounding box center [206, 123] width 68 height 11
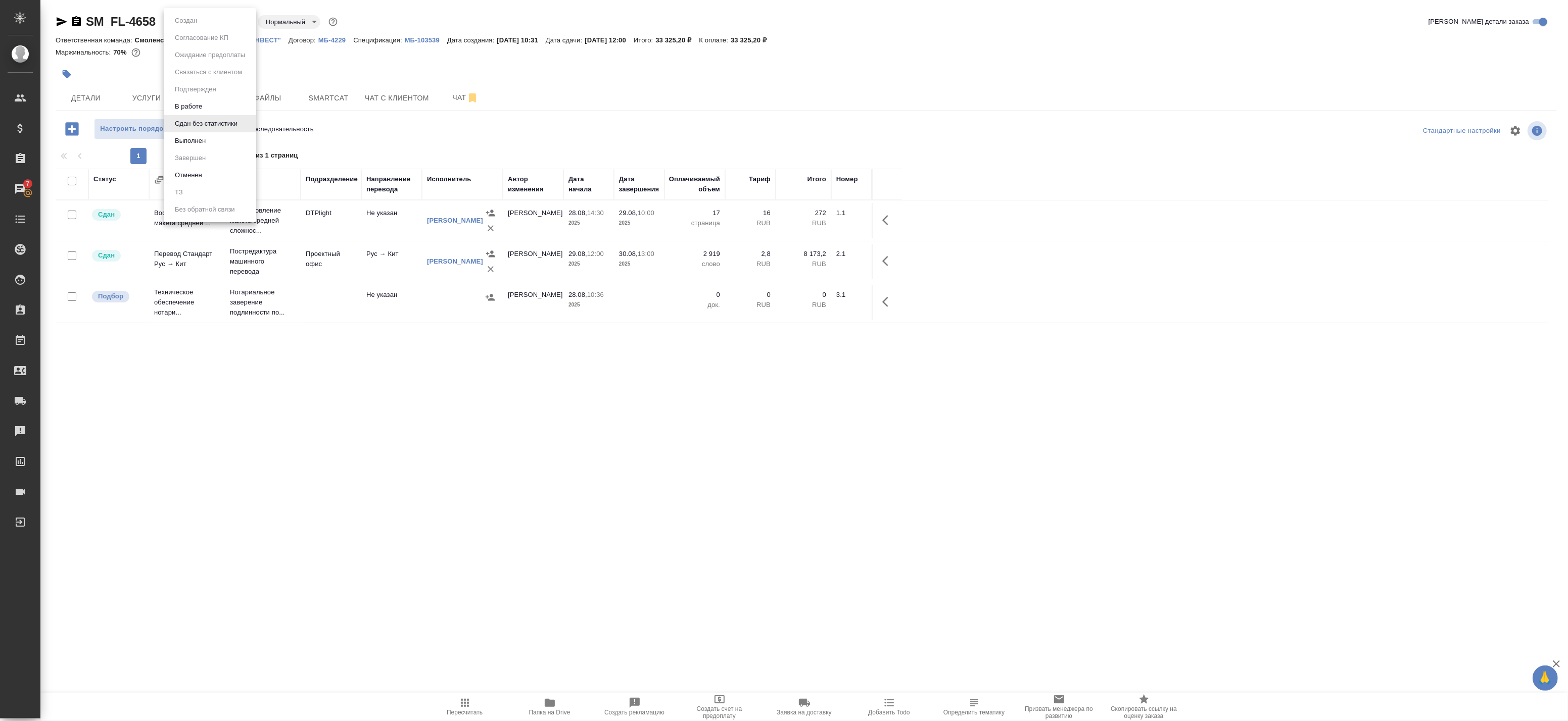
click at [202, 22] on body "🙏 .cls-1 fill:#fff; AWATERA Badanyan Artak Клиенты Спецификации Заказы 7 Чаты T…" at bounding box center [784, 360] width 1568 height 721
click at [180, 144] on button "Выполнен" at bounding box center [190, 142] width 37 height 11
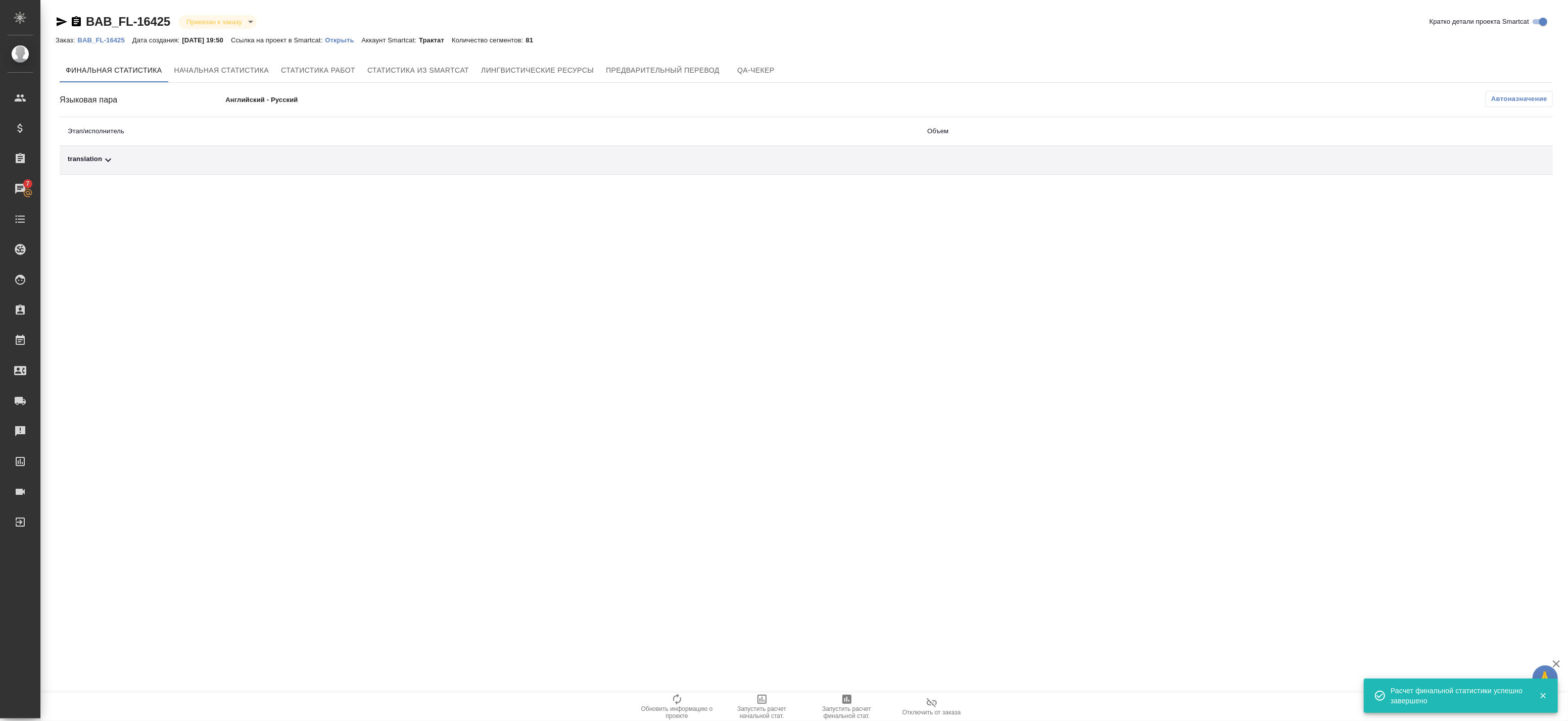
click at [900, 144] on th "Этап/исполнитель" at bounding box center [489, 131] width 860 height 28
click at [1007, 165] on td at bounding box center [1140, 161] width 443 height 28
click at [122, 163] on div "translation" at bounding box center [489, 160] width 844 height 12
click at [1506, 197] on icon "button" at bounding box center [1508, 195] width 12 height 12
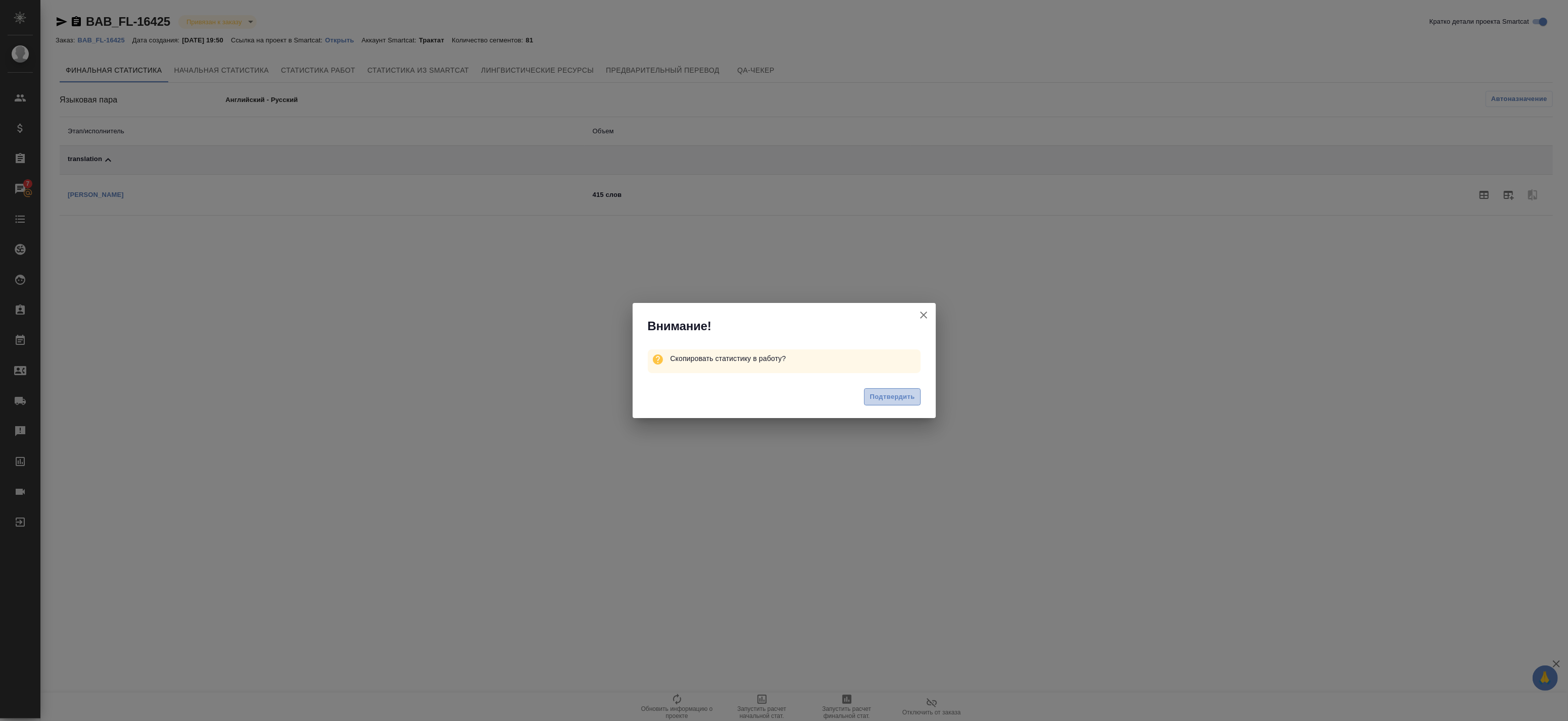
click at [886, 401] on span "Подтвердить" at bounding box center [891, 397] width 45 height 11
click at [924, 309] on icon "button" at bounding box center [924, 314] width 12 height 12
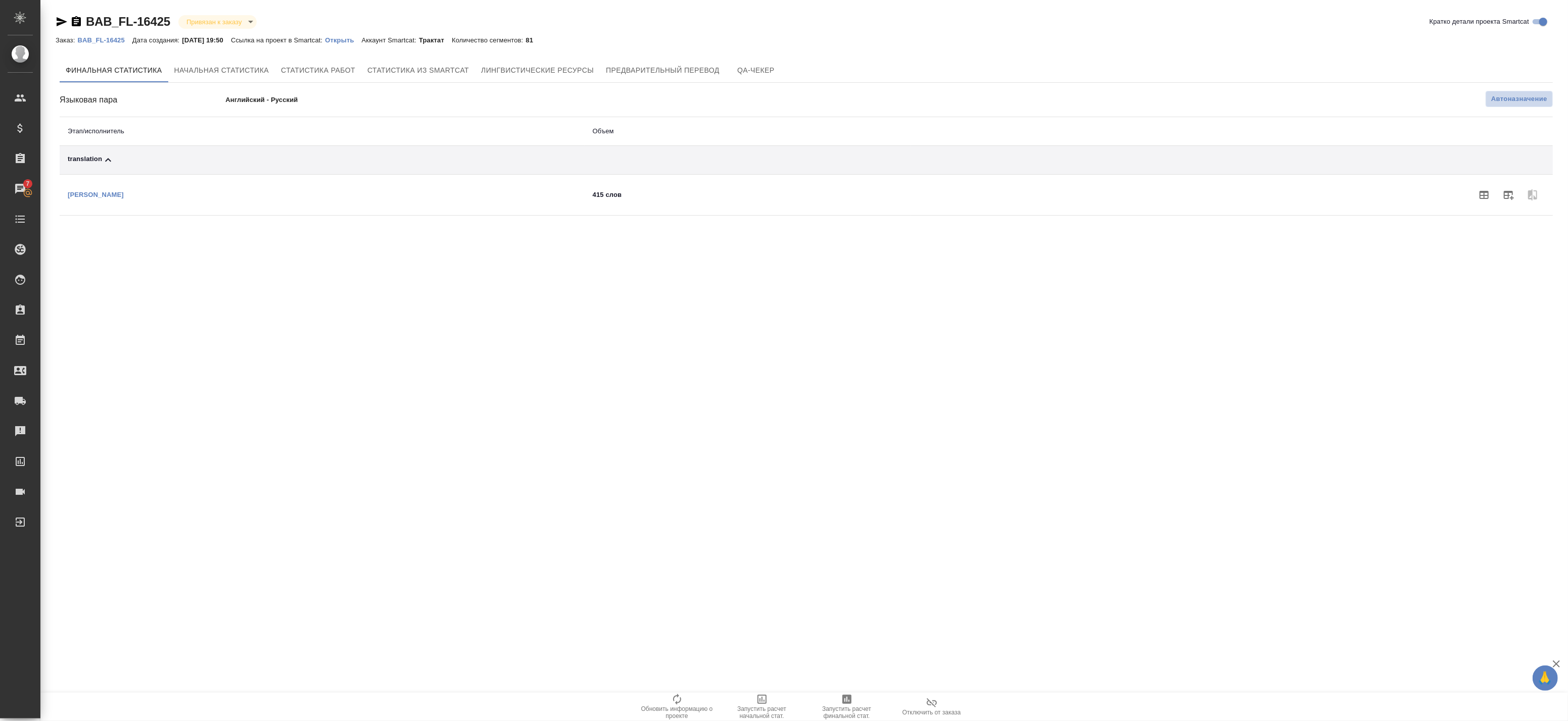
click at [1489, 104] on button "Автоназначение" at bounding box center [1520, 99] width 67 height 16
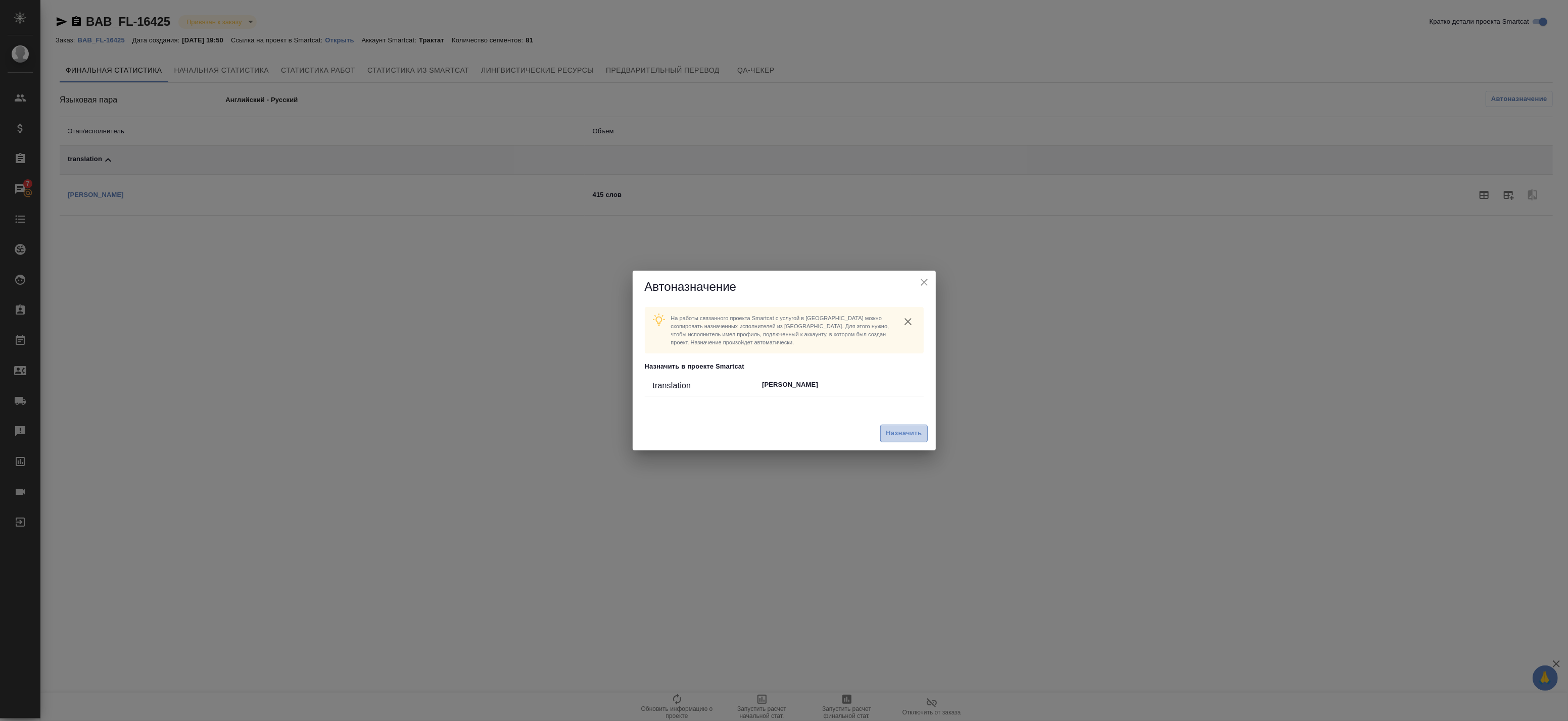
click at [892, 436] on span "Назначить" at bounding box center [904, 433] width 36 height 11
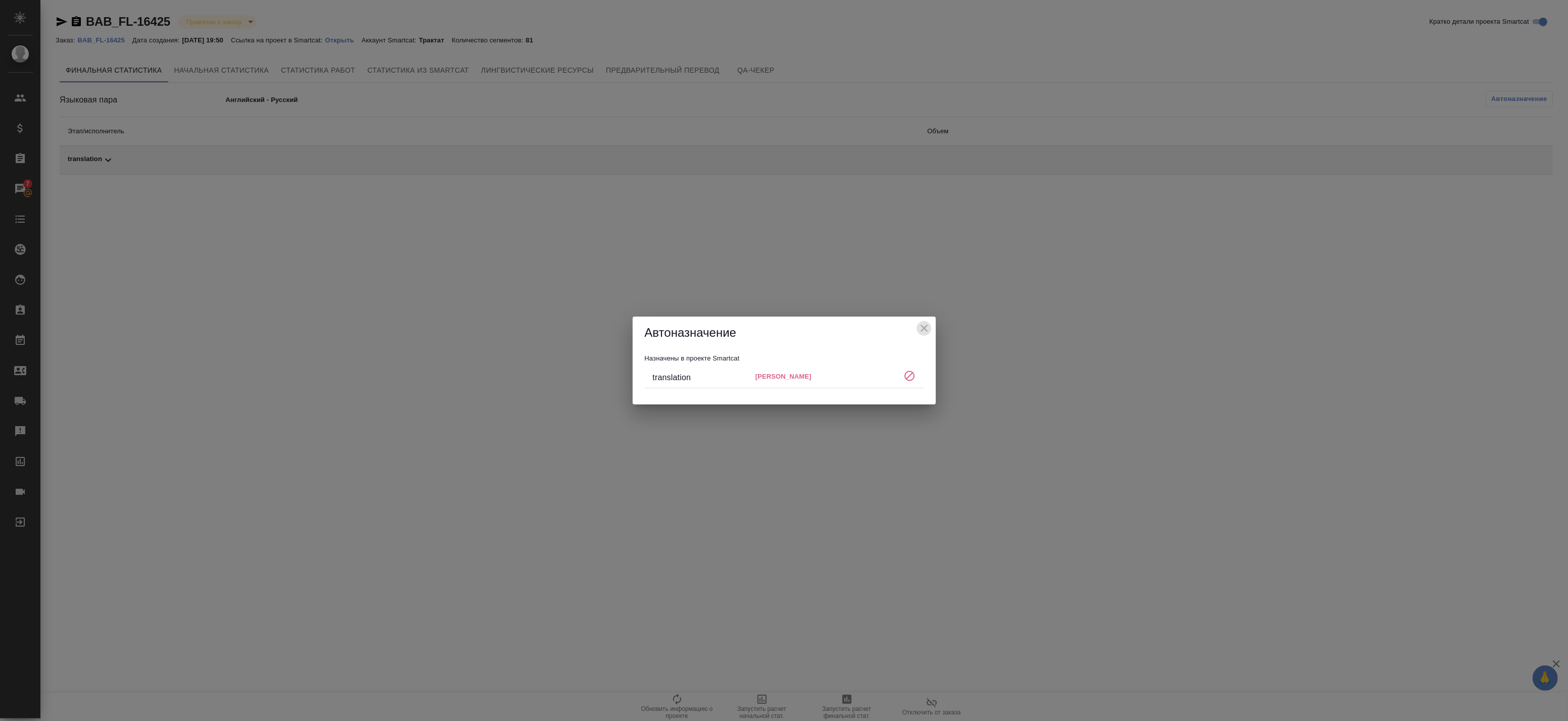
click at [926, 325] on icon "close" at bounding box center [924, 328] width 12 height 12
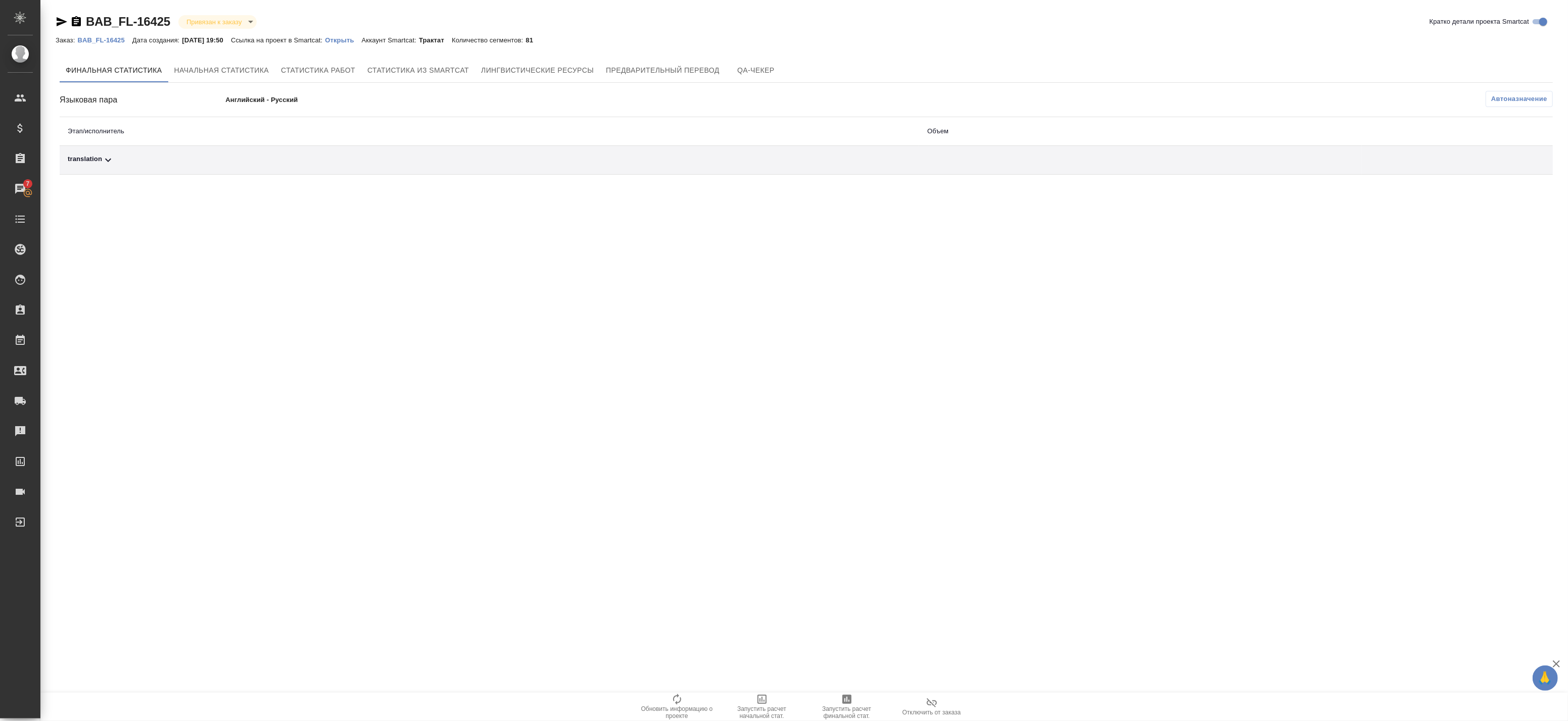
click at [1020, 175] on div "Финальная статистика Начальная статистика Статистика работ Статистика из Smartc…" at bounding box center [807, 116] width 1501 height 124
click at [886, 160] on div "translation" at bounding box center [489, 160] width 844 height 12
click at [1513, 194] on icon "button" at bounding box center [1509, 196] width 10 height 9
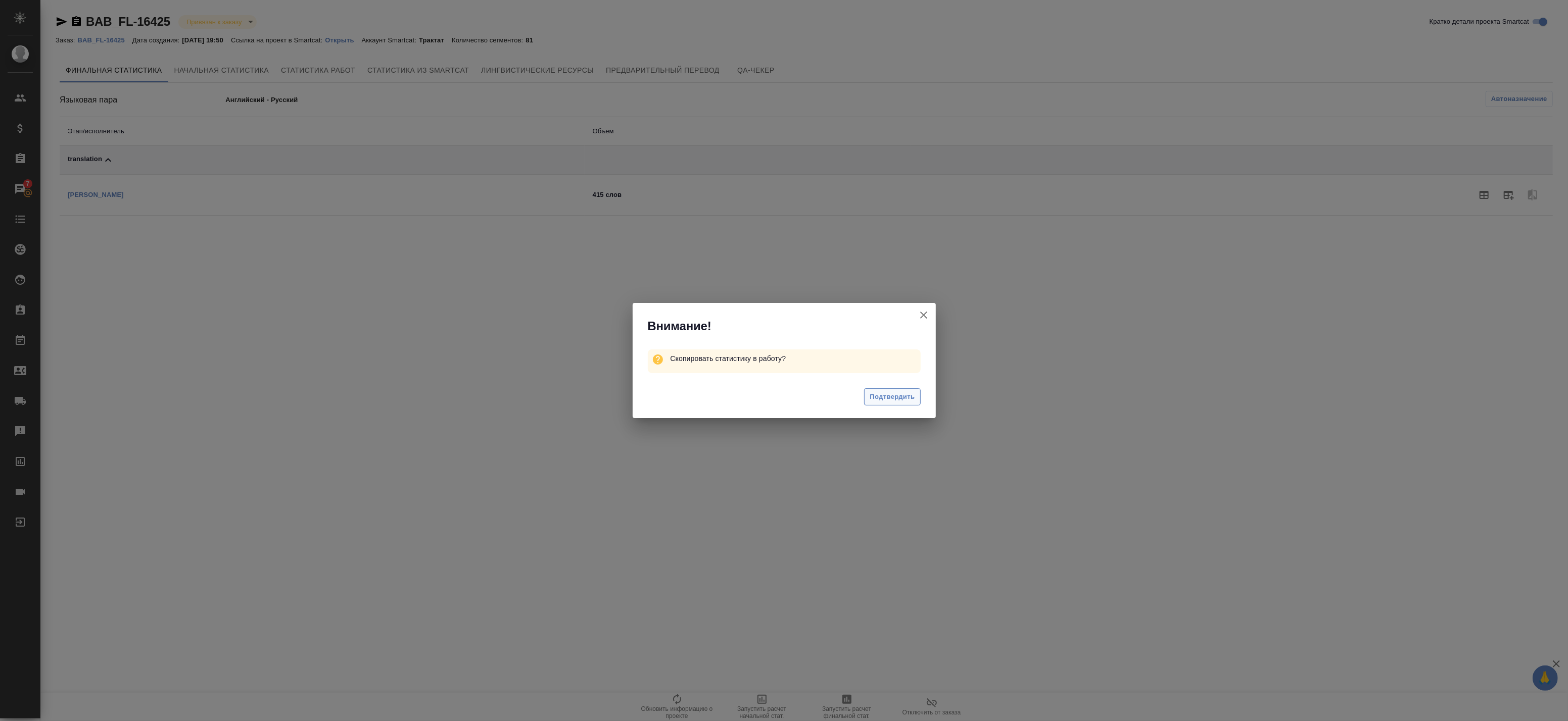
click at [893, 397] on span "Подтвердить" at bounding box center [891, 397] width 45 height 11
click at [930, 318] on button "Кратко детали проекта Smartcat" at bounding box center [924, 315] width 25 height 25
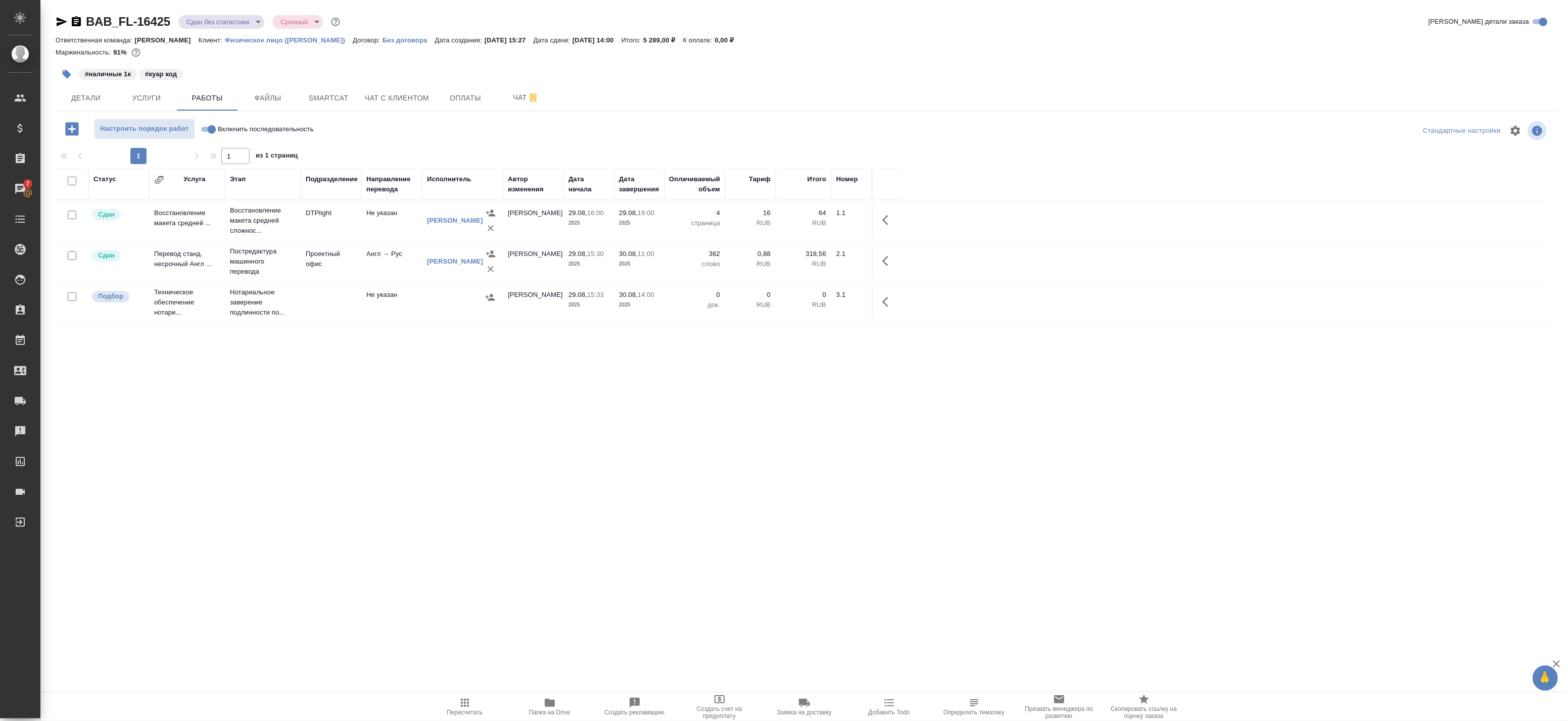
click at [220, 18] on body "🙏 .cls-1 fill:#fff; AWATERA Badanyan [PERSON_NAME] Спецификации Заказы 7 Чаты T…" at bounding box center [784, 360] width 1568 height 721
click at [216, 137] on button "Выполнен" at bounding box center [204, 142] width 37 height 11
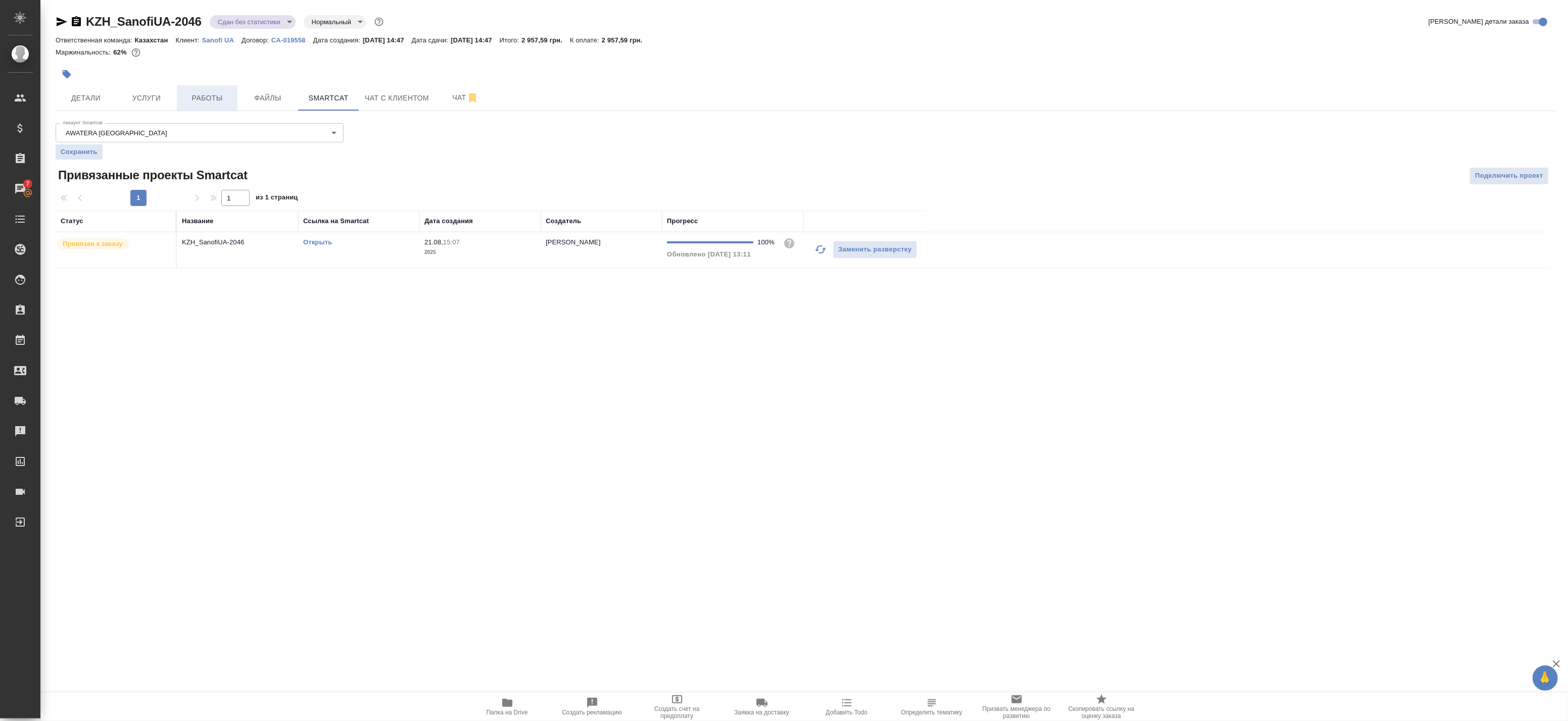
click at [203, 100] on span "Работы" at bounding box center [207, 98] width 48 height 12
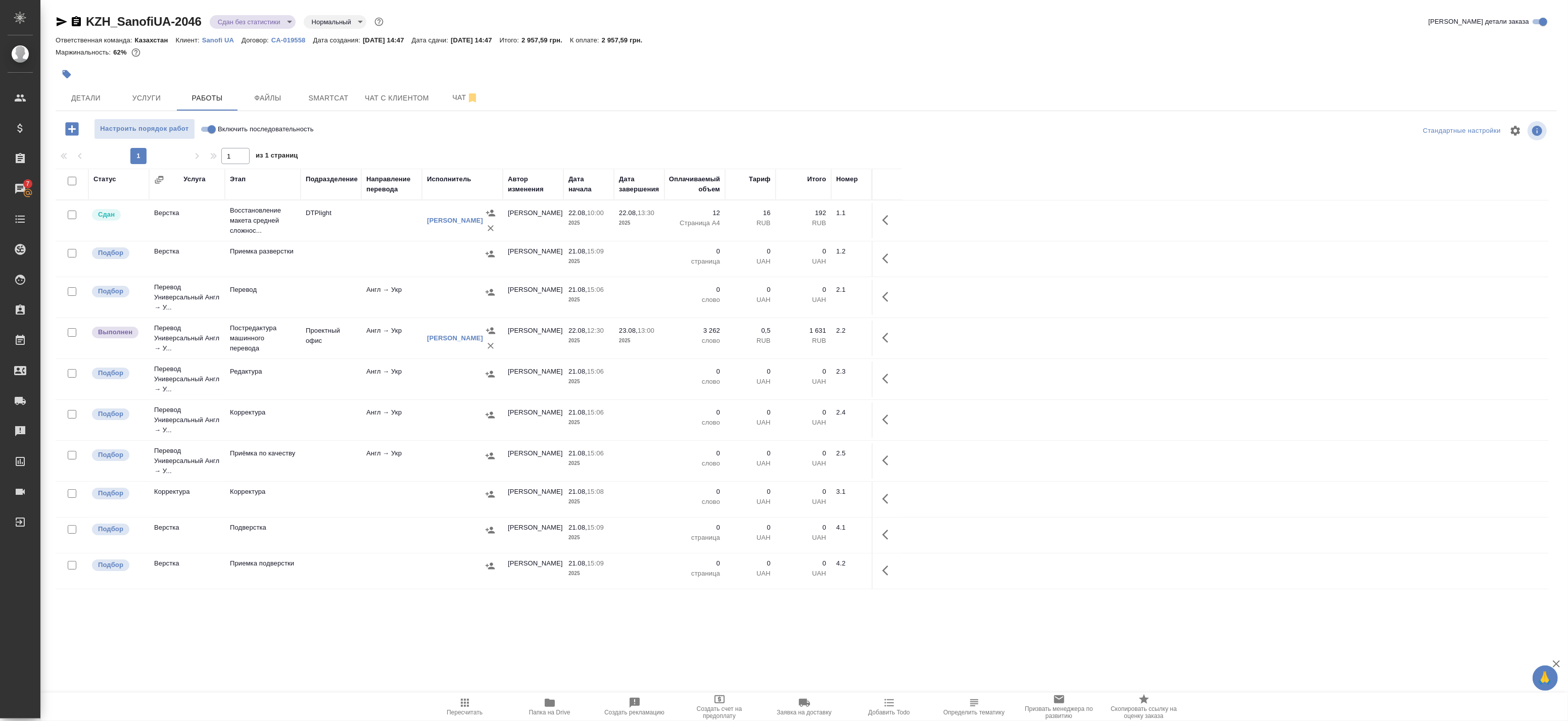
click at [464, 714] on span "Пересчитать" at bounding box center [465, 712] width 36 height 7
click at [885, 336] on icon "button" at bounding box center [886, 337] width 6 height 10
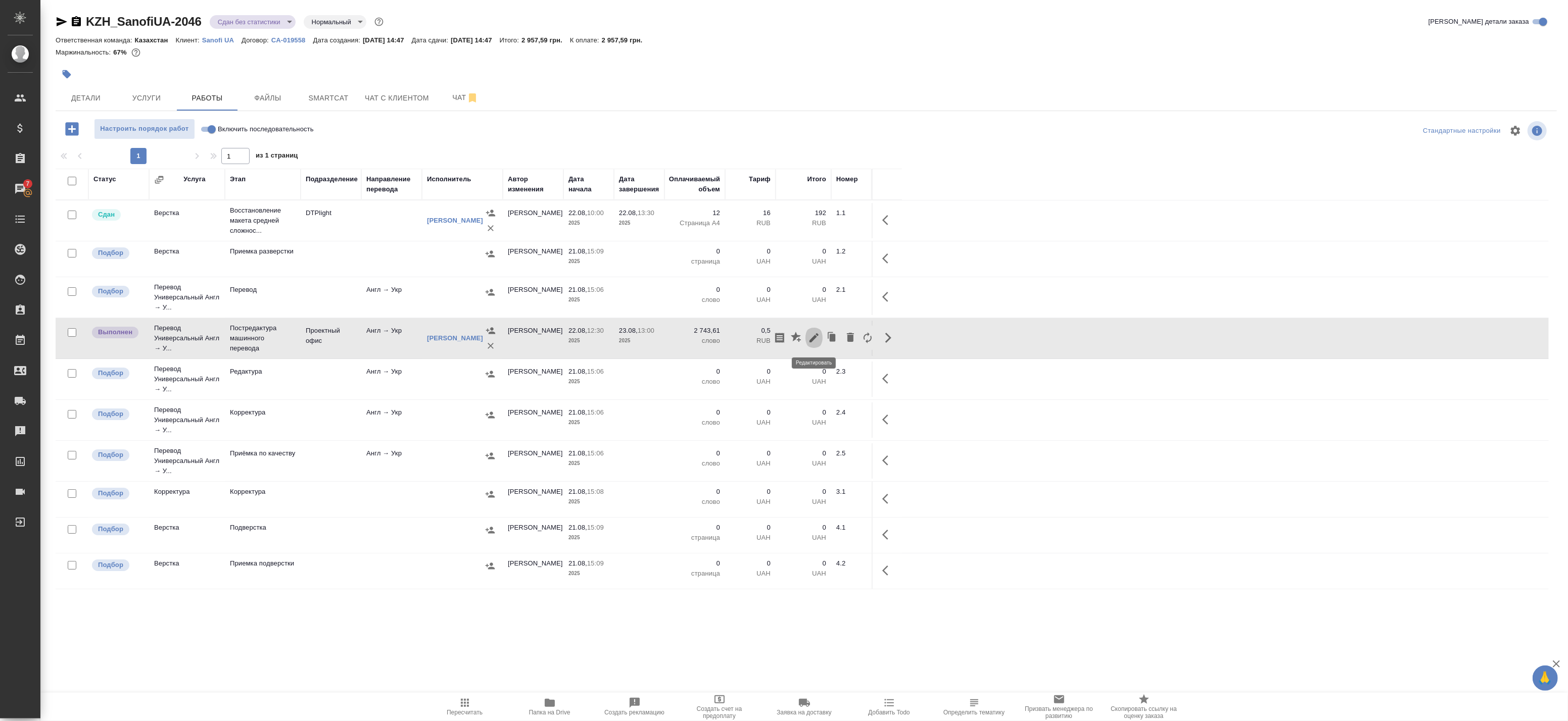
click at [817, 340] on icon "button" at bounding box center [813, 337] width 12 height 12
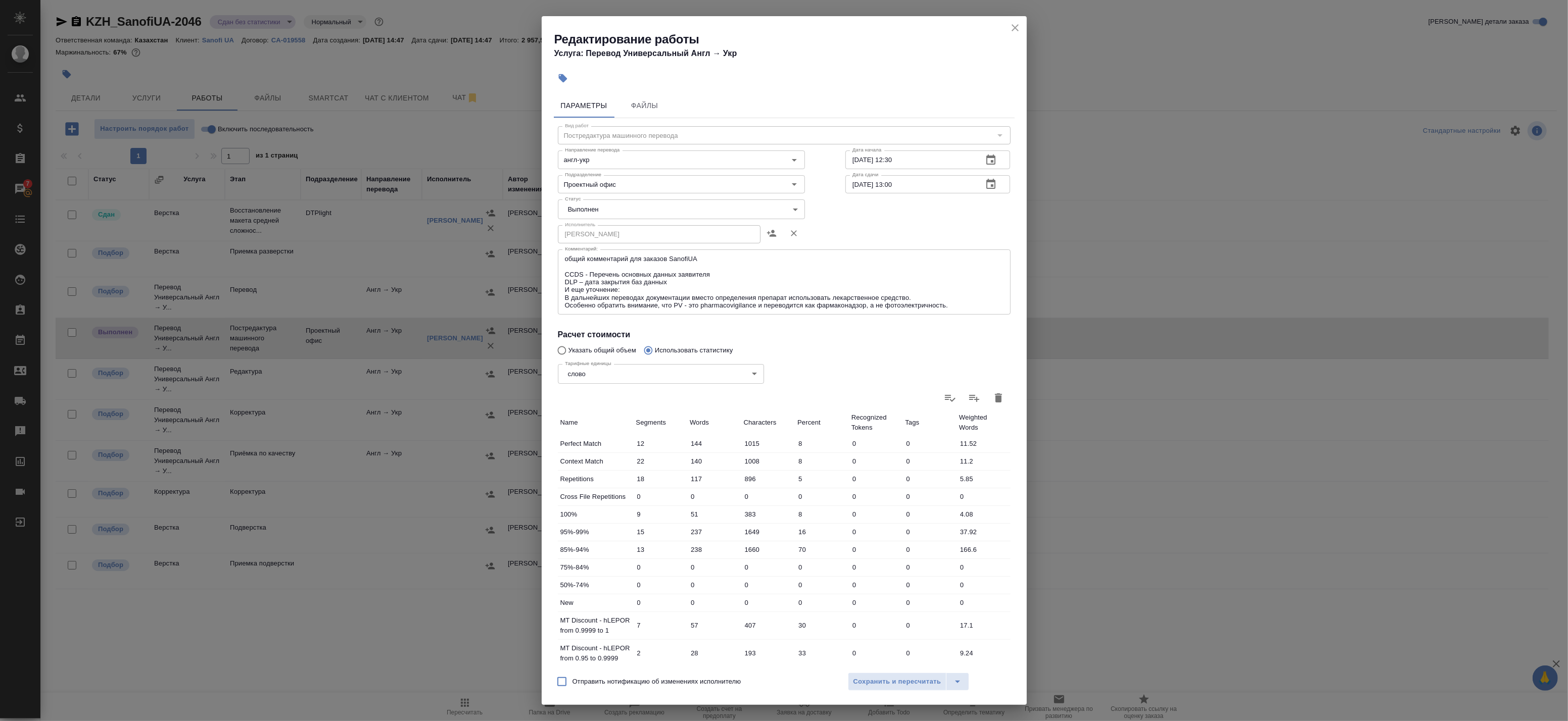
click at [604, 207] on body "🙏 .cls-1 fill:#fff; AWATERA Badanyan Artak Клиенты Спецификации Заказы 7 Чаты T…" at bounding box center [784, 360] width 1568 height 721
click at [589, 224] on li "Сдан" at bounding box center [679, 226] width 242 height 17
type input "closed"
click at [905, 679] on span "Сохранить и пересчитать" at bounding box center [897, 682] width 88 height 11
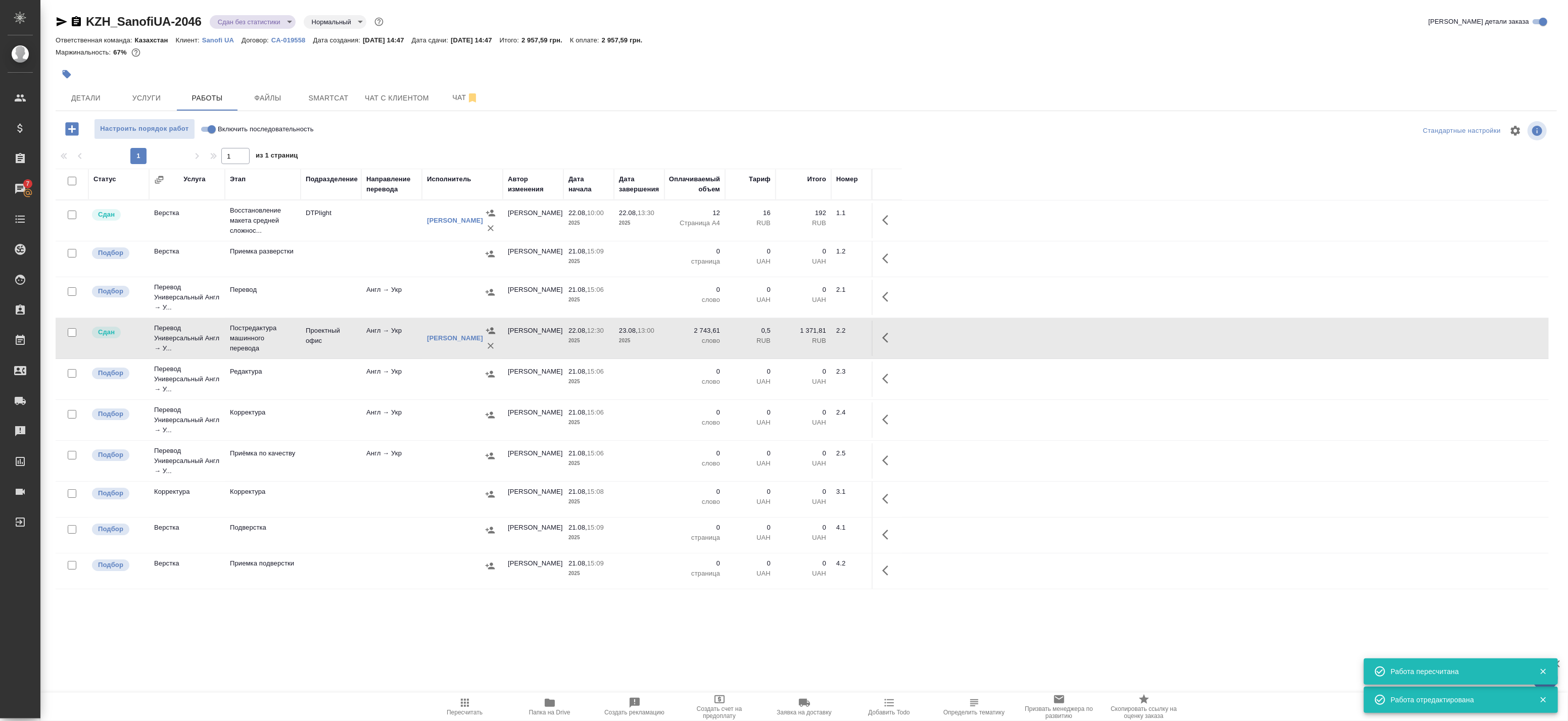
click at [234, 27] on body "🙏 .cls-1 fill:#fff; AWATERA Badanyan Artak Клиенты Спецификации Заказы 7 Чаты T…" at bounding box center [784, 360] width 1568 height 721
click at [246, 27] on button "Выполнен" at bounding box center [232, 21] width 29 height 11
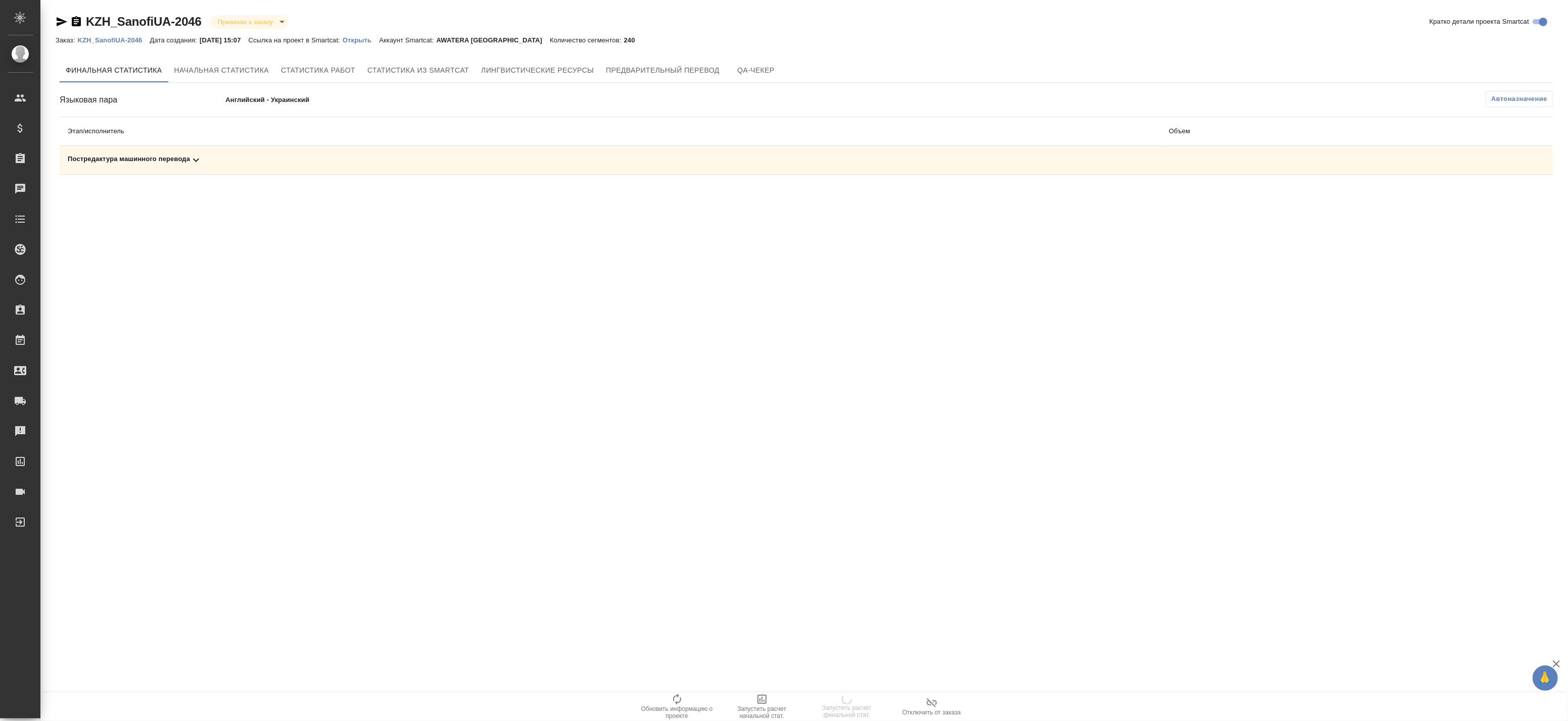
click at [203, 156] on div "Постредактура машинного перевода" at bounding box center [610, 160] width 1085 height 12
click at [539, 144] on th "Этап/исполнитель" at bounding box center [610, 131] width 1101 height 28
click at [525, 160] on div "Постредактура машинного перевода" at bounding box center [610, 160] width 1085 height 12
click at [1522, 195] on span at bounding box center [1533, 196] width 25 height 25
click at [1510, 198] on icon "button" at bounding box center [1508, 195] width 12 height 12
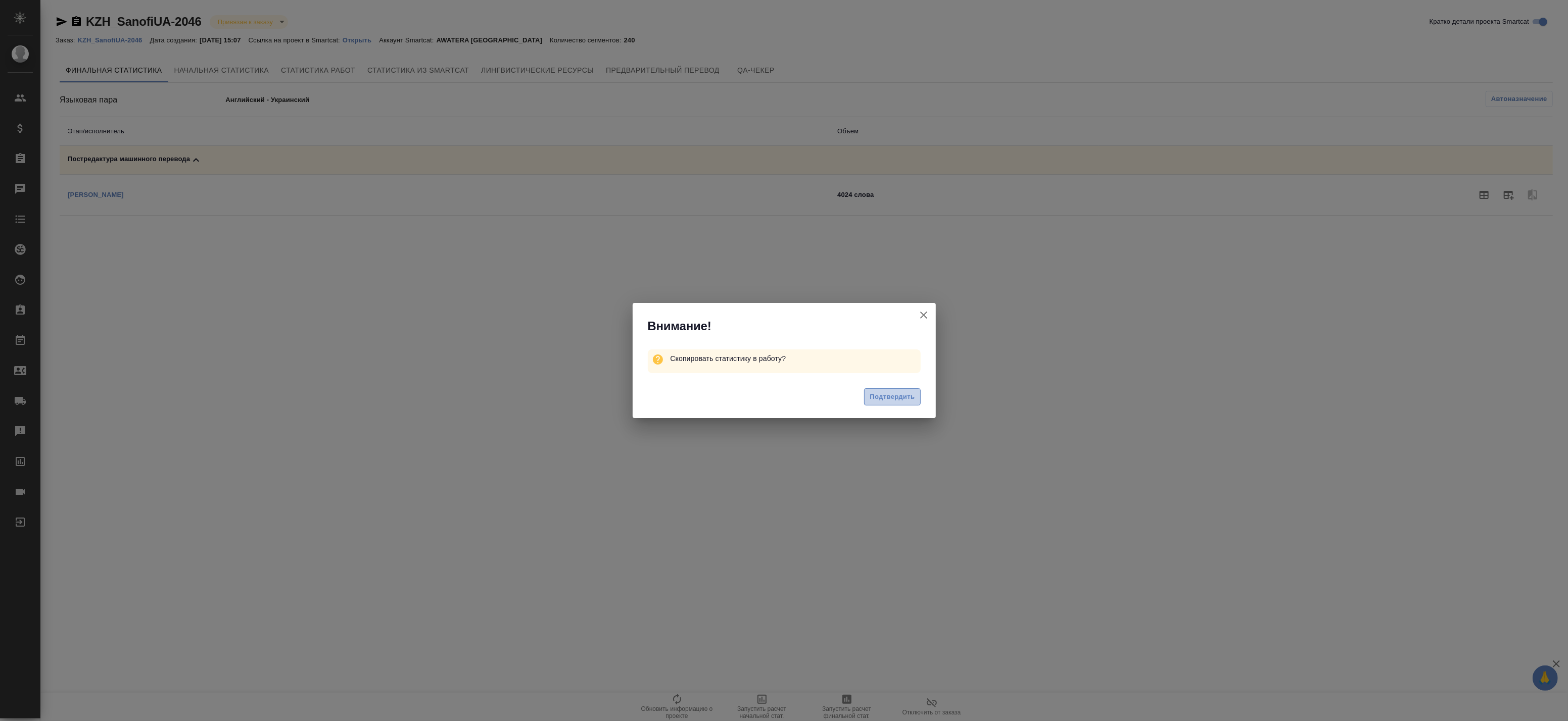
click at [875, 395] on span "Подтвердить" at bounding box center [891, 397] width 45 height 11
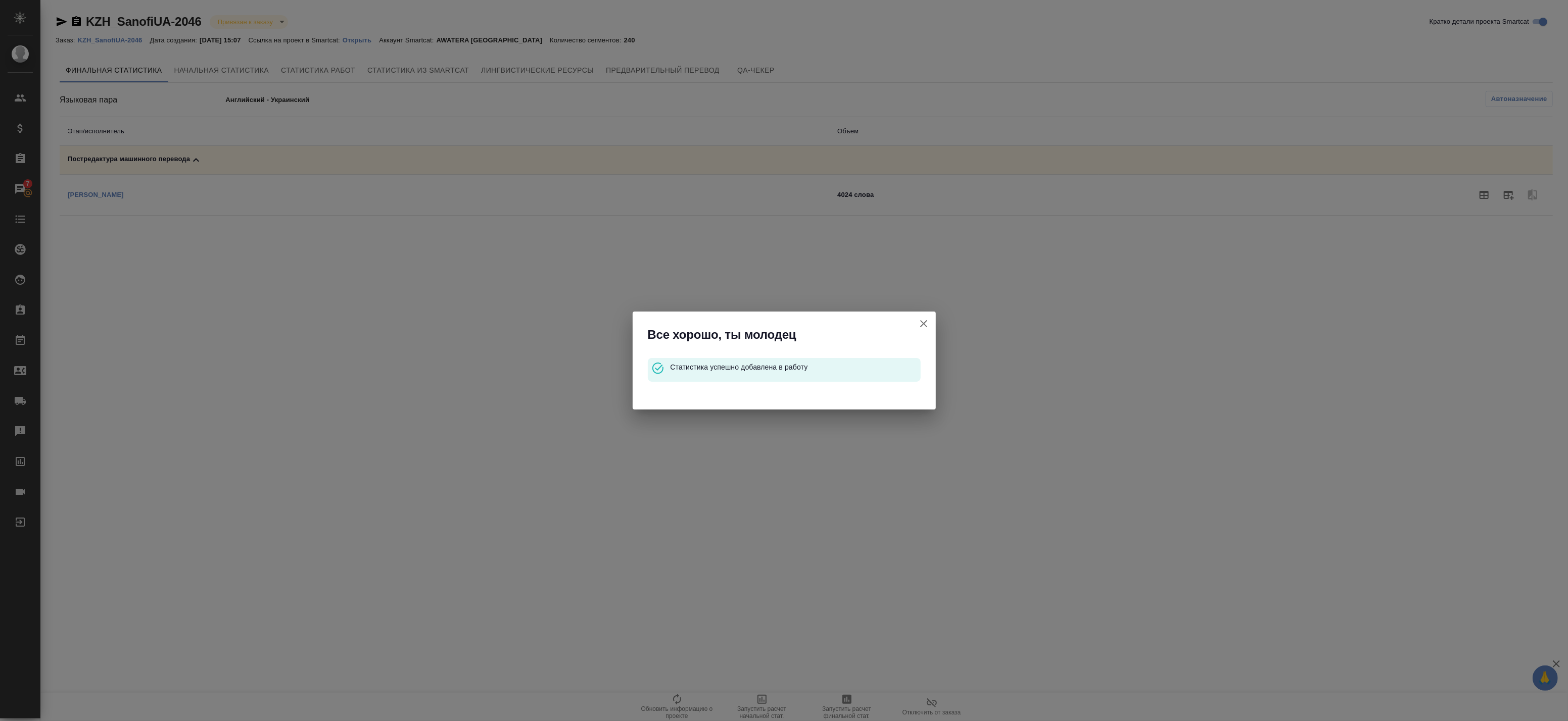
click at [923, 322] on icon "button" at bounding box center [924, 324] width 12 height 12
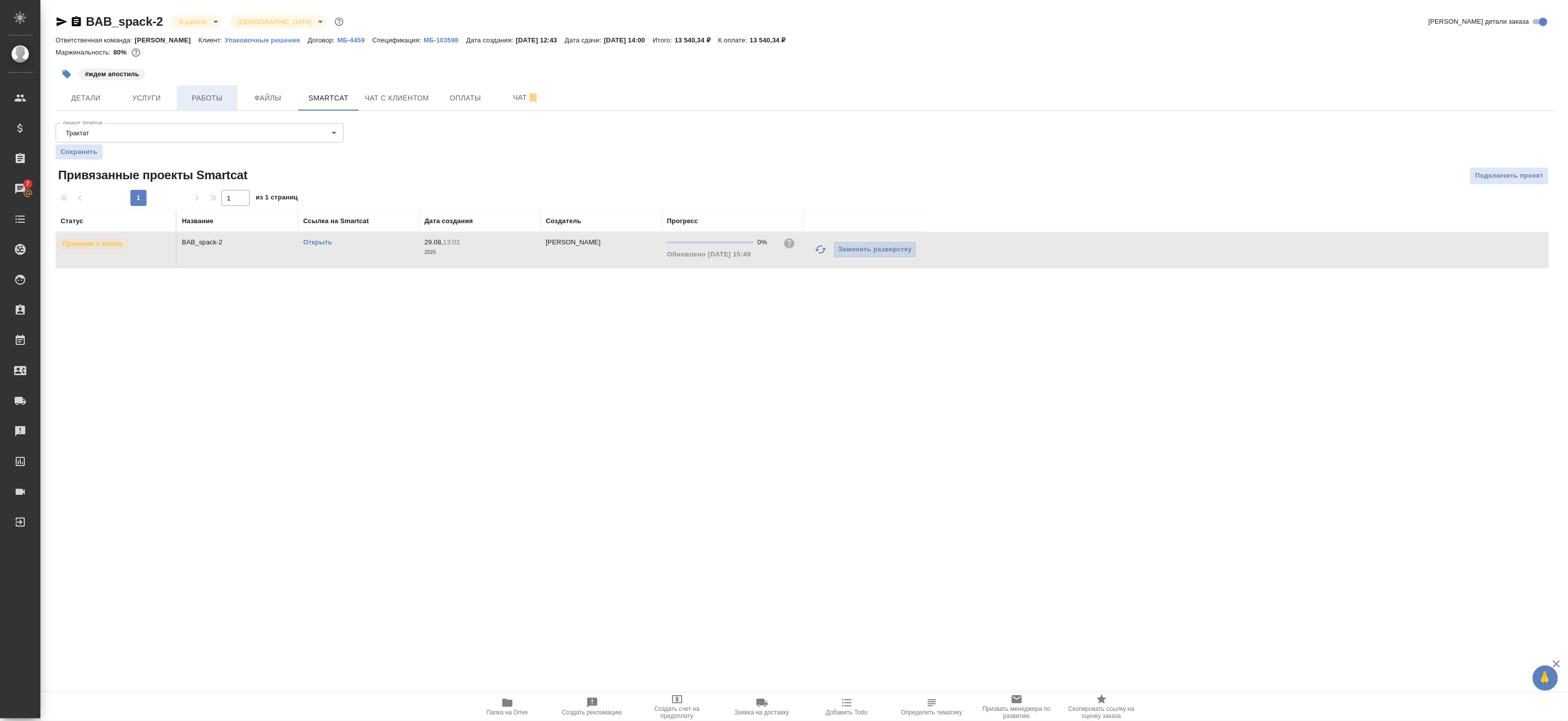
click at [200, 95] on span "Работы" at bounding box center [207, 98] width 48 height 12
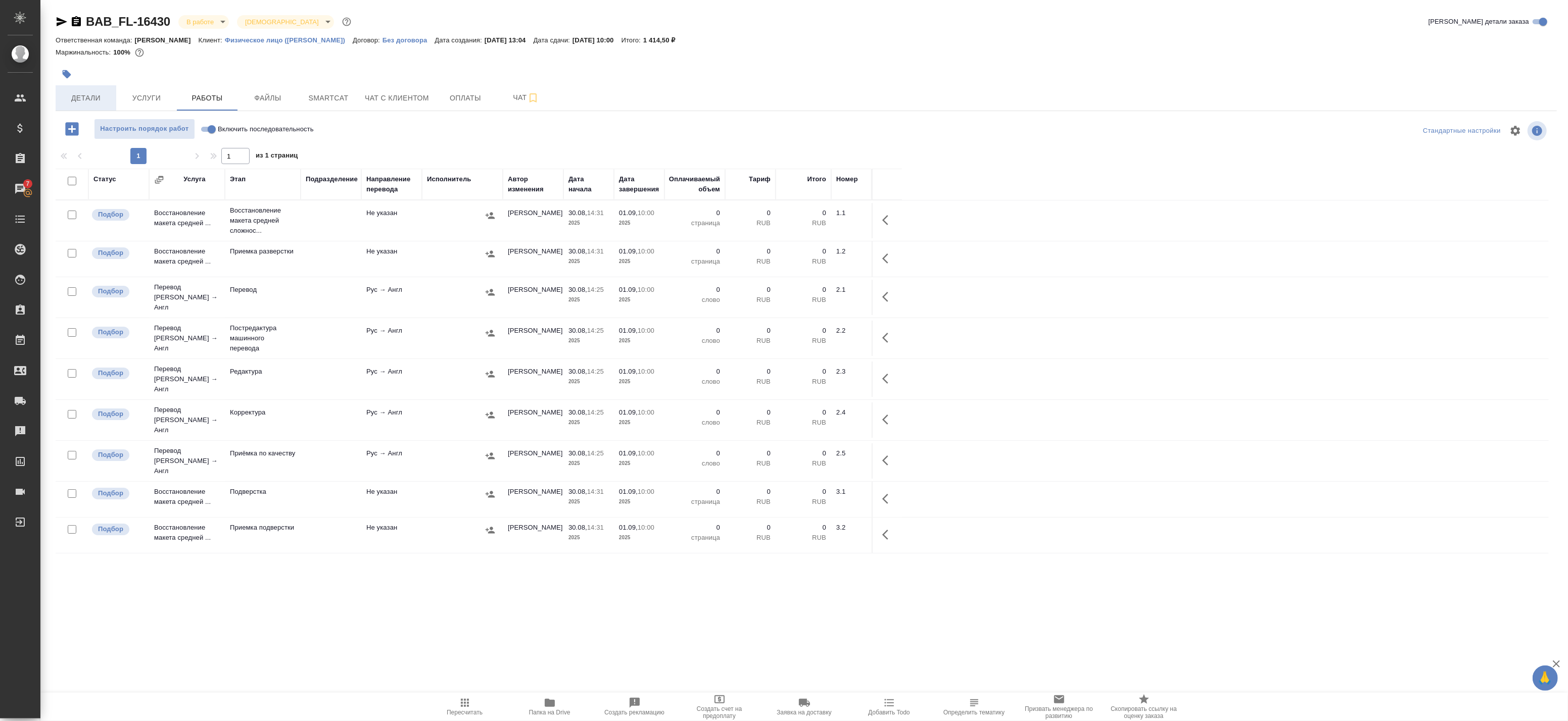
click at [92, 92] on span "Детали" at bounding box center [86, 98] width 48 height 12
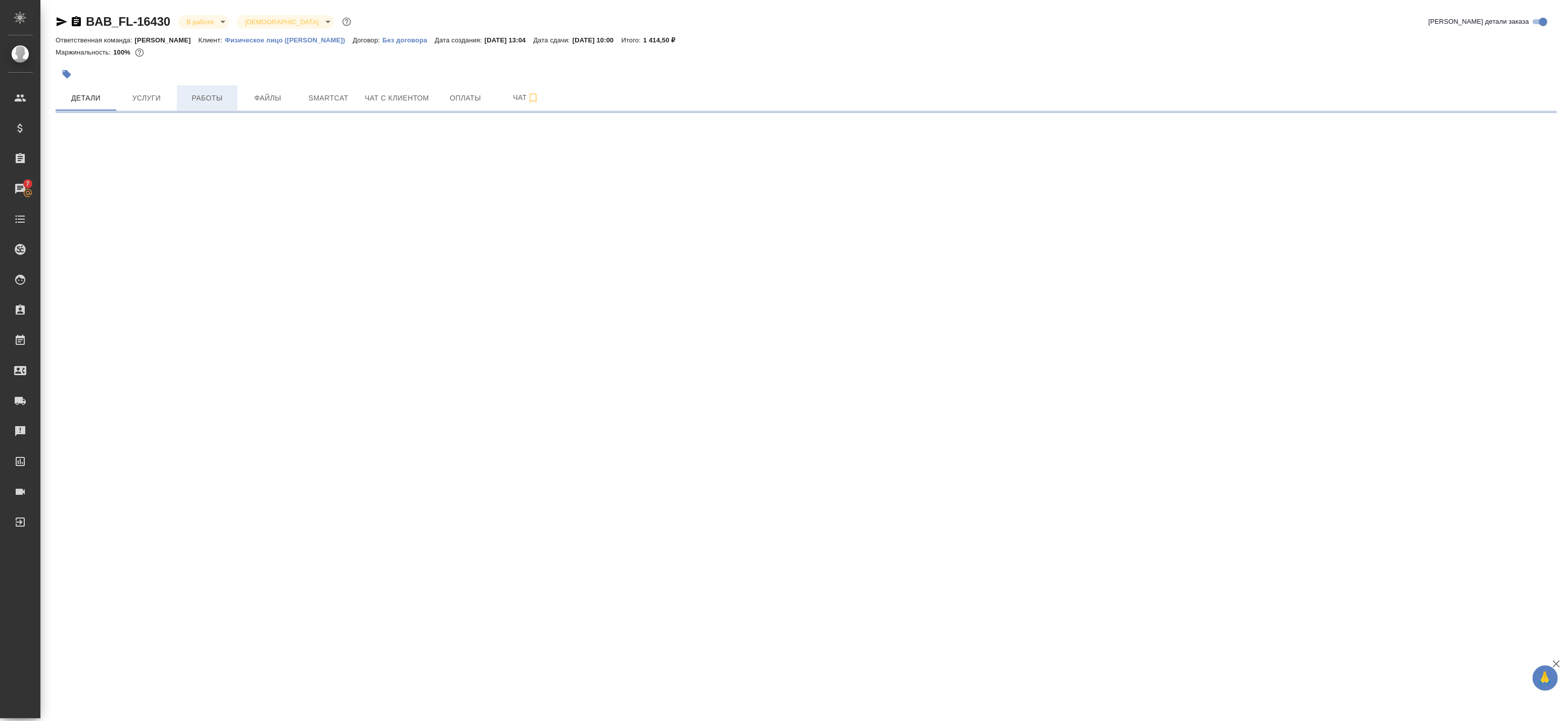
click at [224, 91] on button "Работы" at bounding box center [207, 98] width 61 height 26
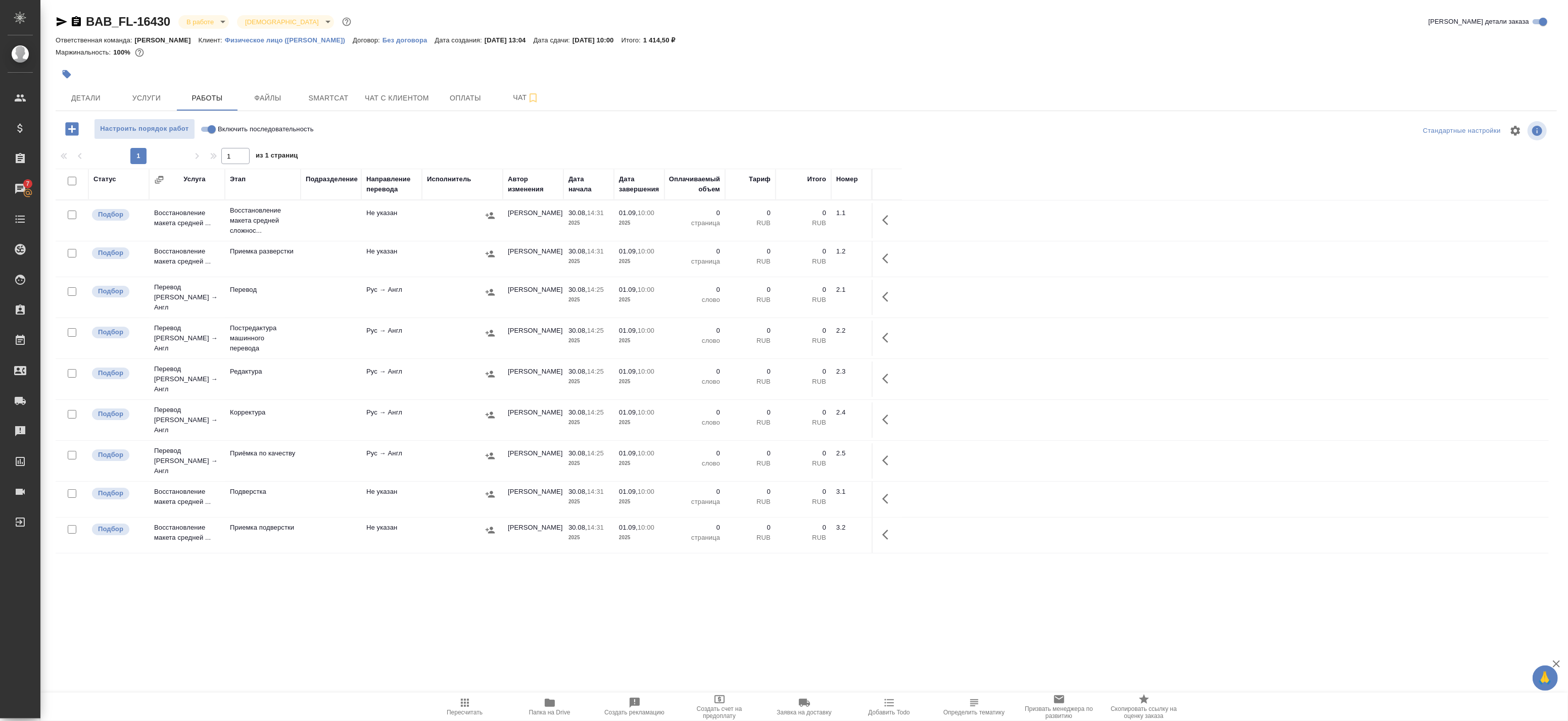
click at [553, 713] on span "Папка на Drive" at bounding box center [550, 712] width 42 height 7
click at [529, 85] on button "Чат" at bounding box center [526, 98] width 61 height 26
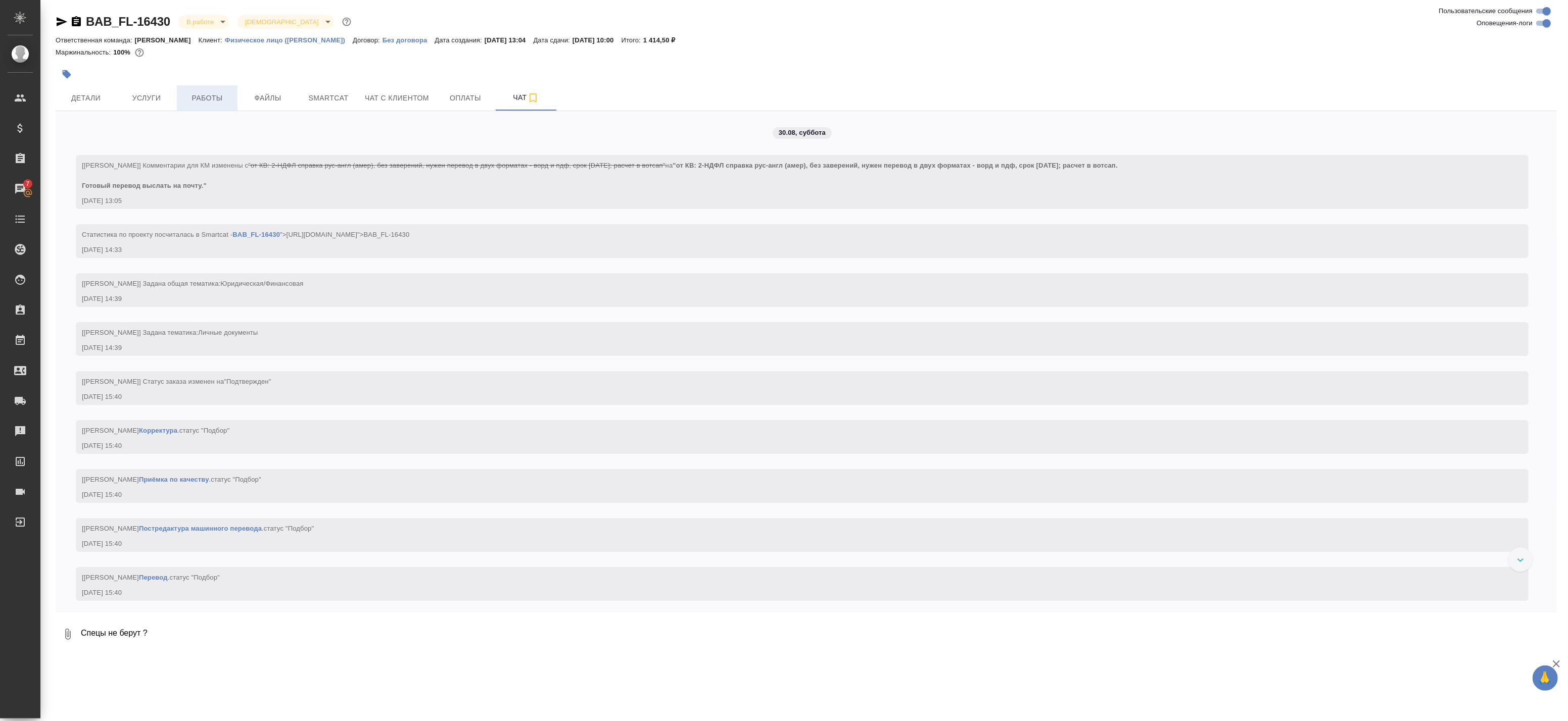
click at [199, 92] on span "Работы" at bounding box center [207, 98] width 48 height 12
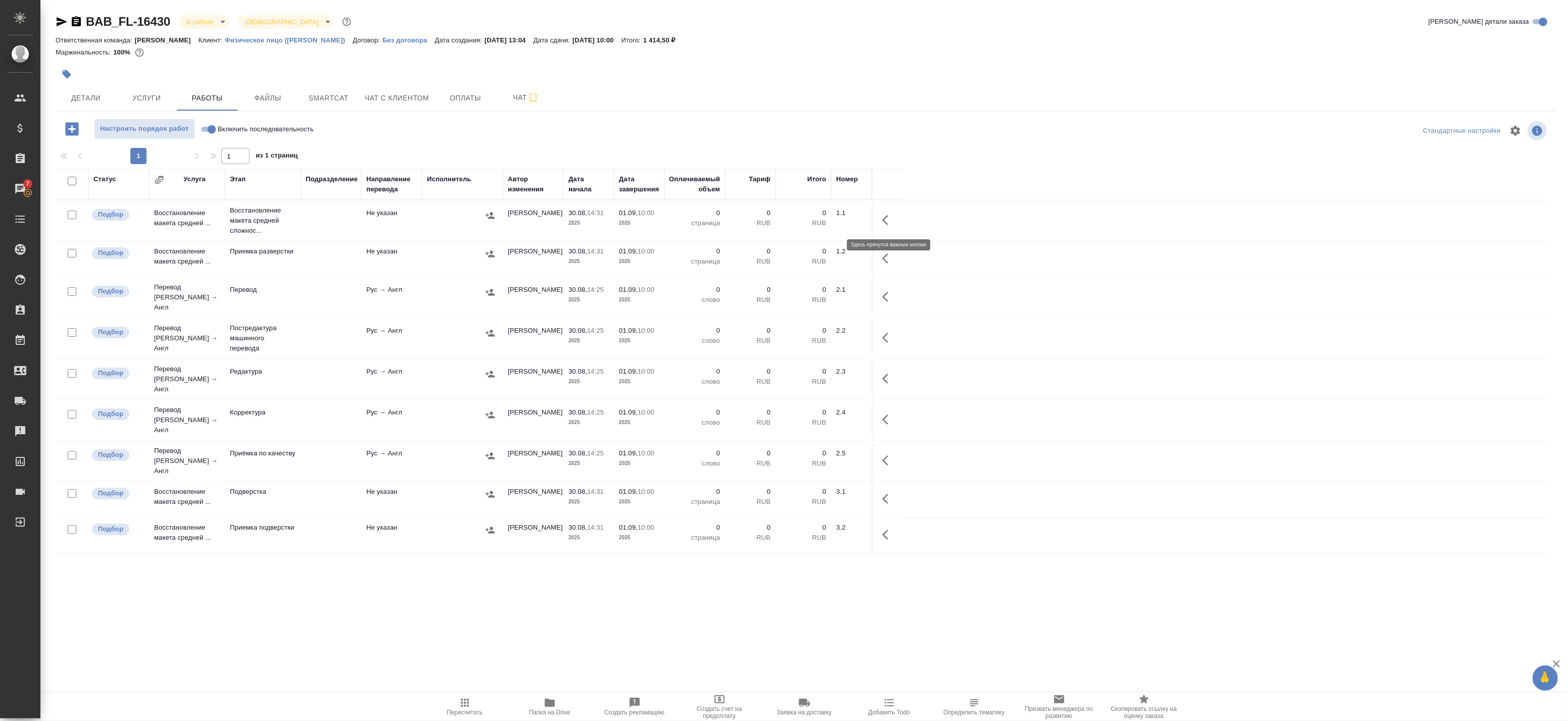
click at [887, 213] on button "button" at bounding box center [889, 220] width 25 height 25
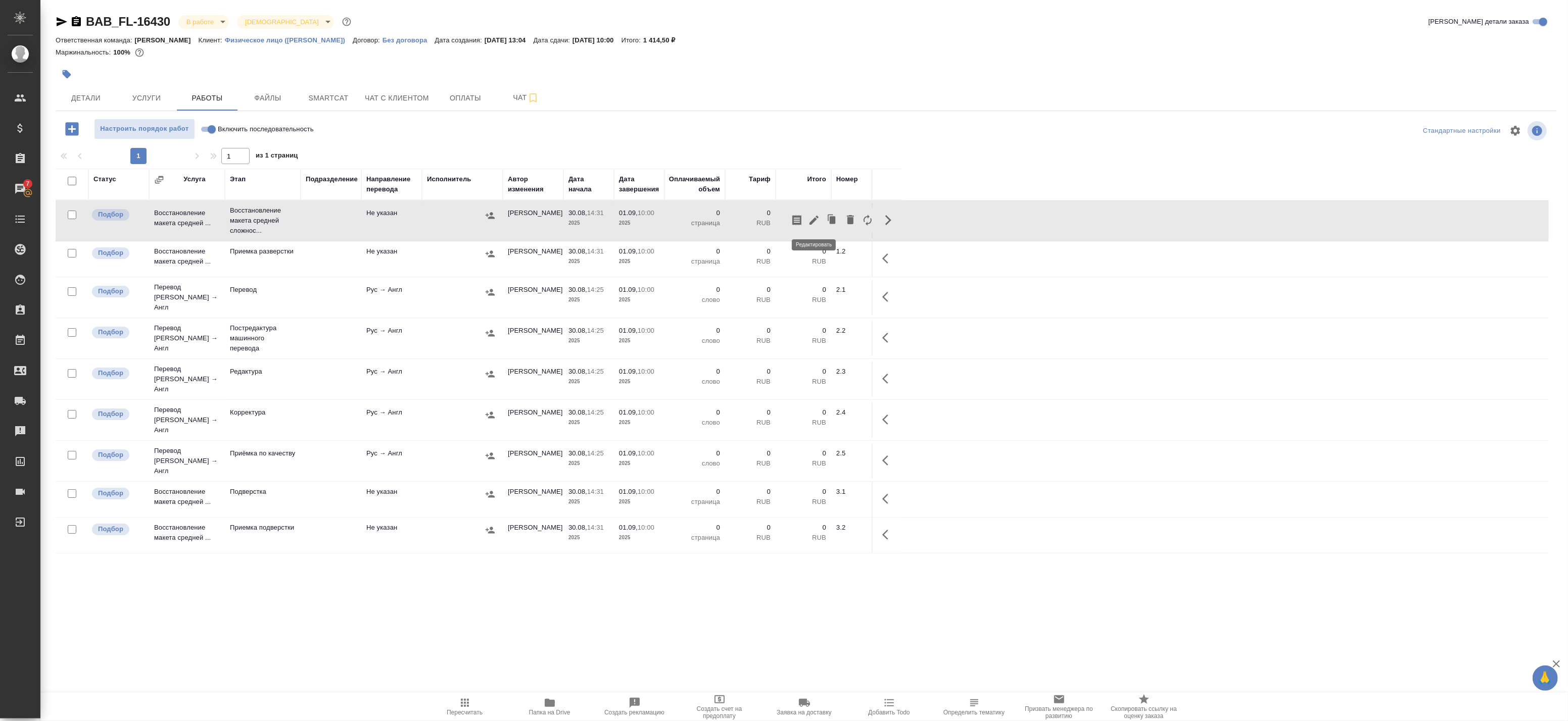
click at [815, 222] on icon "button" at bounding box center [813, 219] width 12 height 12
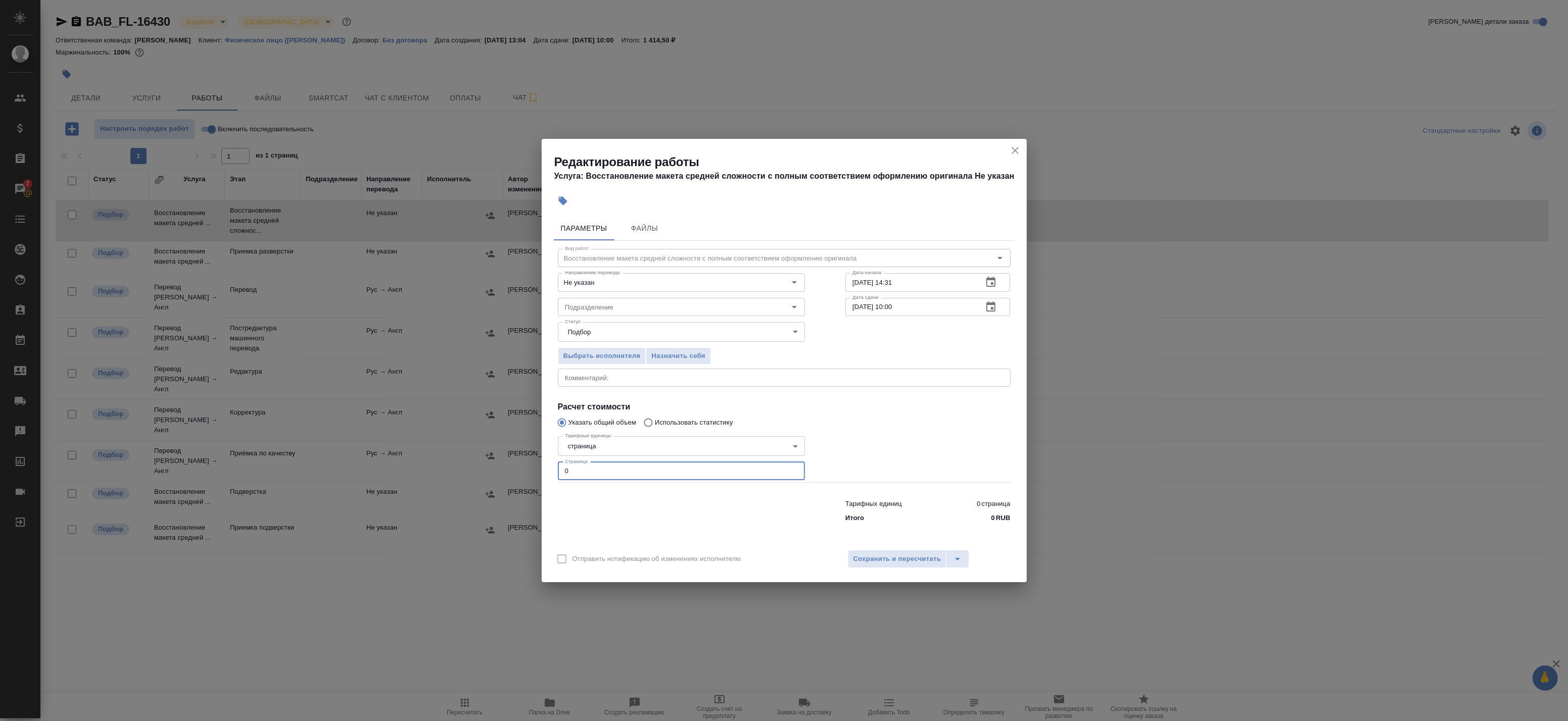
click at [516, 472] on div "Редактирование работы Услуга: Восстановление макета средней сложности с полным …" at bounding box center [784, 360] width 1568 height 721
type input "1"
click at [872, 553] on button "Сохранить и пересчитать" at bounding box center [897, 559] width 99 height 18
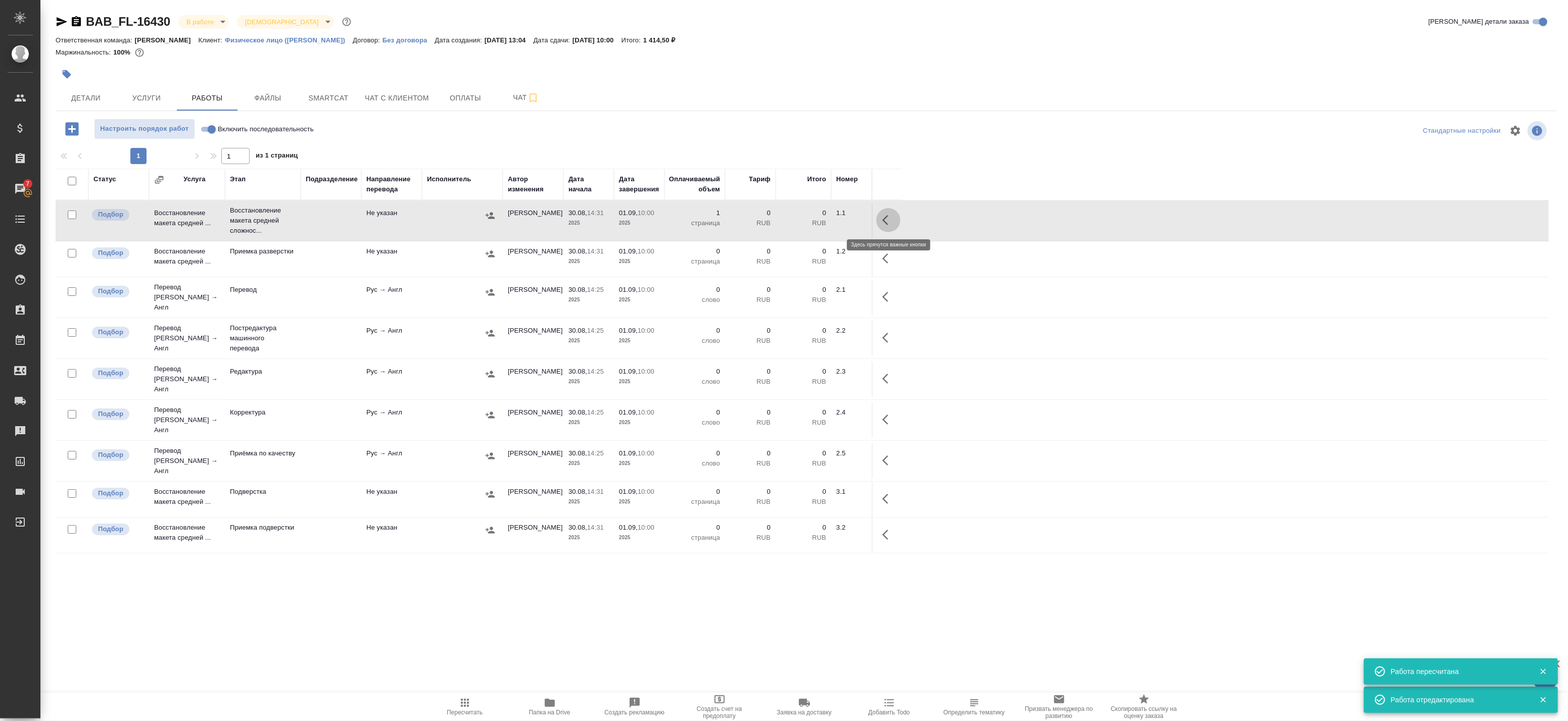
click at [886, 222] on icon "button" at bounding box center [889, 219] width 12 height 12
click at [817, 223] on icon "button" at bounding box center [813, 219] width 12 height 12
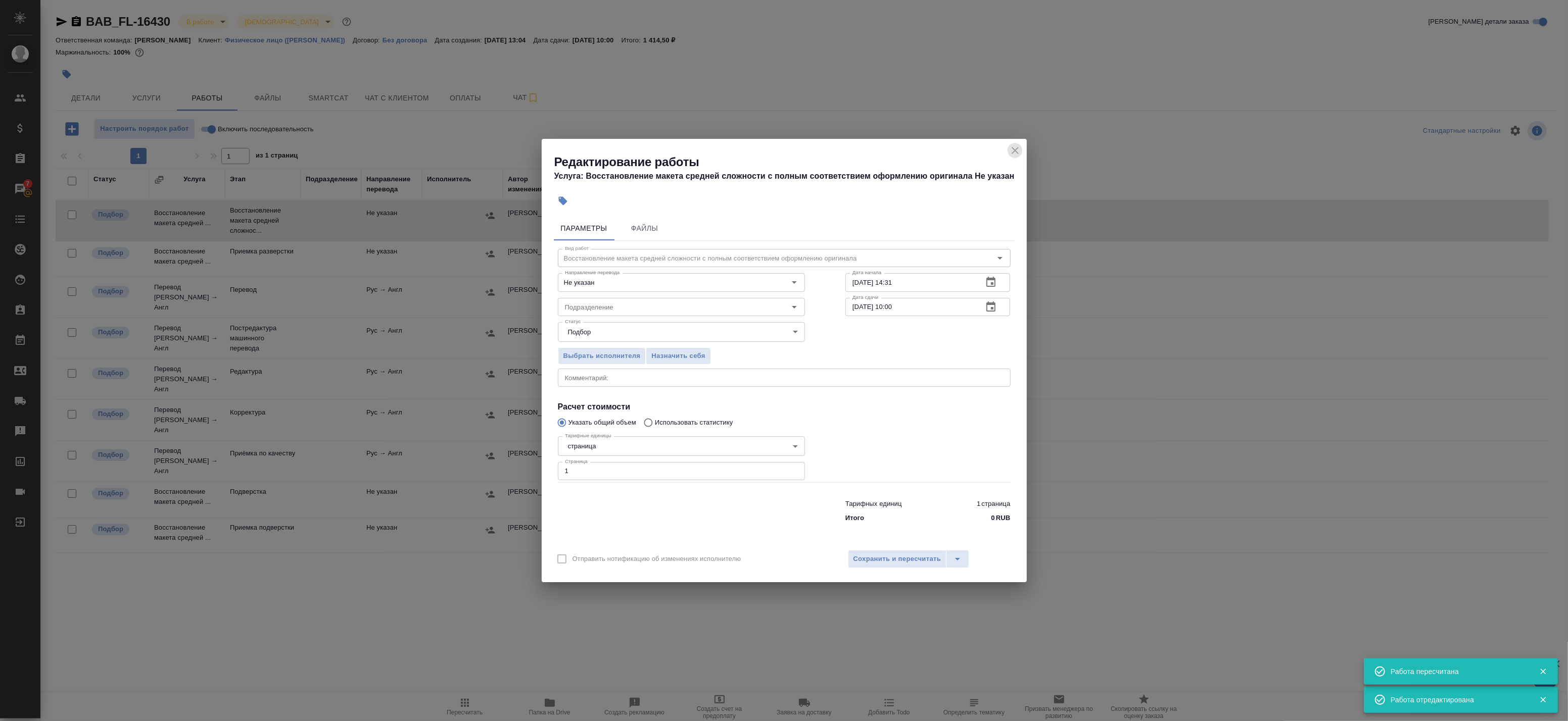
click at [1007, 153] on button "close" at bounding box center [1015, 151] width 15 height 15
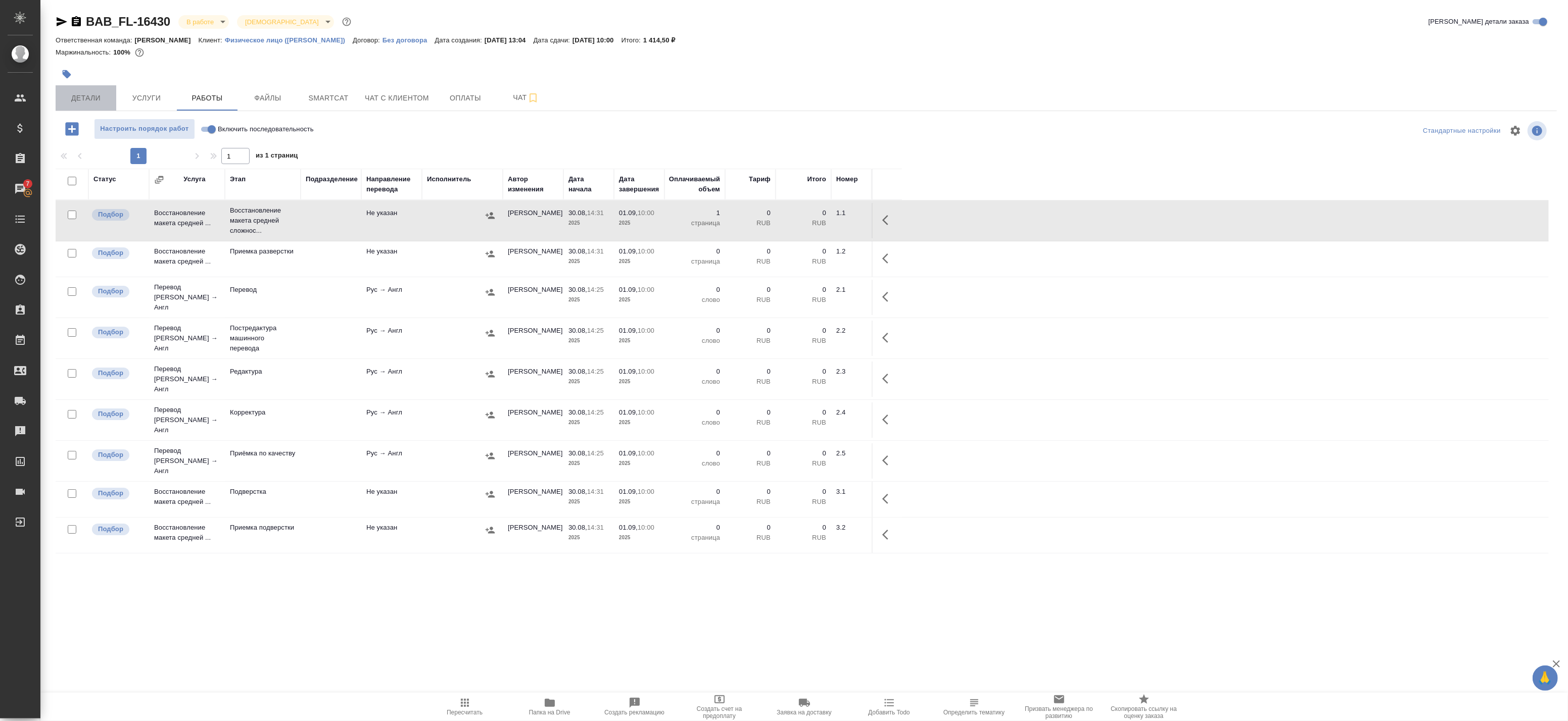
click at [86, 96] on span "Детали" at bounding box center [86, 98] width 48 height 12
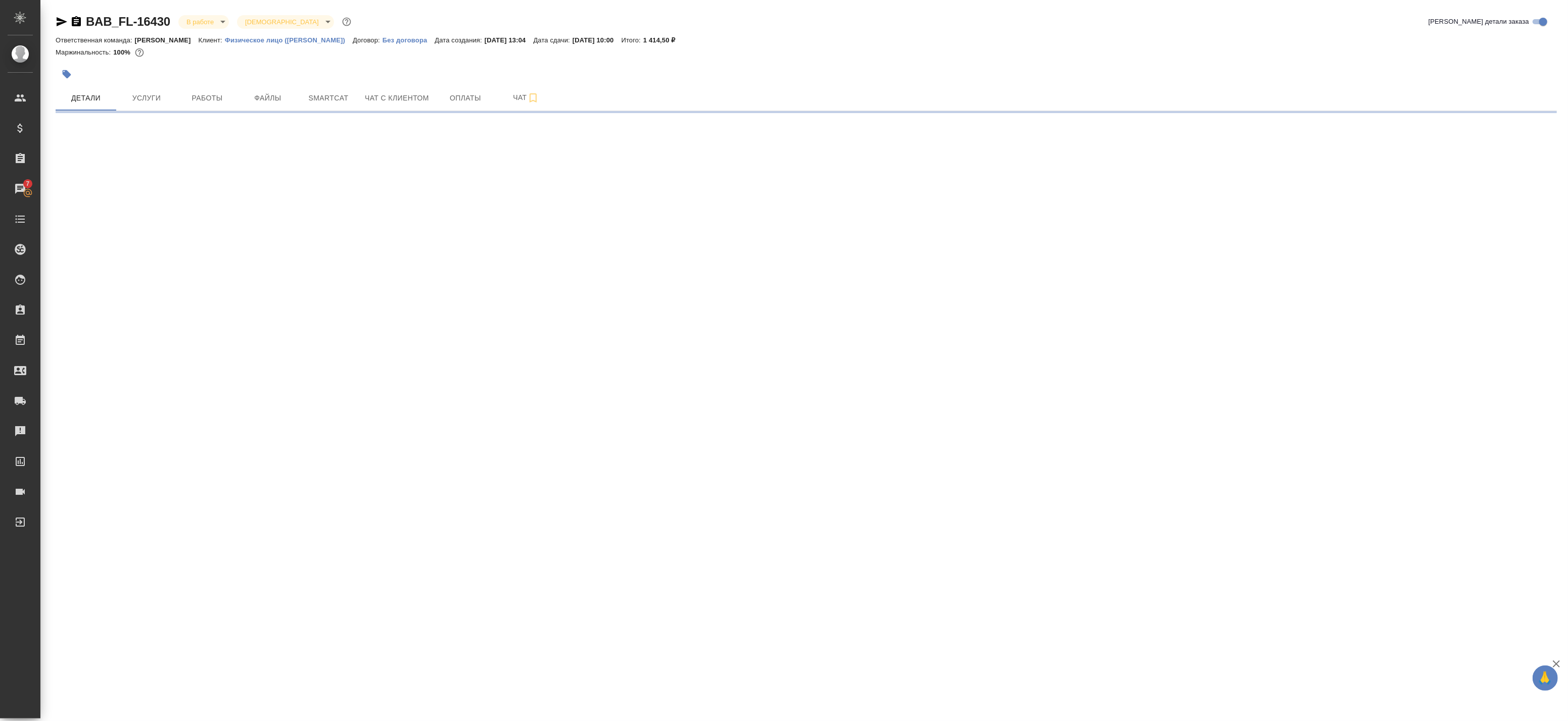
select select "RU"
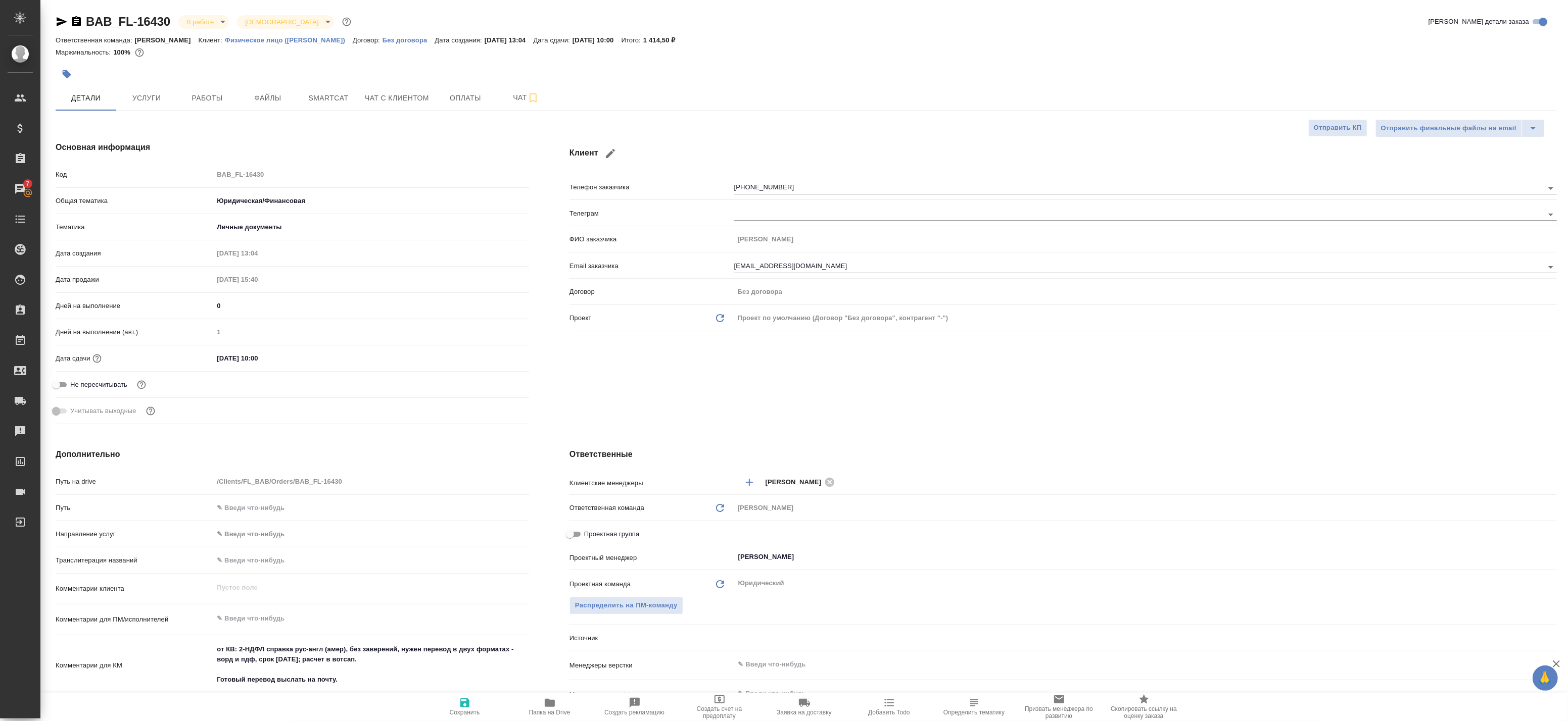
type textarea "x"
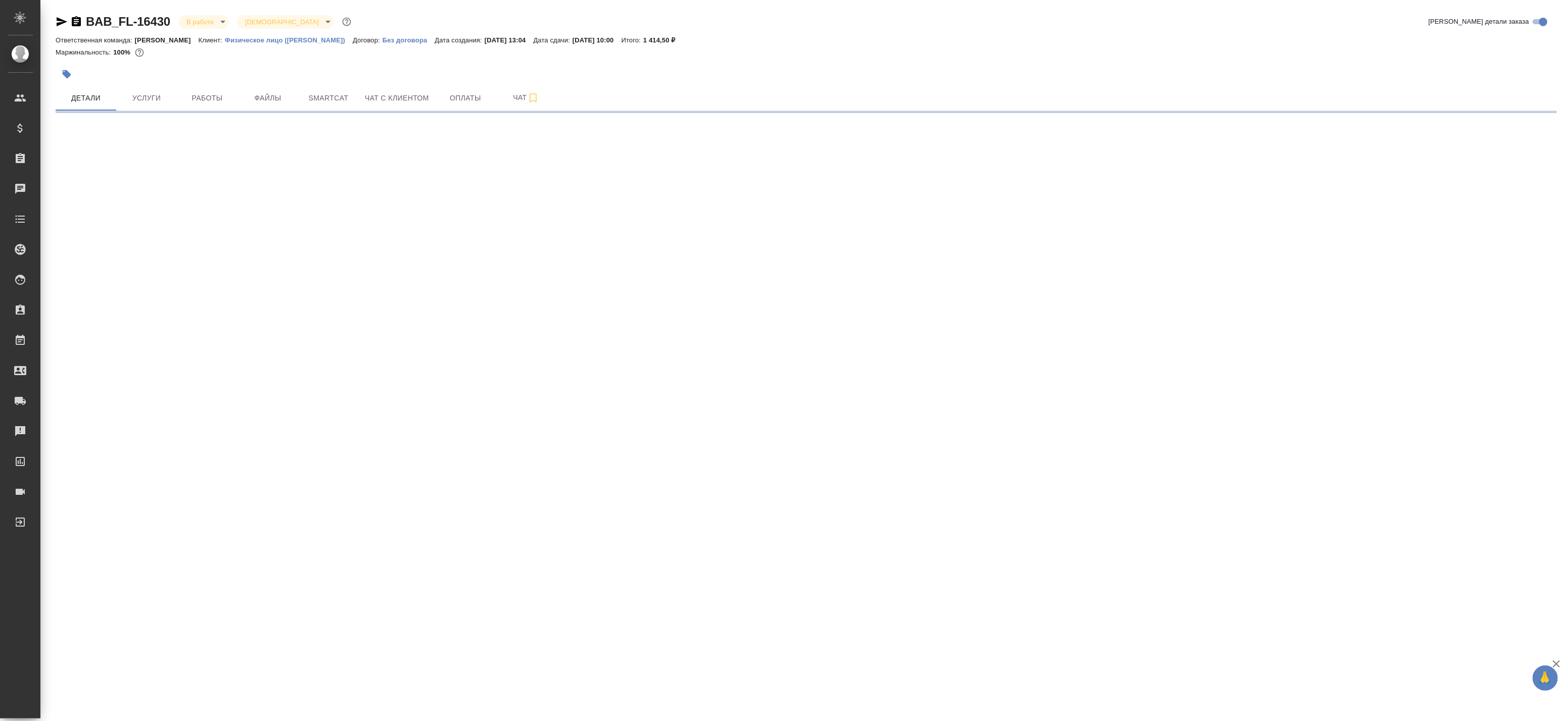
select select "RU"
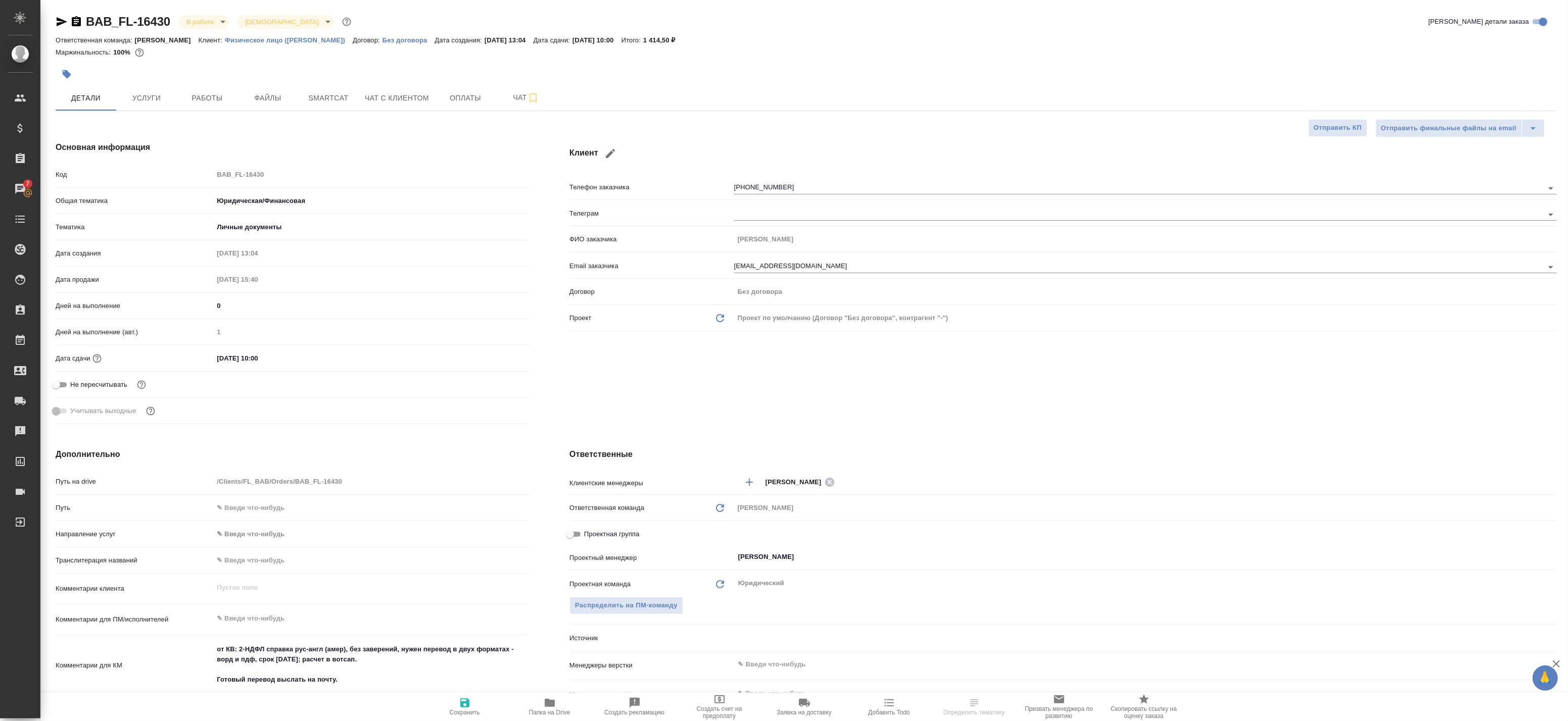
type textarea "x"
click at [218, 89] on button "Работы" at bounding box center [207, 98] width 61 height 26
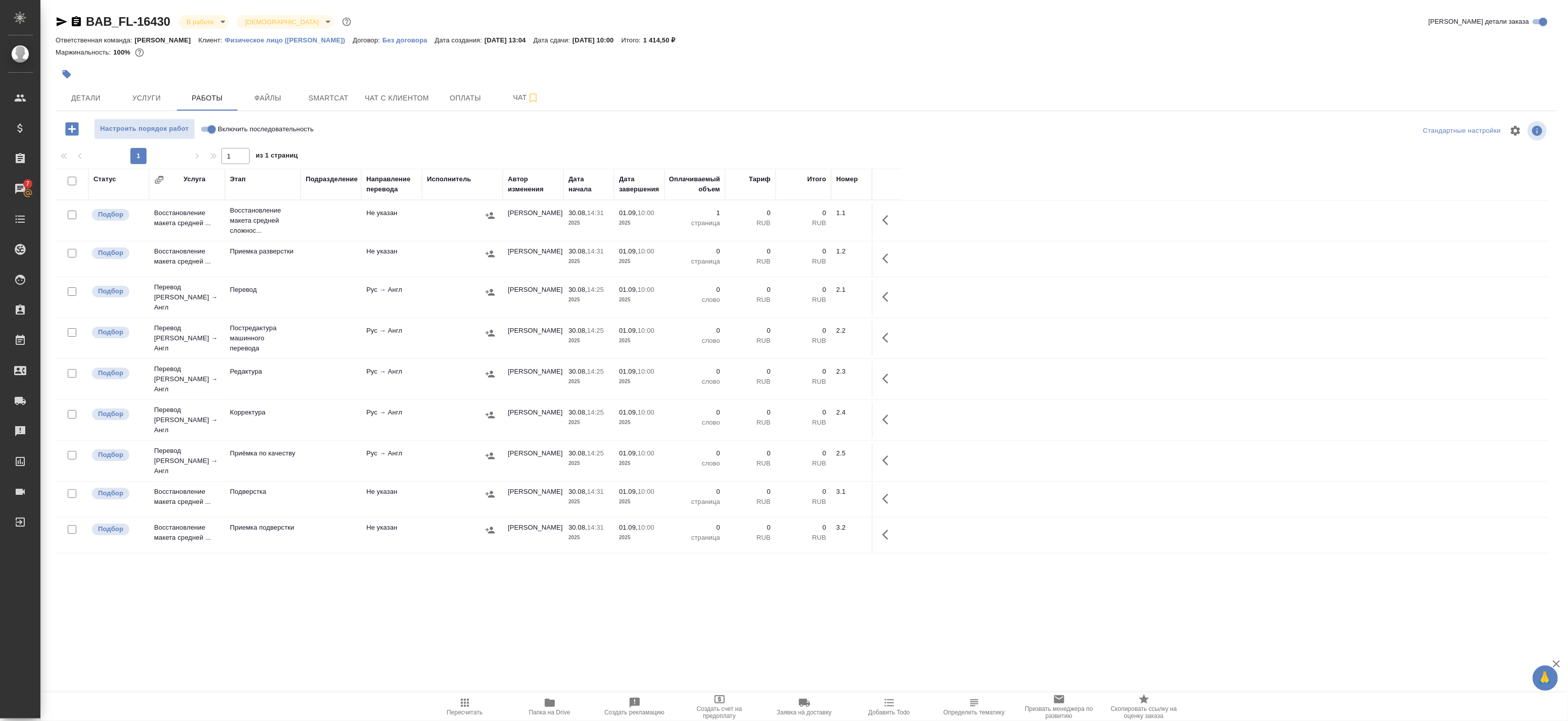
click at [889, 220] on icon "button" at bounding box center [889, 219] width 12 height 12
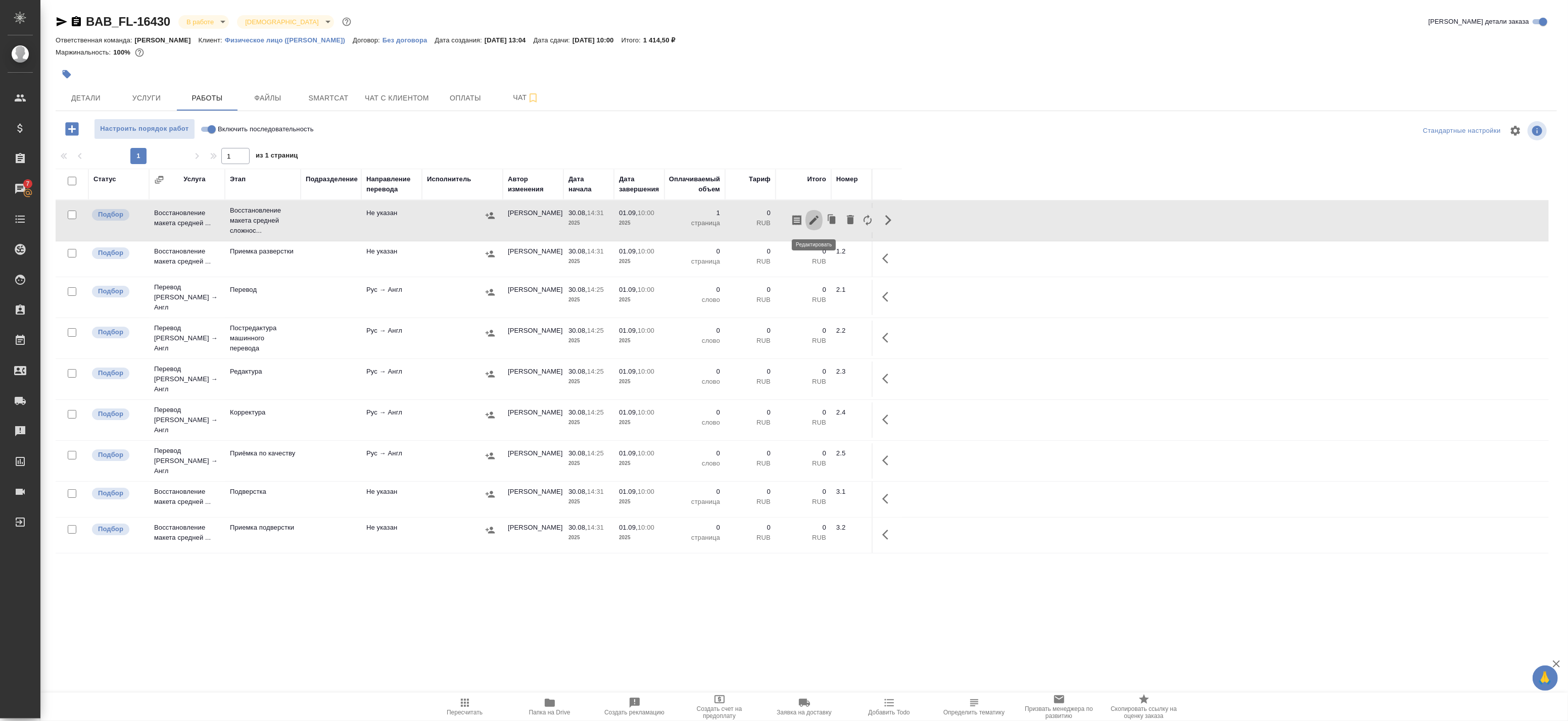
click at [811, 222] on icon "button" at bounding box center [814, 220] width 10 height 9
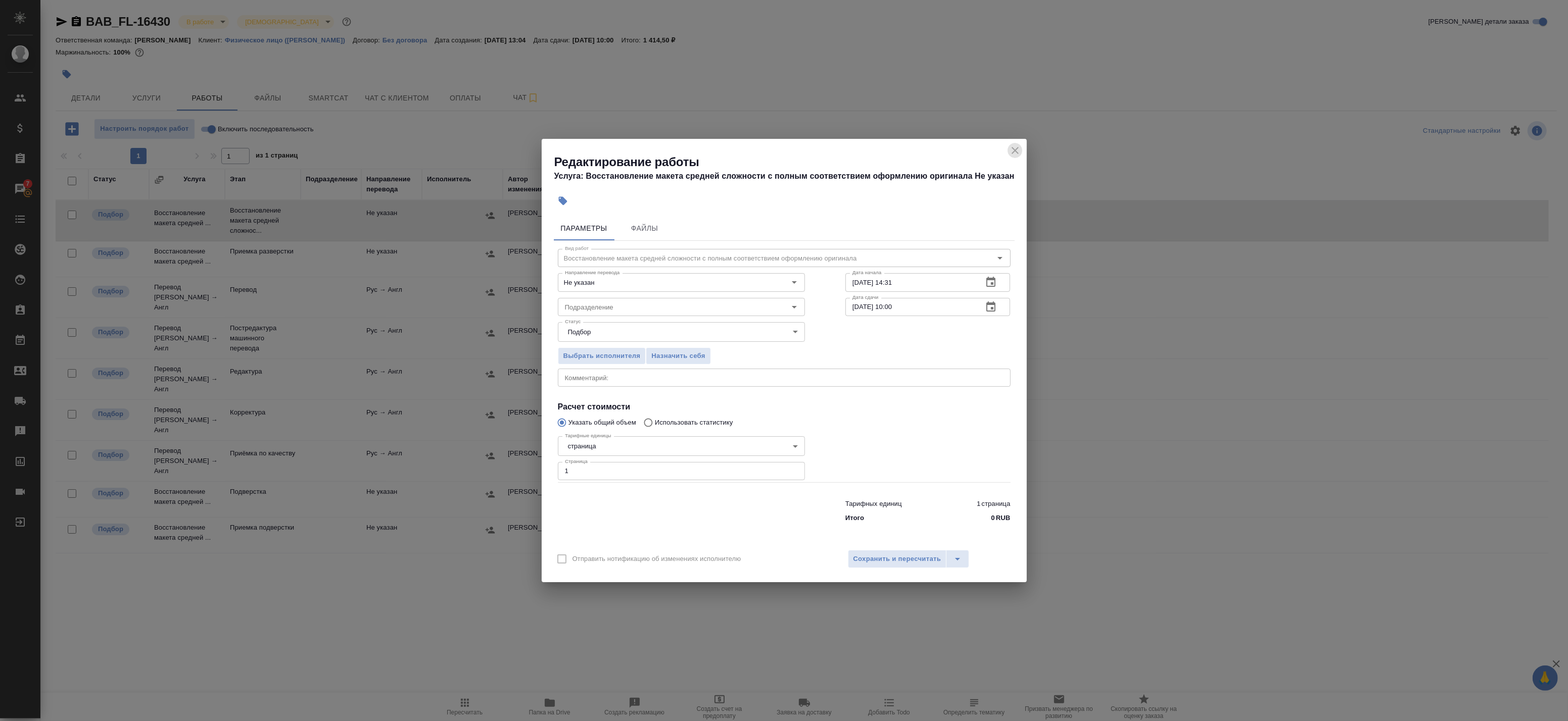
click at [1018, 149] on icon "close" at bounding box center [1015, 150] width 12 height 12
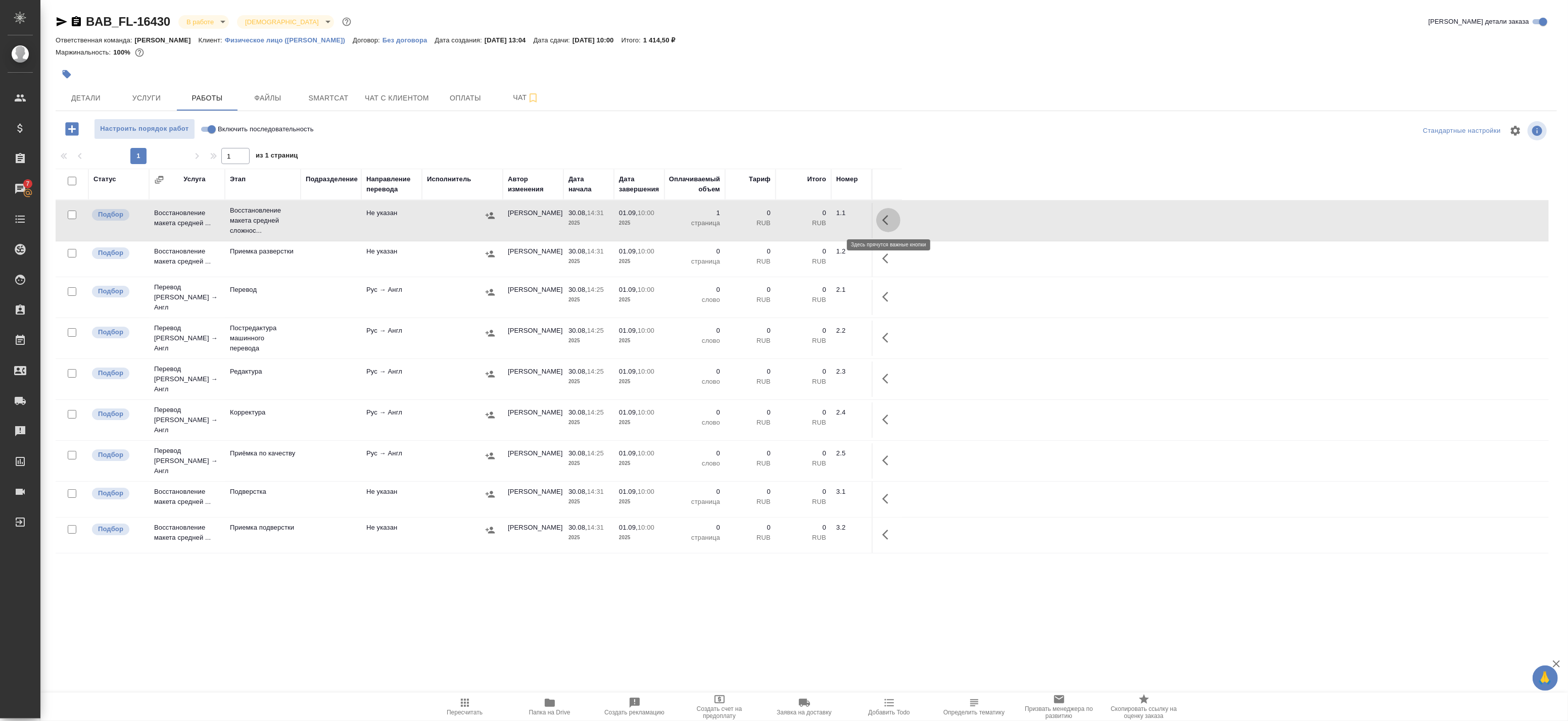
click at [894, 217] on button "button" at bounding box center [889, 220] width 25 height 25
click at [815, 219] on icon "button" at bounding box center [814, 220] width 10 height 9
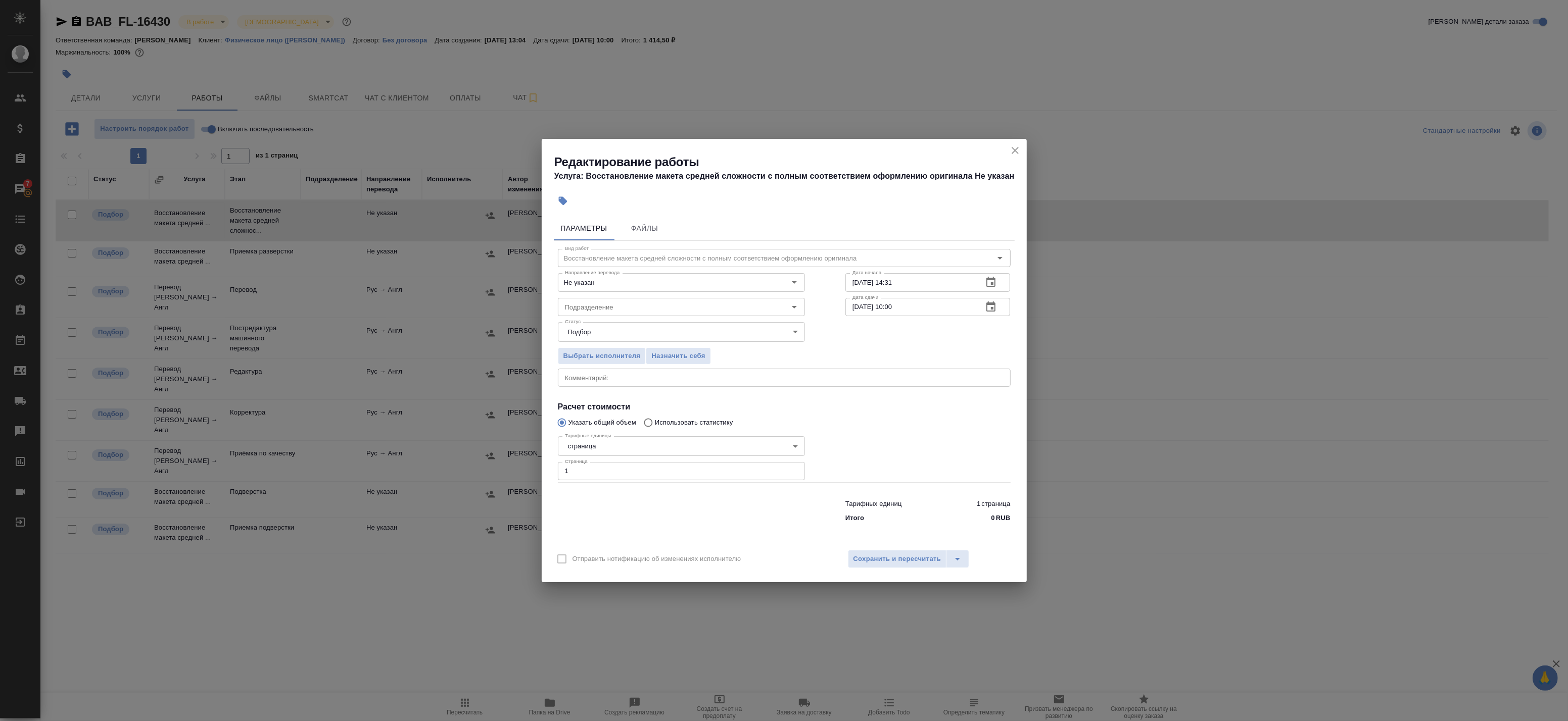
drag, startPoint x: 654, startPoint y: 388, endPoint x: 644, endPoint y: 386, distance: 10.2
click at [650, 388] on div "Вид работ Восстановление макета средней сложности с полным соответствием оформл…" at bounding box center [784, 385] width 461 height 287
click at [640, 380] on textarea at bounding box center [785, 378] width 439 height 8
type textarea "П"
paste textarea "[URL][DOMAIN_NAME]"
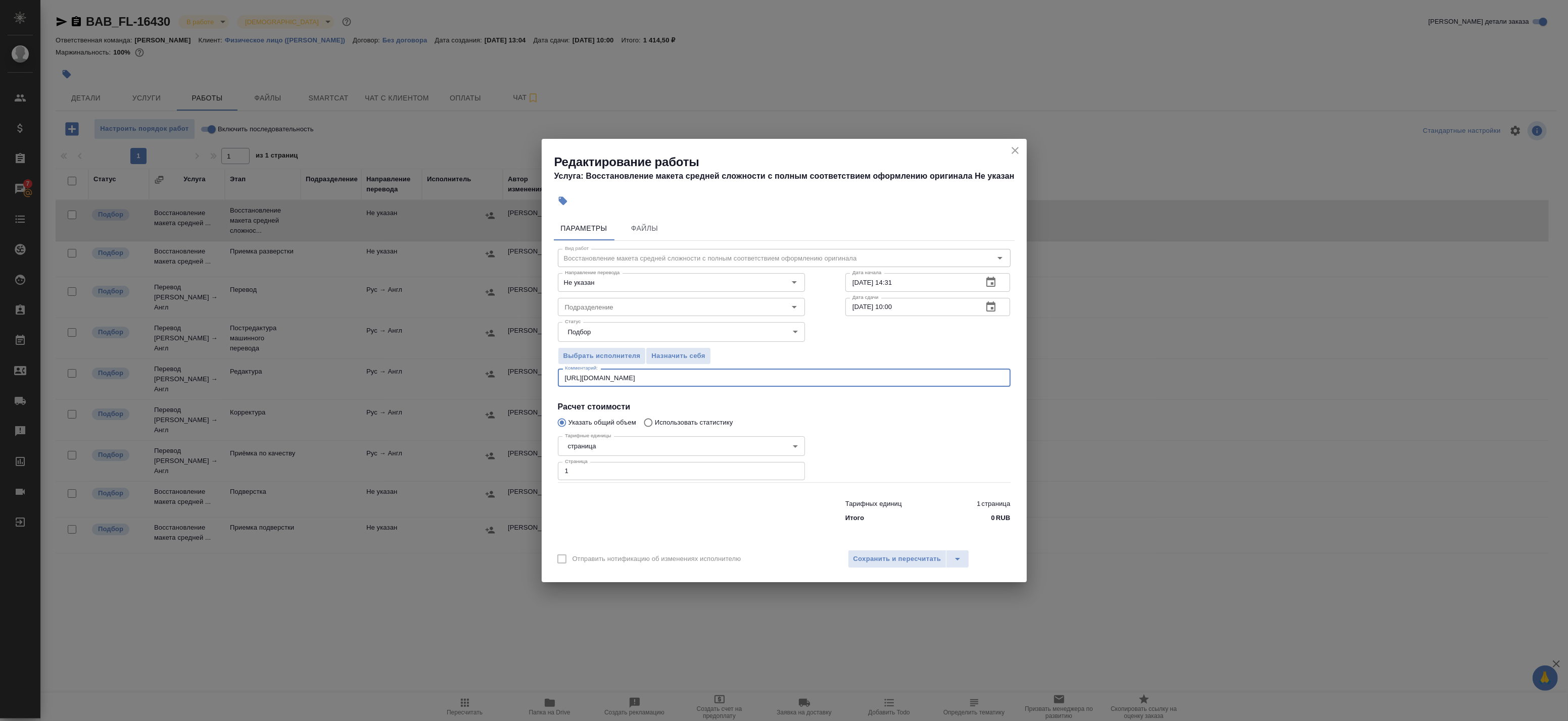
type textarea "[URL][DOMAIN_NAME]"
click at [563, 378] on div "https://drive.awatera.com/s/oc2s9Tz3StsmERT x Комментарий:" at bounding box center [784, 377] width 453 height 18
click at [886, 562] on span "Сохранить и пересчитать" at bounding box center [897, 560] width 88 height 11
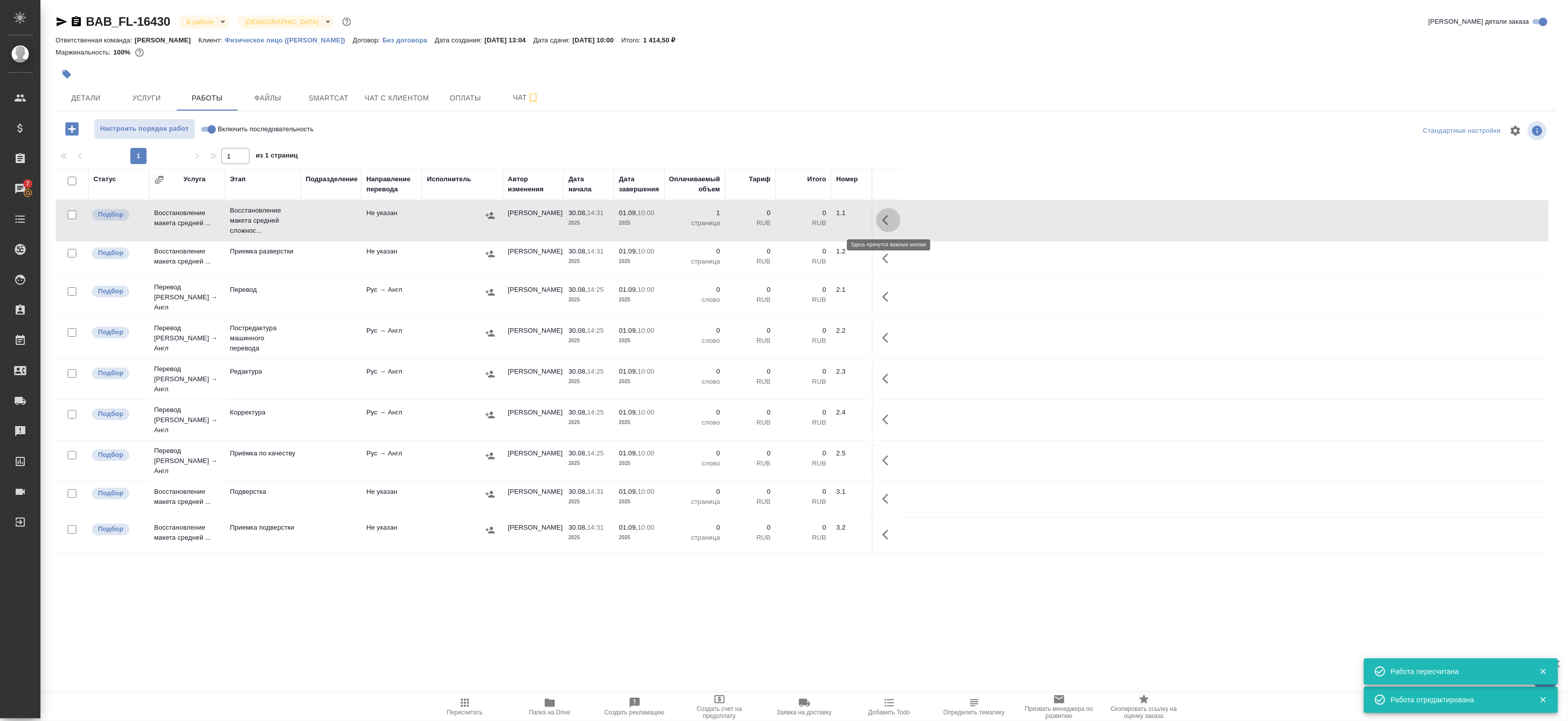
click at [890, 218] on icon "button" at bounding box center [889, 219] width 12 height 12
click at [820, 216] on icon "button" at bounding box center [813, 219] width 12 height 12
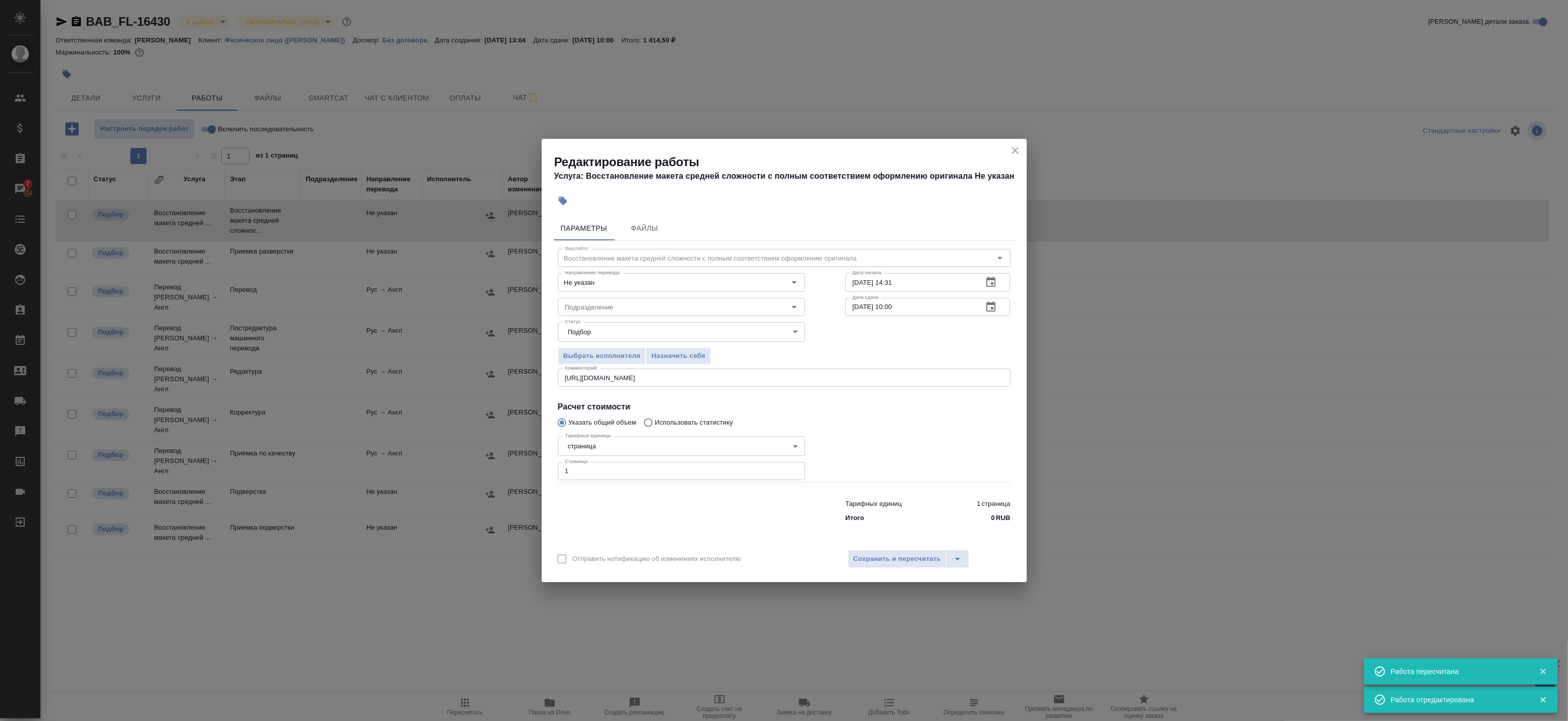
click at [989, 305] on icon "button" at bounding box center [991, 306] width 10 height 10
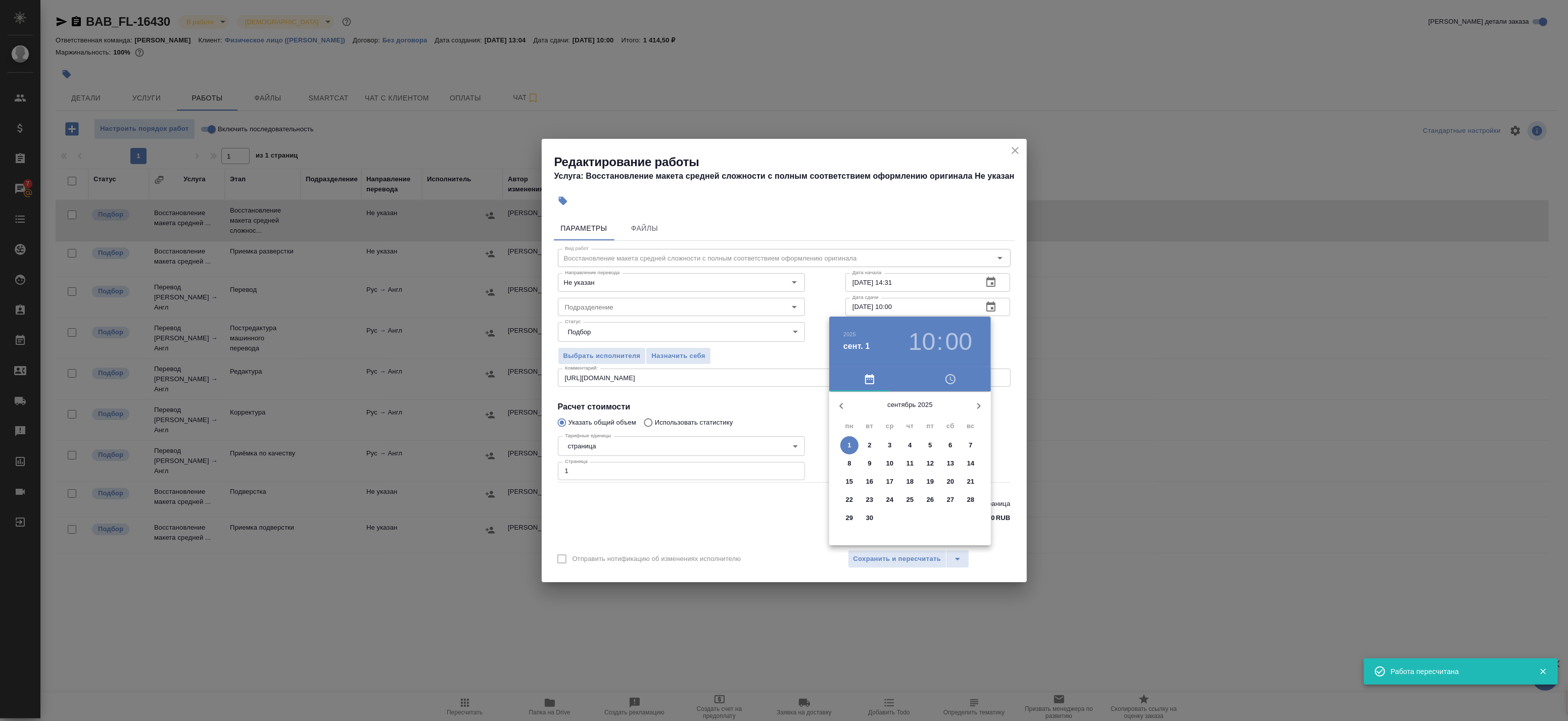
drag, startPoint x: 834, startPoint y: 396, endPoint x: 844, endPoint y: 403, distance: 12.2
click at [835, 397] on button "button" at bounding box center [842, 407] width 25 height 25
click at [966, 518] on span "31" at bounding box center [970, 518] width 18 height 10
type input "[DATE] 10:00"
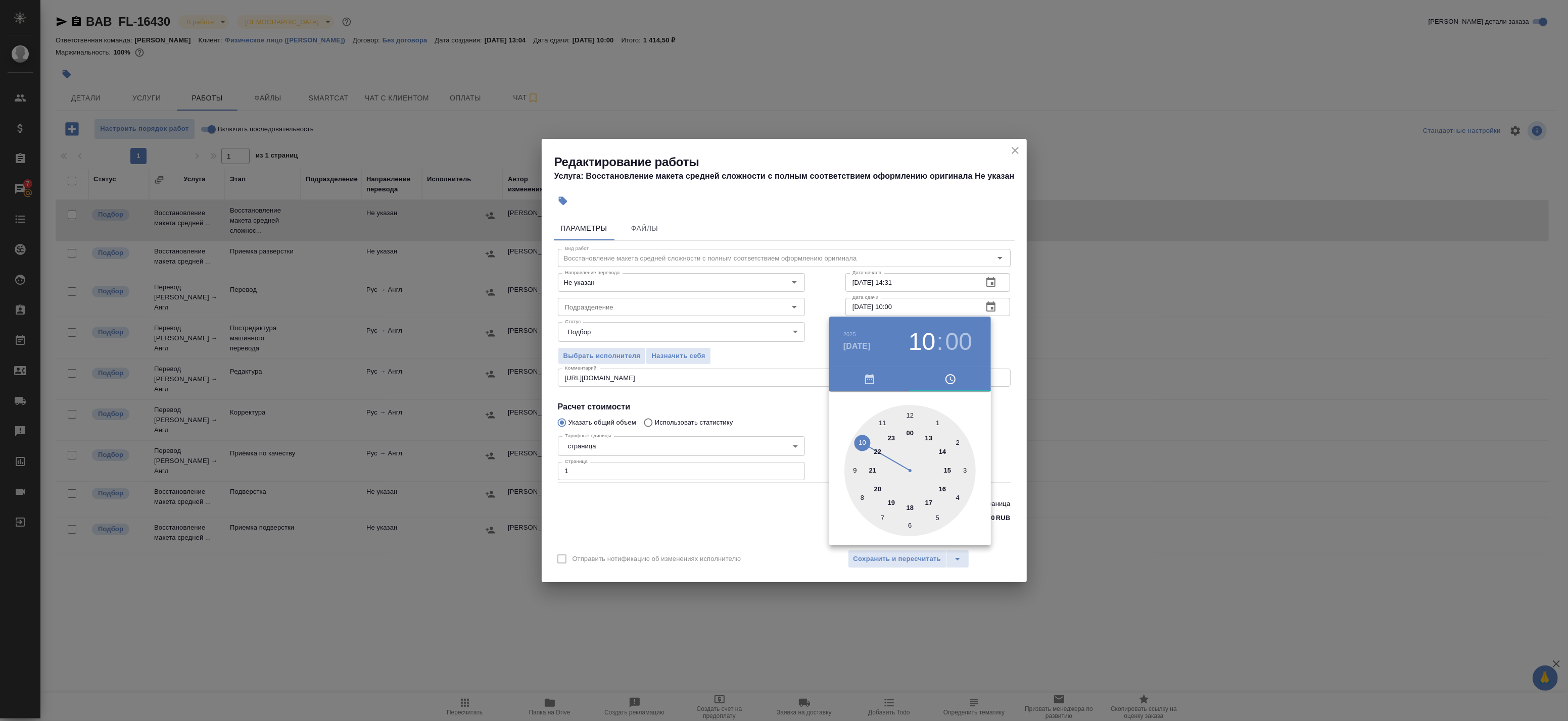
click at [1007, 351] on div at bounding box center [784, 360] width 1568 height 721
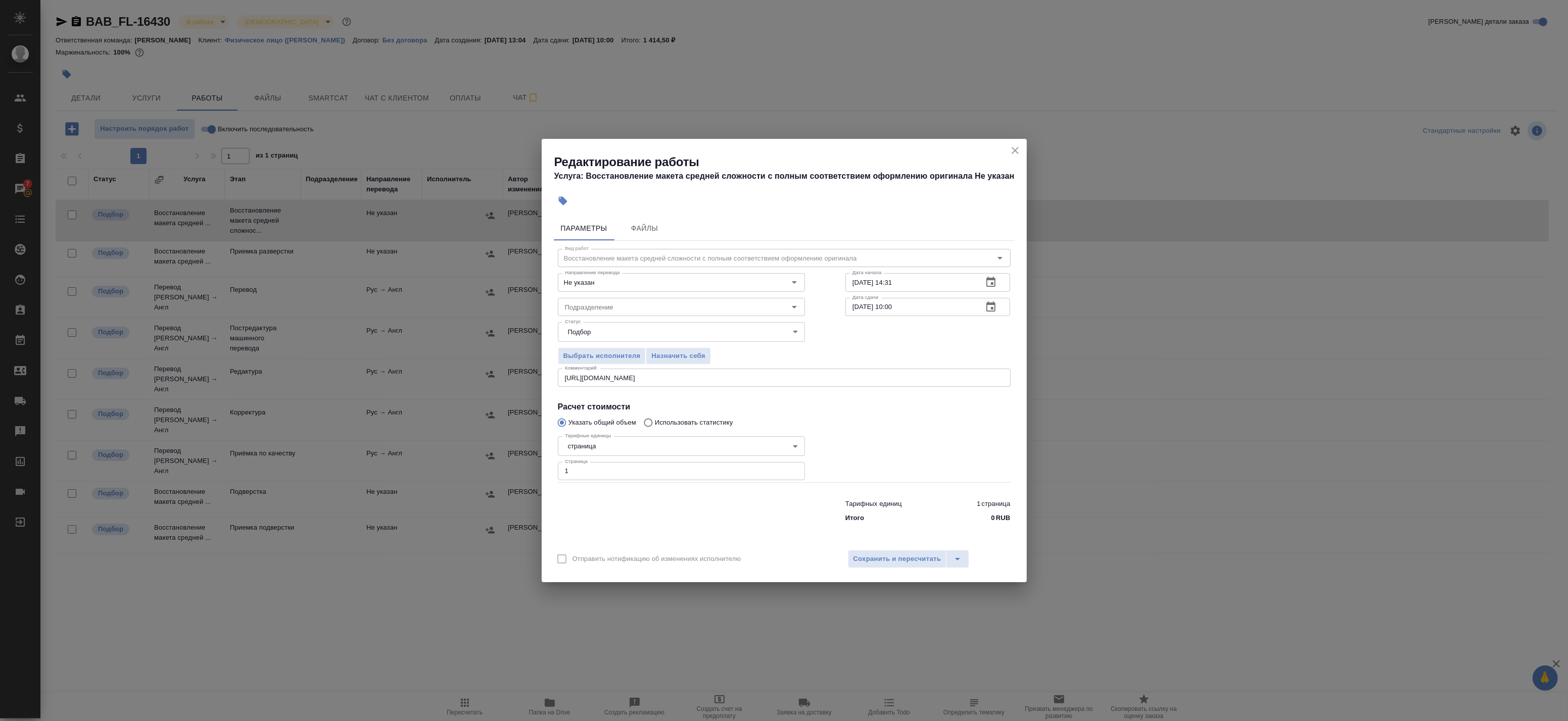
click at [924, 545] on div "Отправить нотификацию об изменениях исполнителю Сохранить и пересчитать" at bounding box center [784, 562] width 486 height 39
click at [924, 551] on button "Сохранить и пересчитать" at bounding box center [897, 559] width 99 height 18
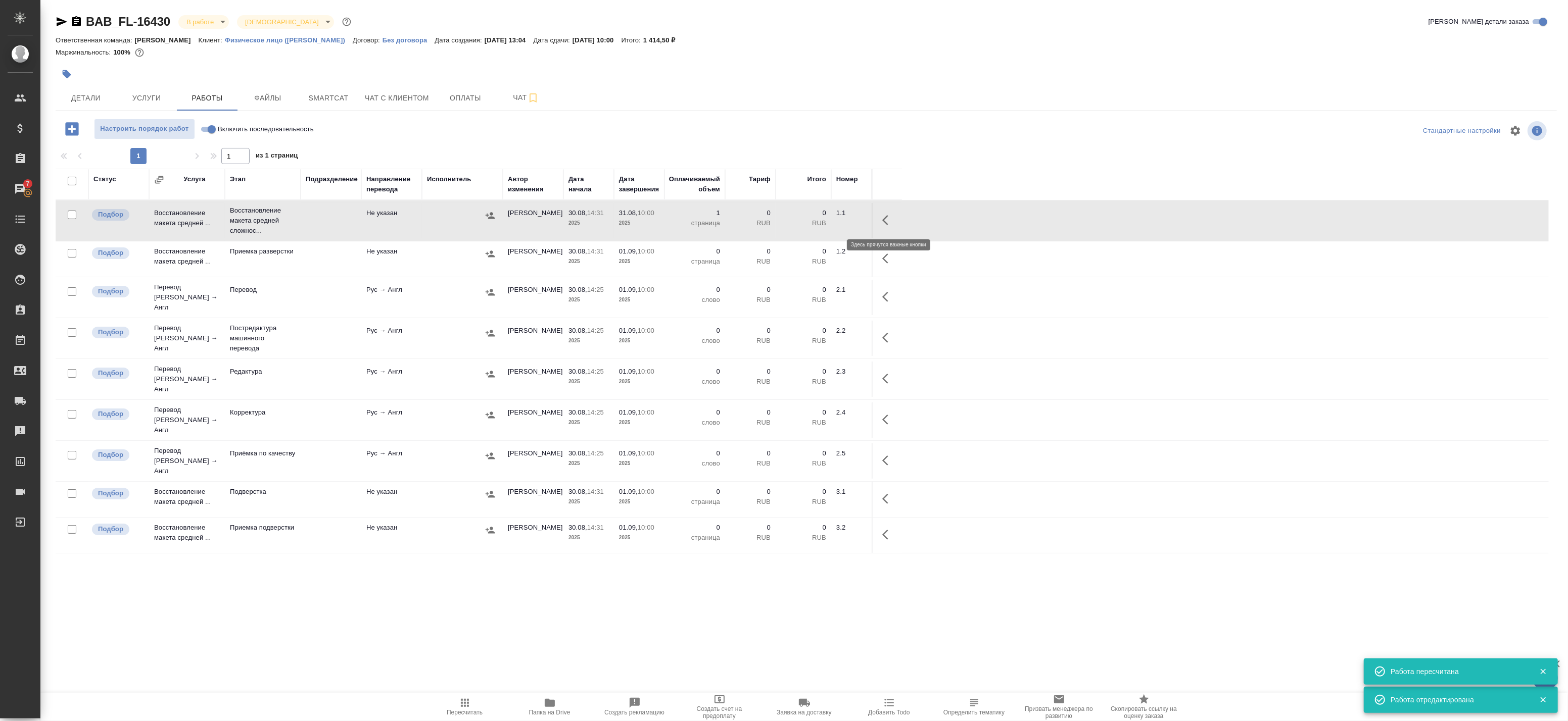
click at [883, 221] on icon "button" at bounding box center [889, 219] width 12 height 12
click at [813, 225] on icon "button" at bounding box center [813, 219] width 12 height 12
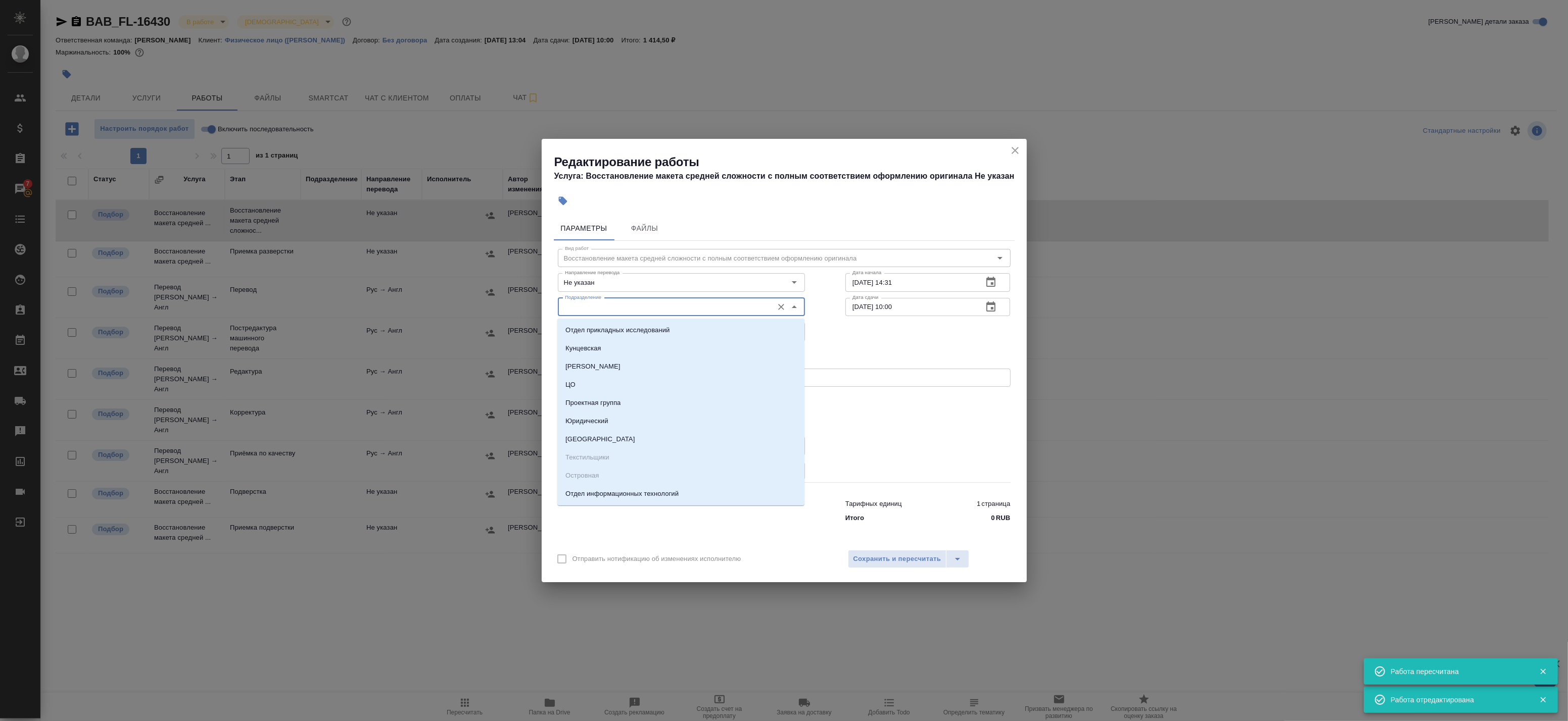
click at [647, 305] on input "Подразделение" at bounding box center [664, 307] width 207 height 12
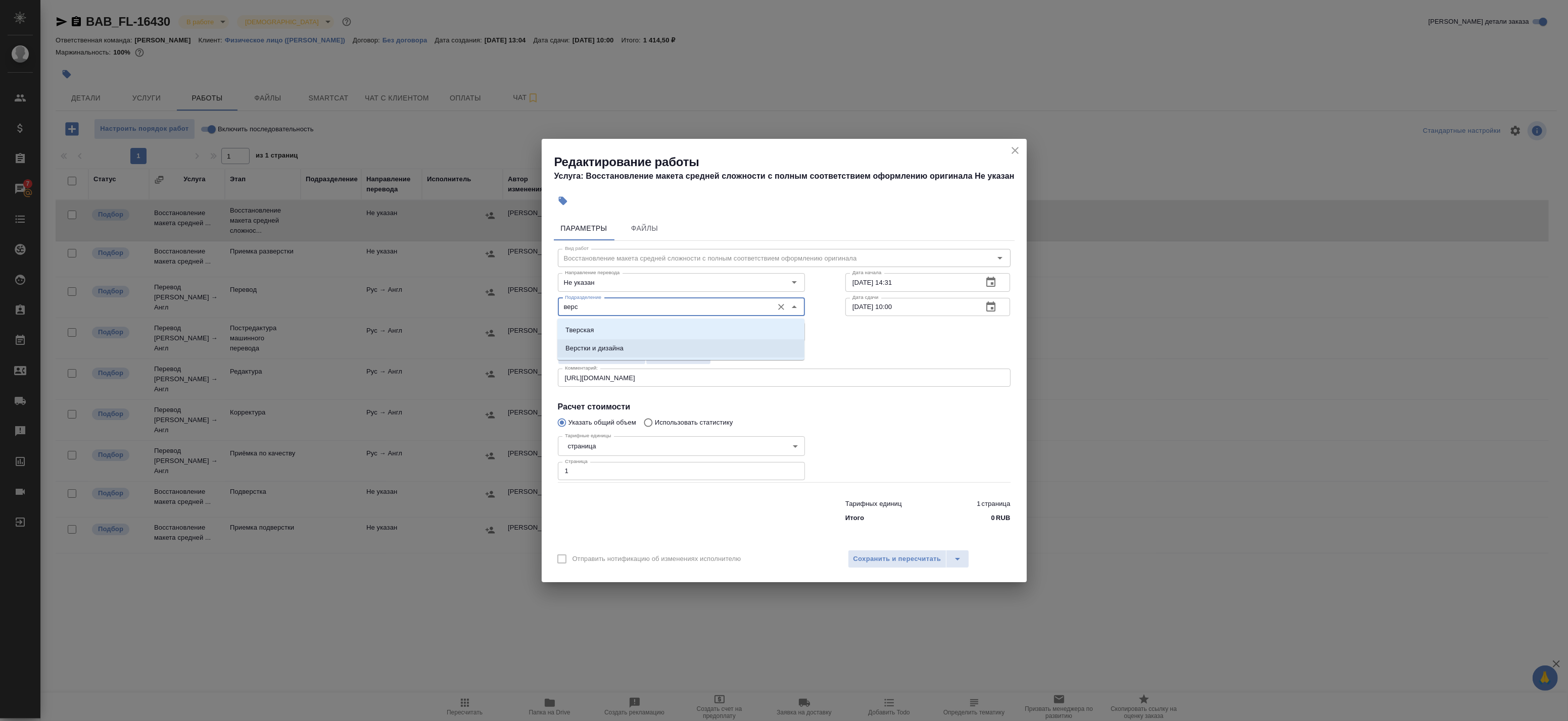
click at [622, 345] on p "Верстки и дизайна" at bounding box center [594, 349] width 58 height 10
type input "Верстки и дизайна"
click at [917, 561] on span "Сохранить и пересчитать" at bounding box center [897, 560] width 88 height 11
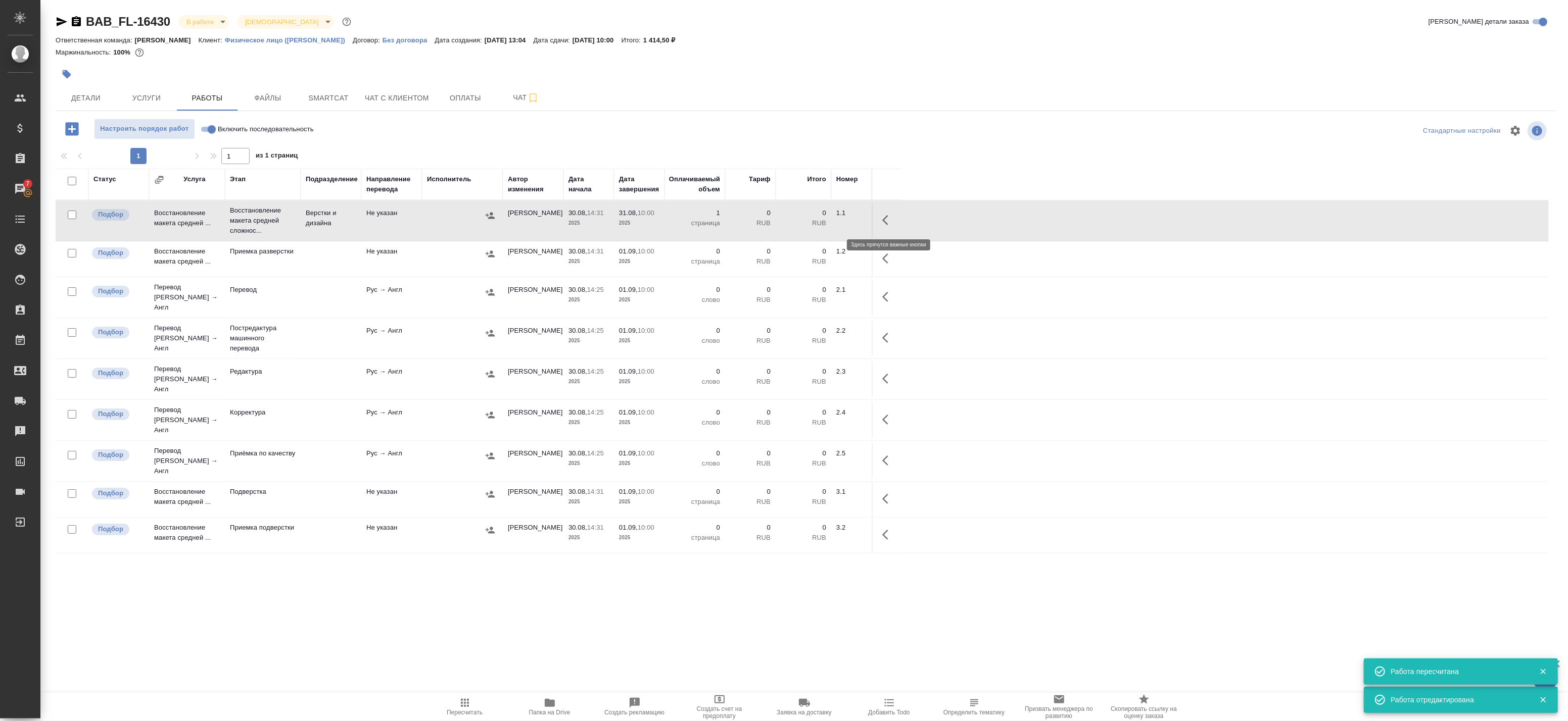
click at [883, 221] on icon "button" at bounding box center [889, 219] width 12 height 12
click at [797, 218] on icon "button" at bounding box center [797, 220] width 10 height 10
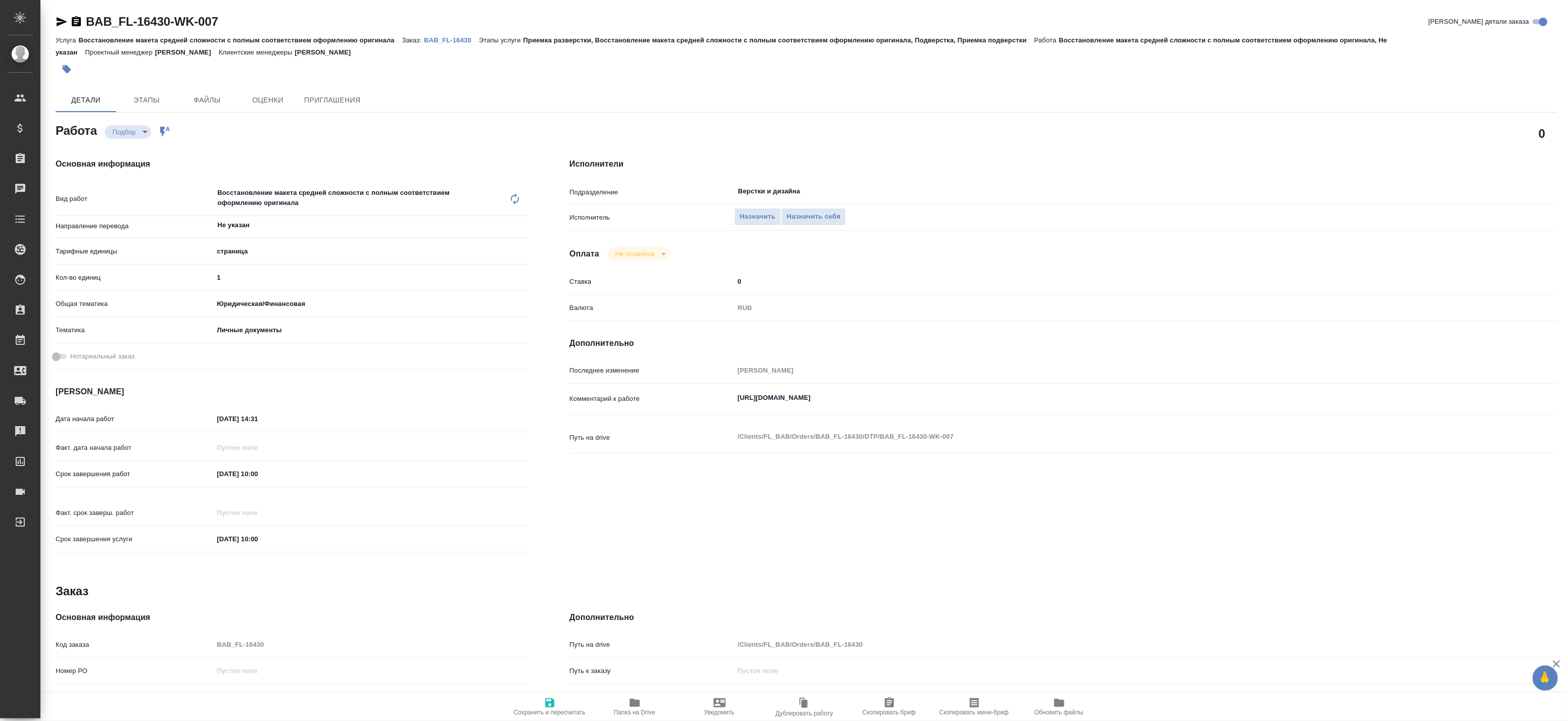
type textarea "x"
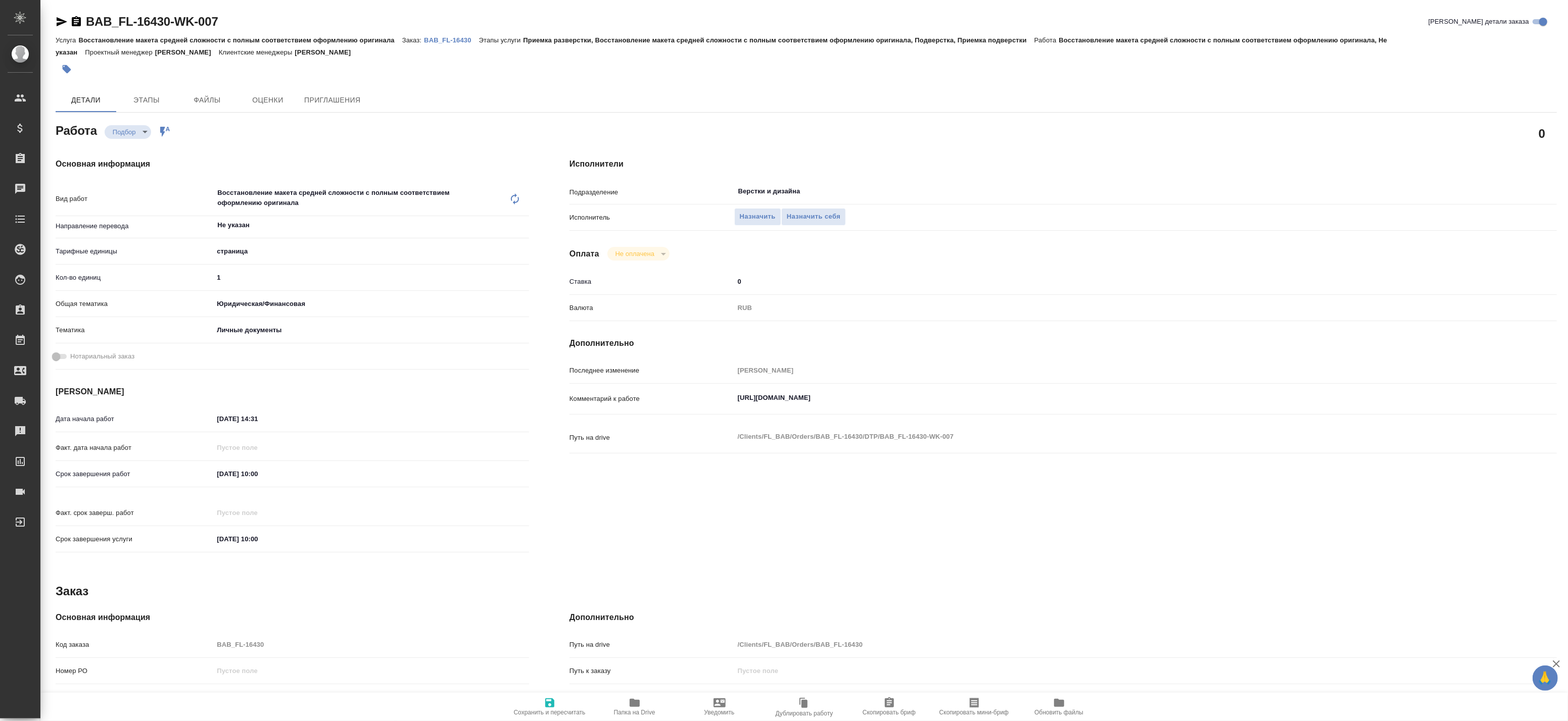
type textarea "x"
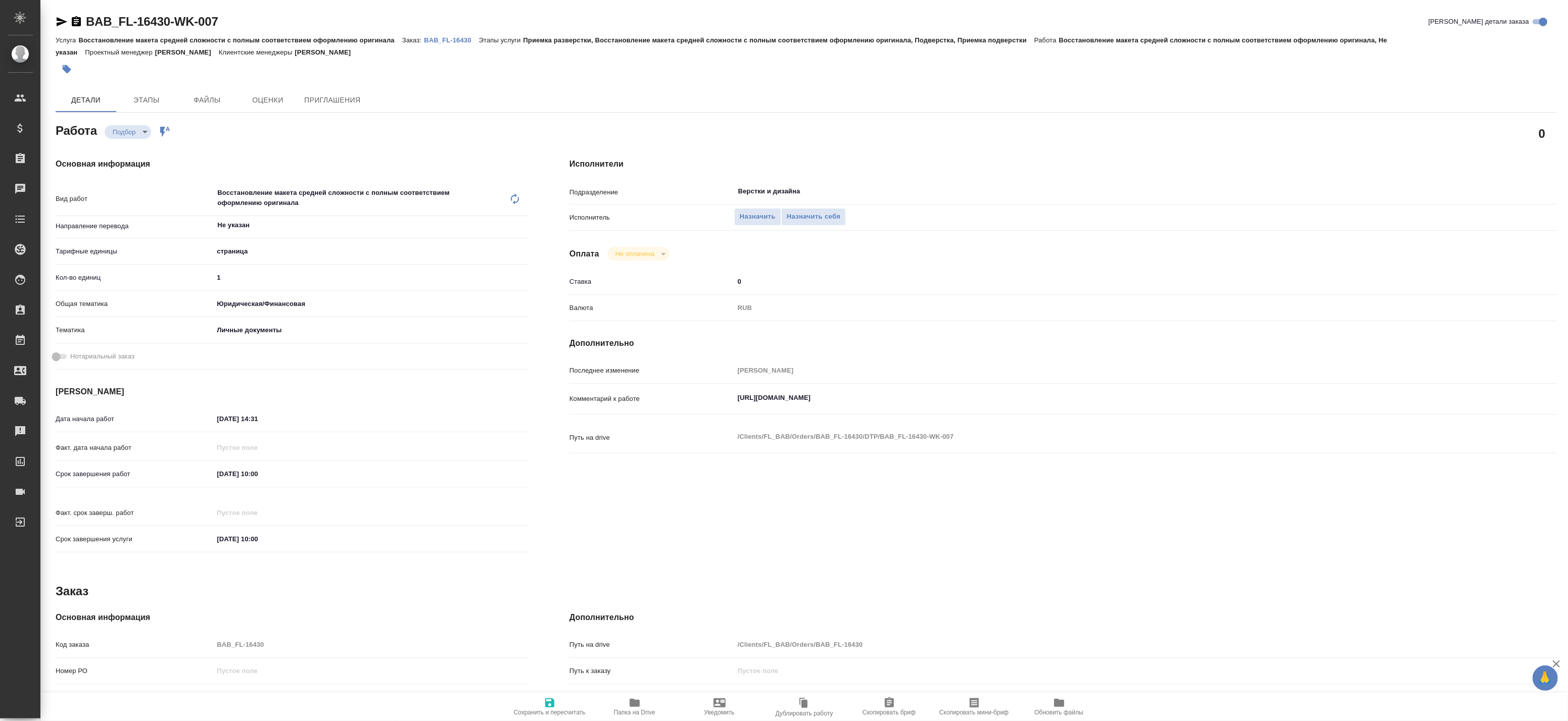
type textarea "x"
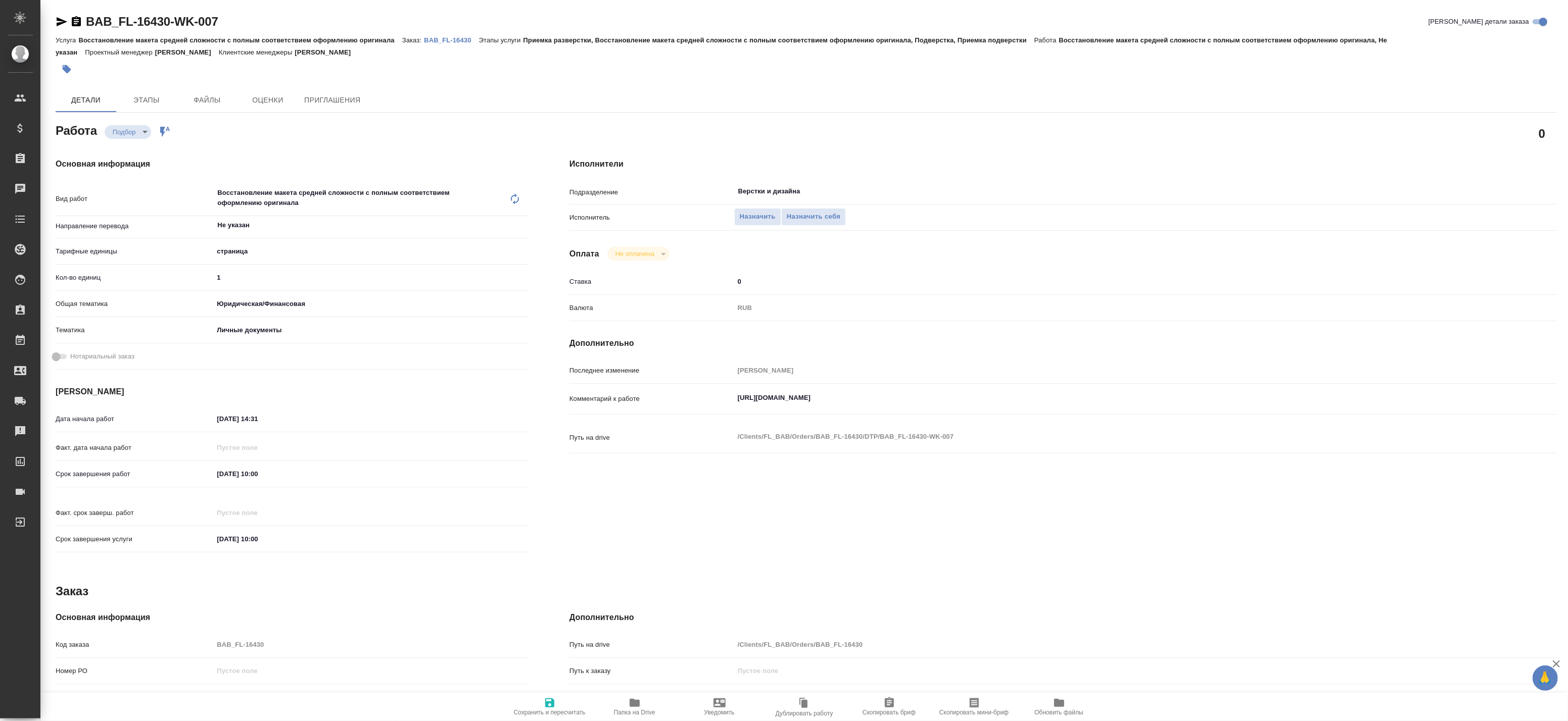
type textarea "x"
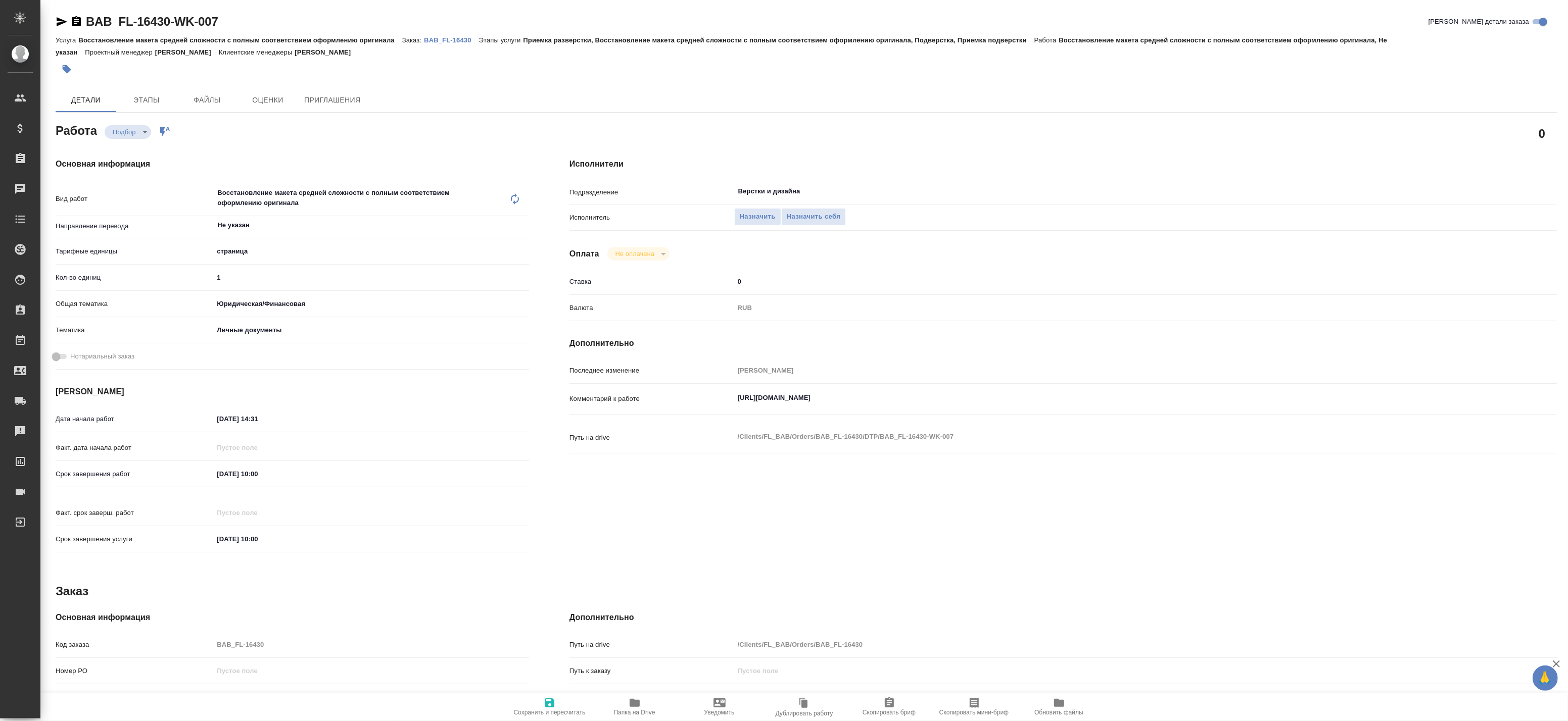
type textarea "x"
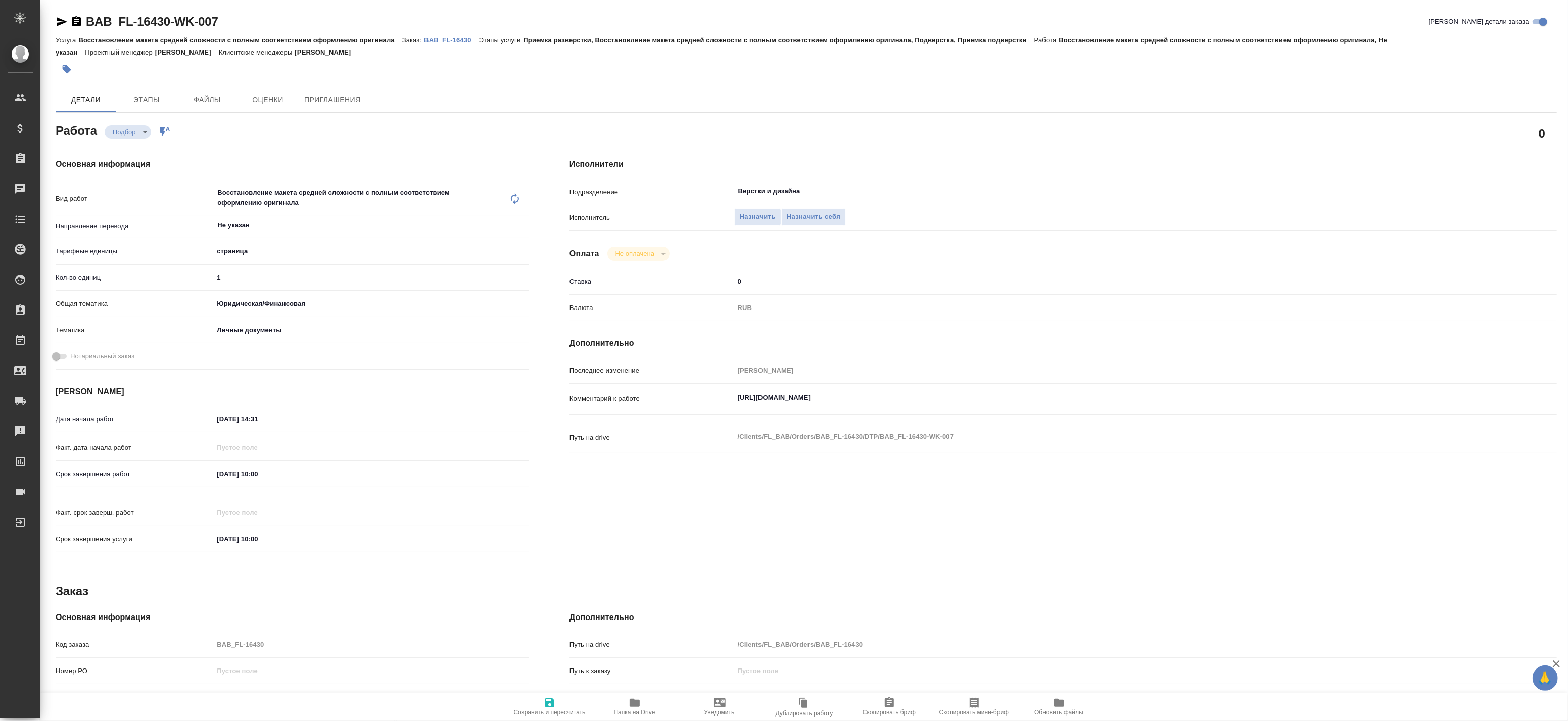
type textarea "x"
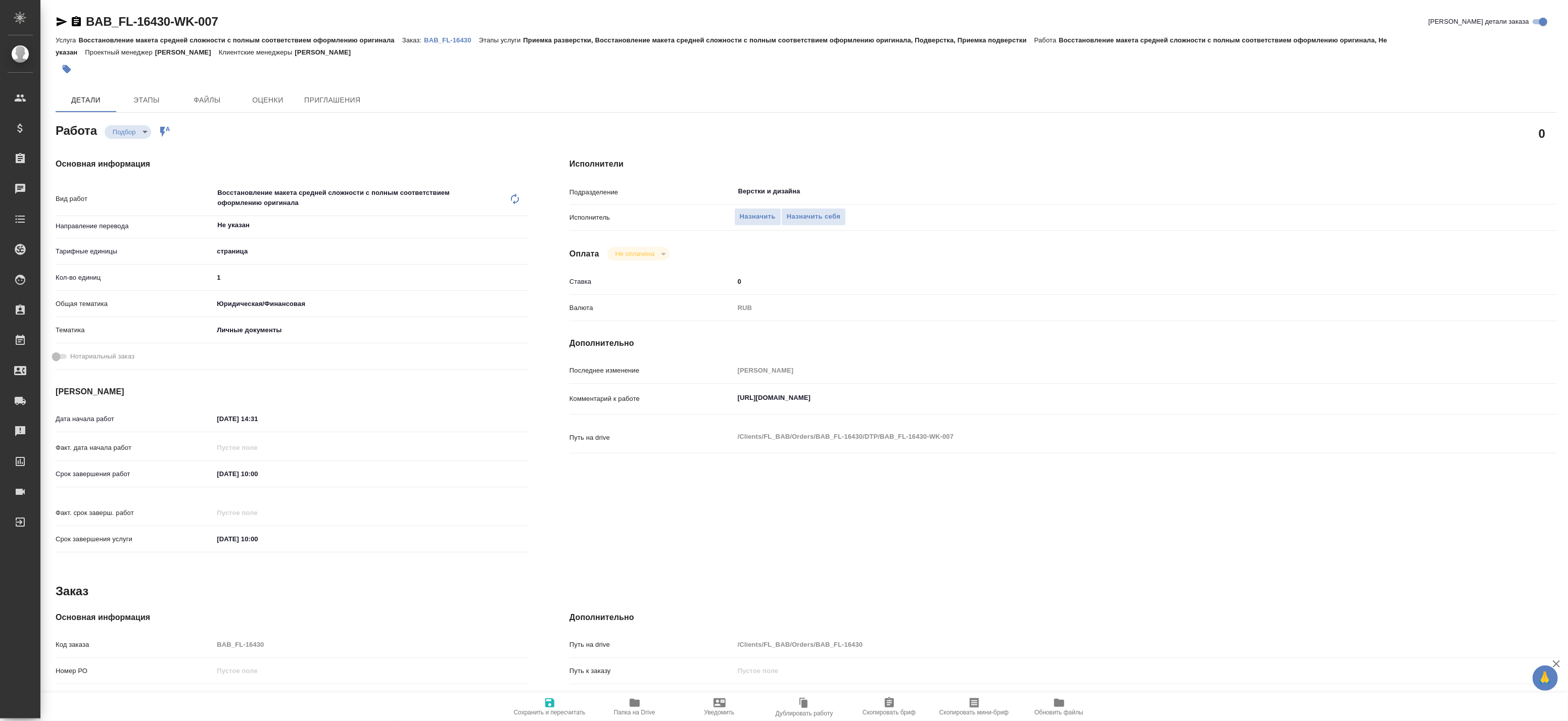
type textarea "x"
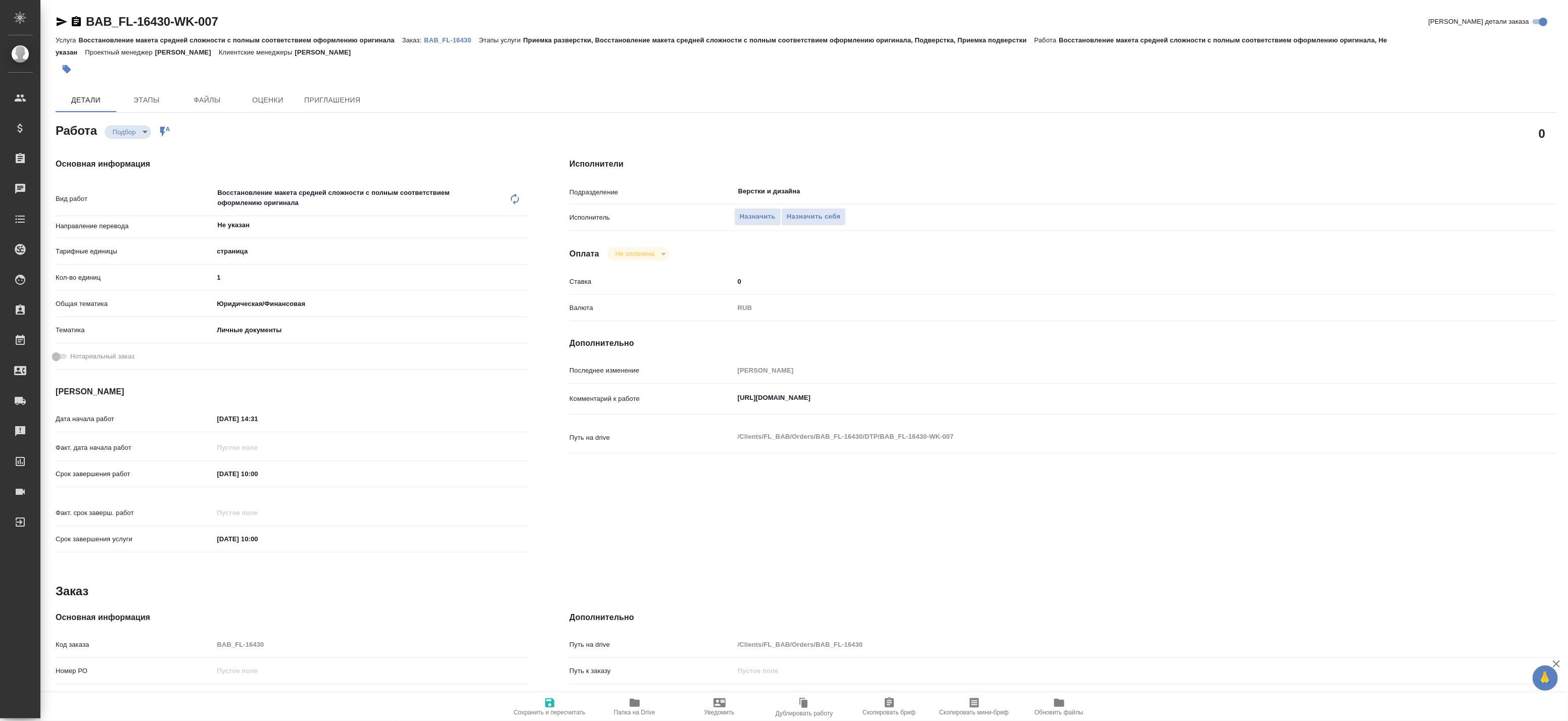
type textarea "x"
click at [800, 395] on textarea "[URL][DOMAIN_NAME]" at bounding box center [1105, 398] width 741 height 17
type textarea "x"
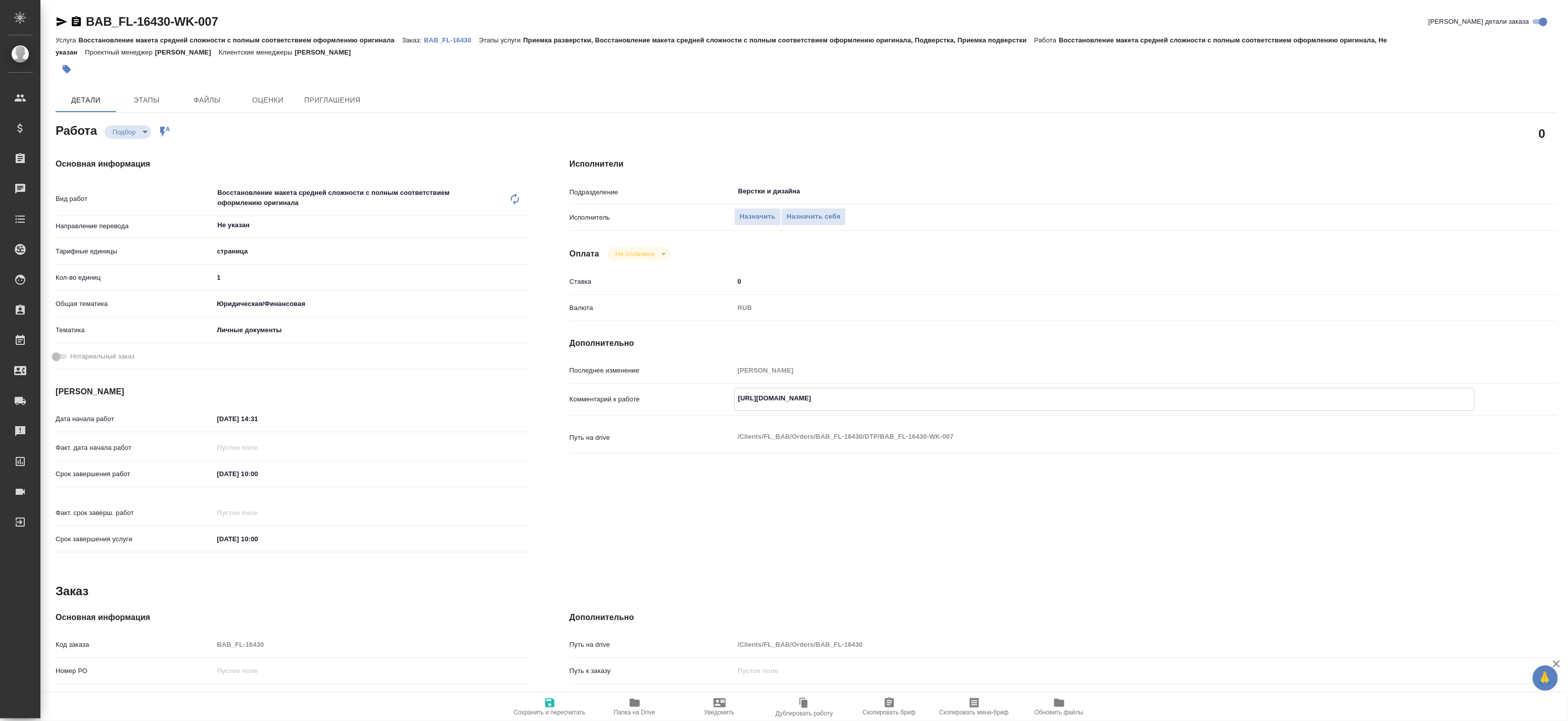
type textarea "x"
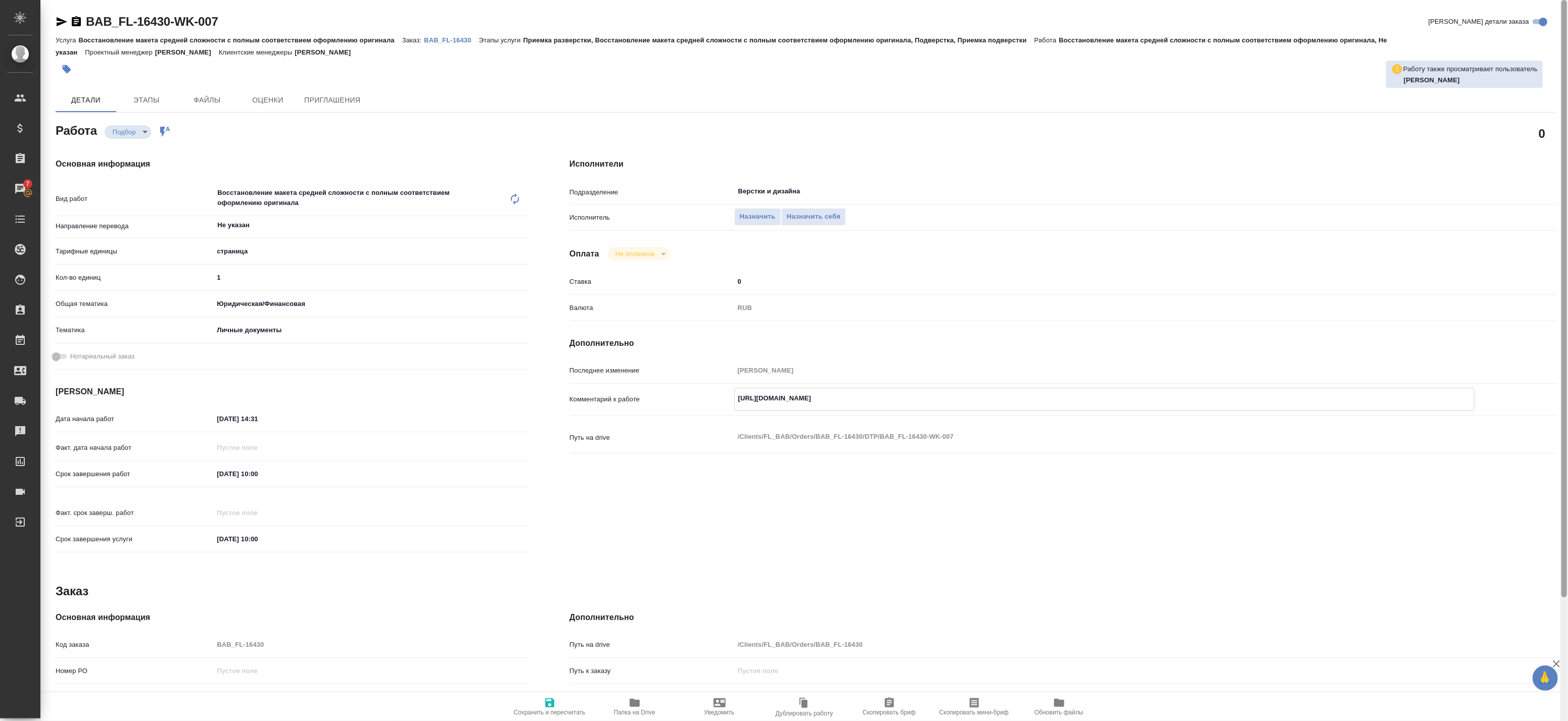
type textarea "x"
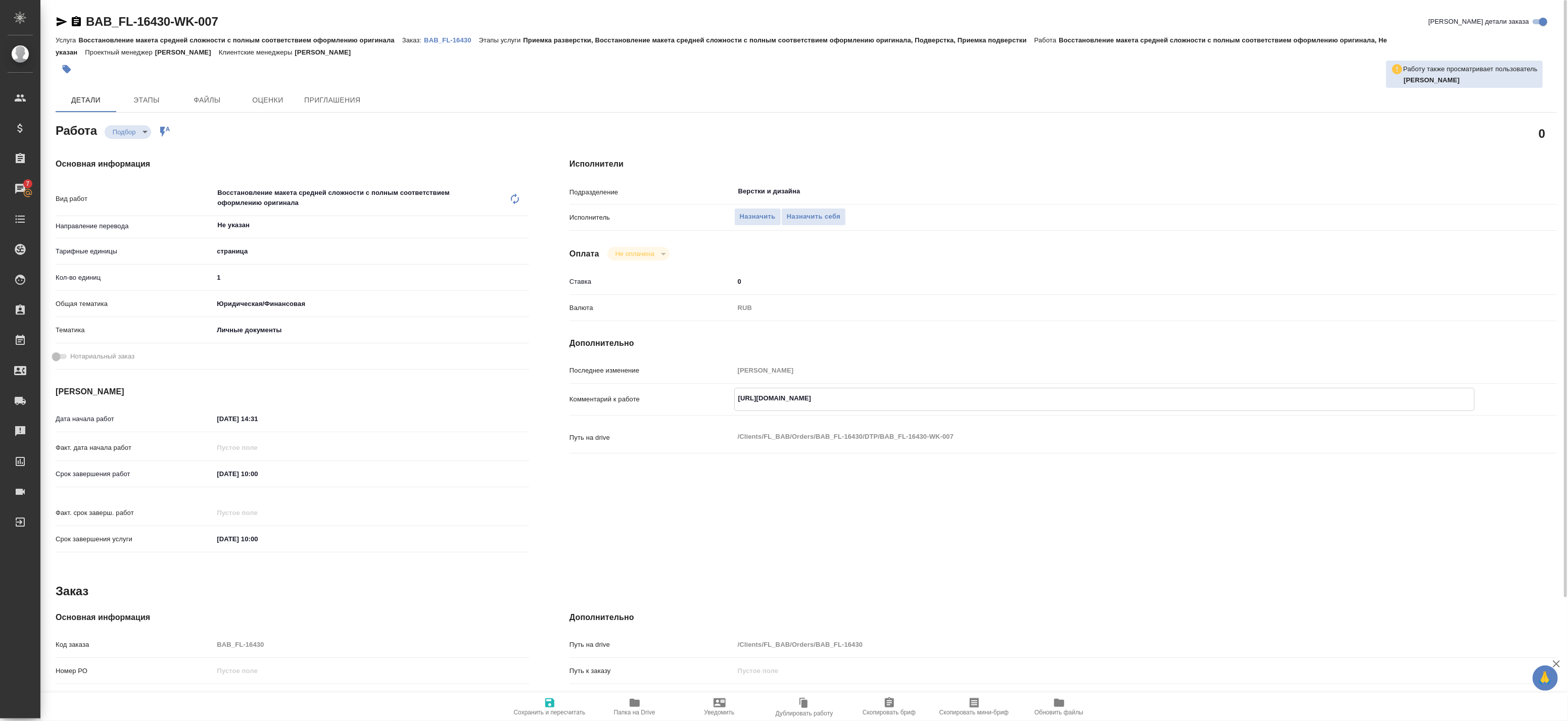
type textarea "x"
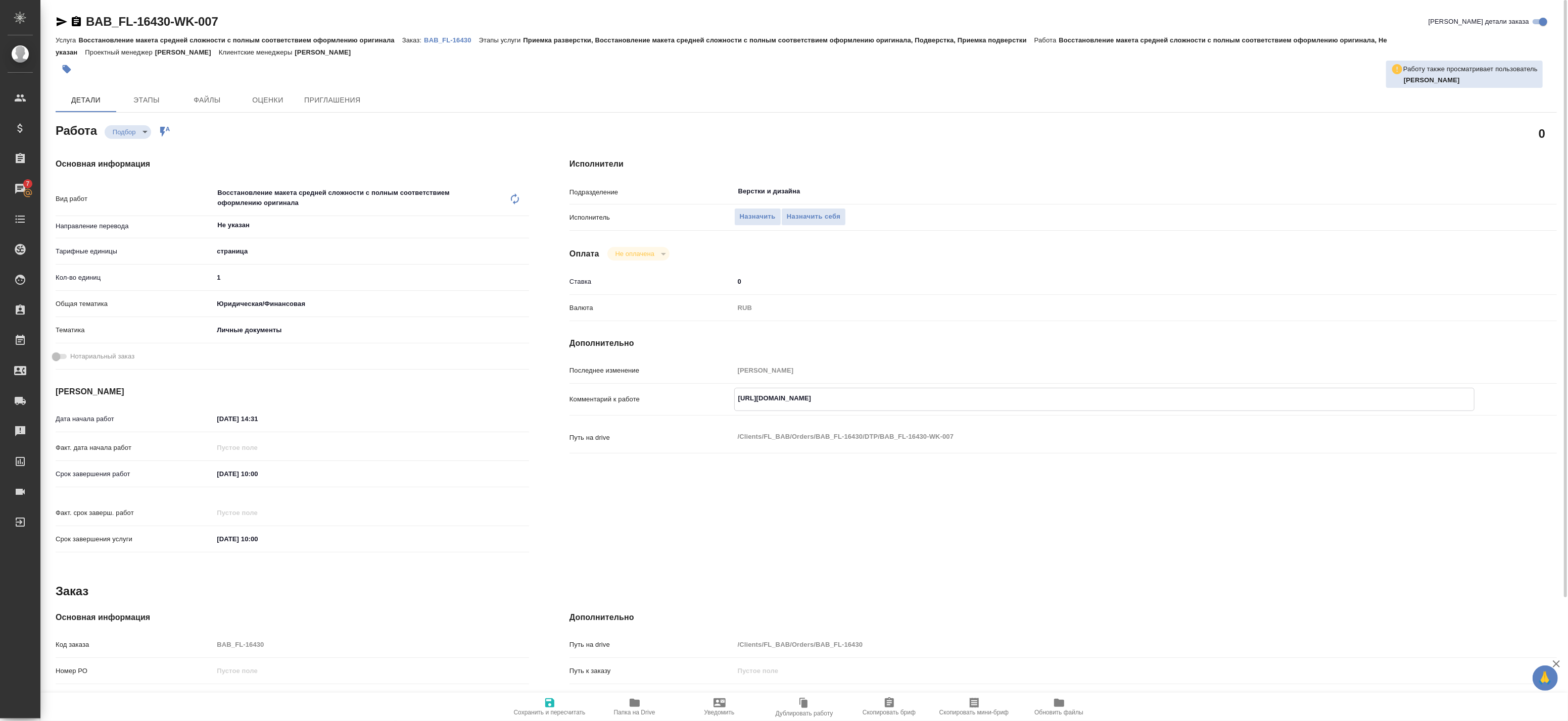
type textarea "x"
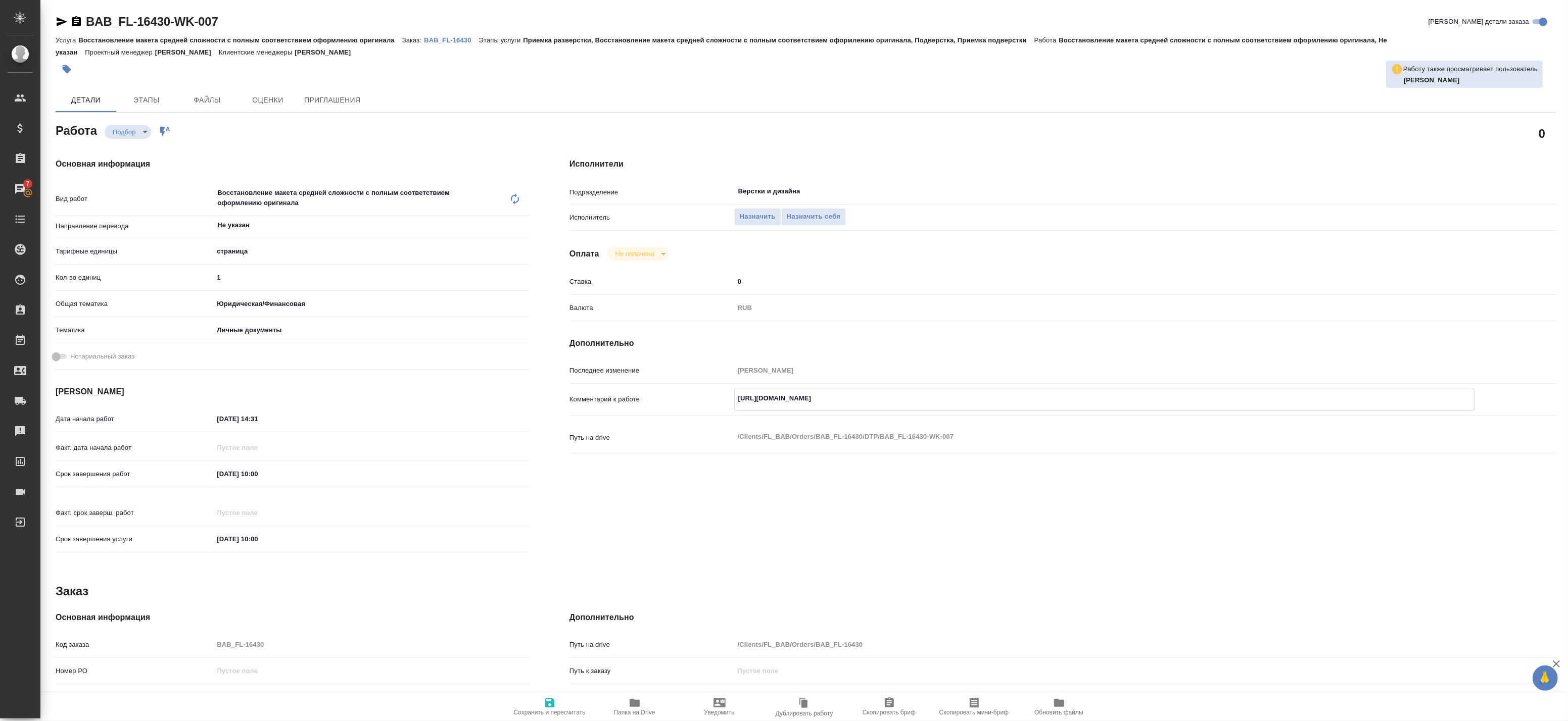
type textarea "x"
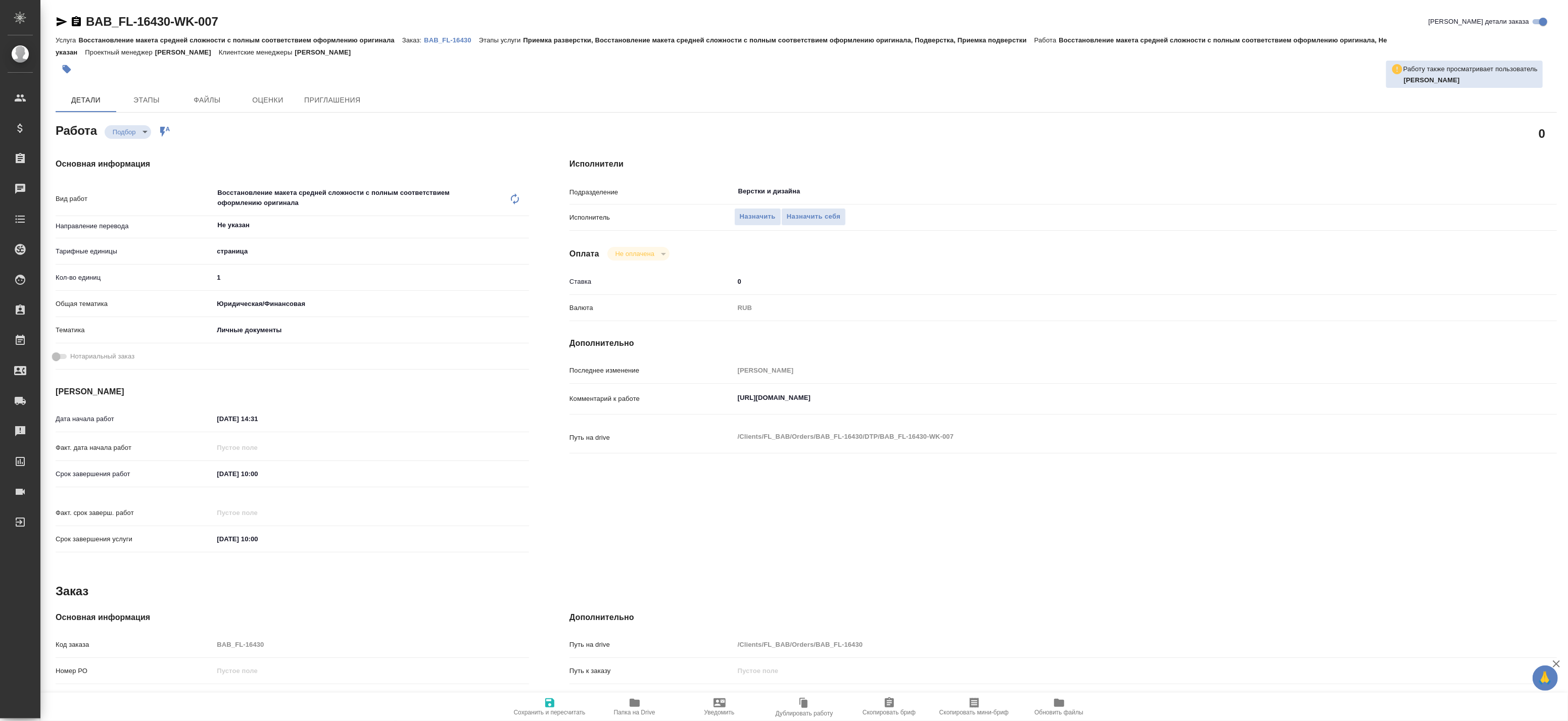
type textarea "x"
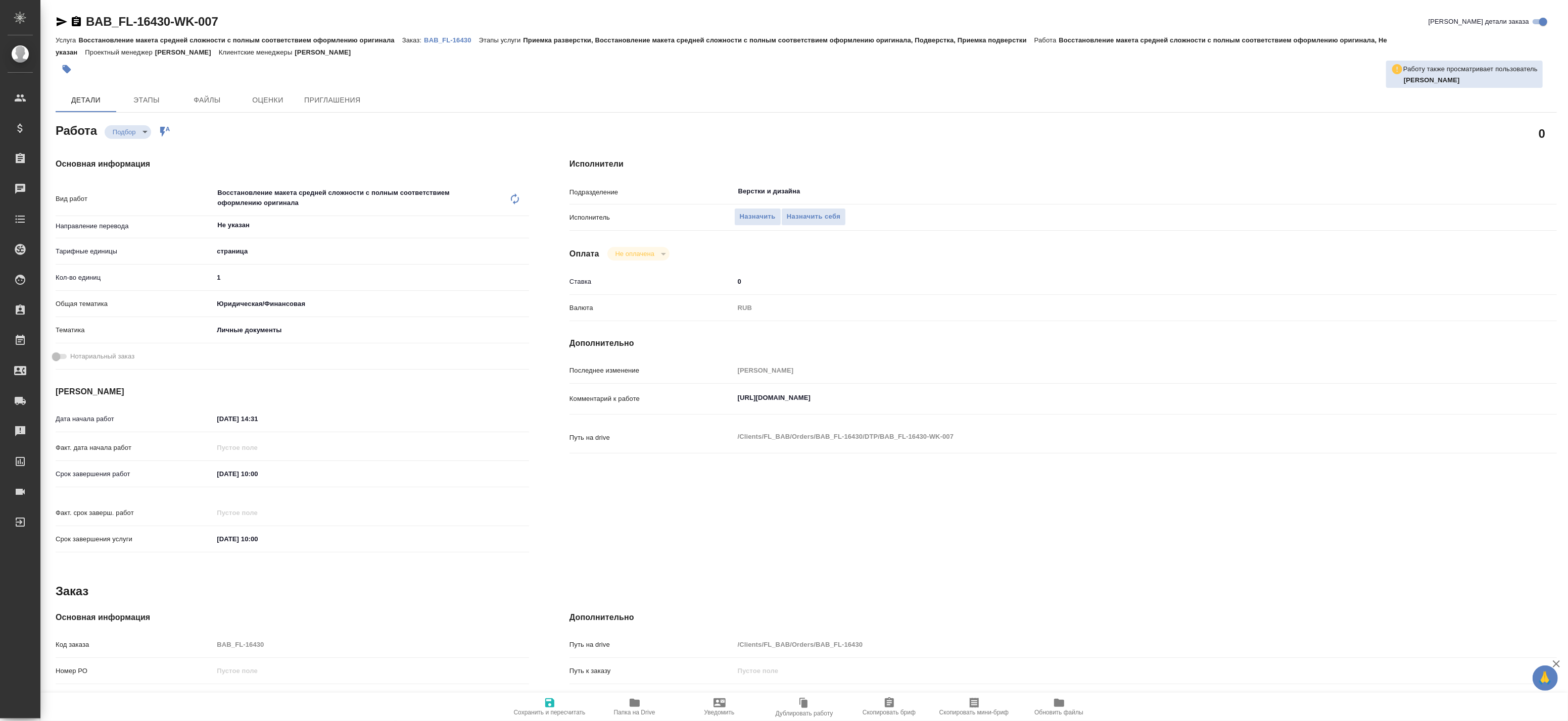
type textarea "x"
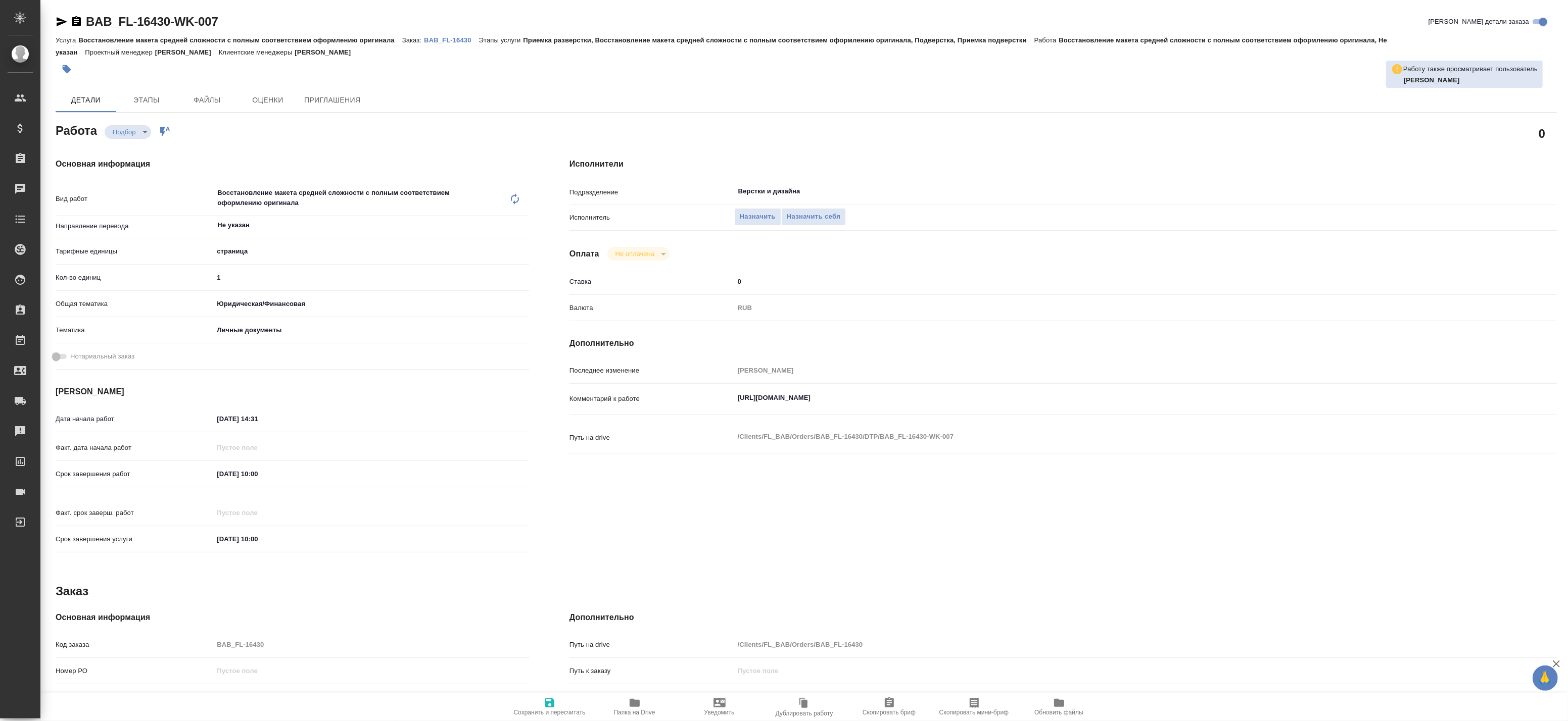
type textarea "x"
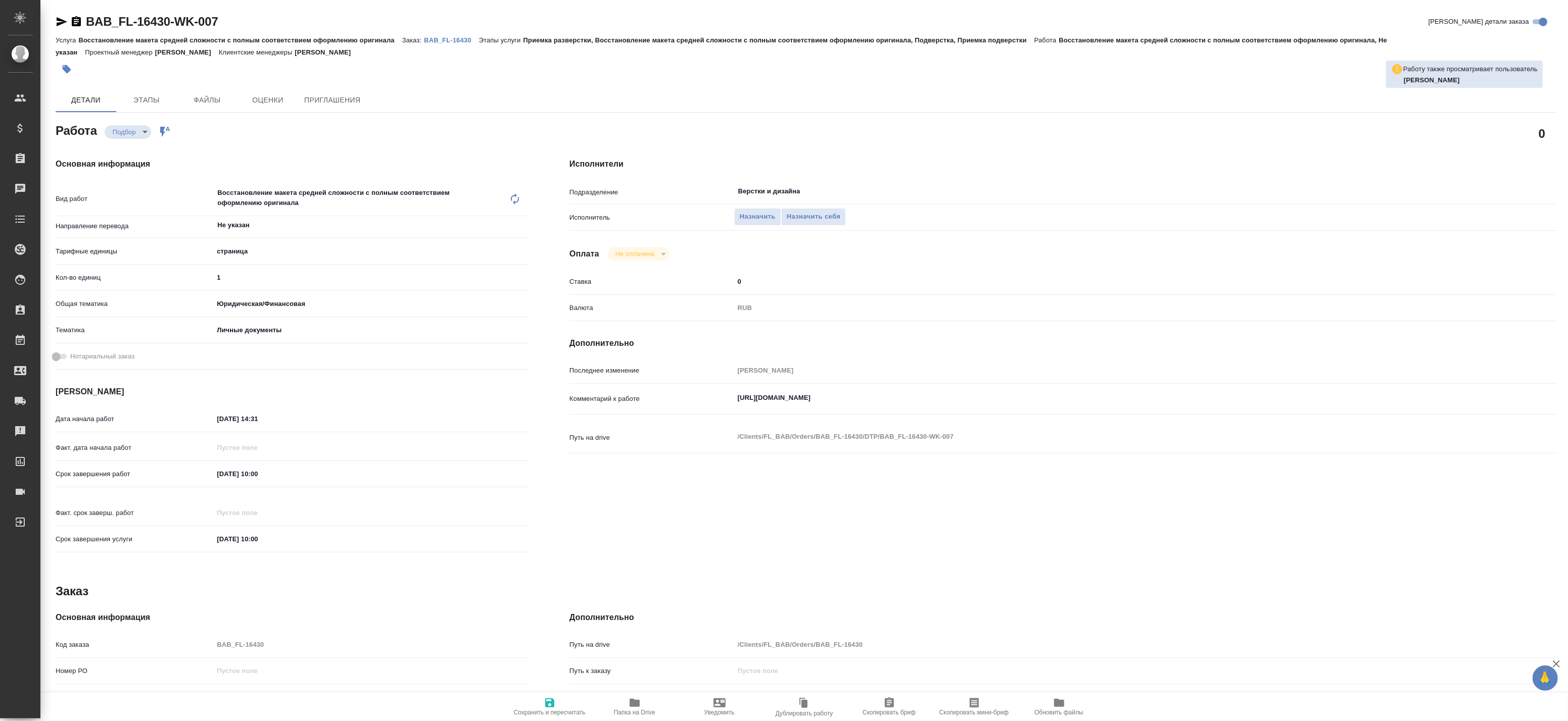
type textarea "x"
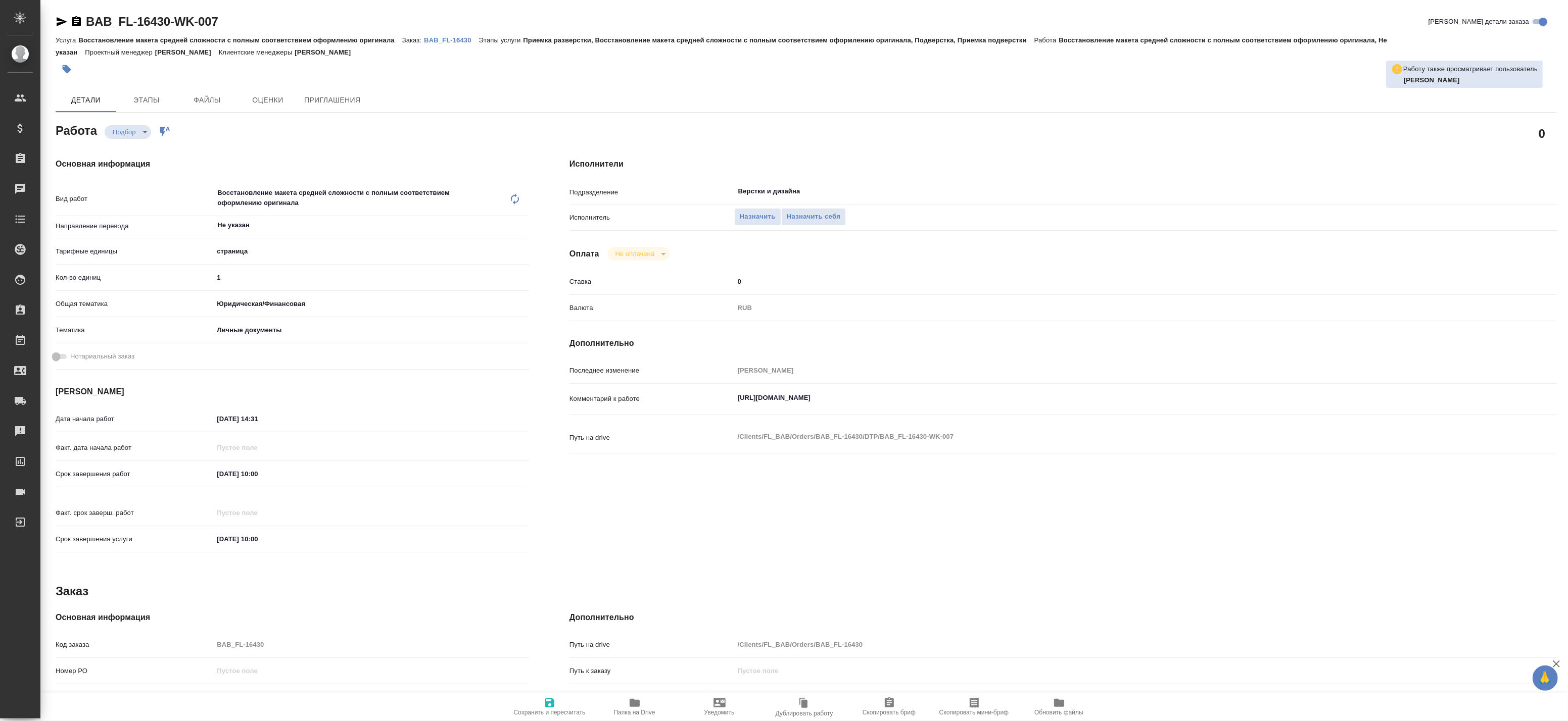
type textarea "x"
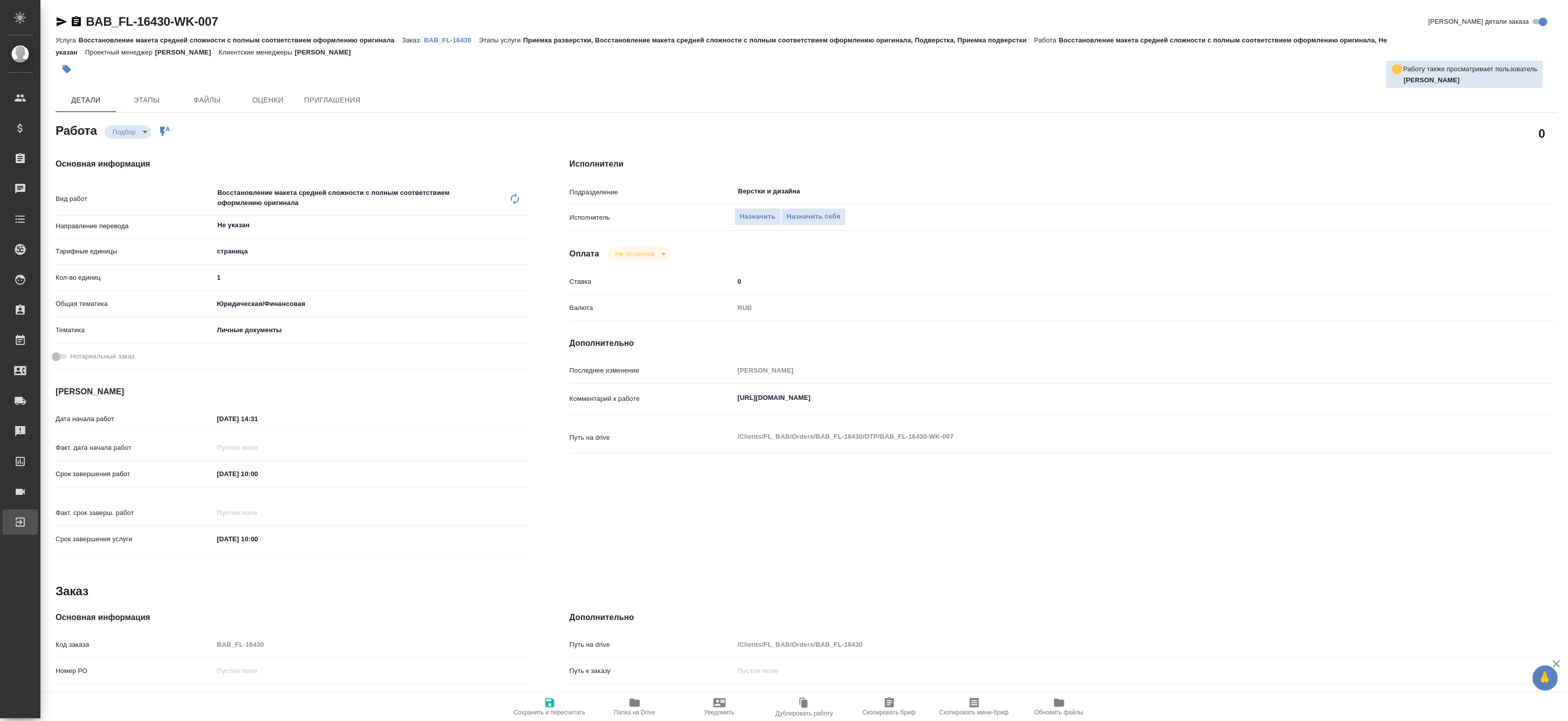
type textarea "x"
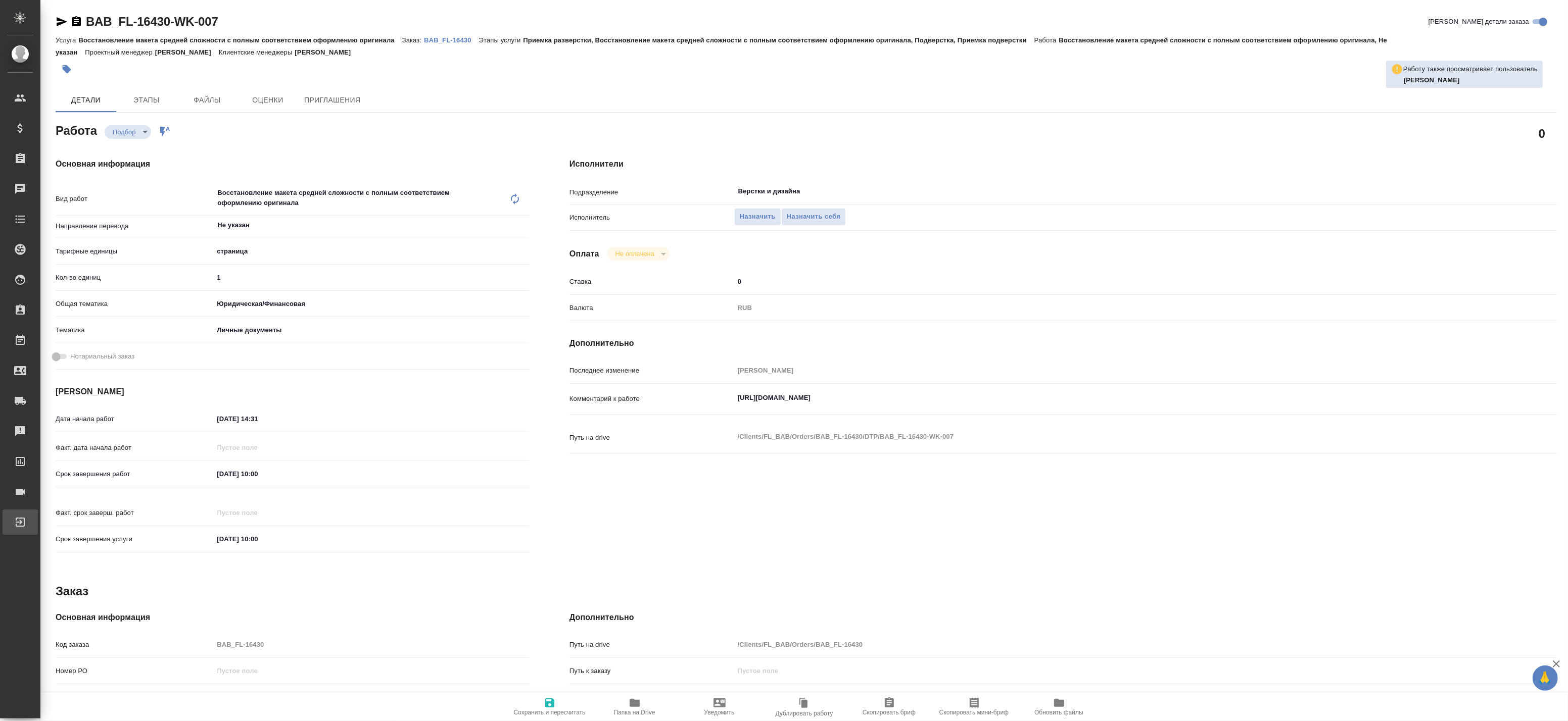
type textarea "x"
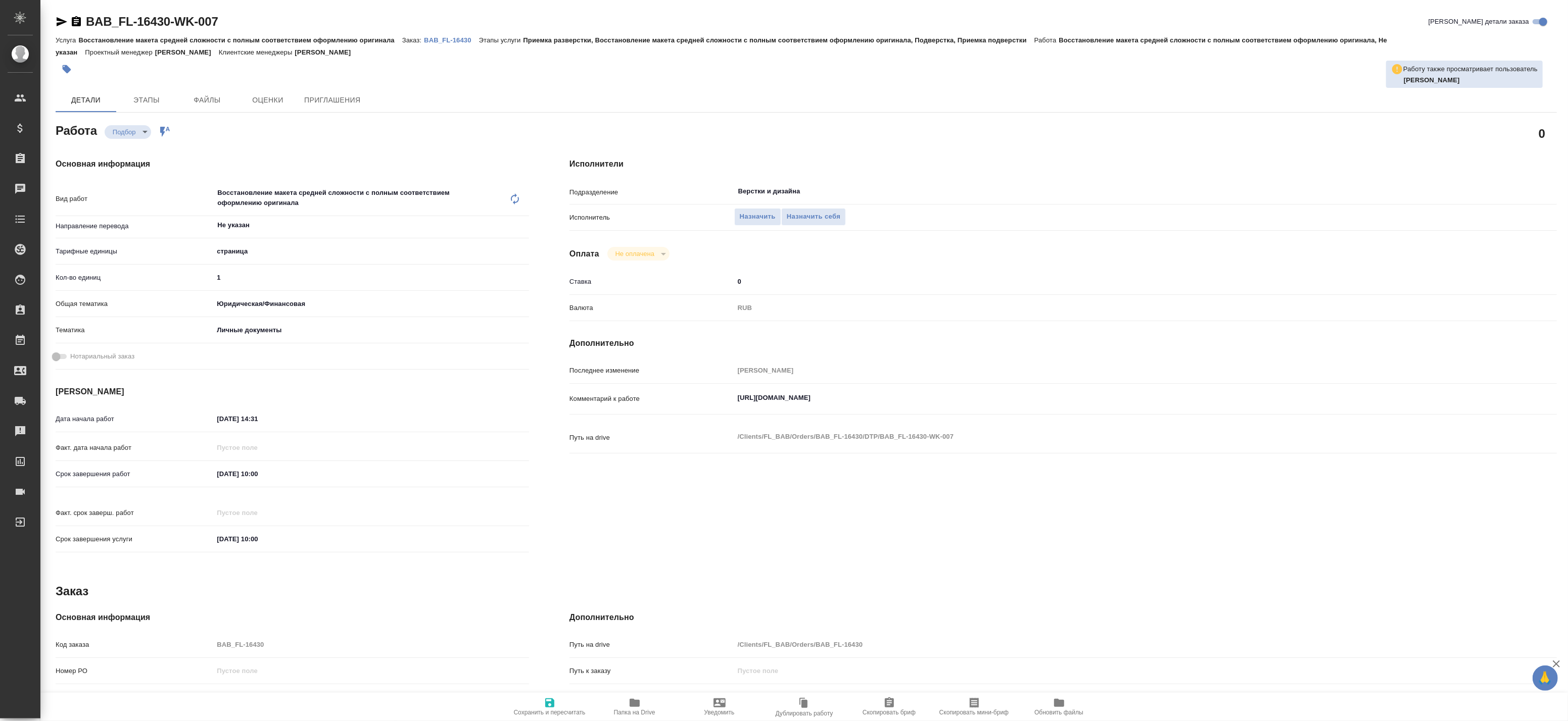
type textarea "x"
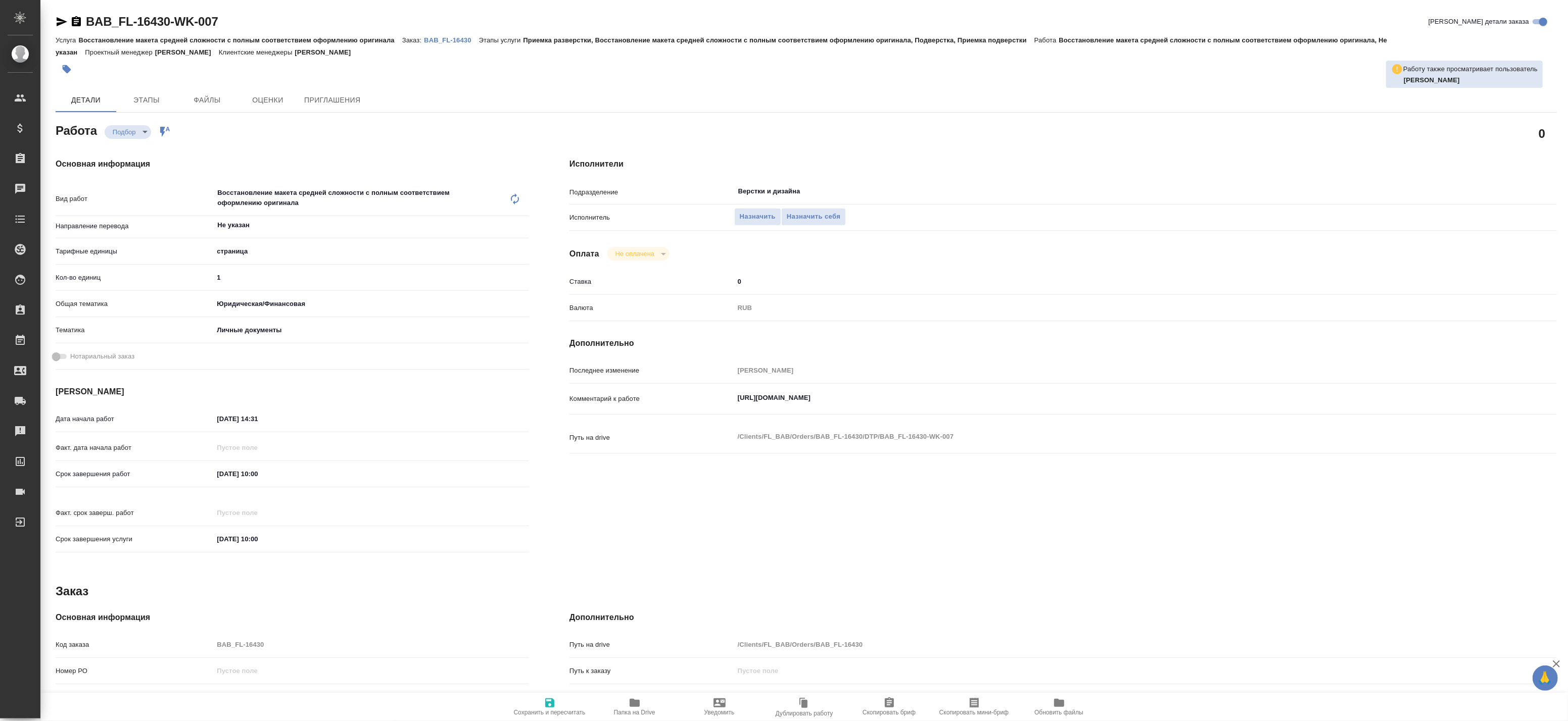
type textarea "x"
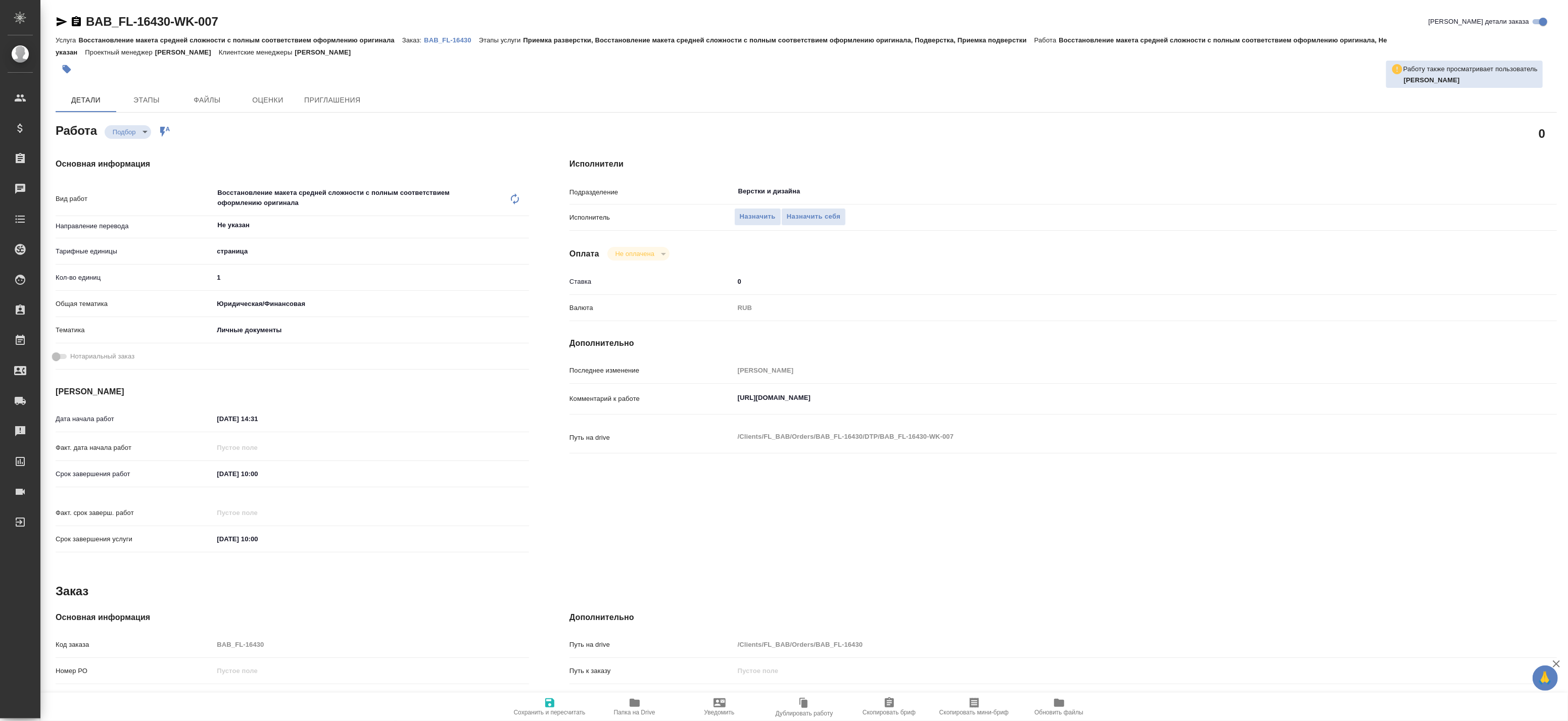
type textarea "x"
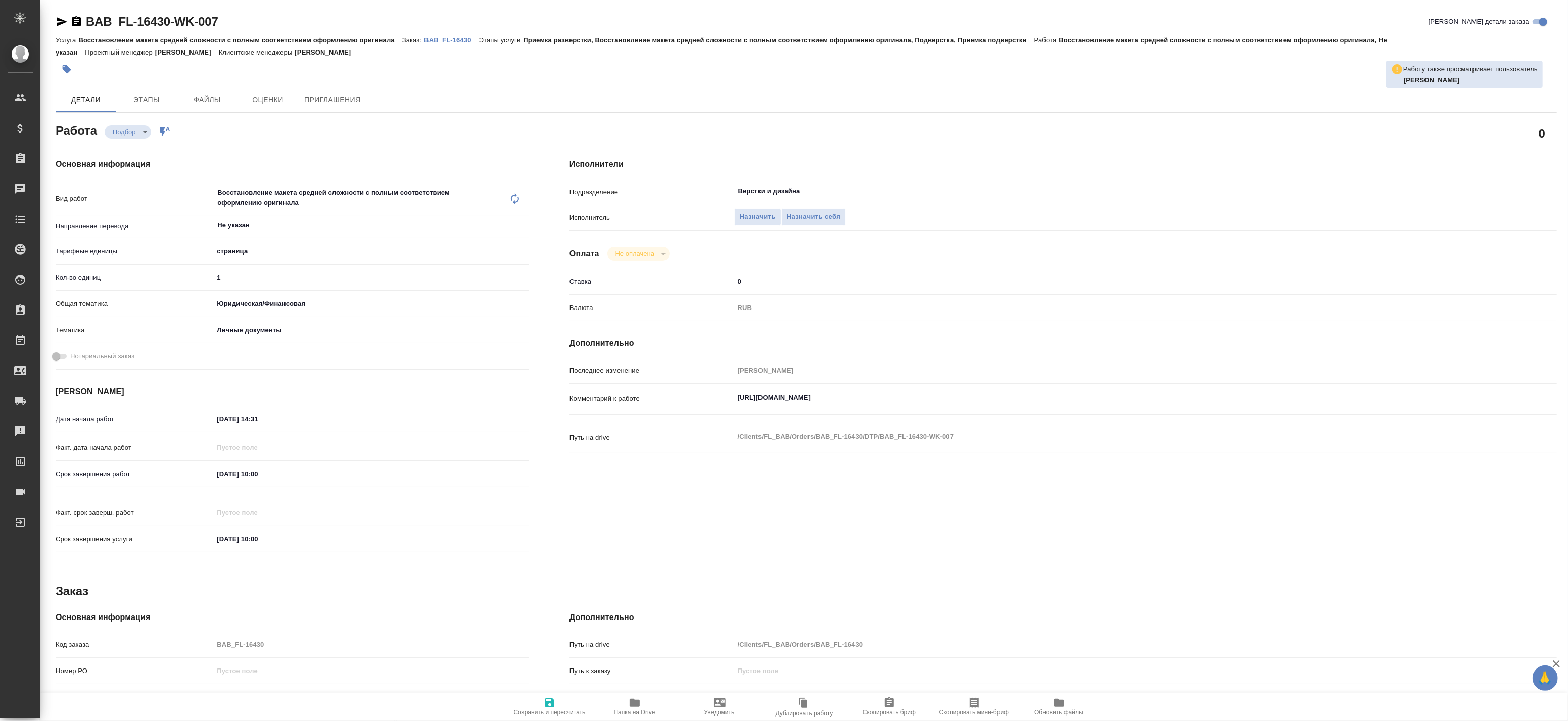
type textarea "x"
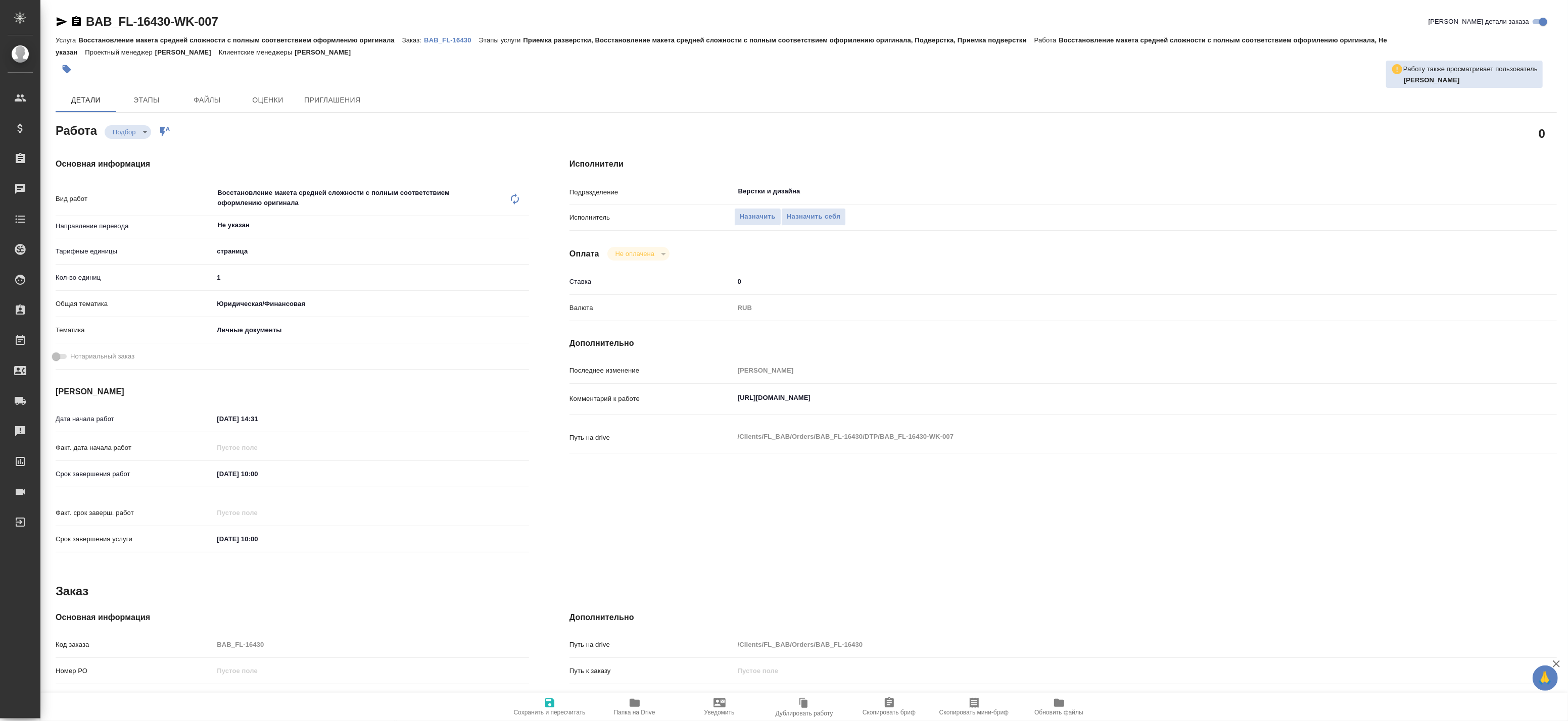
type textarea "x"
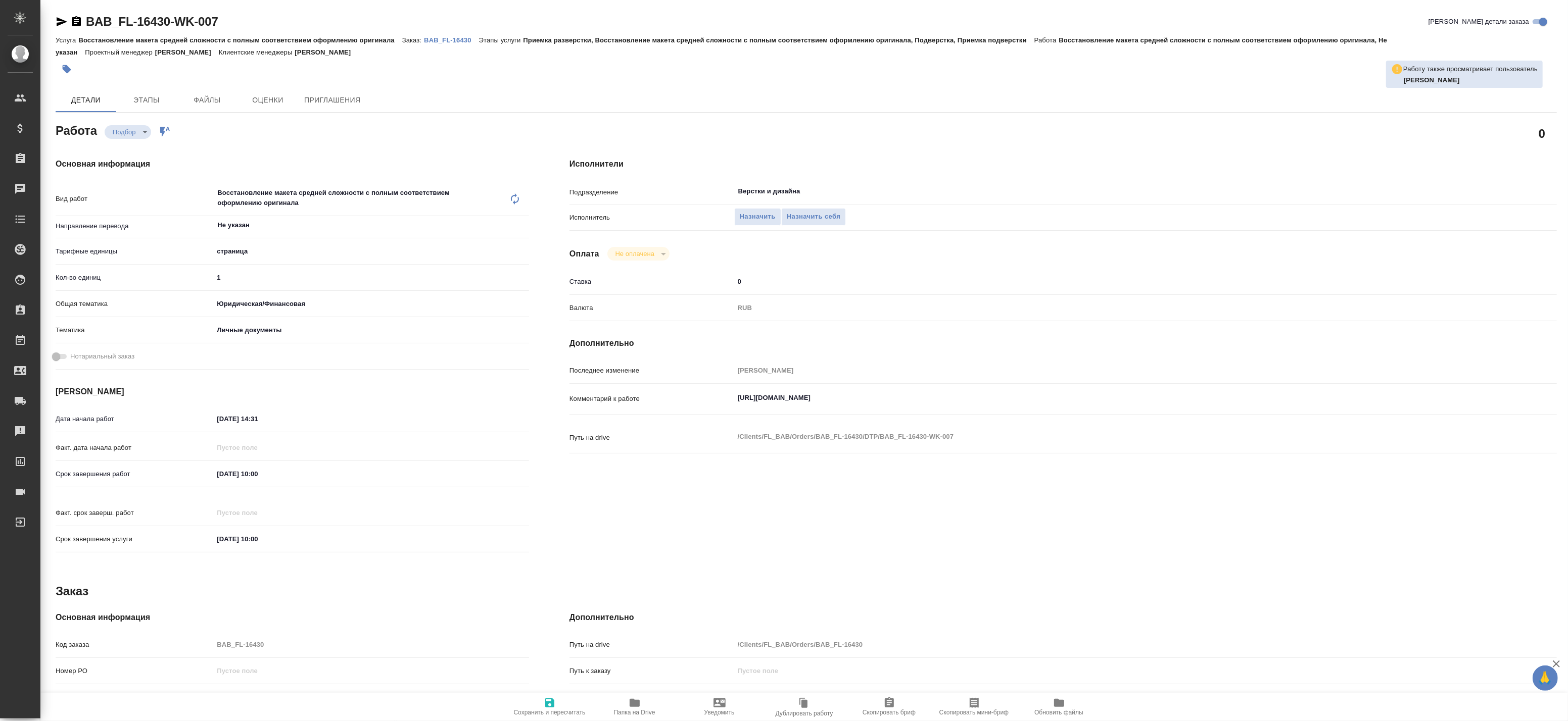
type textarea "x"
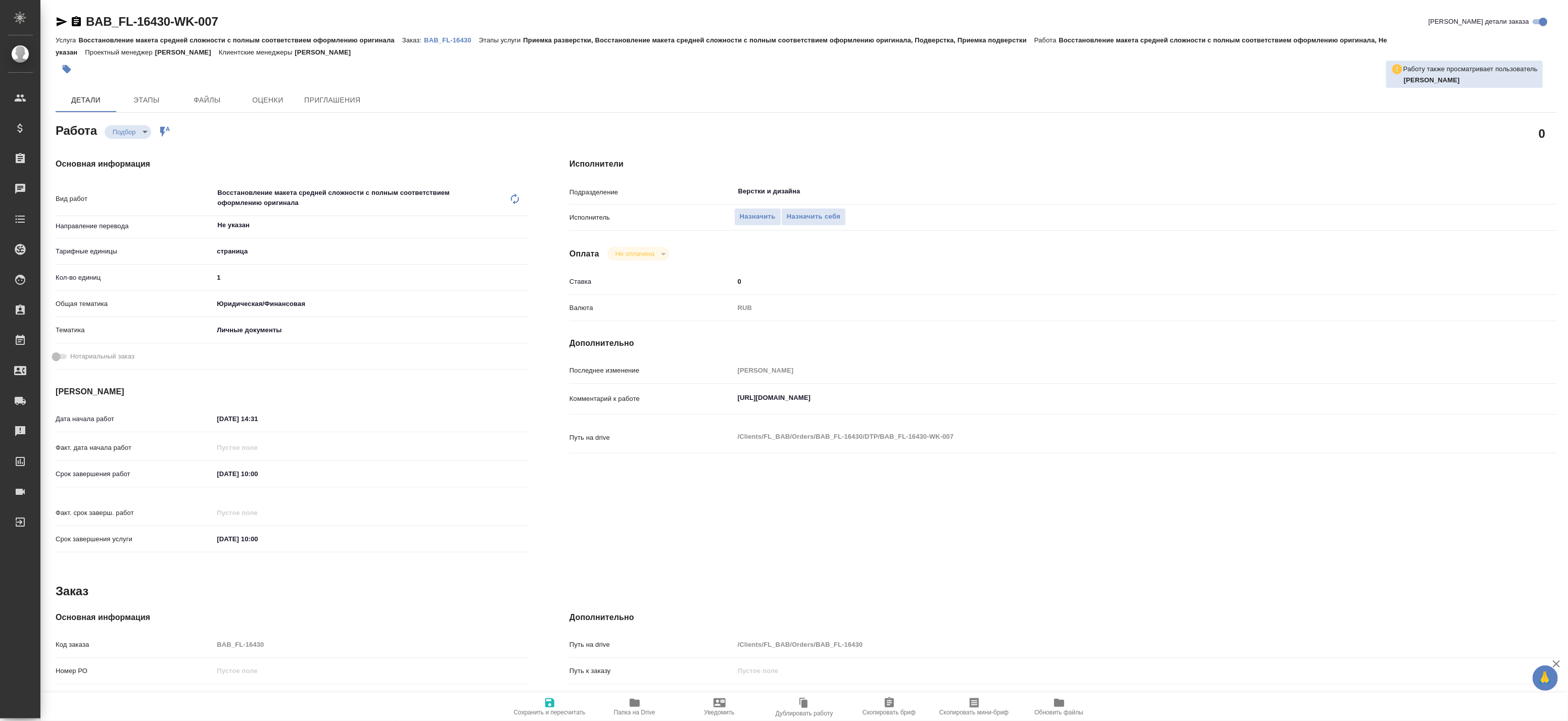
type textarea "x"
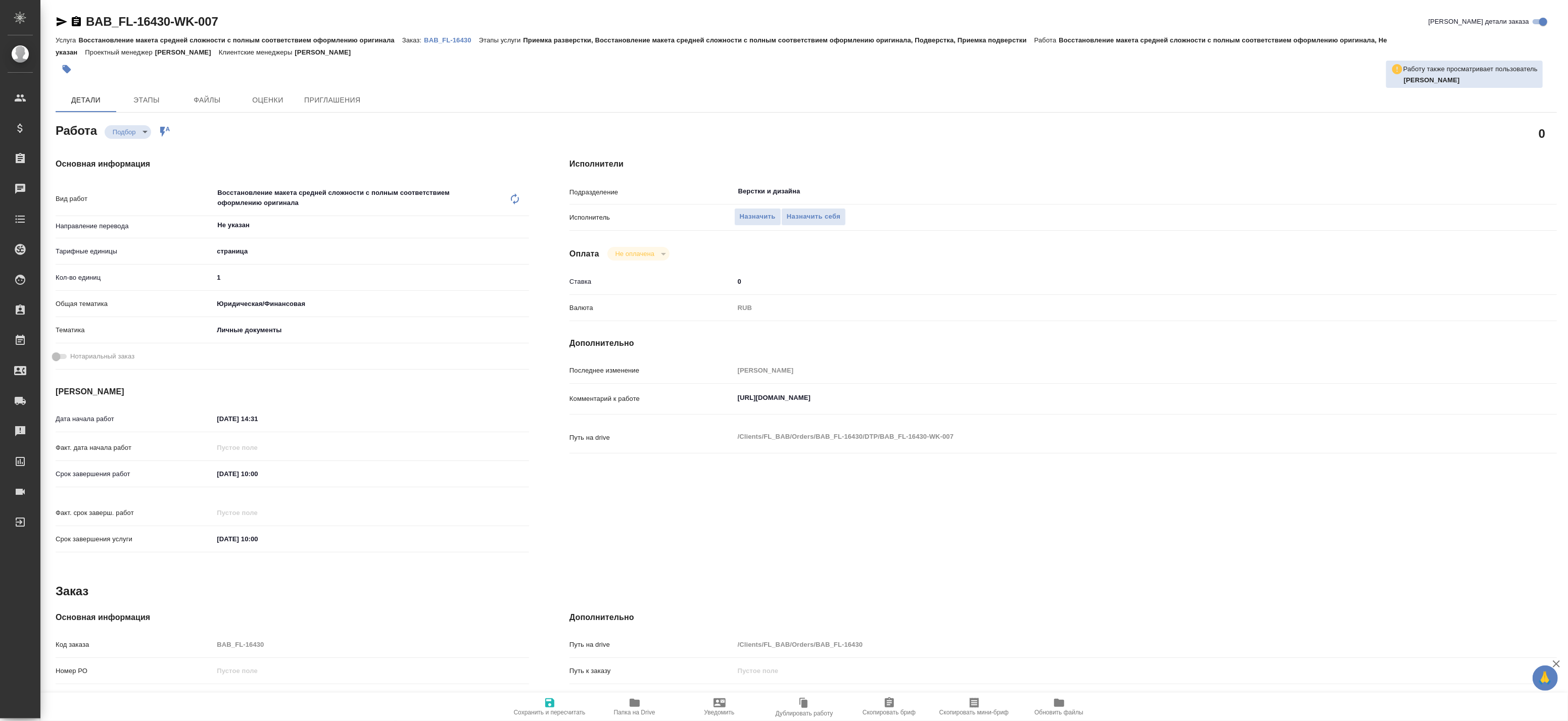
type textarea "x"
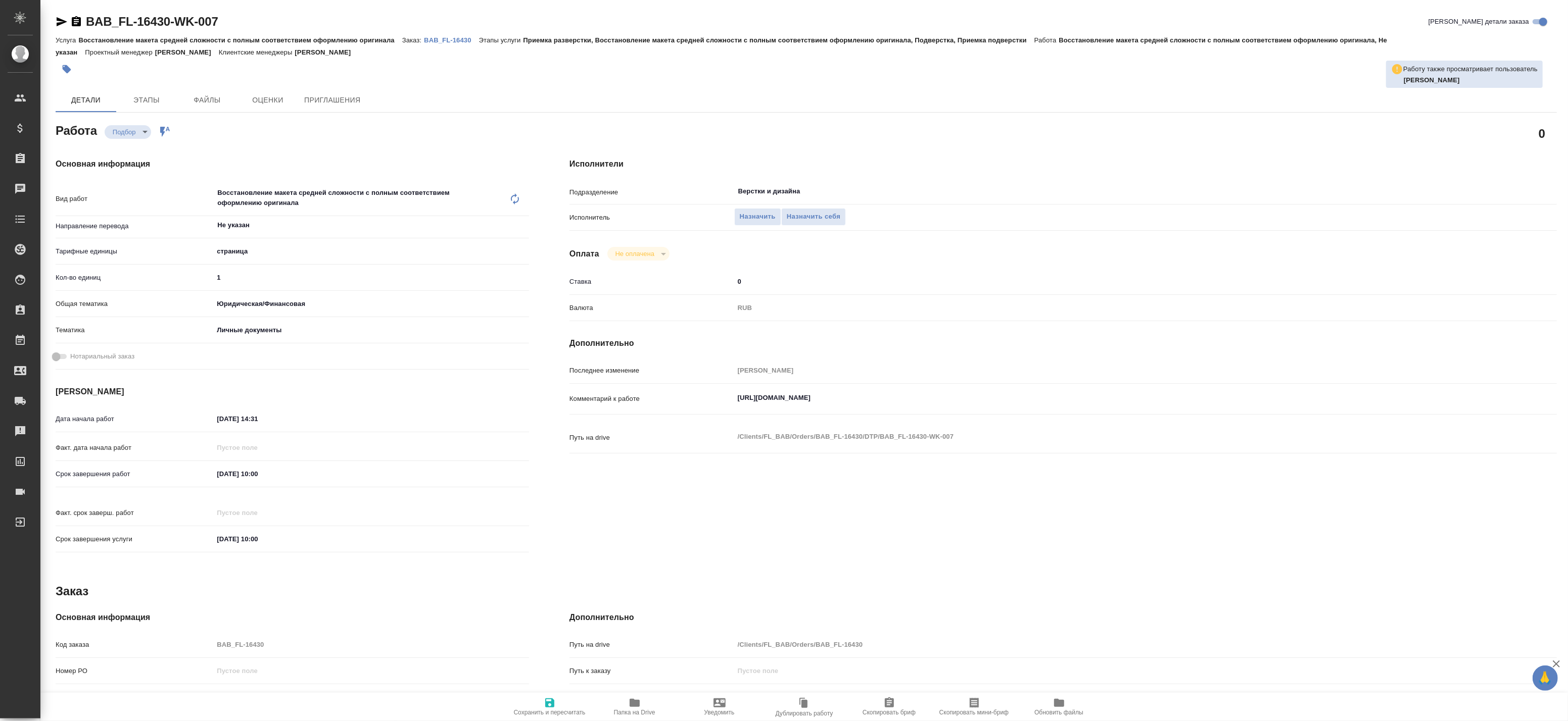
type textarea "x"
